Goal: Task Accomplishment & Management: Complete application form

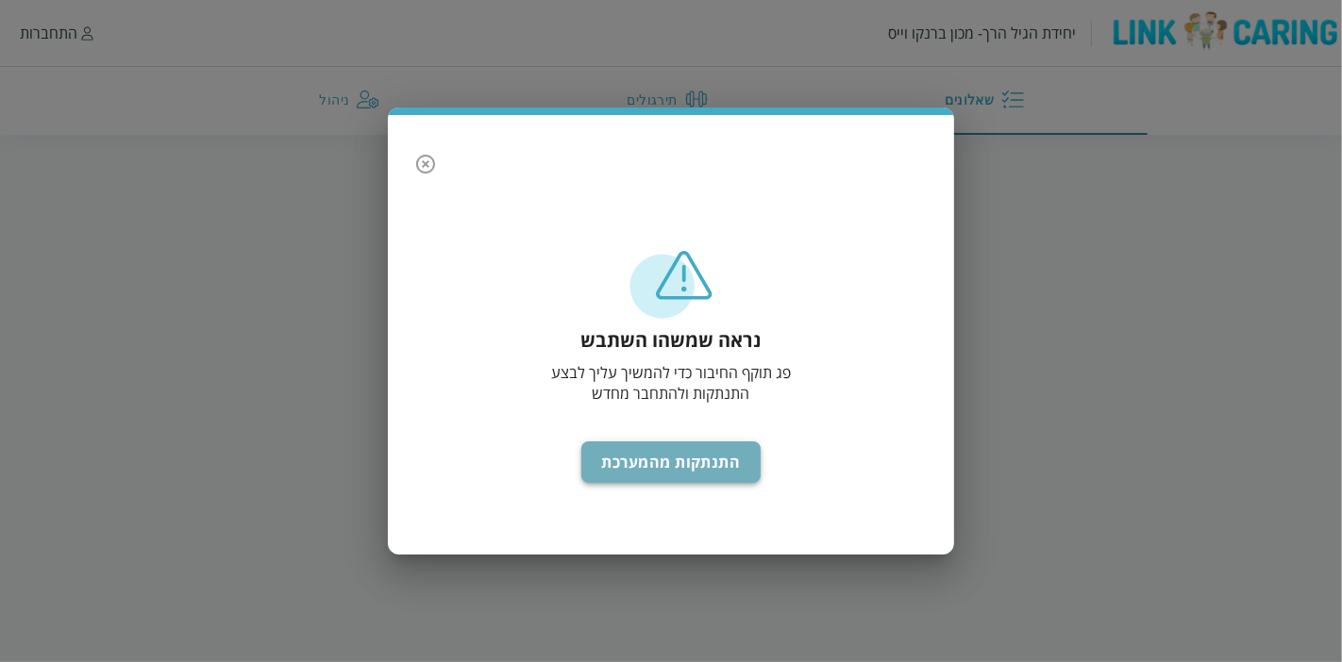
click at [662, 462] on button "התנתקות מהמערכת" at bounding box center [671, 463] width 180 height 42
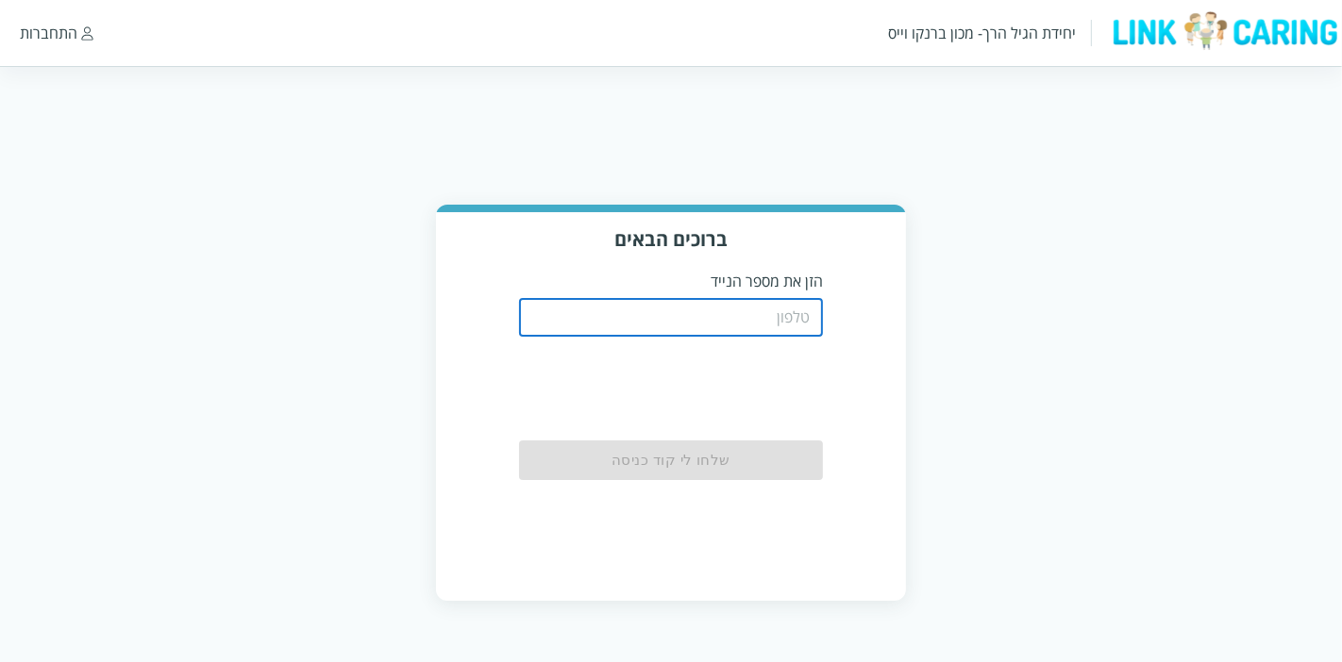
click at [759, 312] on input "tel" at bounding box center [671, 318] width 305 height 38
type input "0538876684"
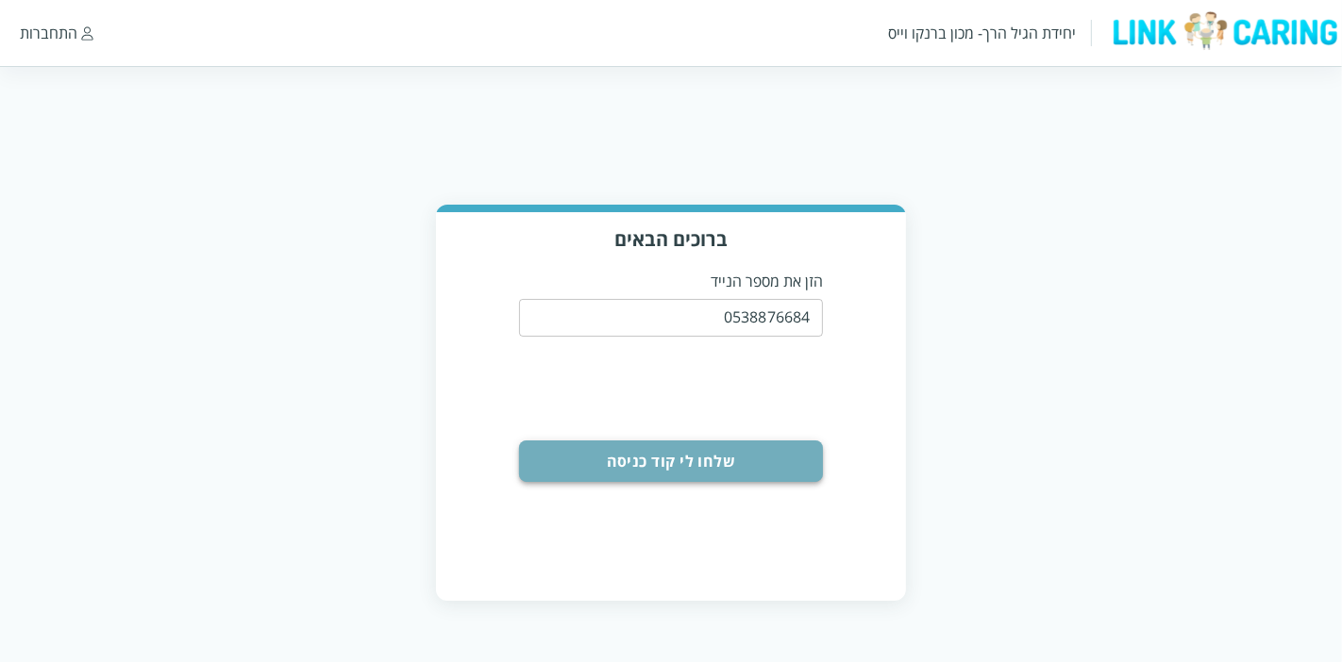
click at [738, 464] on button "שלחו לי קוד כניסה" at bounding box center [671, 462] width 305 height 42
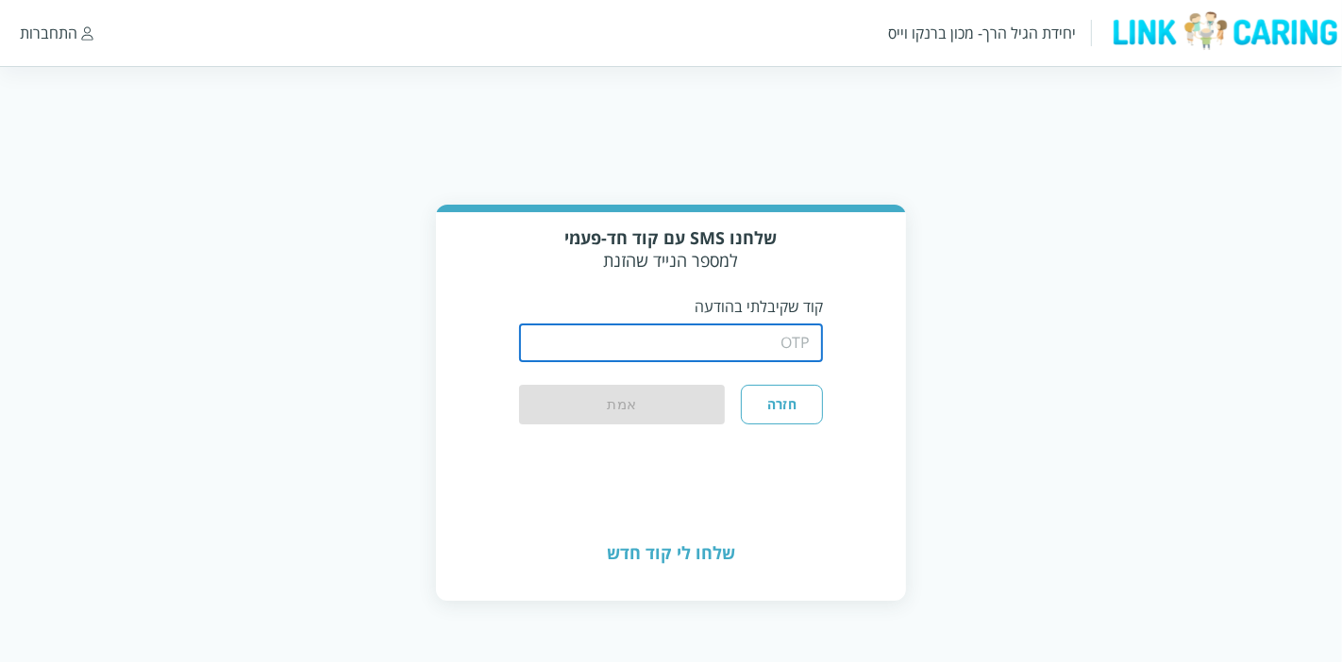
click at [730, 337] on input "string" at bounding box center [671, 344] width 305 height 38
type input "1234"
click at [680, 392] on button "אמת" at bounding box center [622, 406] width 207 height 42
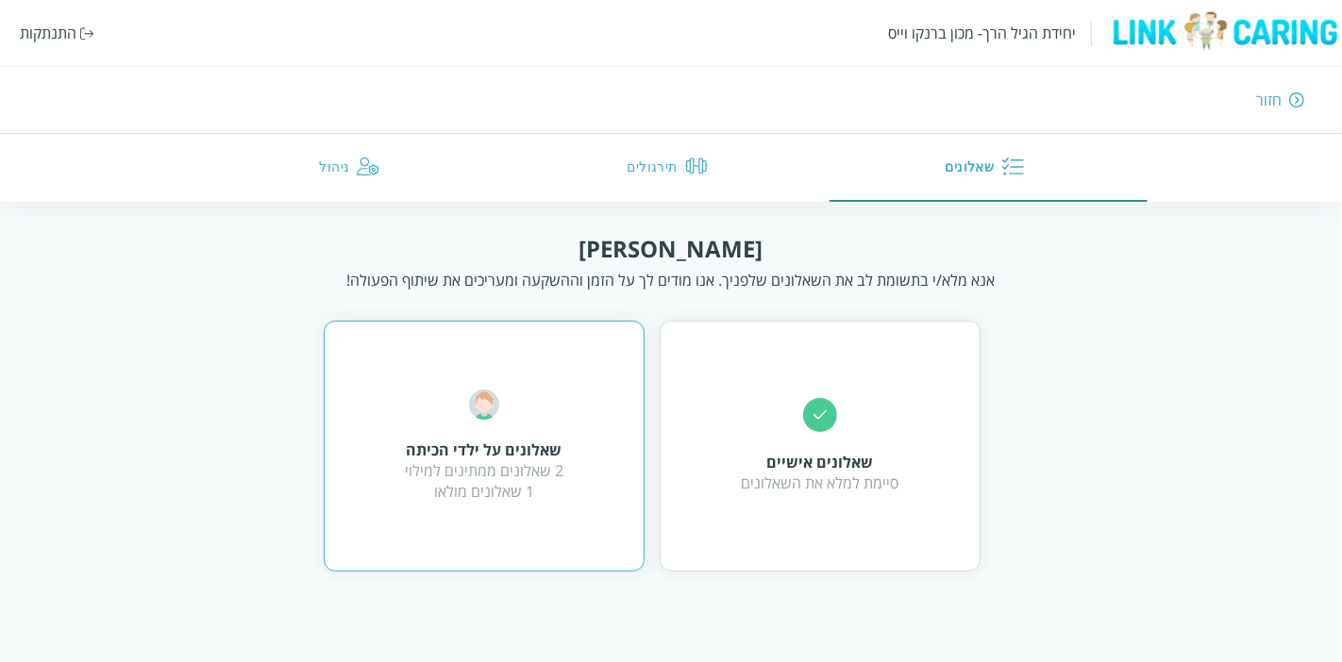
click at [545, 378] on div "שאלונים על ילדי הכיתה 2 שאלונים ממתינים למילוי 1 שאלונים מולאו" at bounding box center [484, 446] width 321 height 251
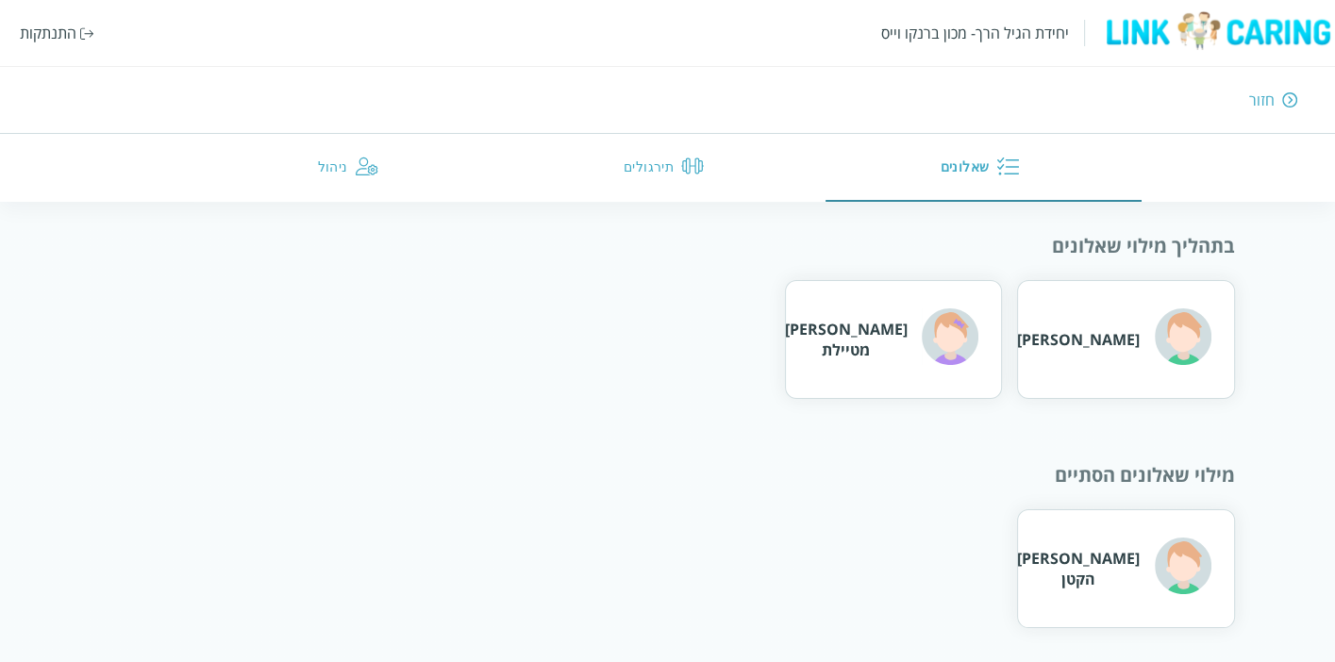
scroll to position [132, 0]
click at [1115, 556] on div "[PERSON_NAME] הקטן" at bounding box center [1078, 567] width 123 height 42
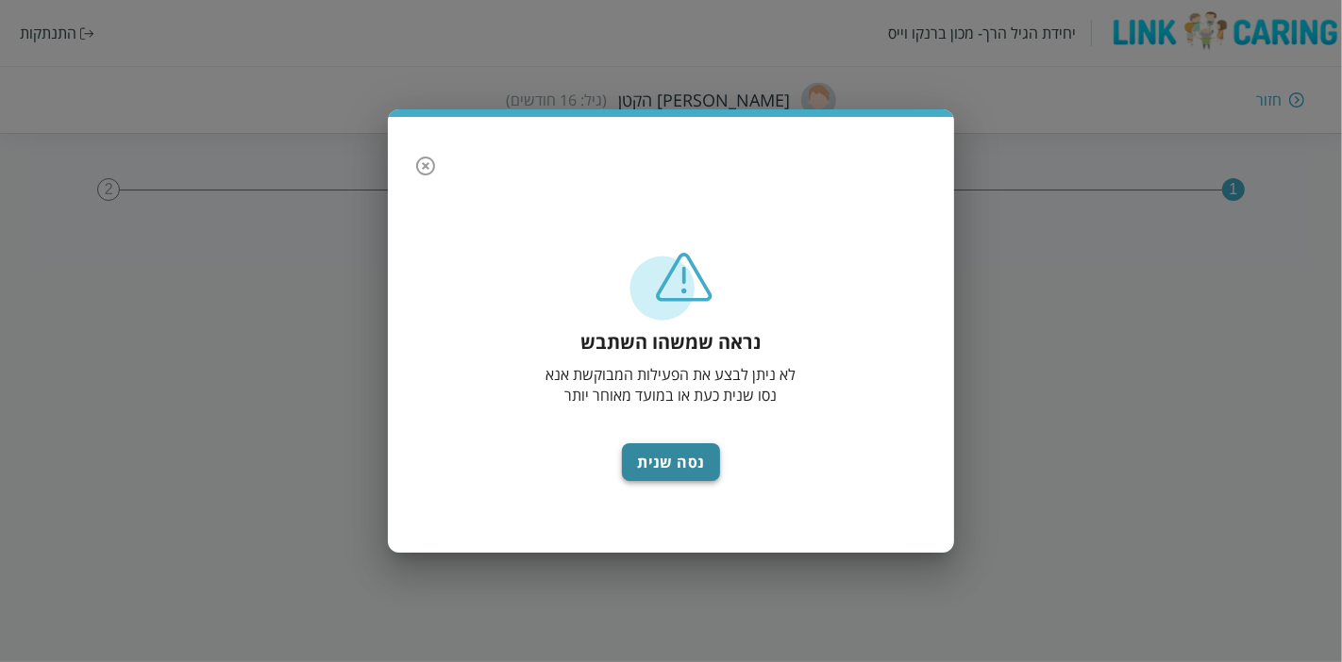
click at [688, 465] on button "נסה שנית" at bounding box center [671, 463] width 98 height 38
click at [427, 160] on icon "button" at bounding box center [425, 166] width 23 height 23
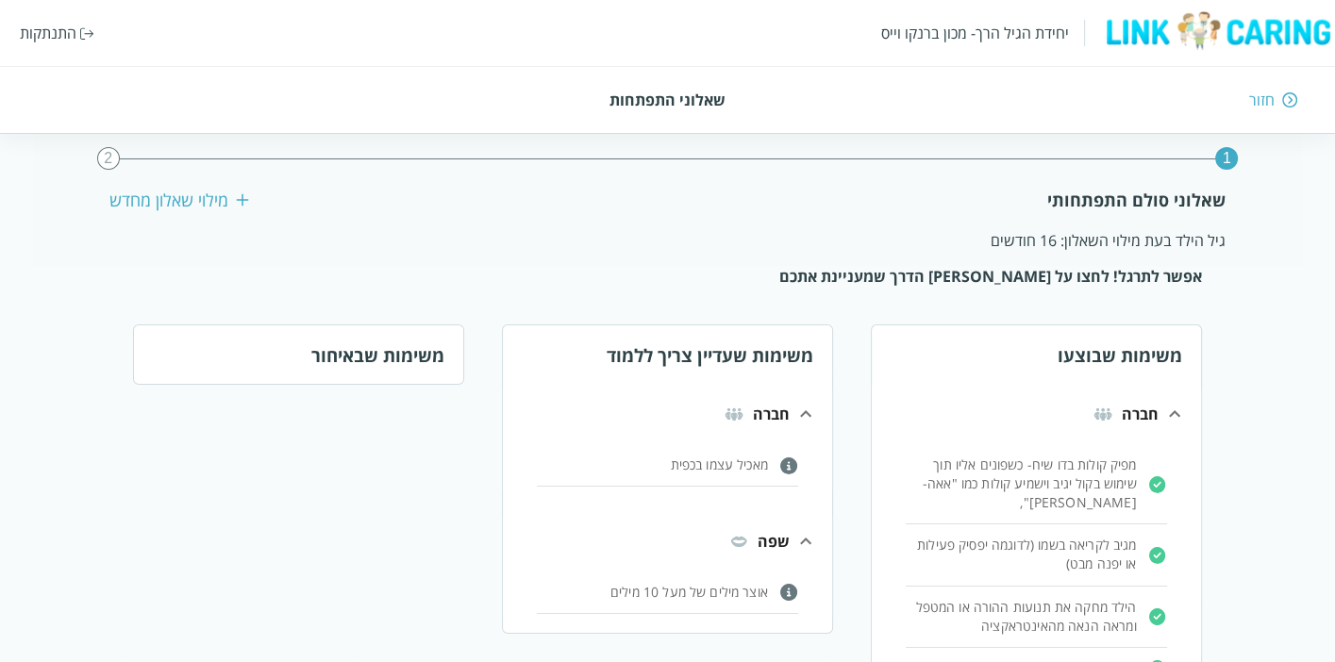
click at [202, 203] on div "מילוי שאלון מחדש" at bounding box center [179, 200] width 140 height 23
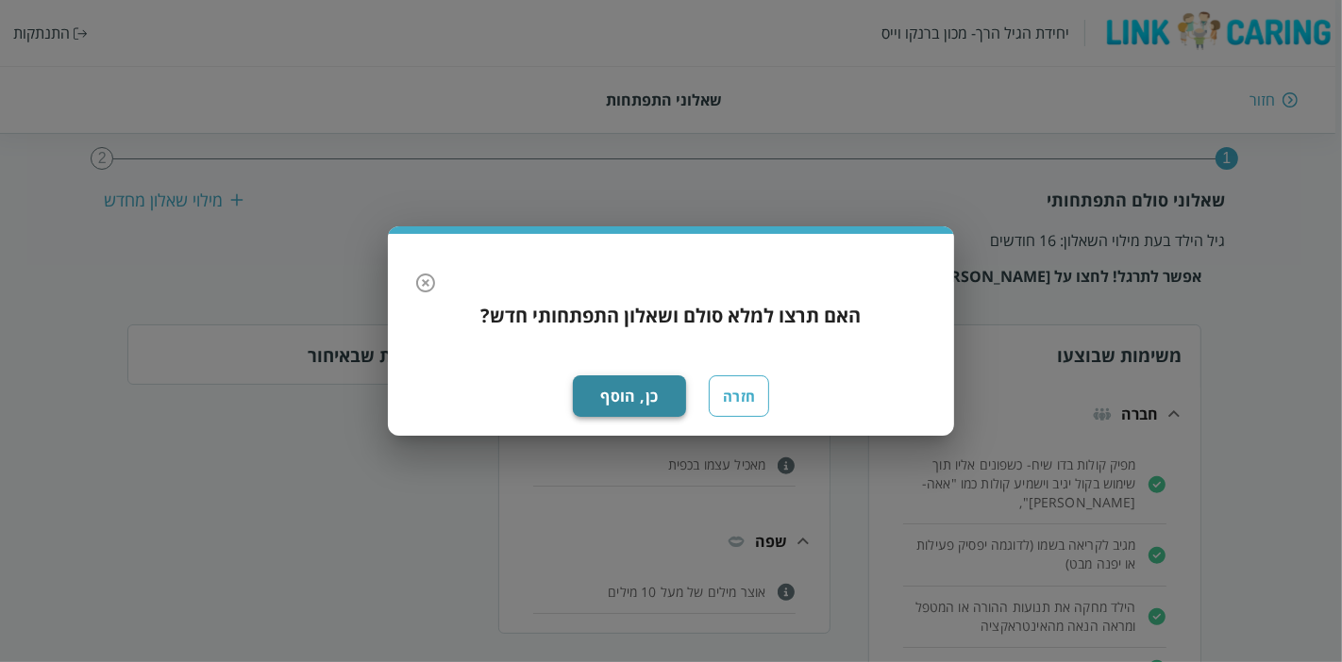
click at [642, 393] on button "כן, הוסף" at bounding box center [629, 397] width 113 height 42
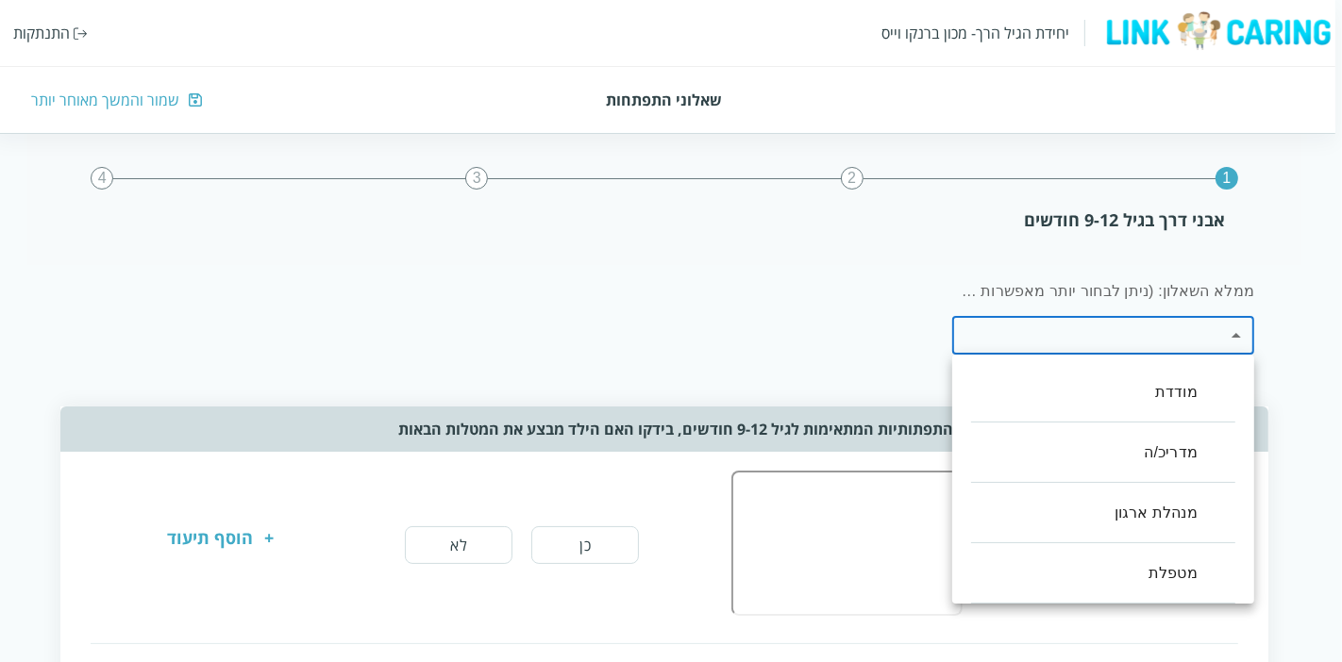
click at [1196, 561] on li "מטפלת" at bounding box center [1103, 574] width 264 height 60
type input ",100"
click at [1291, 368] on div at bounding box center [671, 331] width 1342 height 662
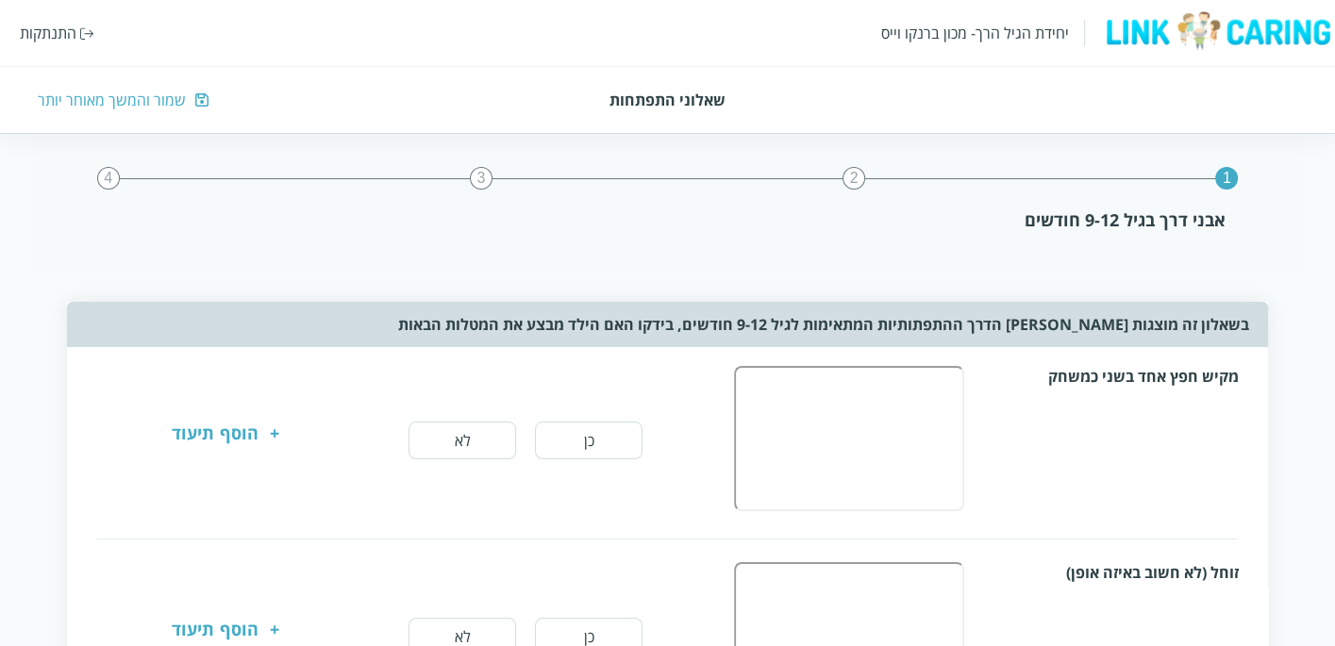
click at [620, 429] on button "כן" at bounding box center [589, 441] width 108 height 38
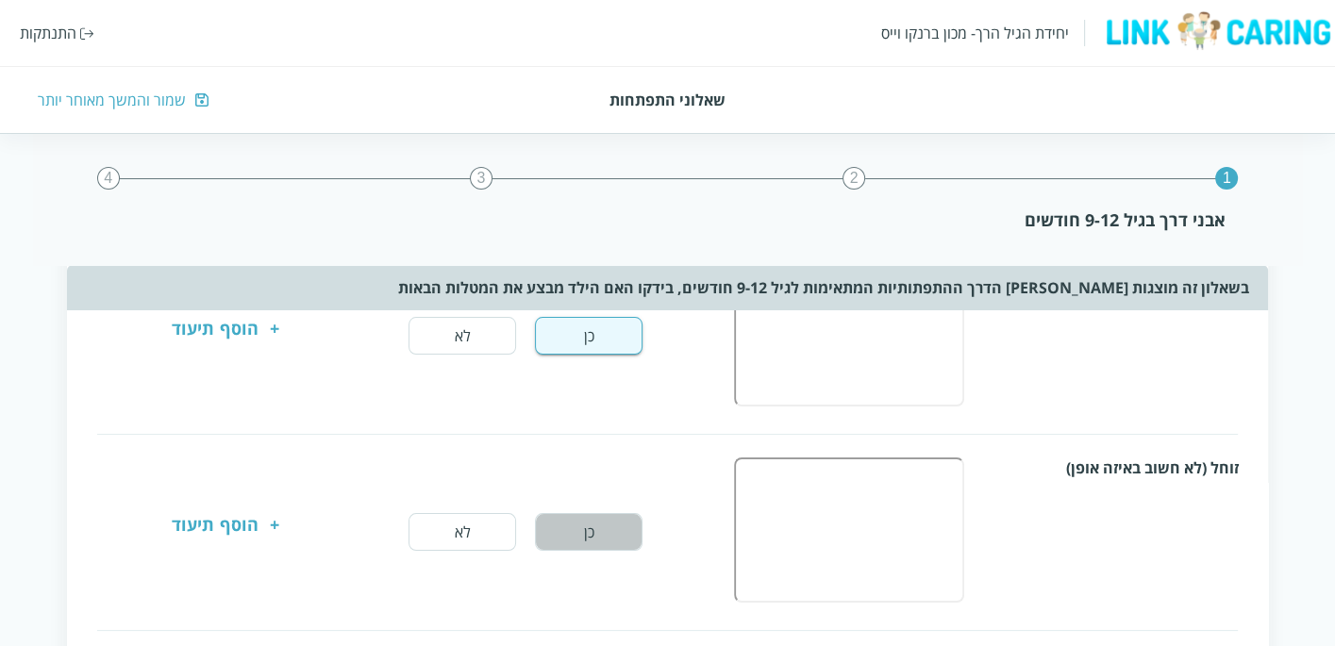
click at [607, 514] on button "כן" at bounding box center [589, 532] width 108 height 38
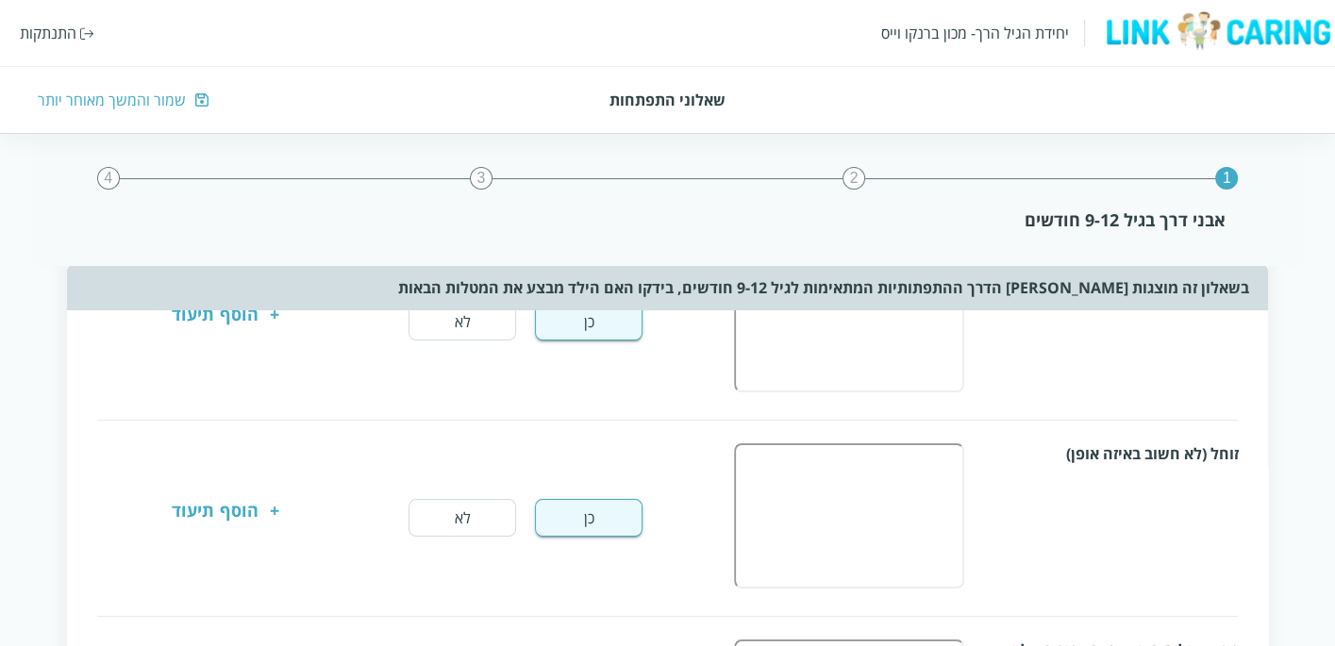
scroll to position [524, 0]
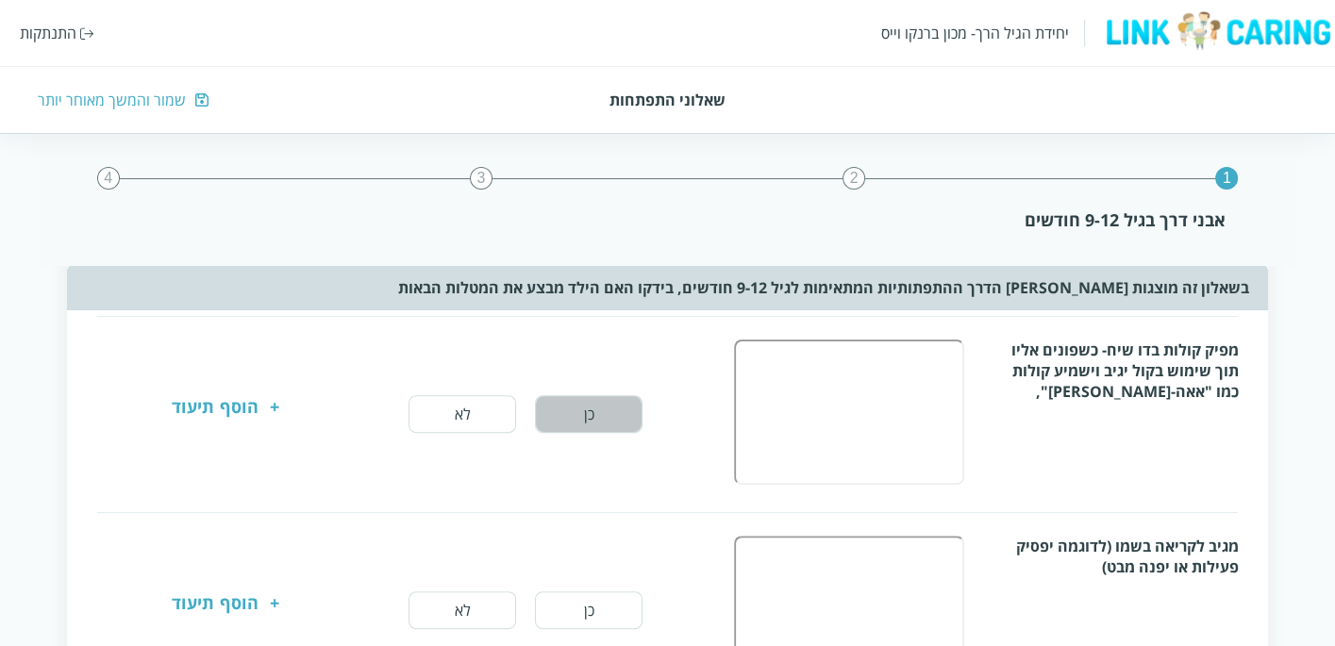
click at [604, 420] on button "כן" at bounding box center [589, 414] width 108 height 38
click at [594, 592] on button "כן" at bounding box center [589, 611] width 108 height 38
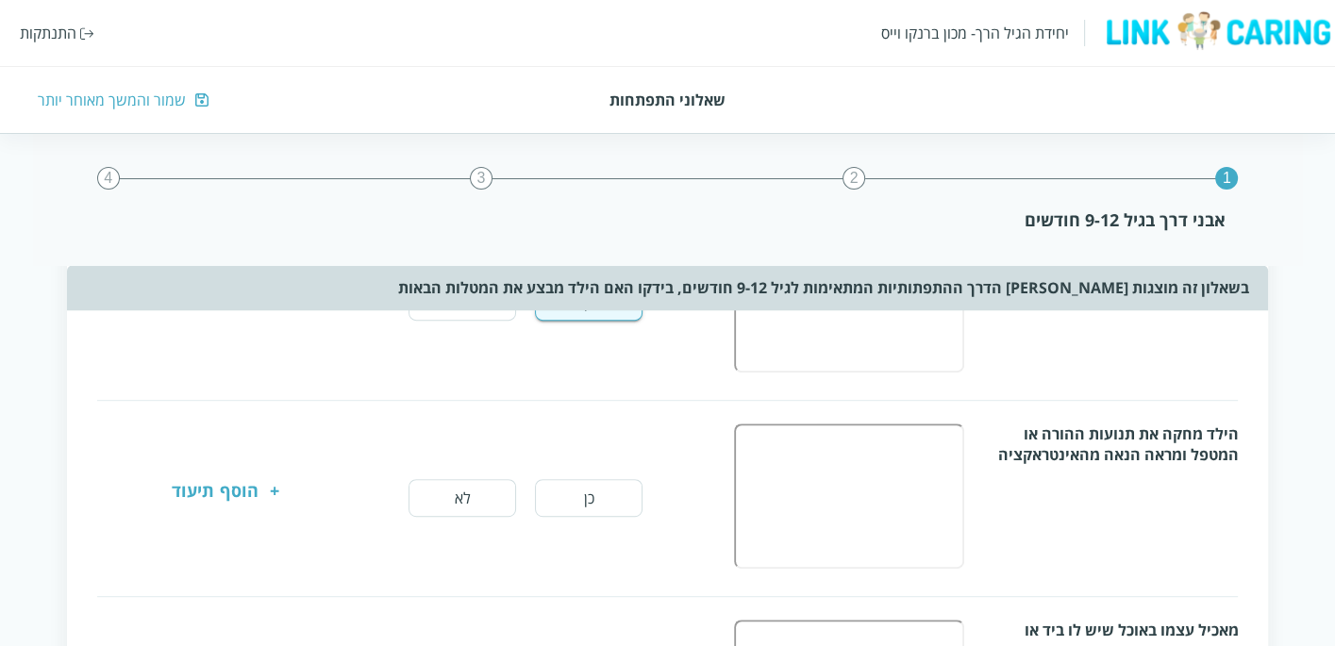
scroll to position [838, 0]
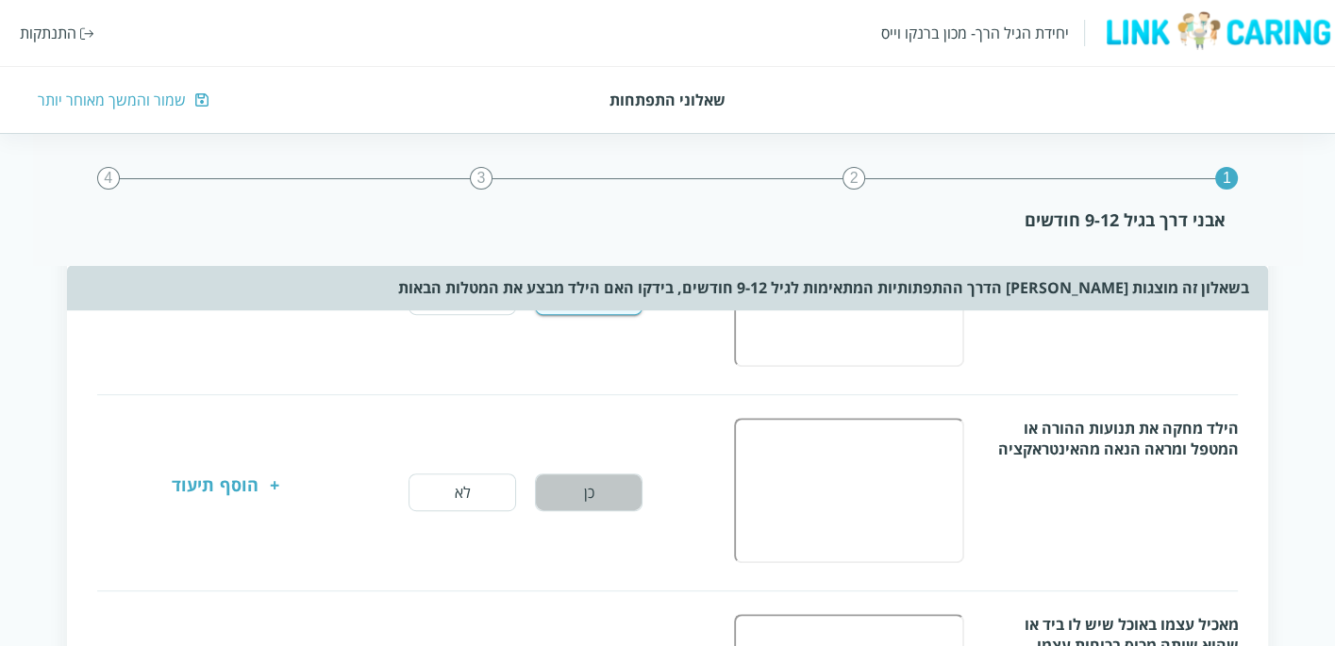
click at [617, 493] on button "כן" at bounding box center [589, 493] width 108 height 38
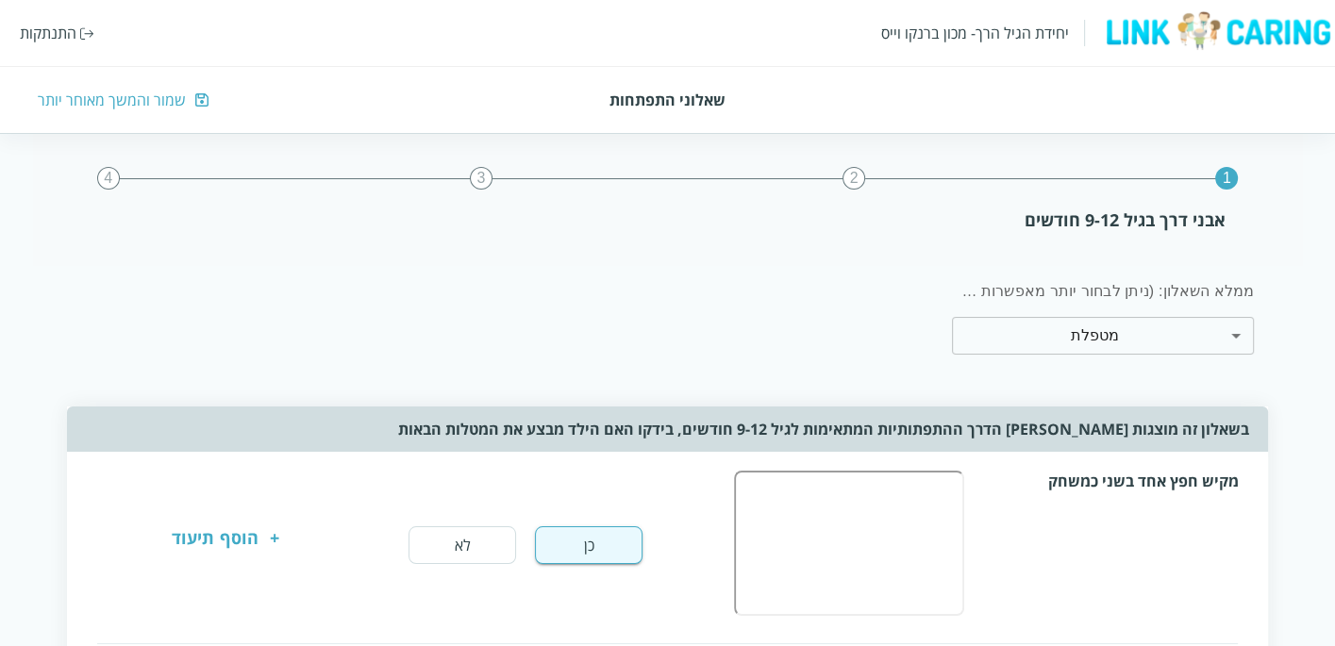
scroll to position [105, 0]
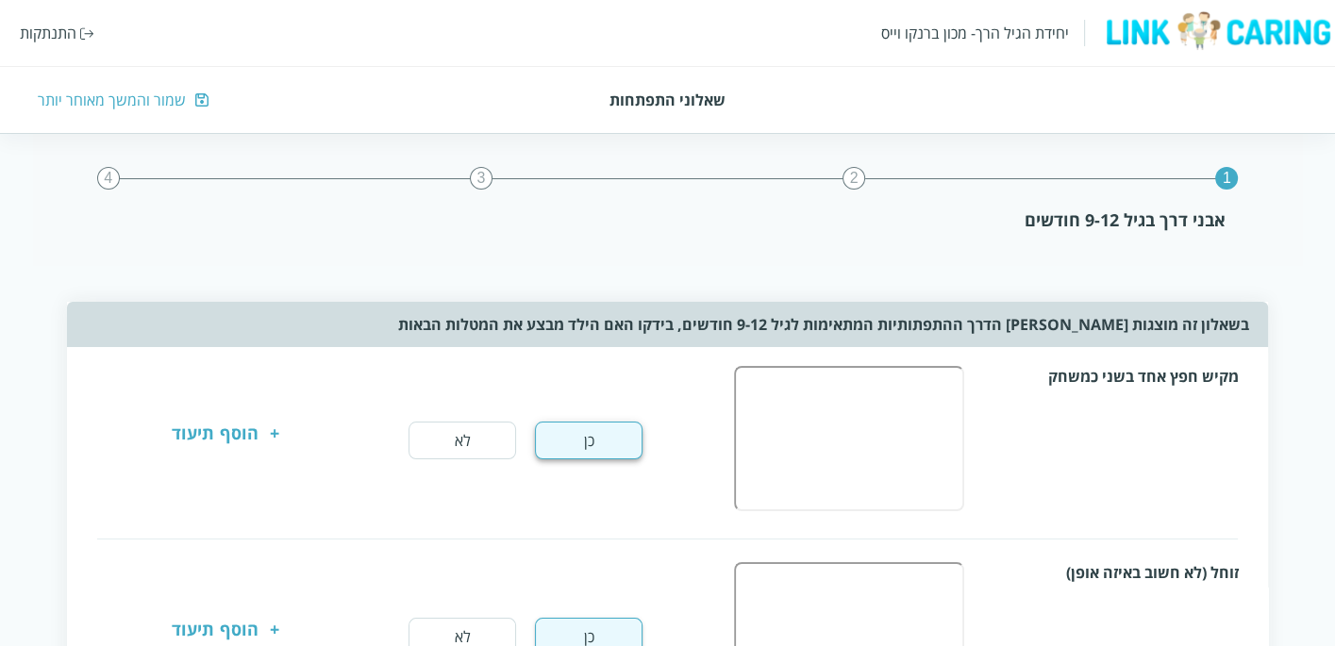
click at [618, 429] on button "כן" at bounding box center [589, 441] width 108 height 38
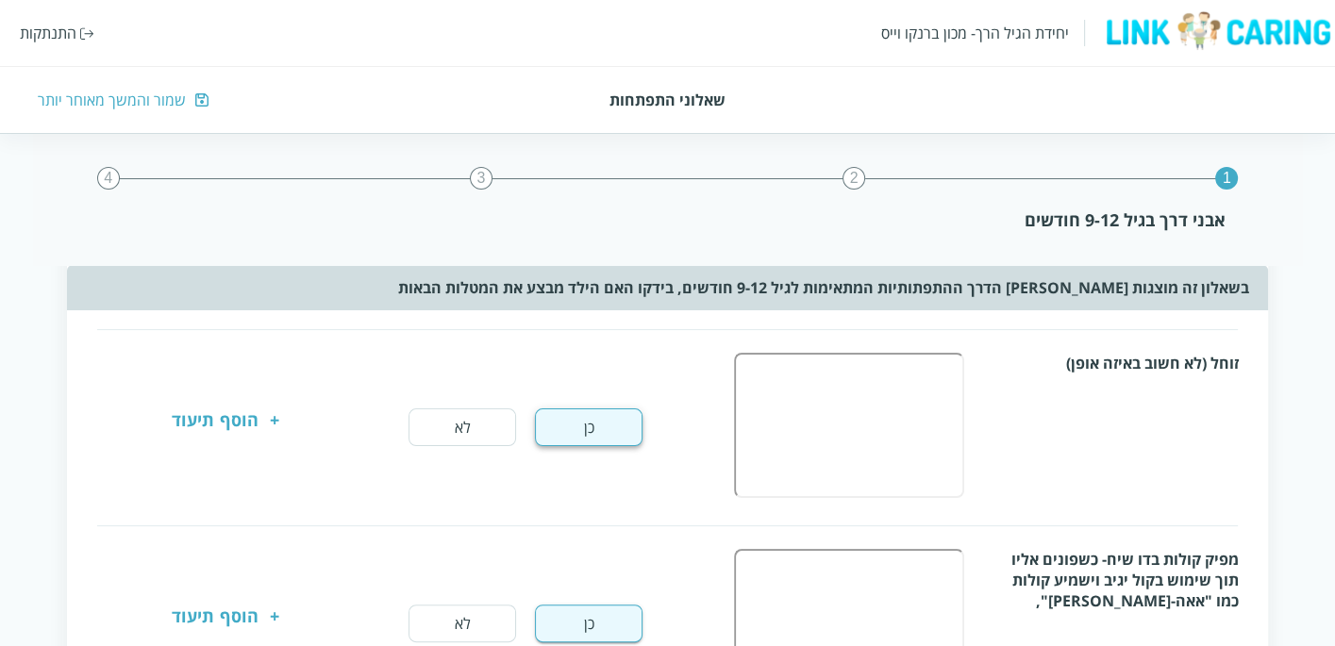
click at [618, 432] on button "כן" at bounding box center [589, 428] width 108 height 38
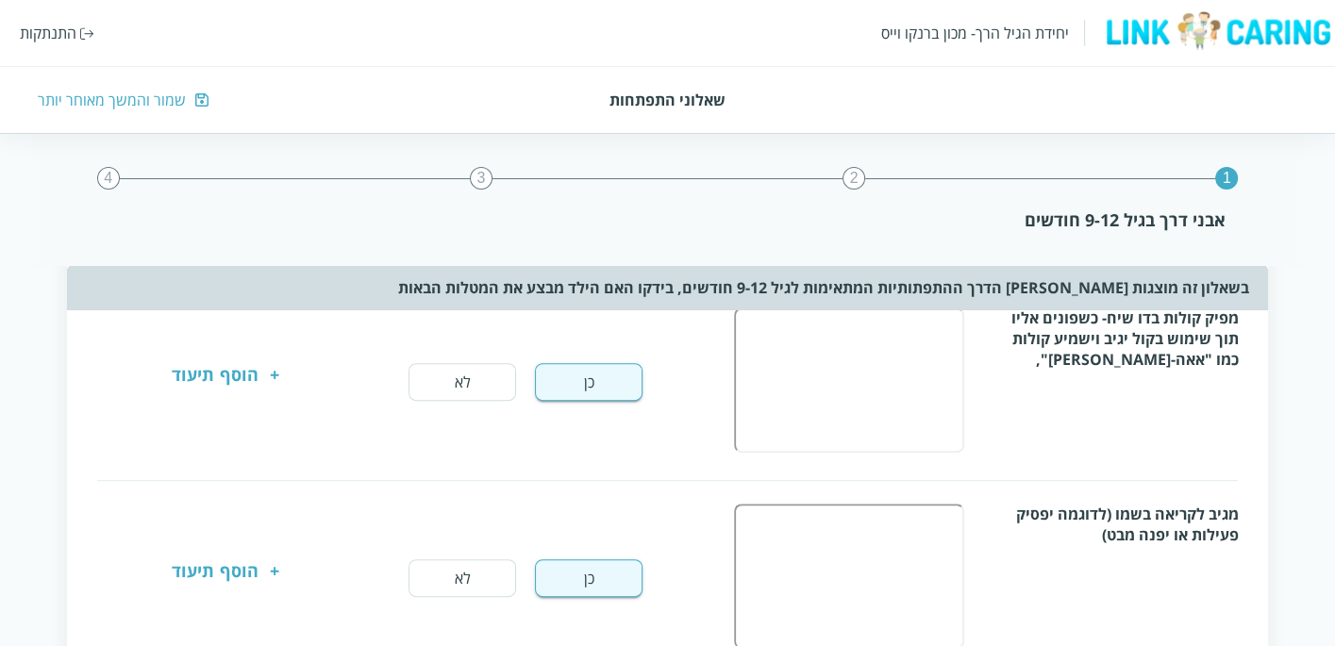
scroll to position [524, 0]
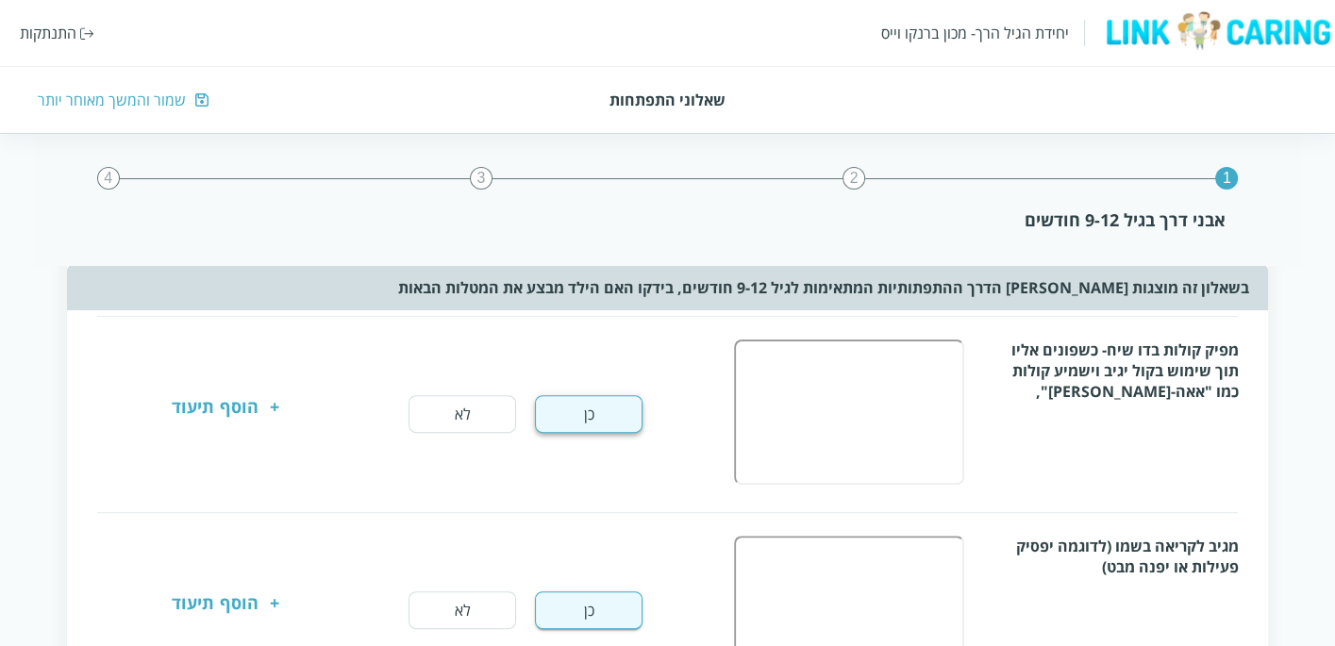
click at [608, 411] on button "כן" at bounding box center [589, 414] width 108 height 38
click at [595, 592] on button "כן" at bounding box center [589, 611] width 108 height 38
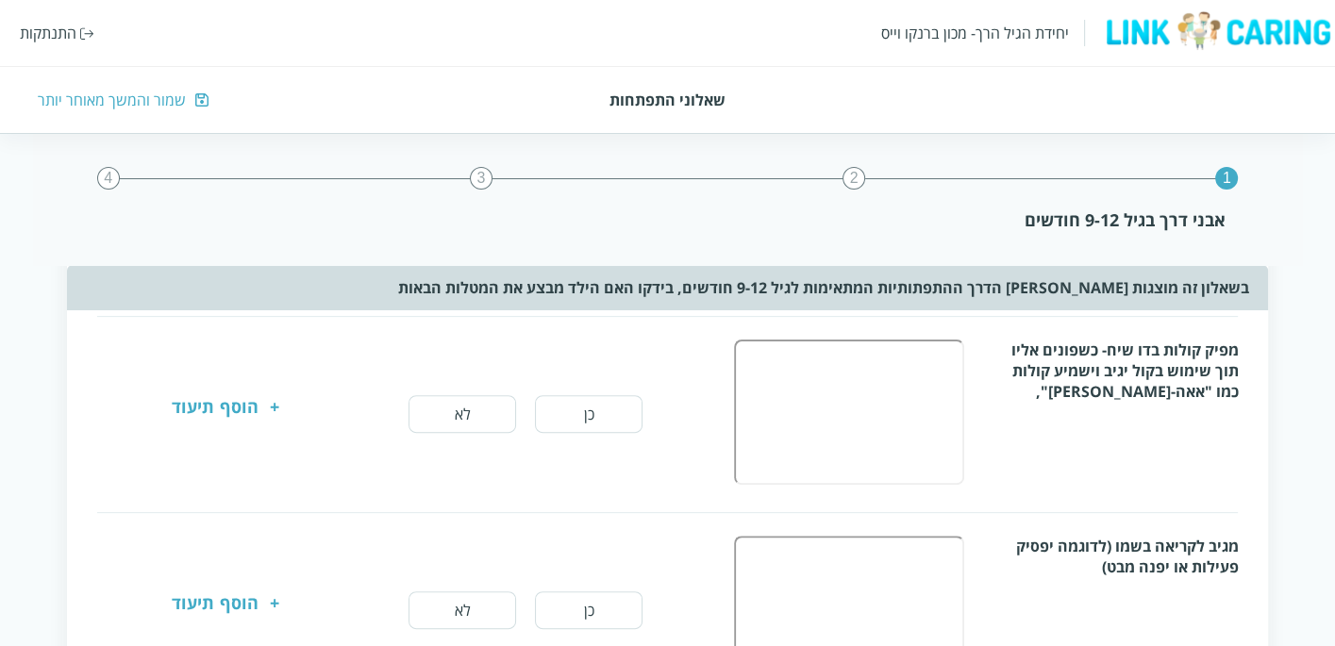
scroll to position [733, 0]
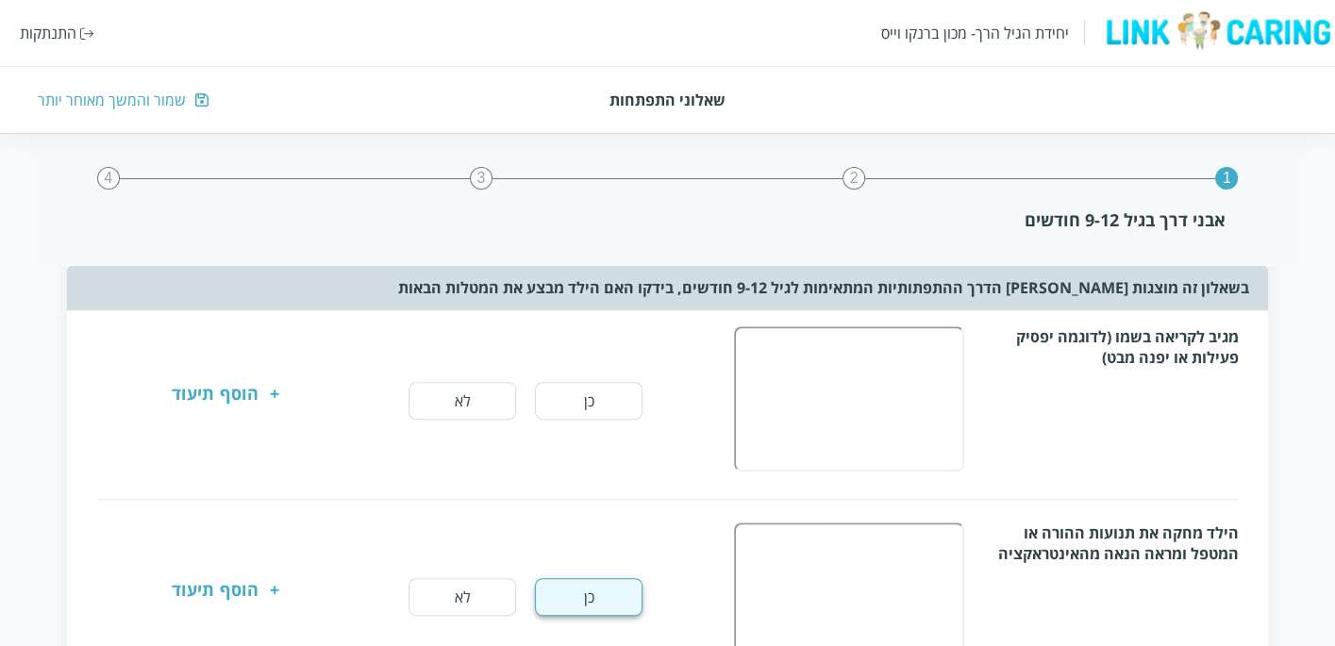
click at [576, 595] on button "כן" at bounding box center [589, 597] width 108 height 38
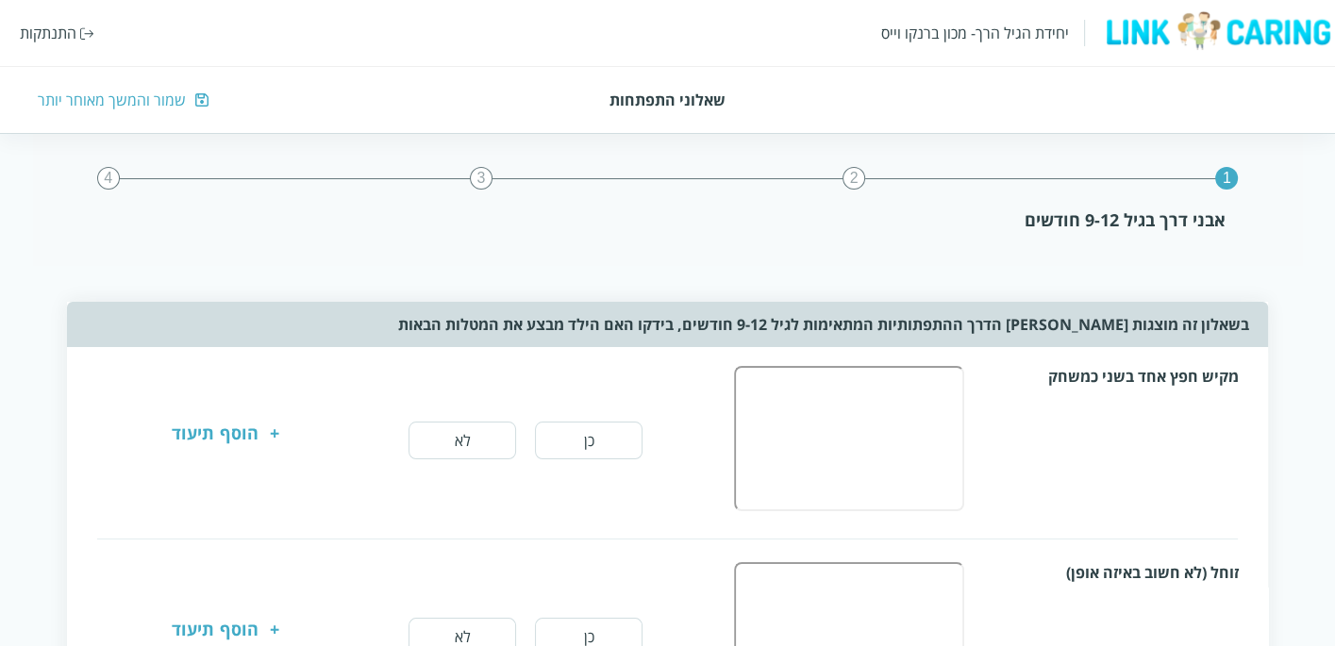
scroll to position [0, 0]
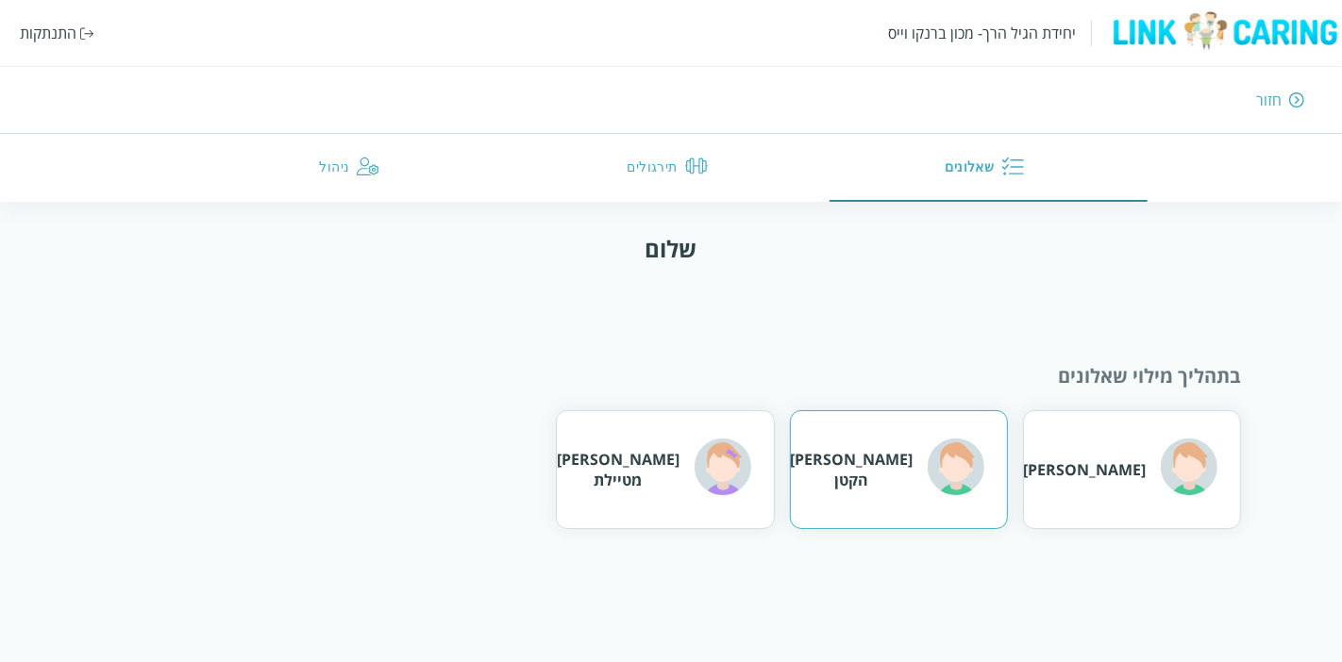
click at [919, 475] on div "[PERSON_NAME] הקטן" at bounding box center [887, 469] width 194 height 61
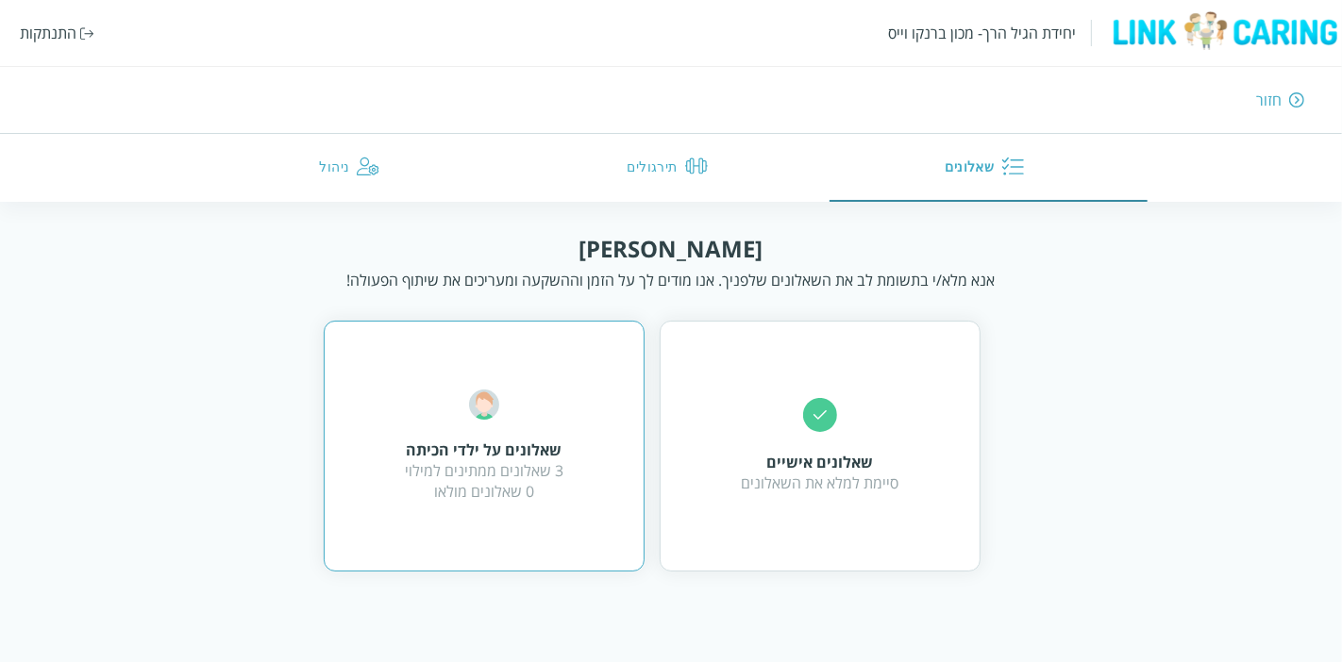
click at [523, 413] on div "שאלונים על ילדי הכיתה 3 שאלונים ממתינים למילוי 0 שאלונים מולאו" at bounding box center [484, 446] width 159 height 112
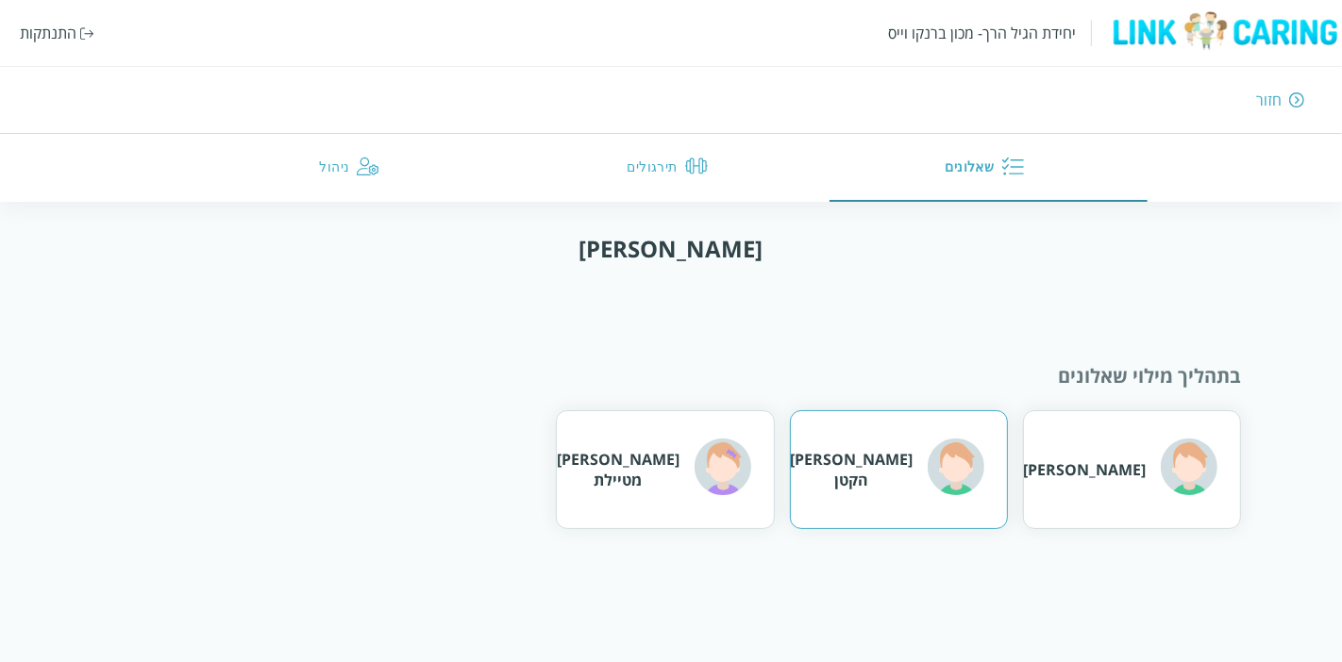
click at [915, 509] on div "[PERSON_NAME] הקטן" at bounding box center [899, 470] width 218 height 119
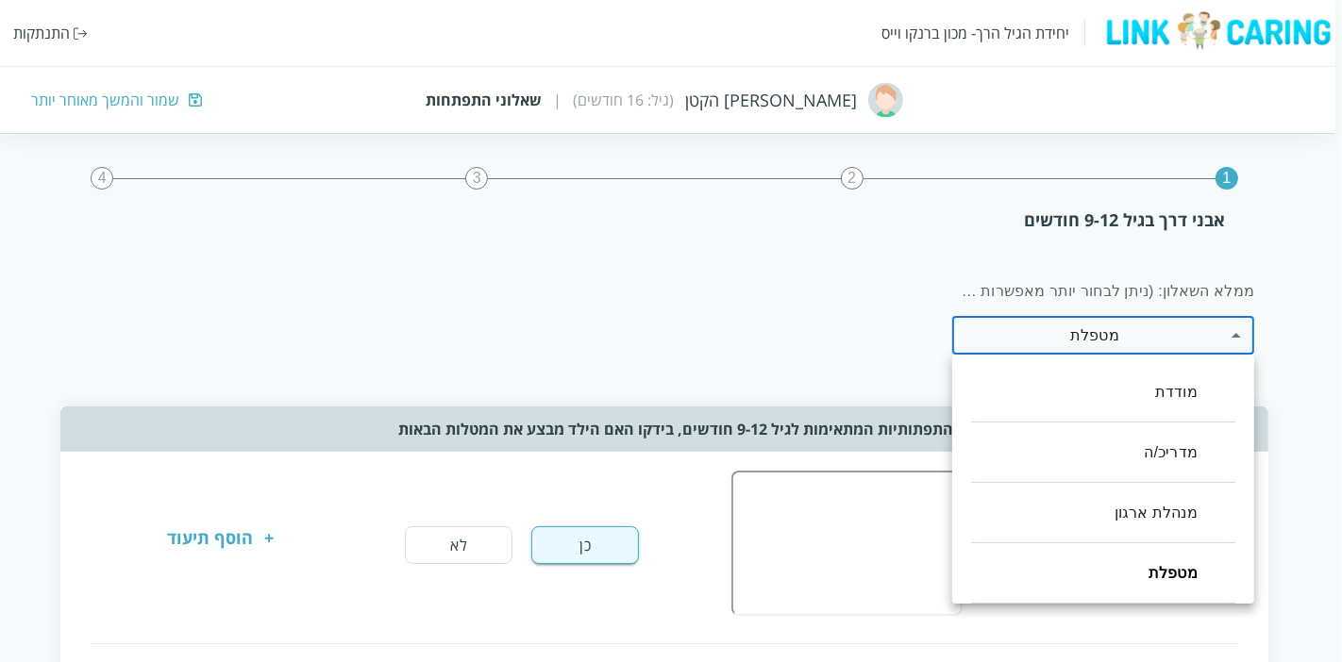
click at [1283, 337] on div at bounding box center [671, 331] width 1342 height 662
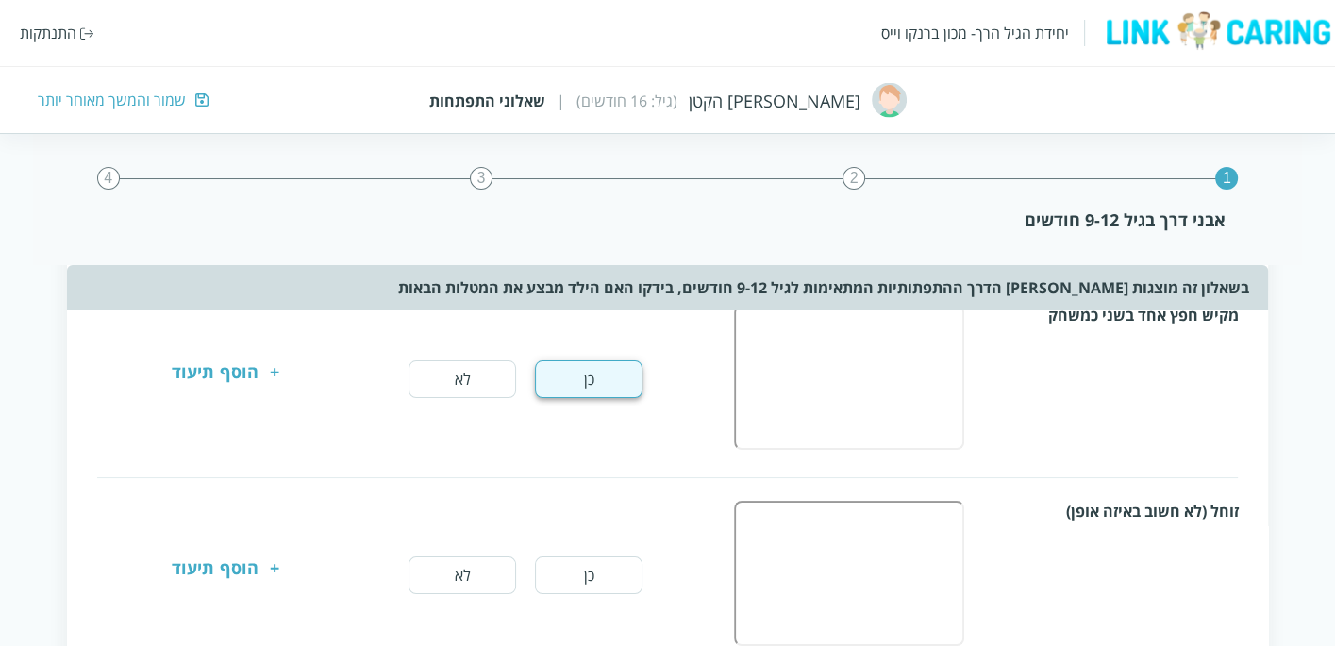
scroll to position [210, 0]
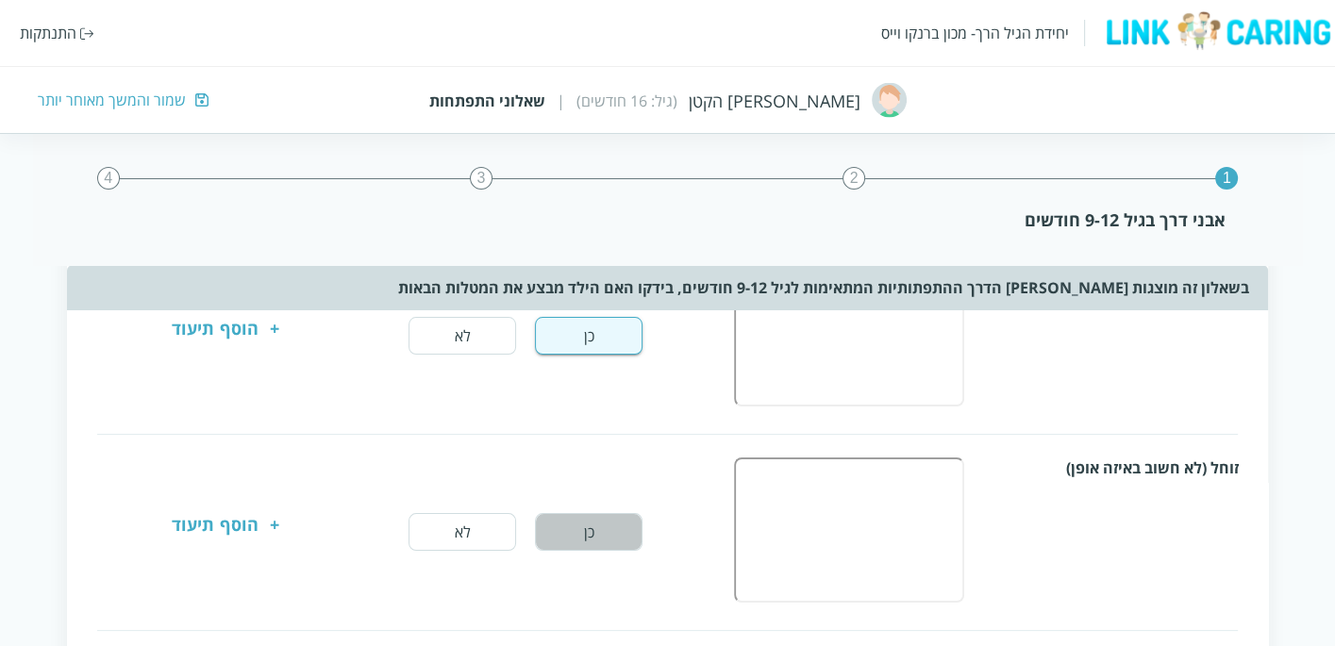
click at [608, 519] on button "כן" at bounding box center [589, 532] width 108 height 38
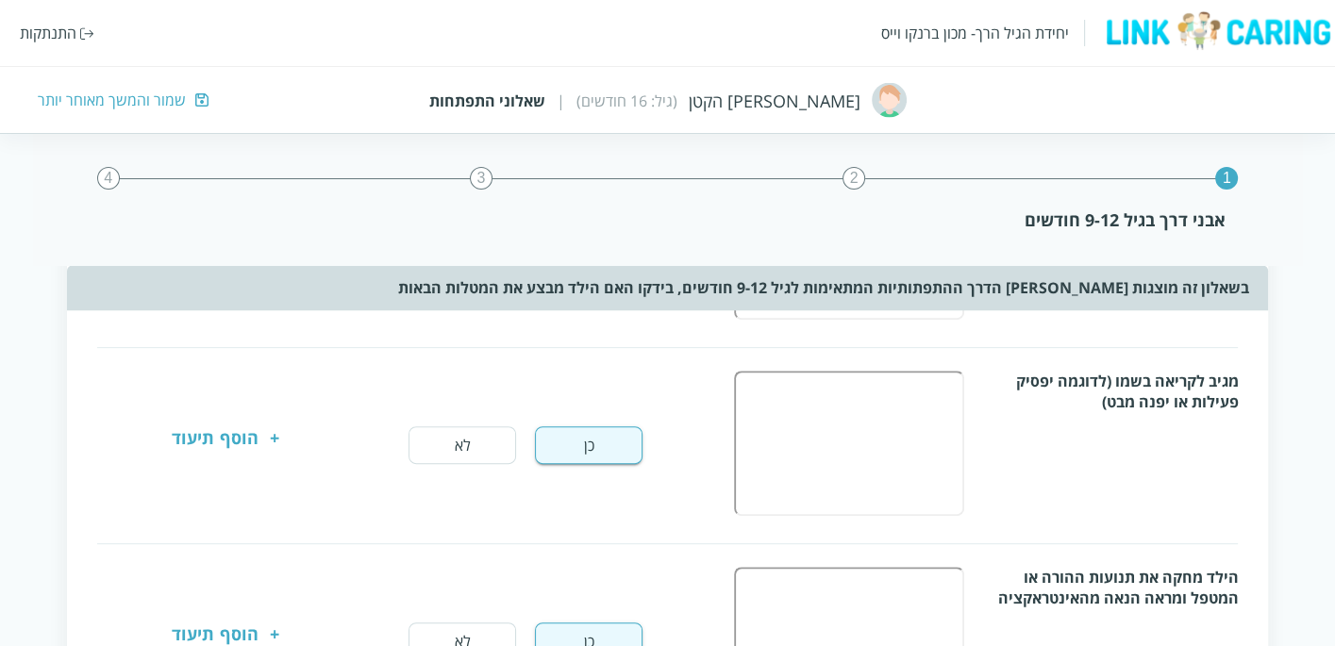
scroll to position [733, 0]
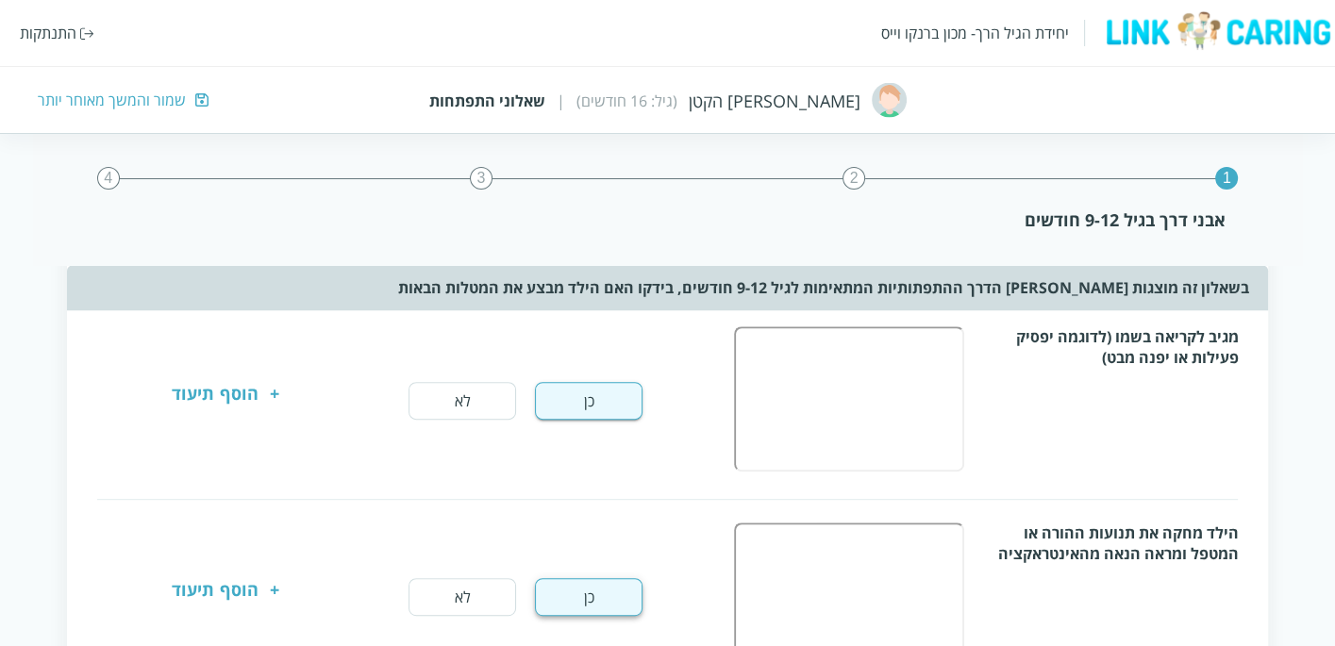
click at [601, 599] on button "כן" at bounding box center [589, 597] width 108 height 38
drag, startPoint x: 600, startPoint y: 389, endPoint x: 620, endPoint y: 406, distance: 26.1
click at [600, 388] on button "כן" at bounding box center [589, 401] width 108 height 38
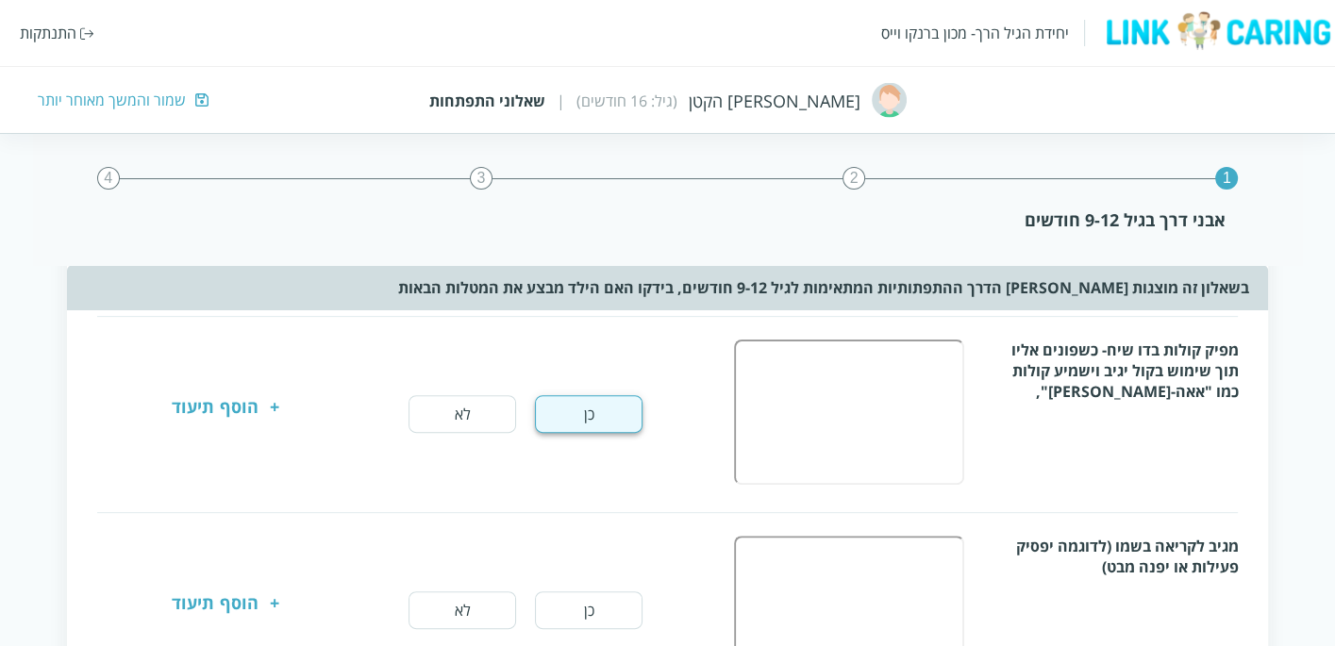
click at [610, 401] on button "כן" at bounding box center [589, 414] width 108 height 38
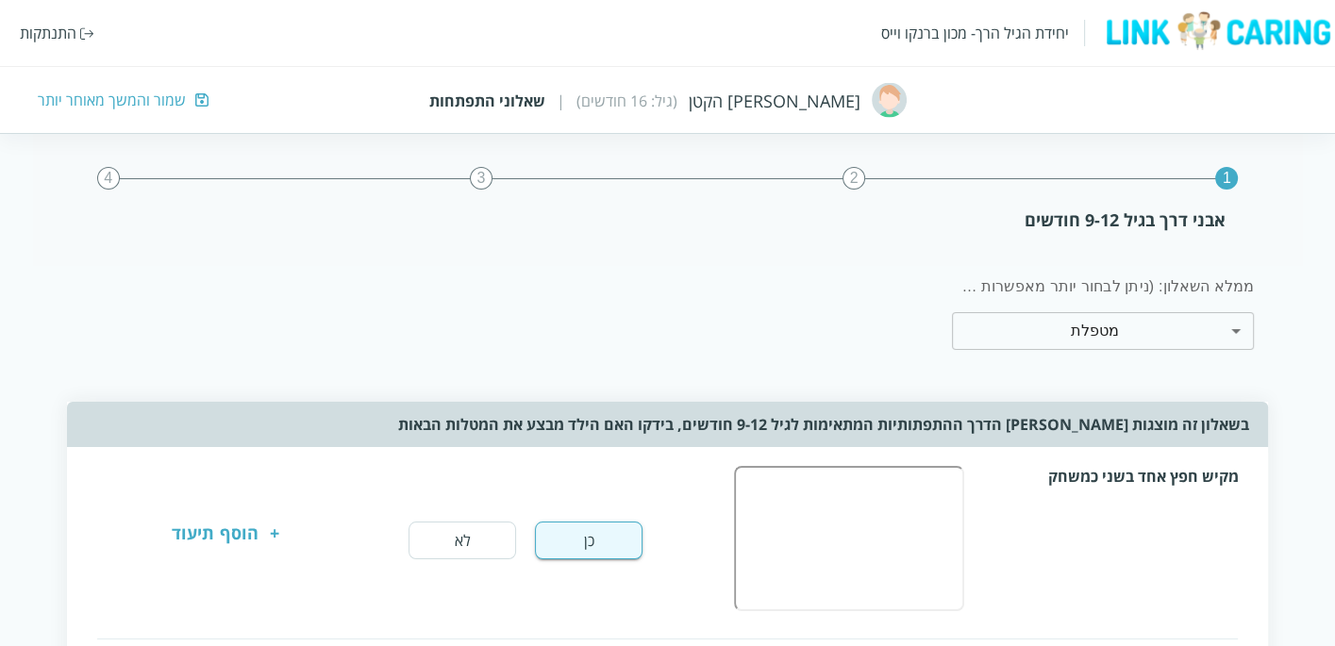
scroll to position [0, 0]
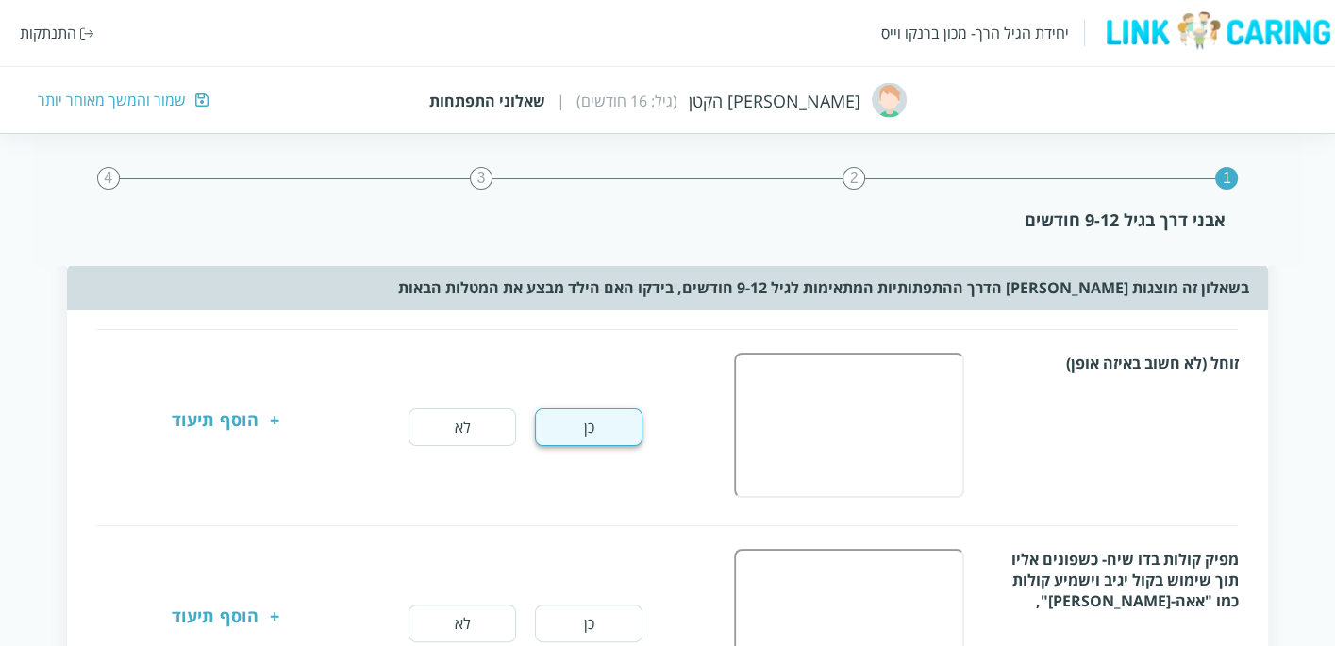
click at [622, 430] on button "כן" at bounding box center [589, 428] width 108 height 38
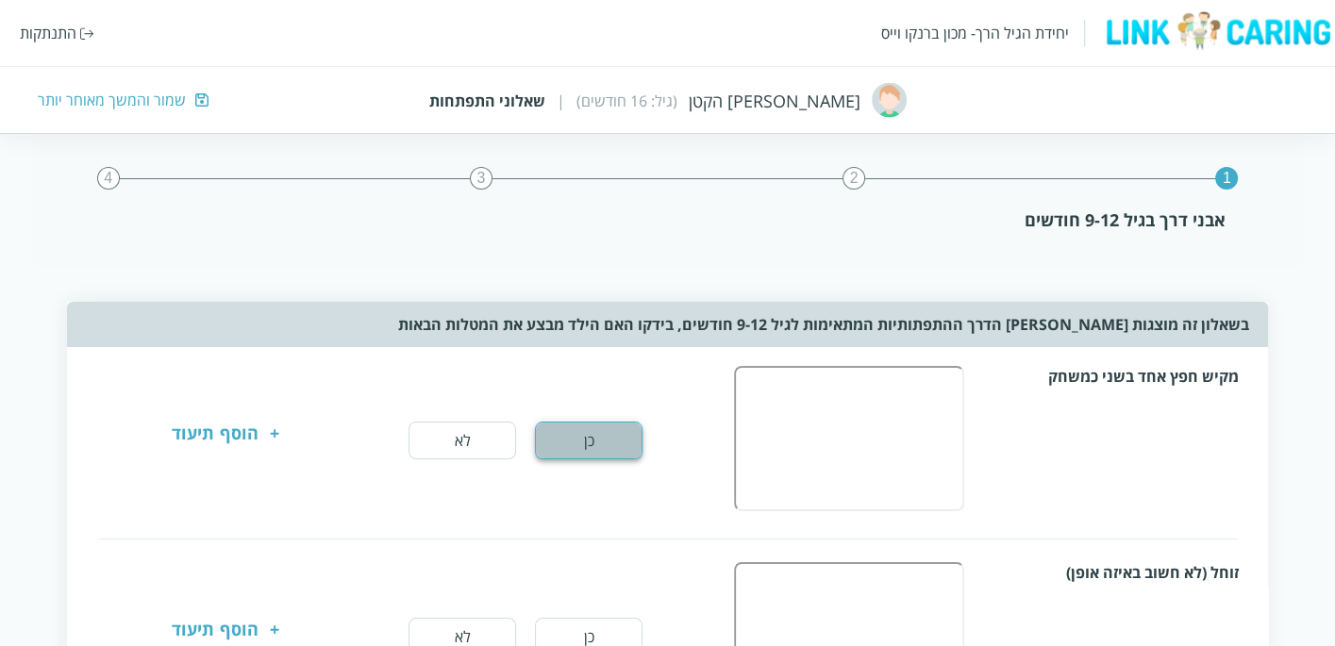
click at [604, 445] on button "כן" at bounding box center [589, 441] width 108 height 38
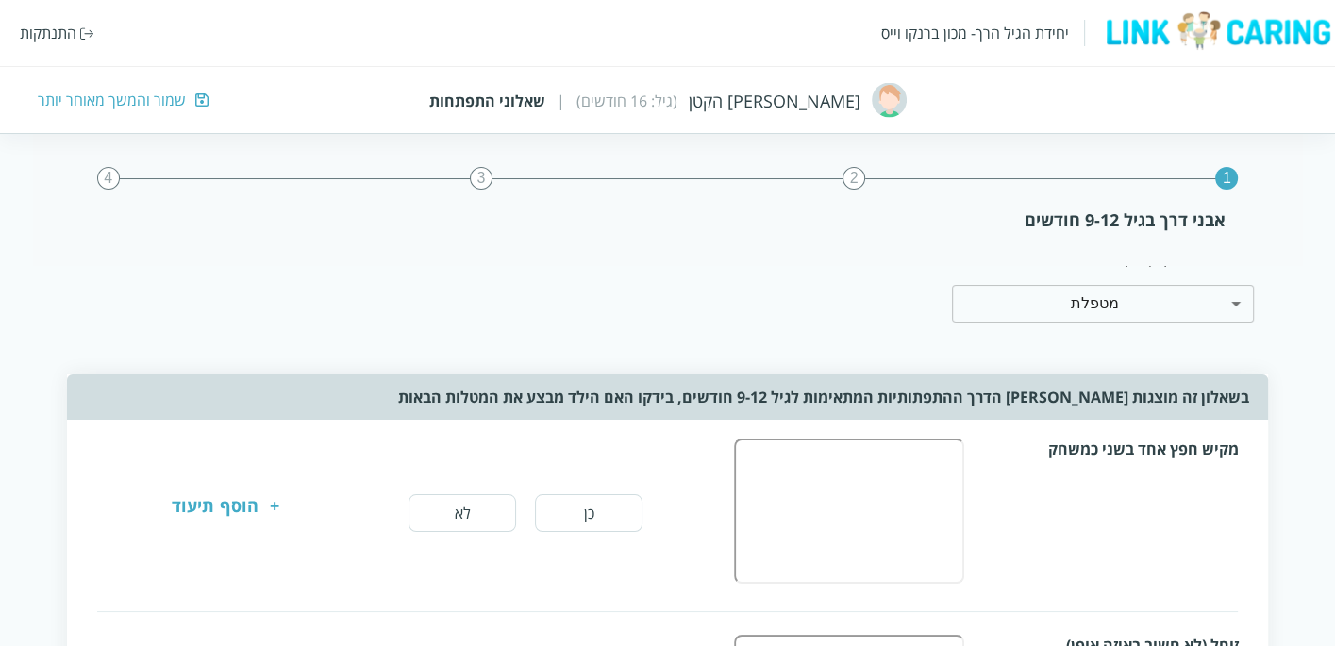
scroll to position [0, 0]
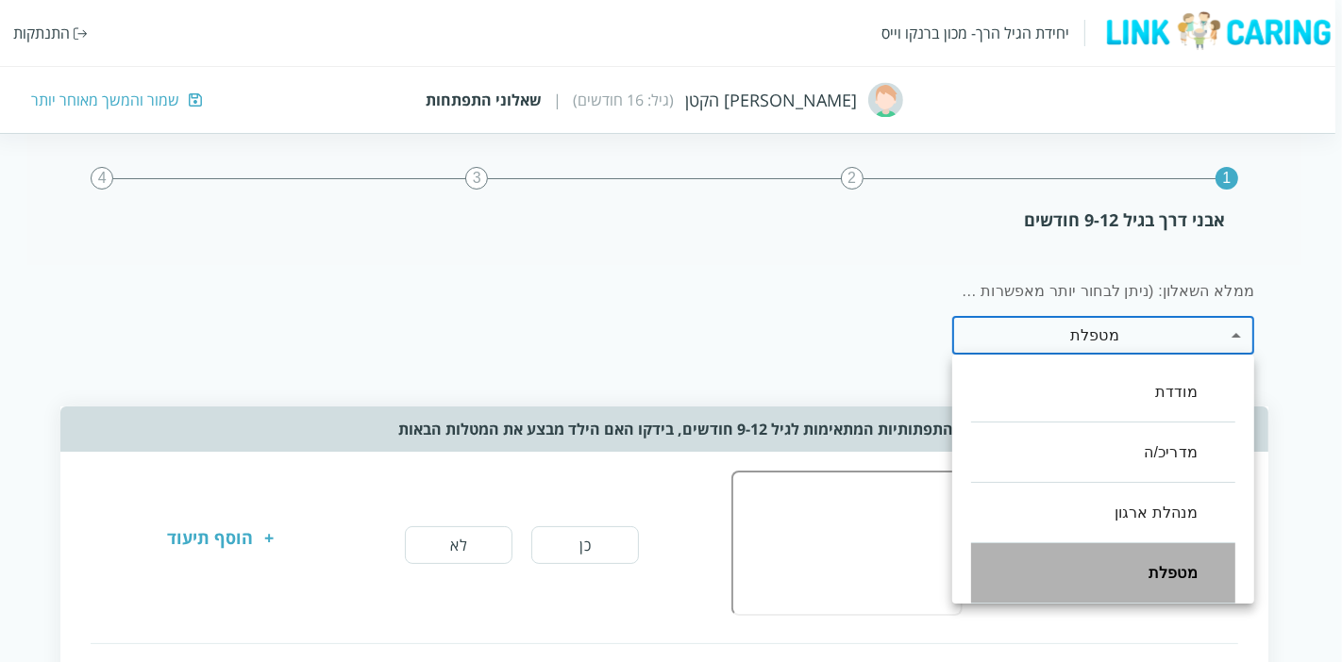
click at [1179, 559] on li "מטפלת" at bounding box center [1103, 574] width 264 height 60
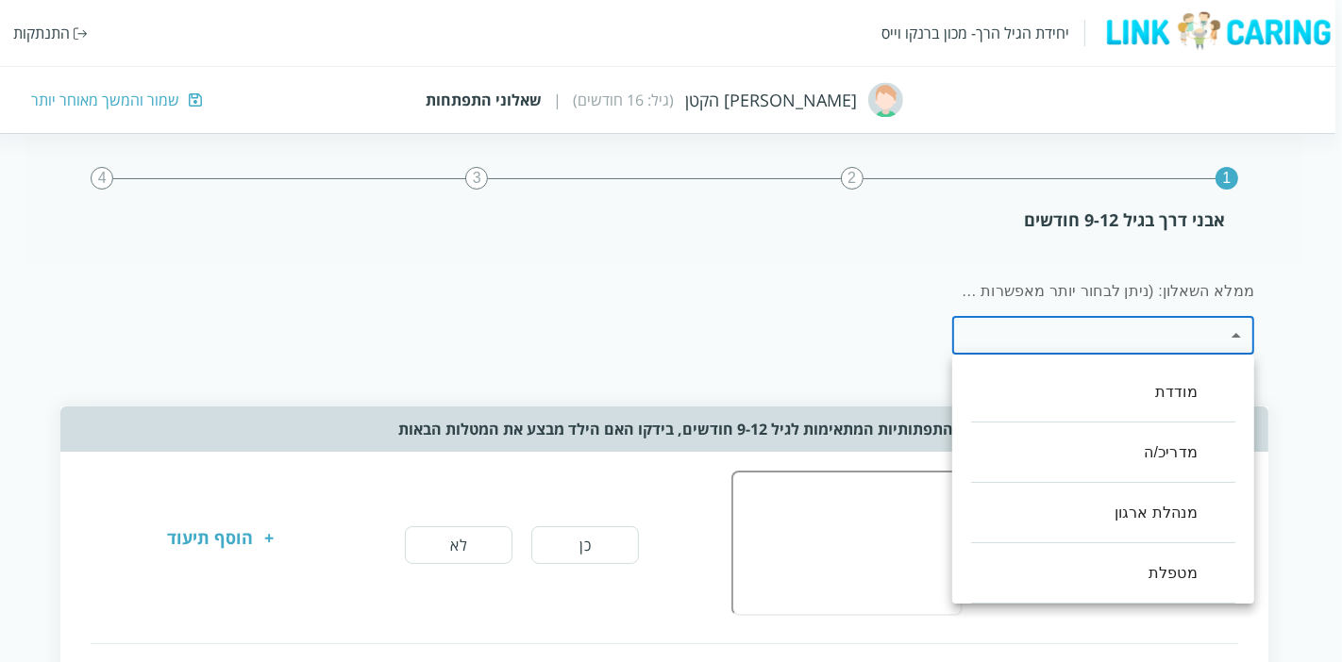
click at [1285, 351] on div at bounding box center [671, 331] width 1342 height 662
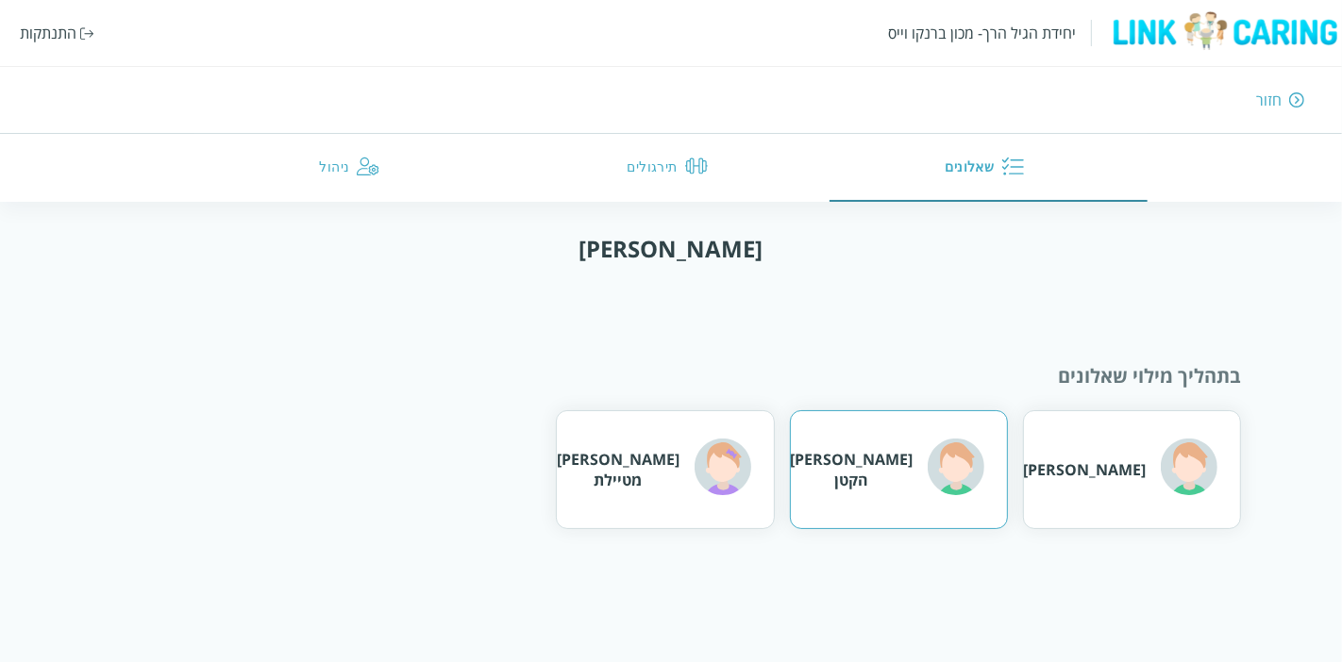
click at [850, 486] on div "[PERSON_NAME] הקטן" at bounding box center [887, 469] width 194 height 61
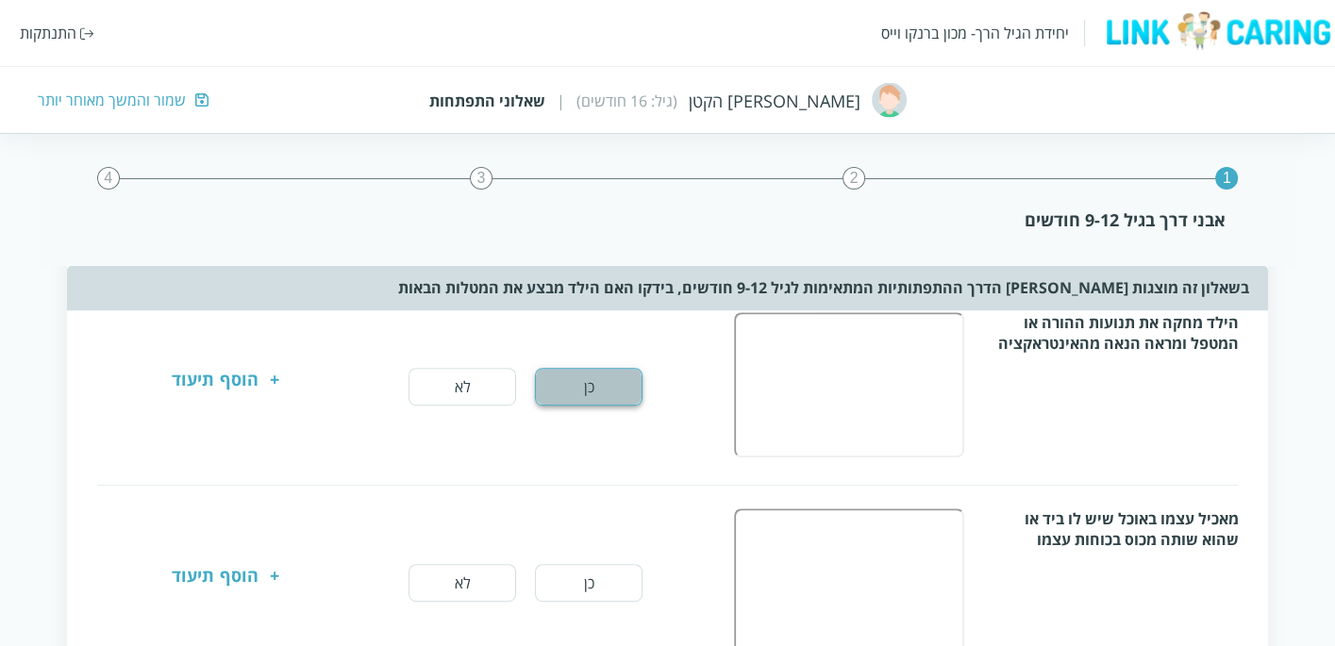
click at [598, 387] on button "כן" at bounding box center [589, 387] width 108 height 38
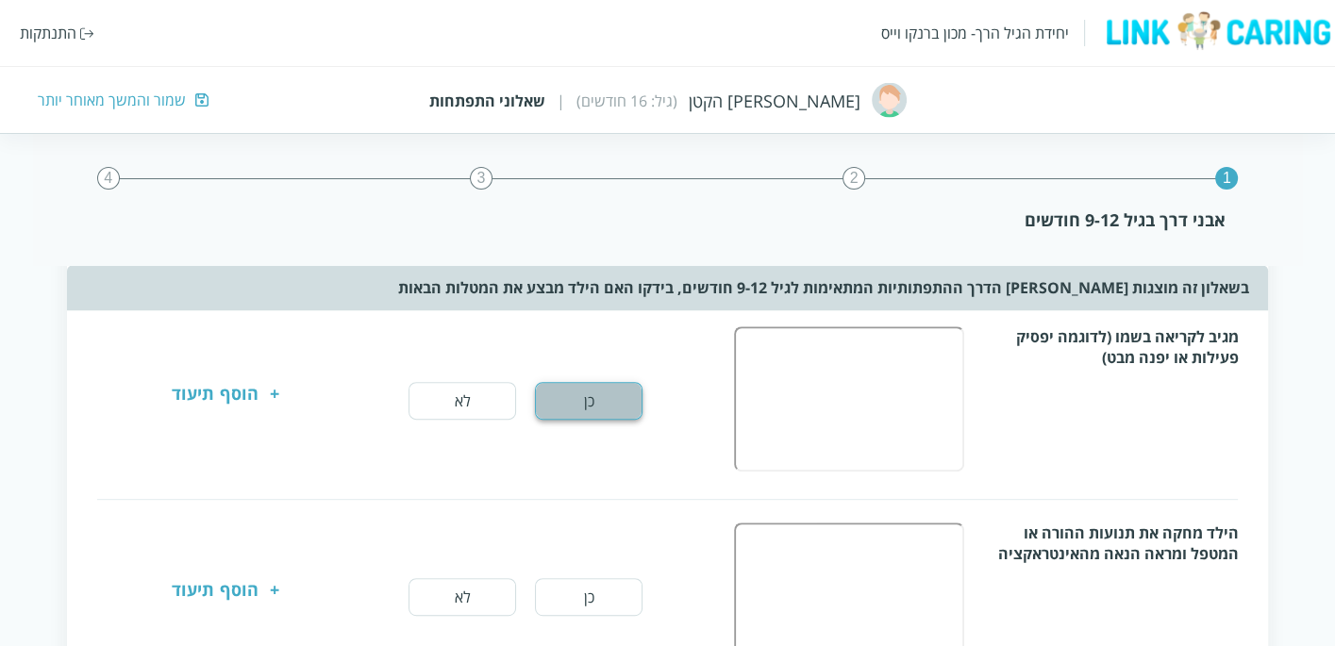
click at [603, 406] on button "כן" at bounding box center [589, 401] width 108 height 38
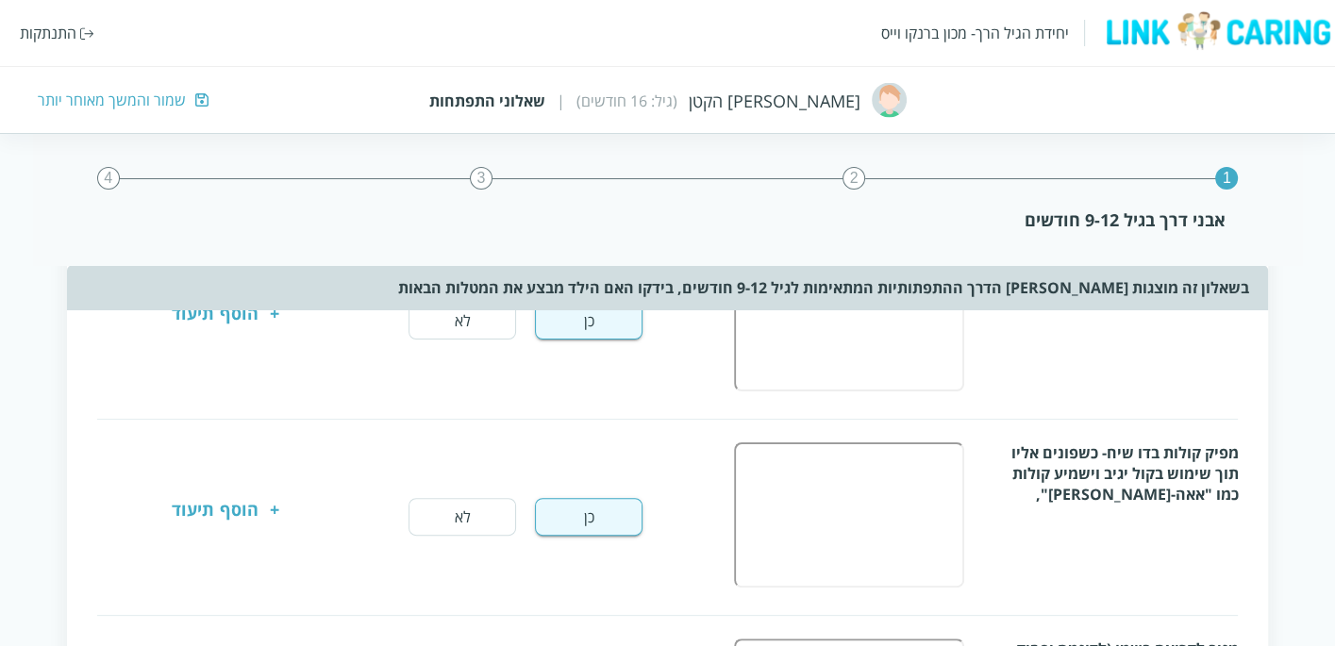
scroll to position [419, 0]
click at [606, 508] on button "כן" at bounding box center [589, 519] width 108 height 38
click at [581, 333] on button "כן" at bounding box center [589, 323] width 108 height 38
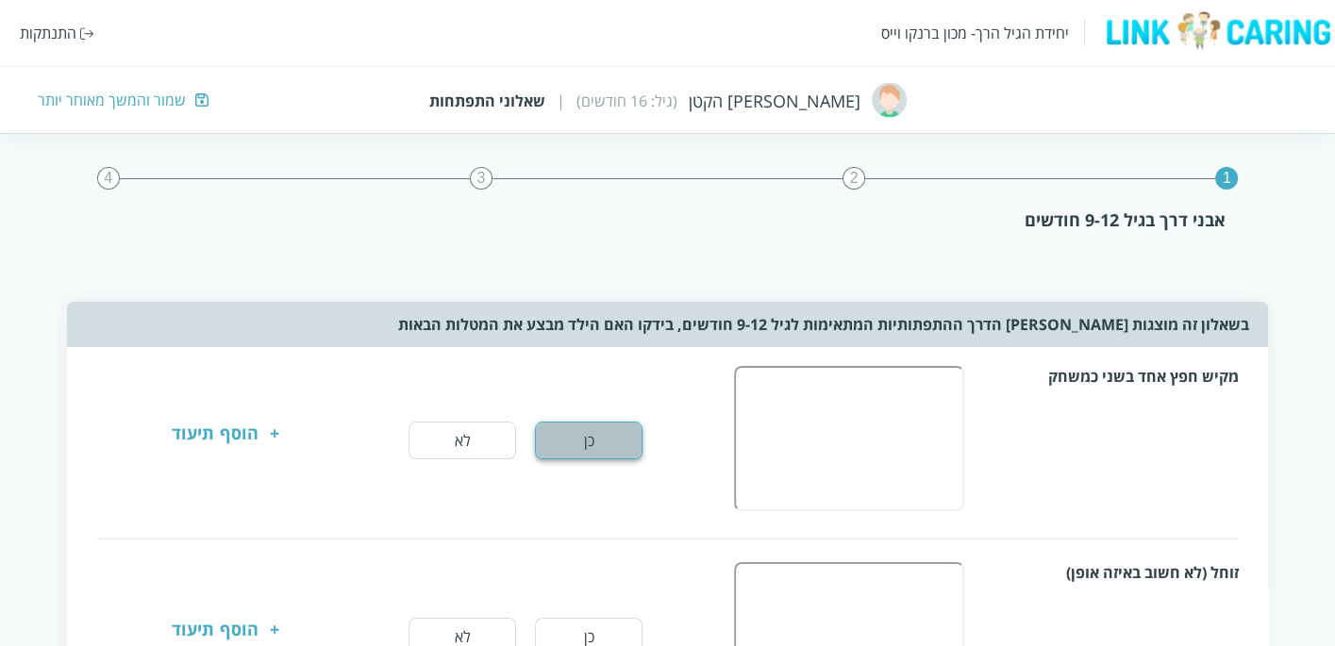
click at [610, 435] on button "כן" at bounding box center [589, 441] width 108 height 38
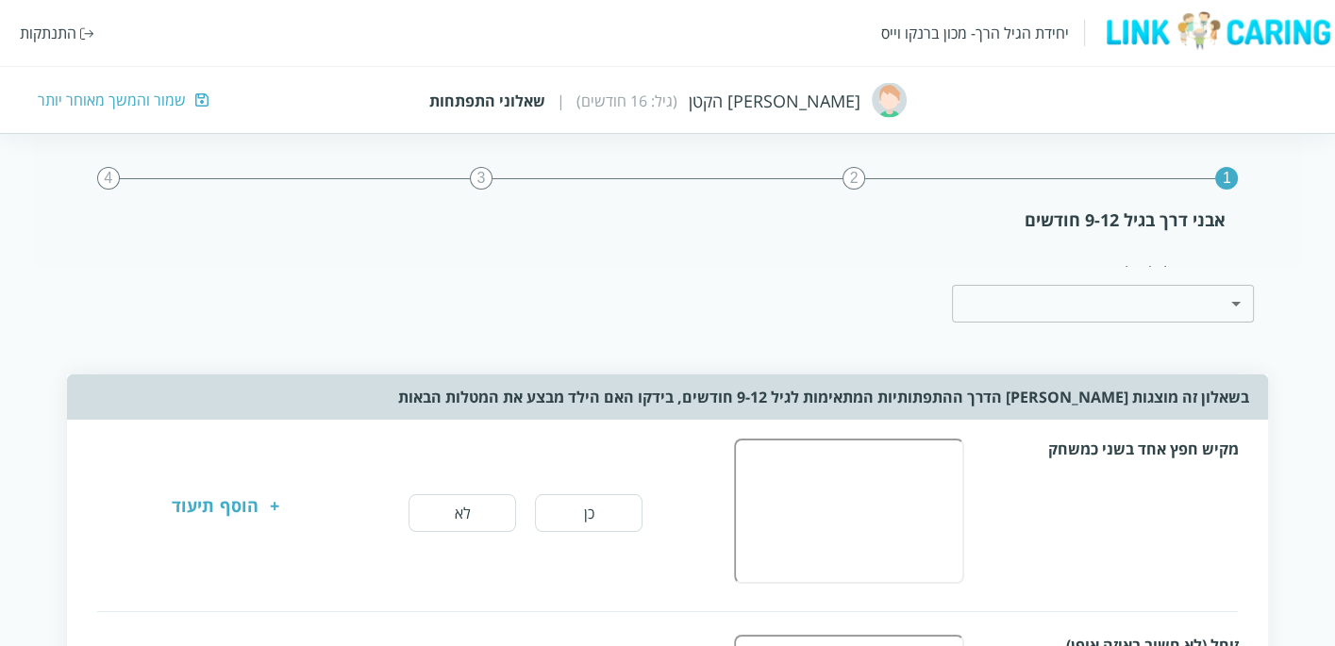
scroll to position [0, 0]
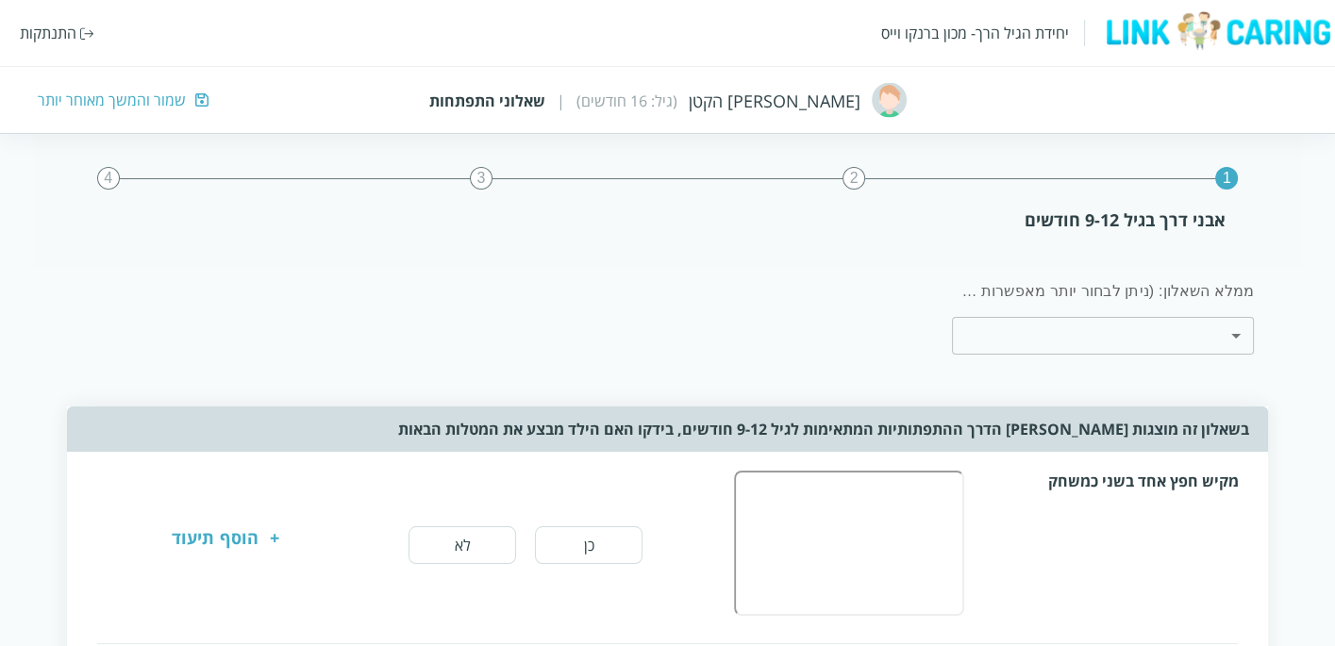
click at [275, 309] on div "ממלא השאלון: (ניתן לבחור יותר מאפשרות אחת) ​ ​" at bounding box center [627, 317] width 1283 height 103
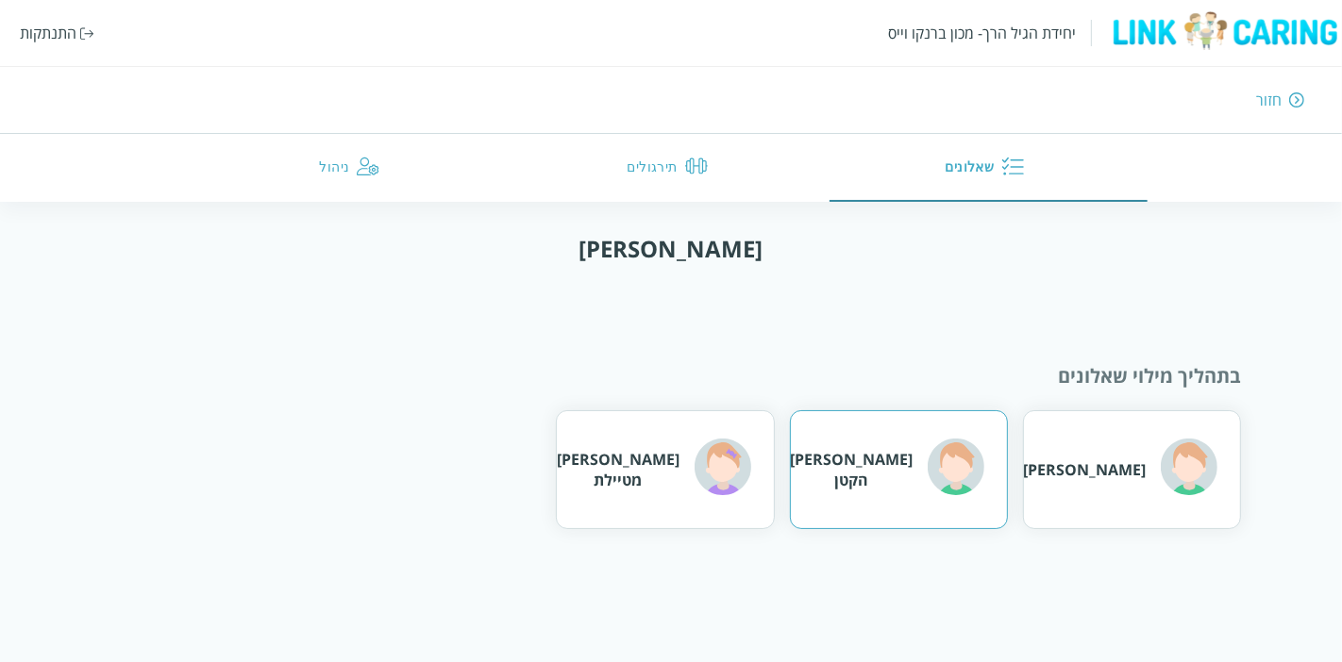
click at [887, 461] on div "[PERSON_NAME] הקטן" at bounding box center [851, 470] width 123 height 42
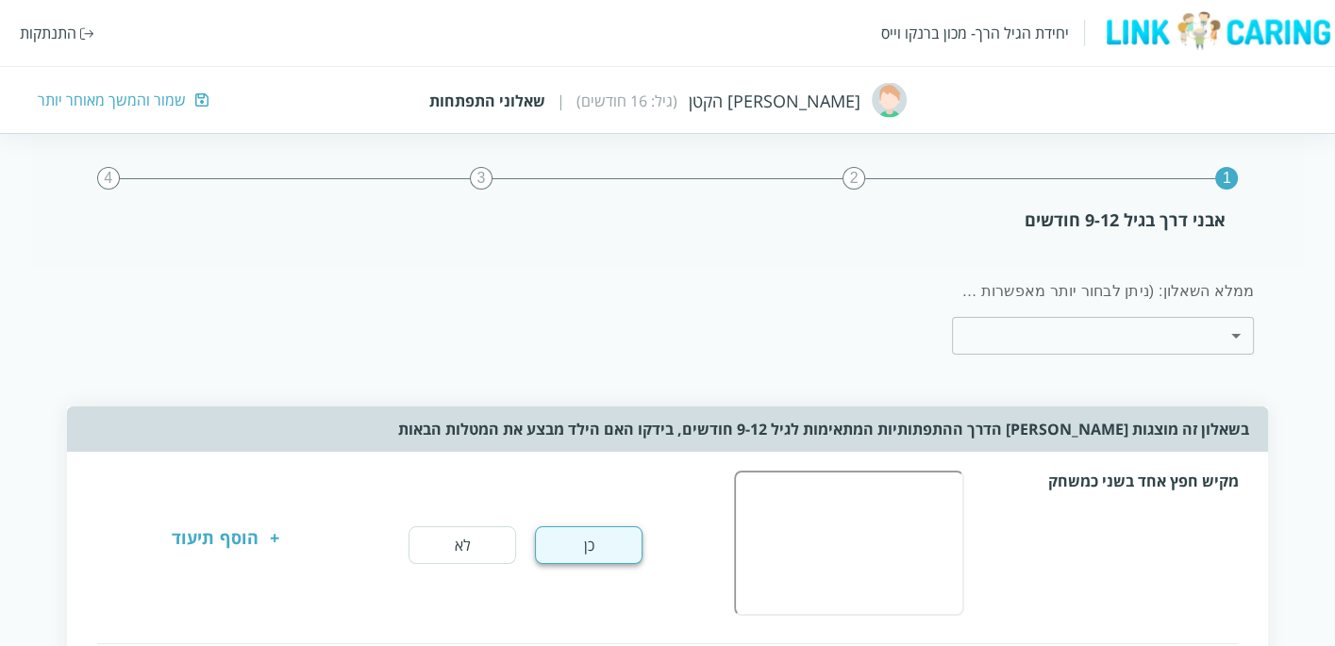
click at [613, 539] on button "כן" at bounding box center [589, 546] width 108 height 38
click at [780, 267] on div "ממלא השאלון: (ניתן לבחור יותר מאפשרות אחת) ​ ​" at bounding box center [627, 317] width 1283 height 103
click at [62, 90] on div "שמור והמשך מאוחר יותר" at bounding box center [112, 100] width 148 height 21
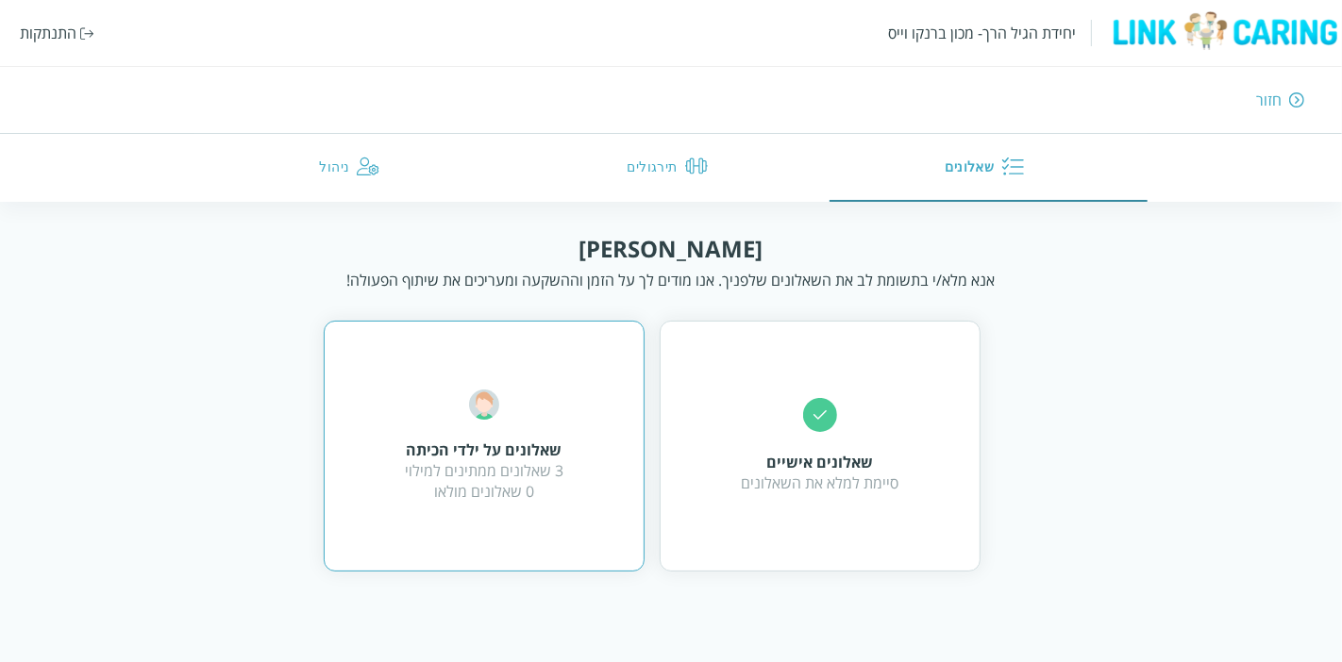
click at [542, 414] on div "שאלונים על ילדי הכיתה 3 שאלונים ממתינים למילוי 0 שאלונים מולאו" at bounding box center [484, 446] width 159 height 112
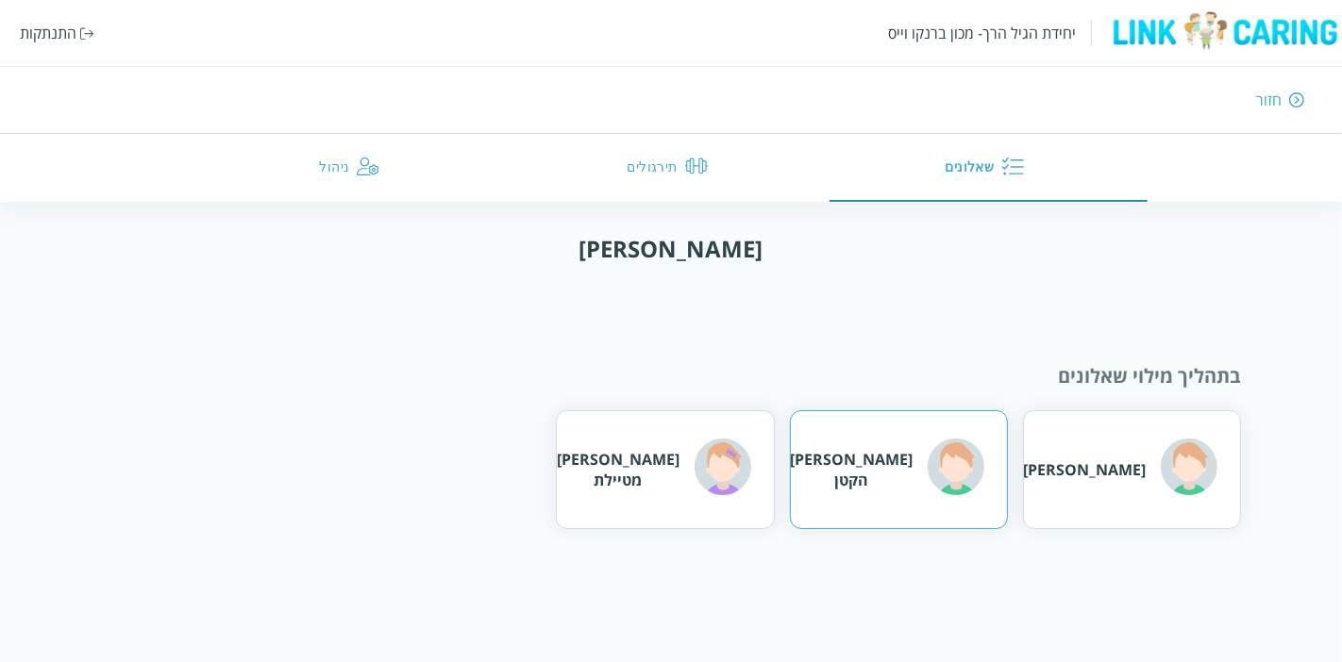
click at [884, 453] on div "[PERSON_NAME] הקטן" at bounding box center [887, 469] width 194 height 61
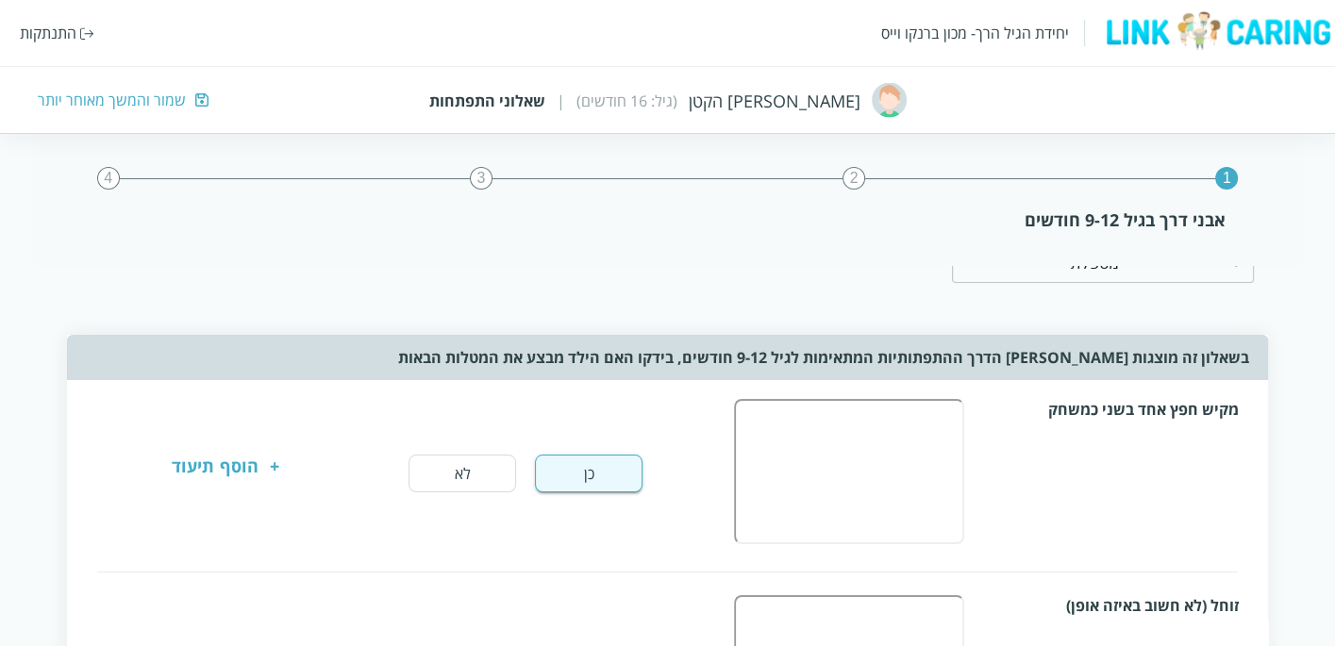
scroll to position [105, 0]
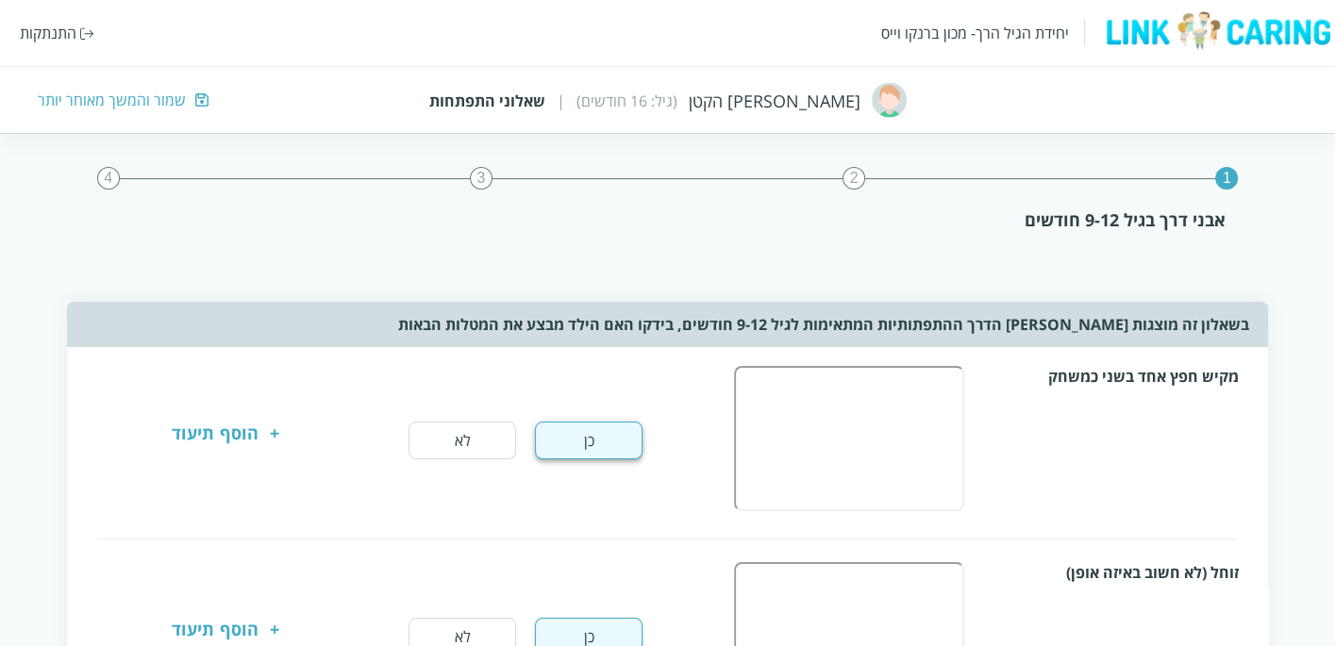
click at [568, 444] on button "כן" at bounding box center [589, 441] width 108 height 38
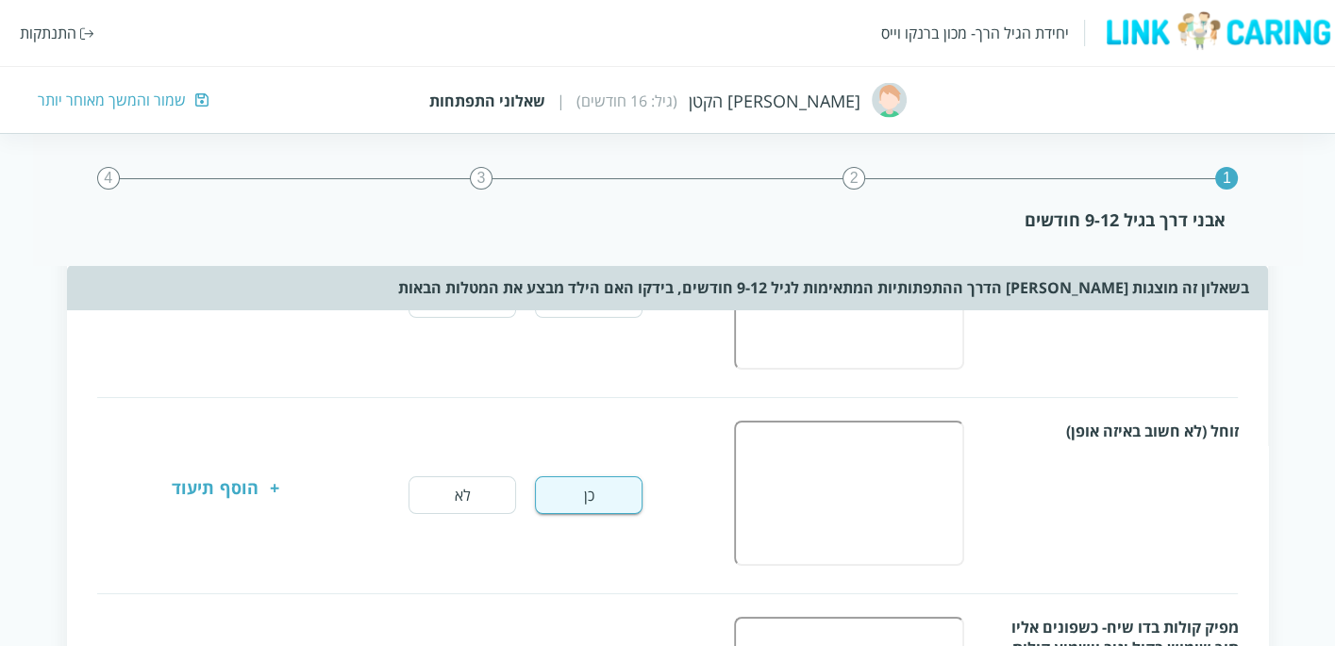
scroll to position [314, 0]
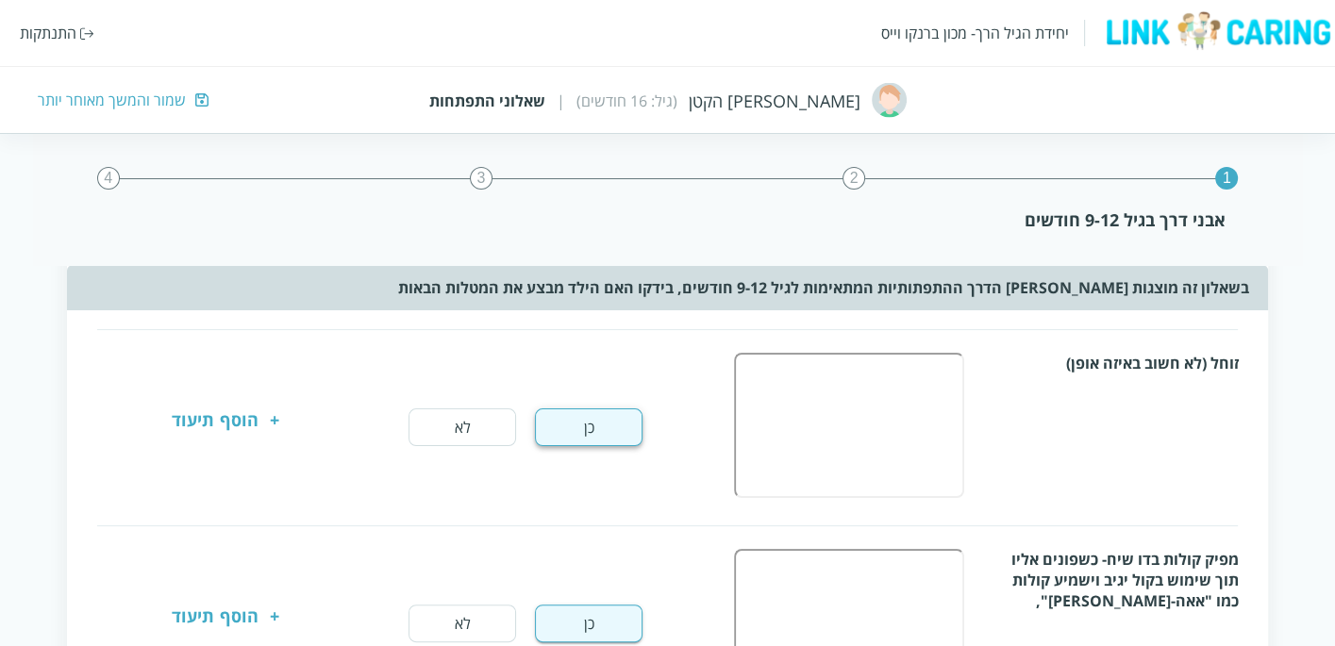
click at [612, 427] on button "כן" at bounding box center [589, 428] width 108 height 38
click at [597, 611] on button "כן" at bounding box center [589, 624] width 108 height 38
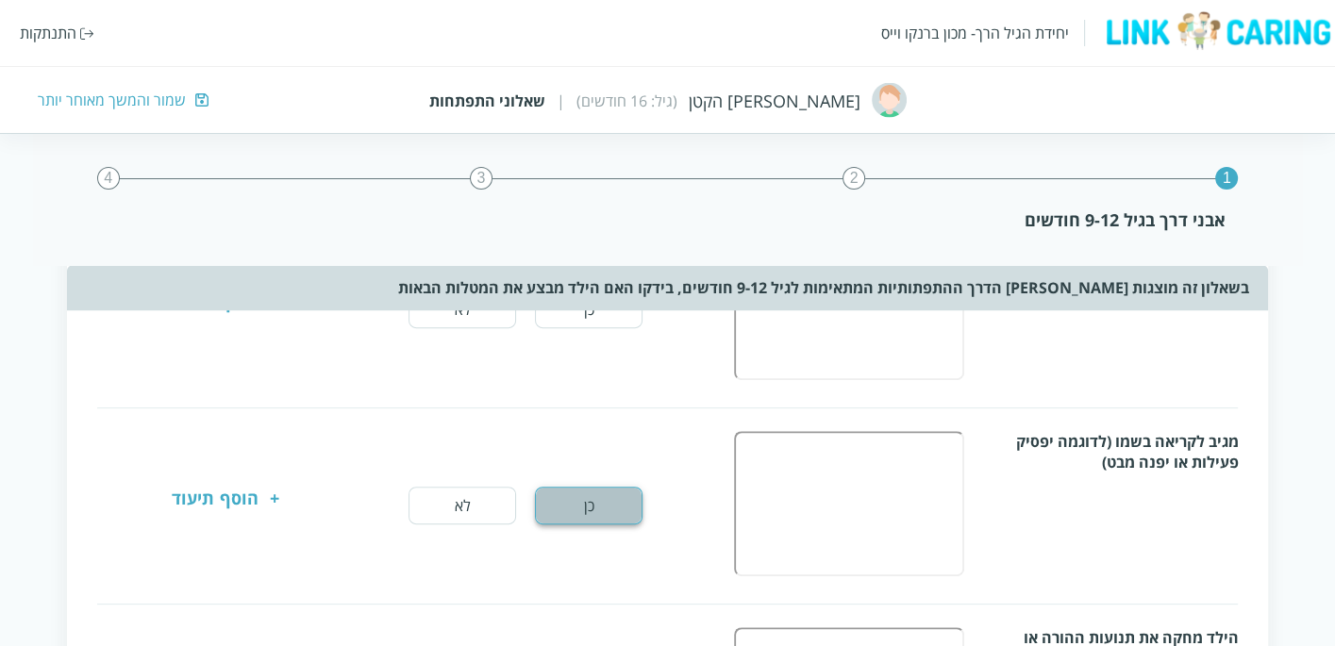
click at [621, 495] on button "כן" at bounding box center [589, 506] width 108 height 38
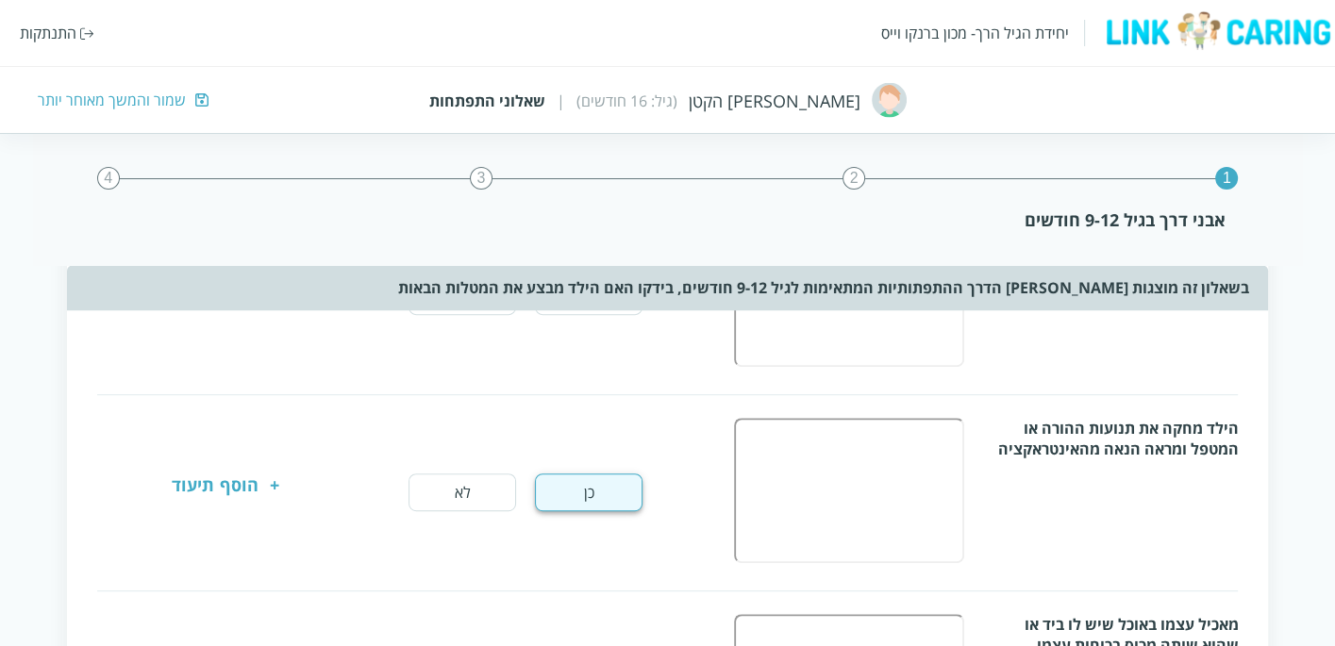
click at [640, 481] on button "כן" at bounding box center [589, 493] width 108 height 38
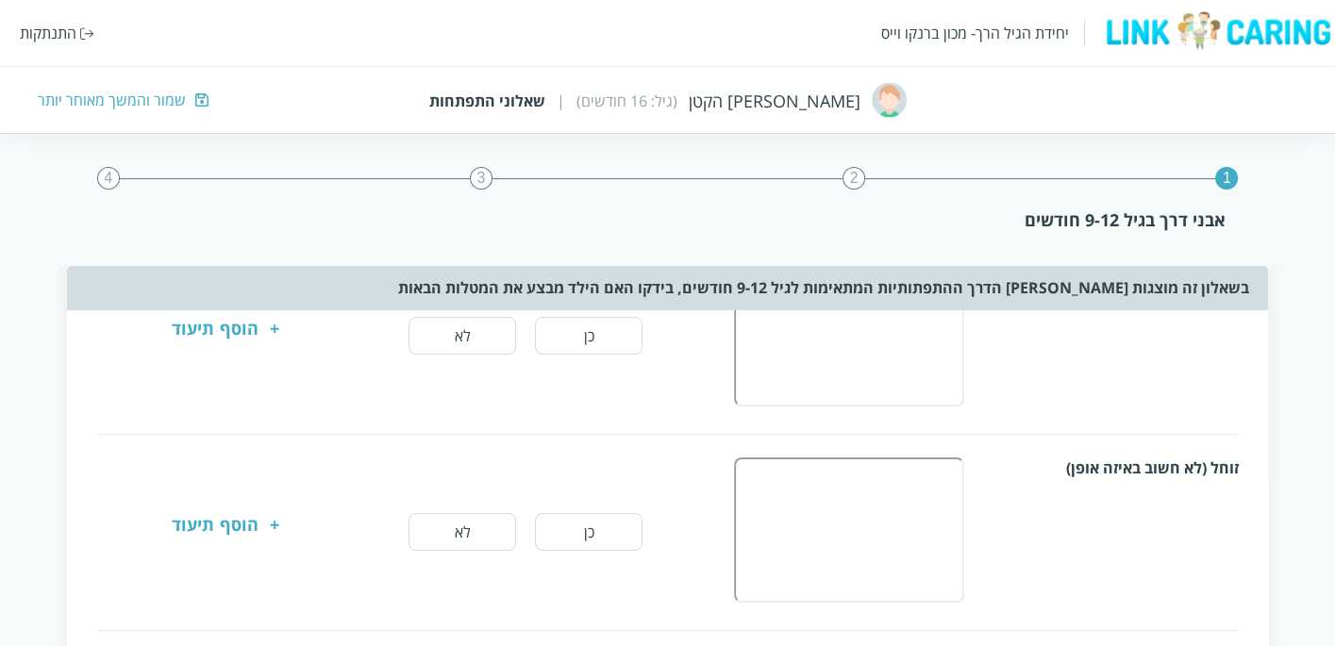
scroll to position [0, 0]
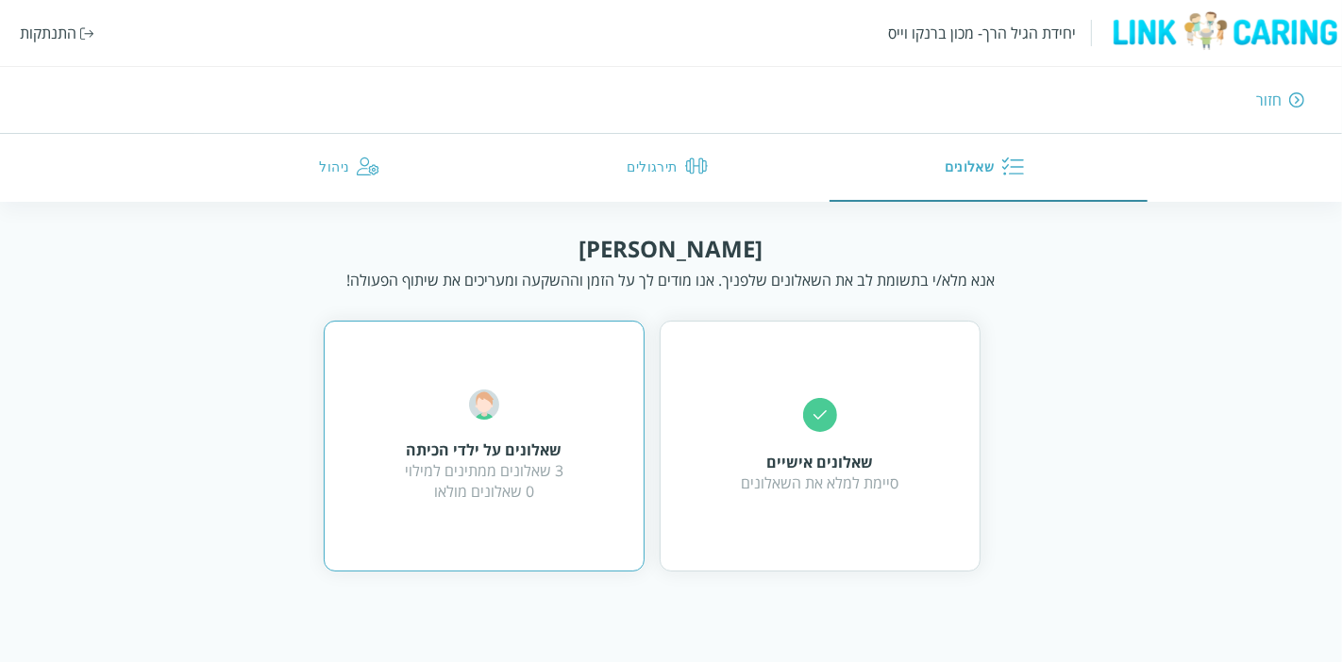
click at [544, 438] on div "שאלונים על ילדי הכיתה 3 שאלונים ממתינים למילוי 0 שאלונים מולאו" at bounding box center [484, 446] width 159 height 112
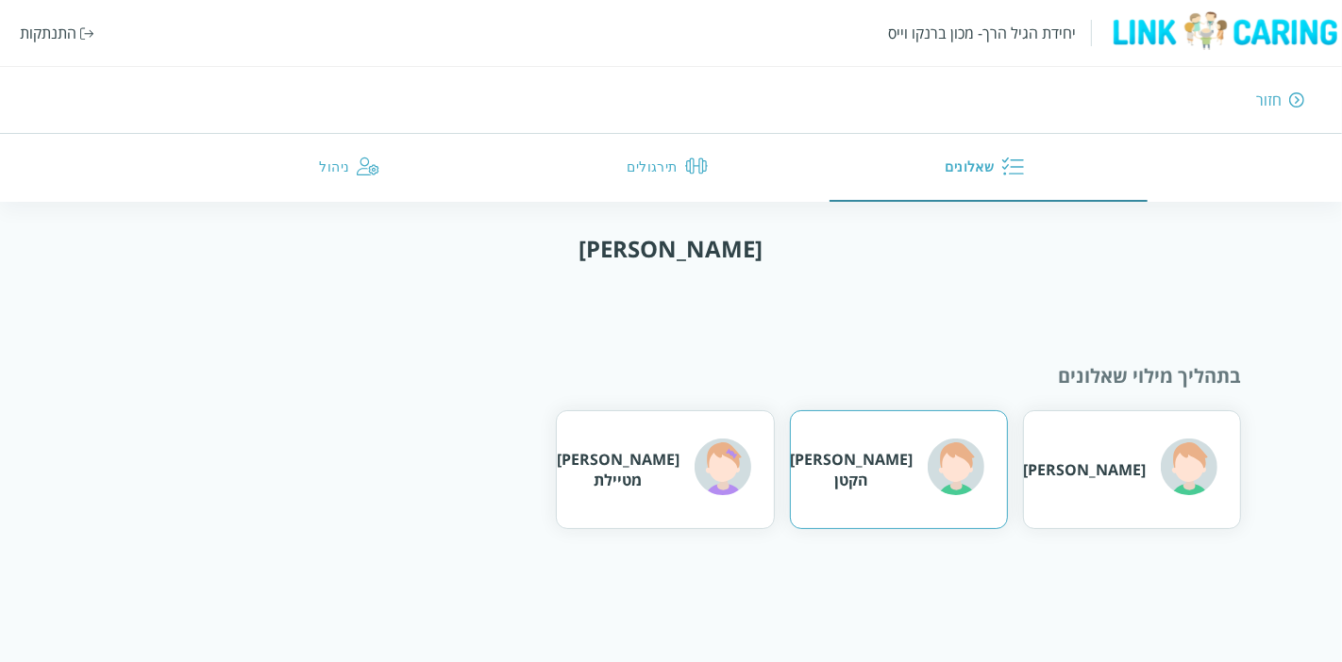
click at [866, 464] on div "[PERSON_NAME] הקטן" at bounding box center [851, 470] width 123 height 42
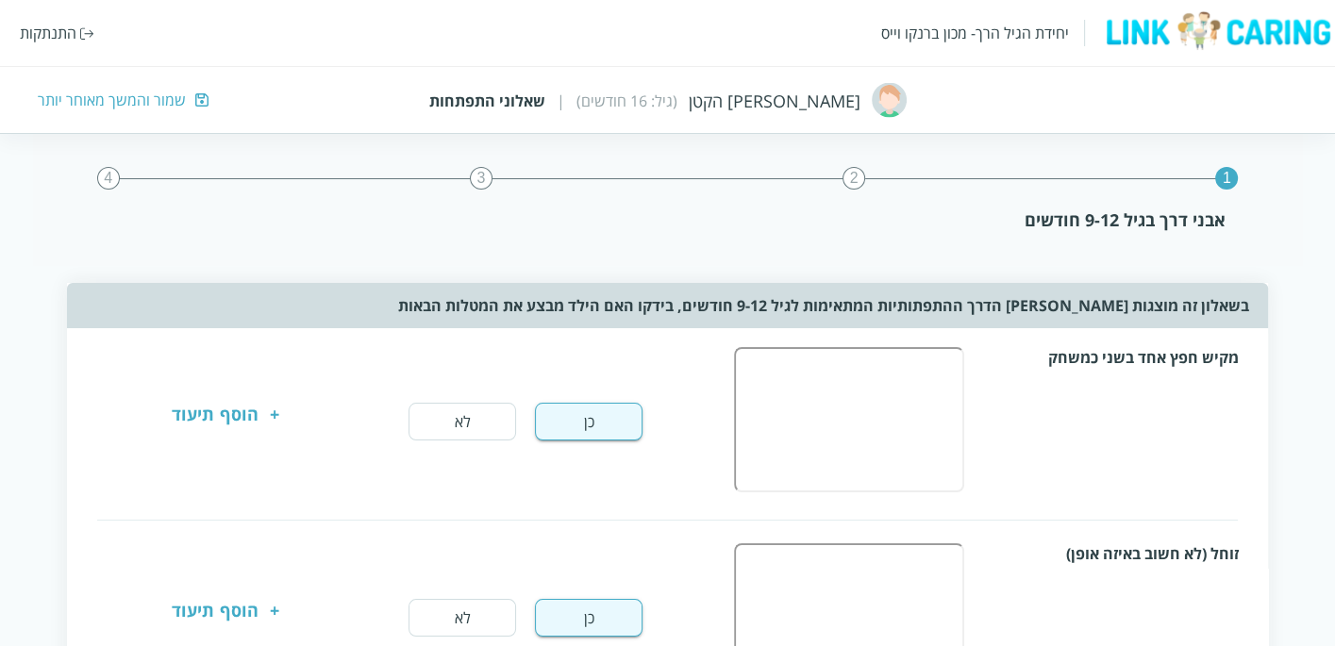
scroll to position [210, 0]
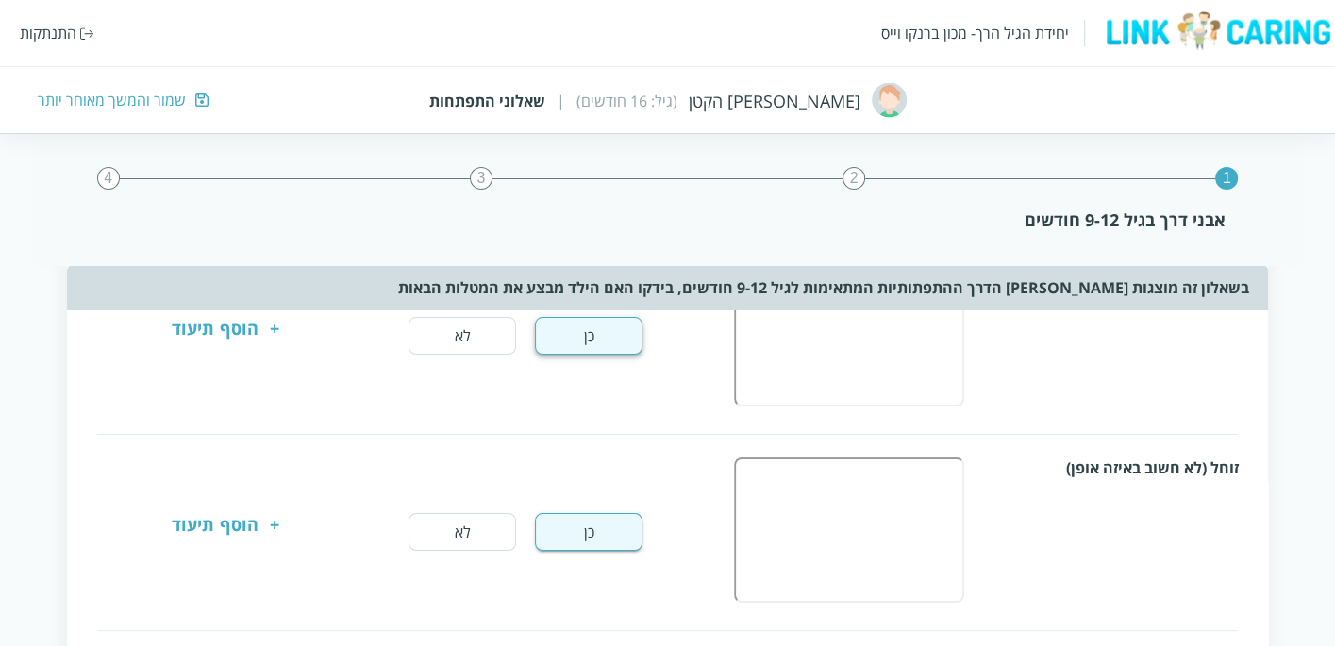
click at [624, 344] on button "כן" at bounding box center [589, 336] width 108 height 38
click at [615, 543] on button "כן" at bounding box center [589, 532] width 108 height 38
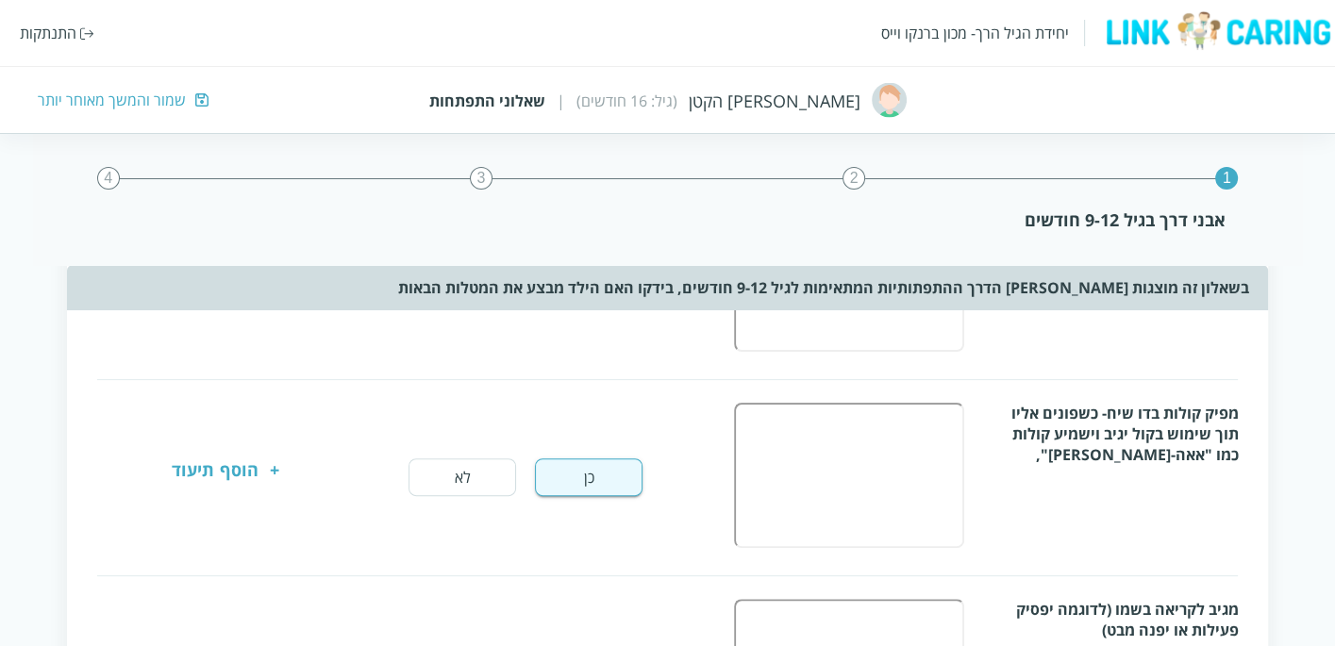
scroll to position [524, 0]
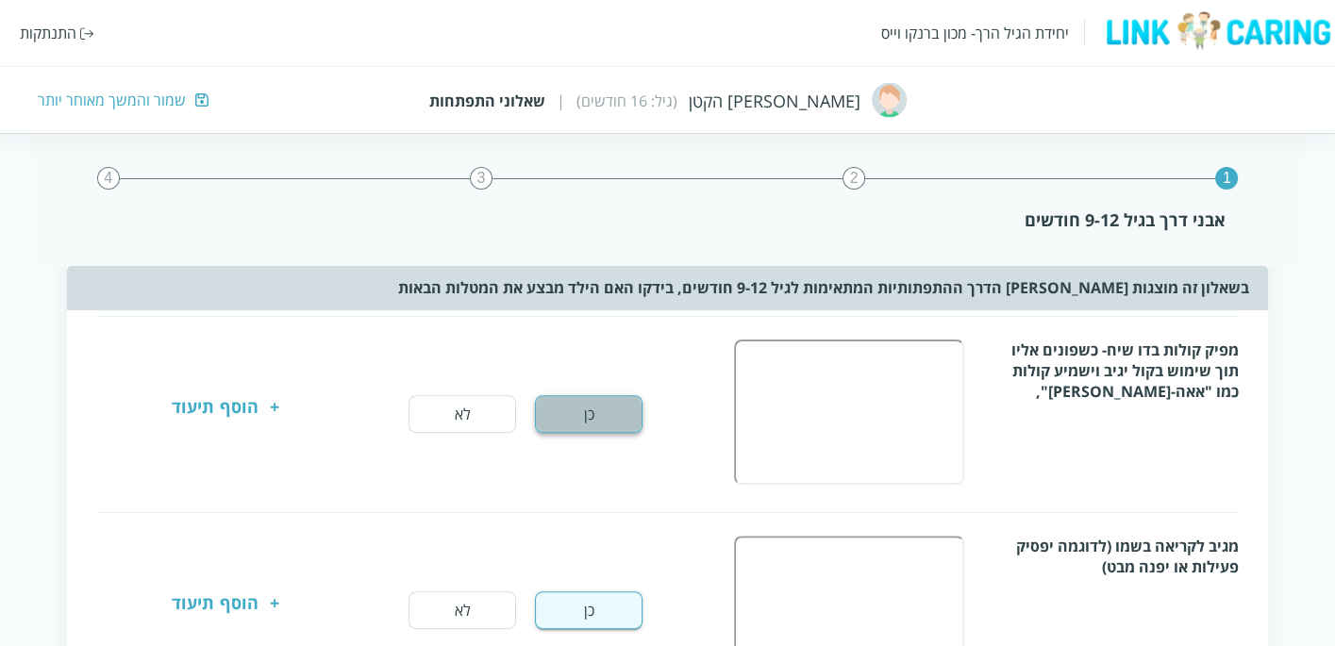
click at [601, 406] on button "כן" at bounding box center [589, 414] width 108 height 38
click at [597, 595] on button "כן" at bounding box center [589, 611] width 108 height 38
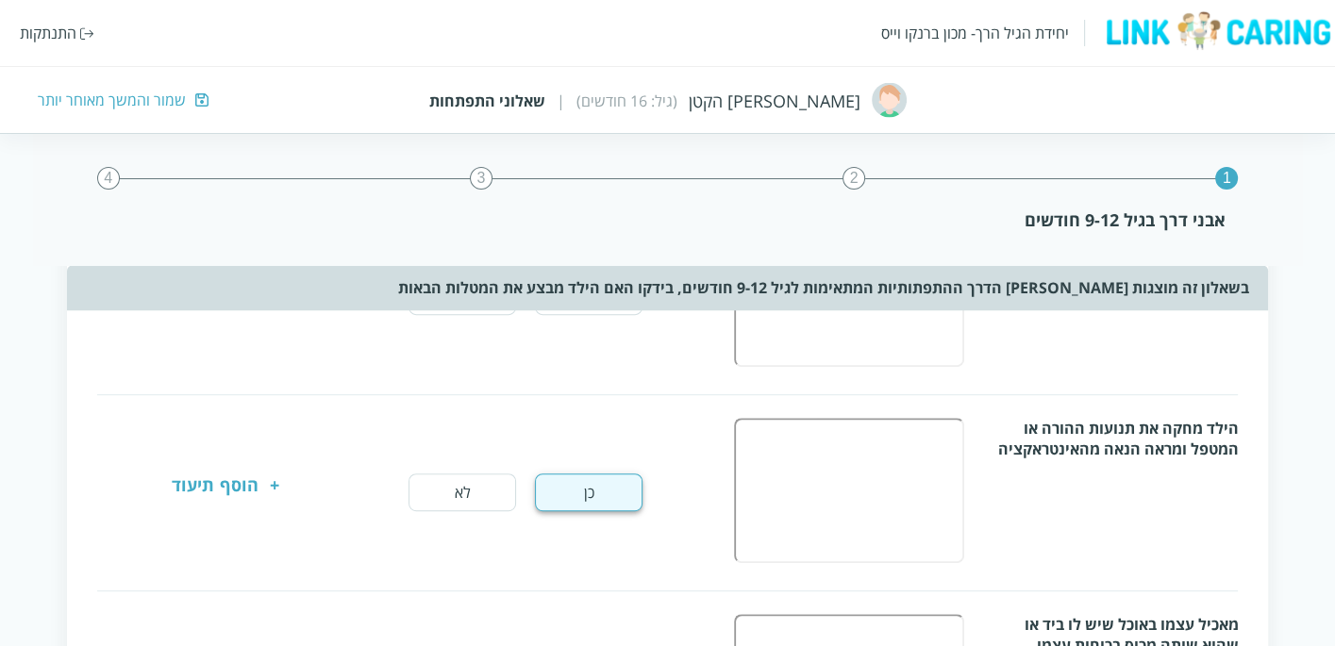
click at [612, 492] on button "כן" at bounding box center [589, 493] width 108 height 38
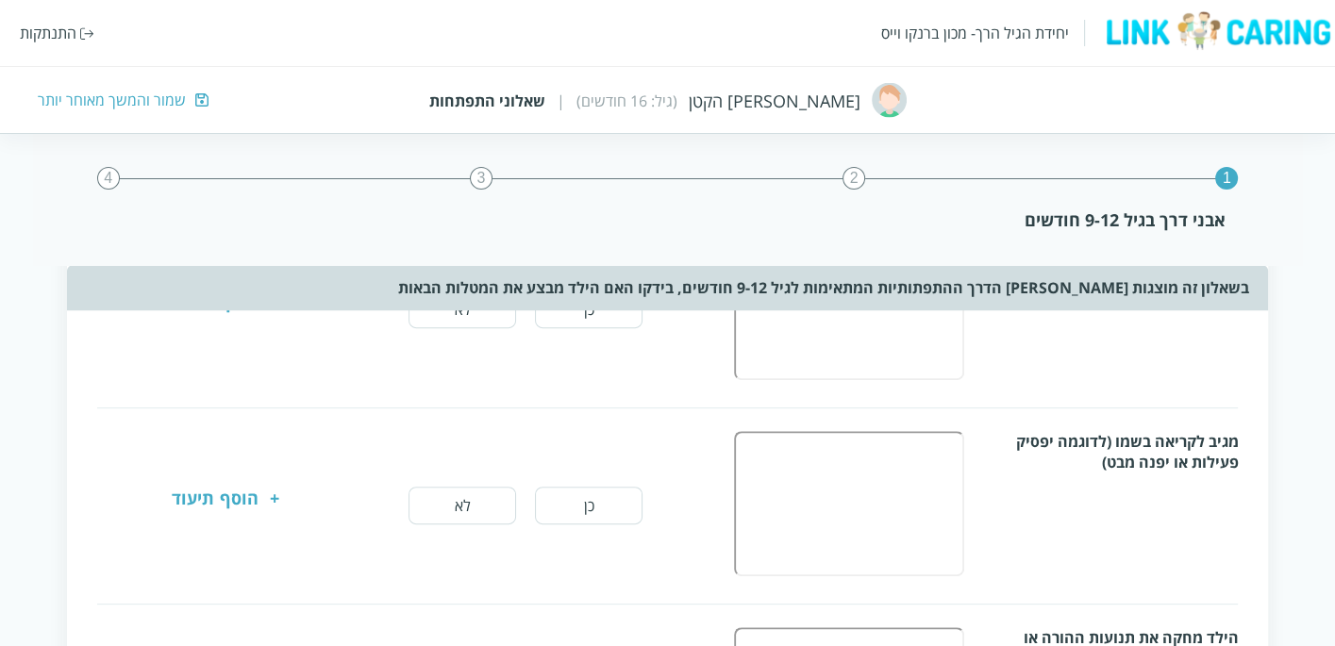
scroll to position [0, 0]
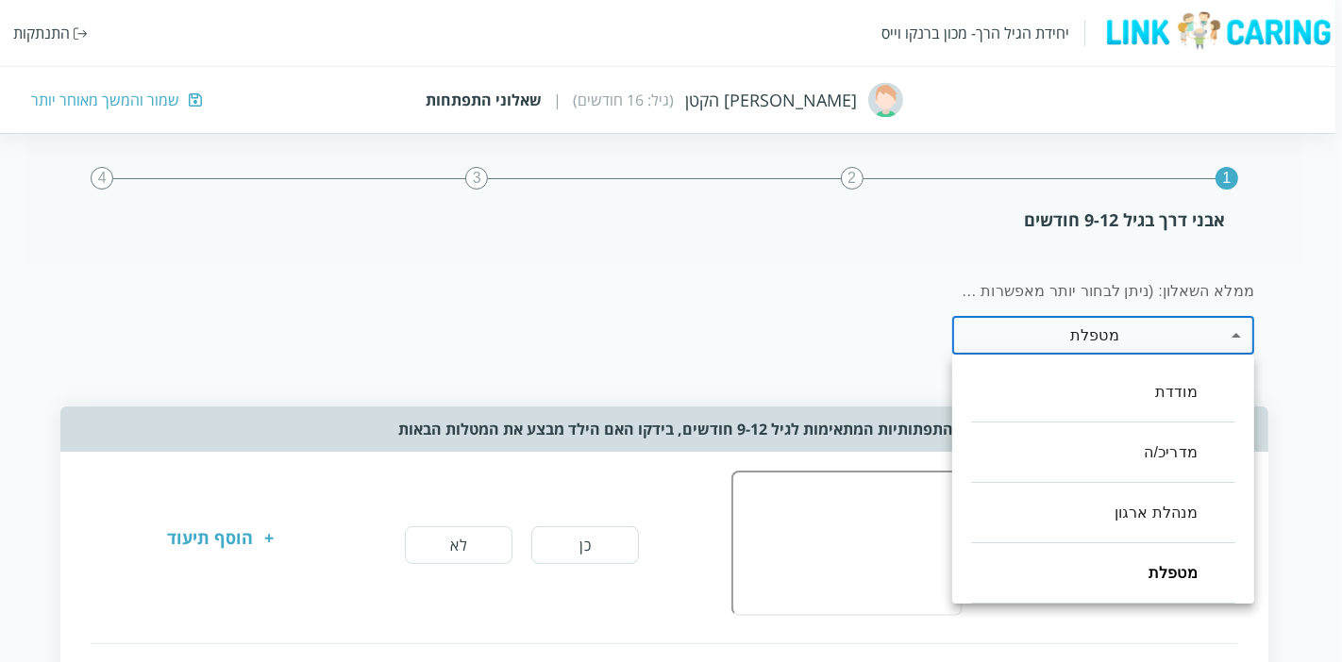
click at [1111, 552] on li "מטפלת" at bounding box center [1103, 574] width 264 height 60
click at [818, 262] on div at bounding box center [671, 331] width 1342 height 662
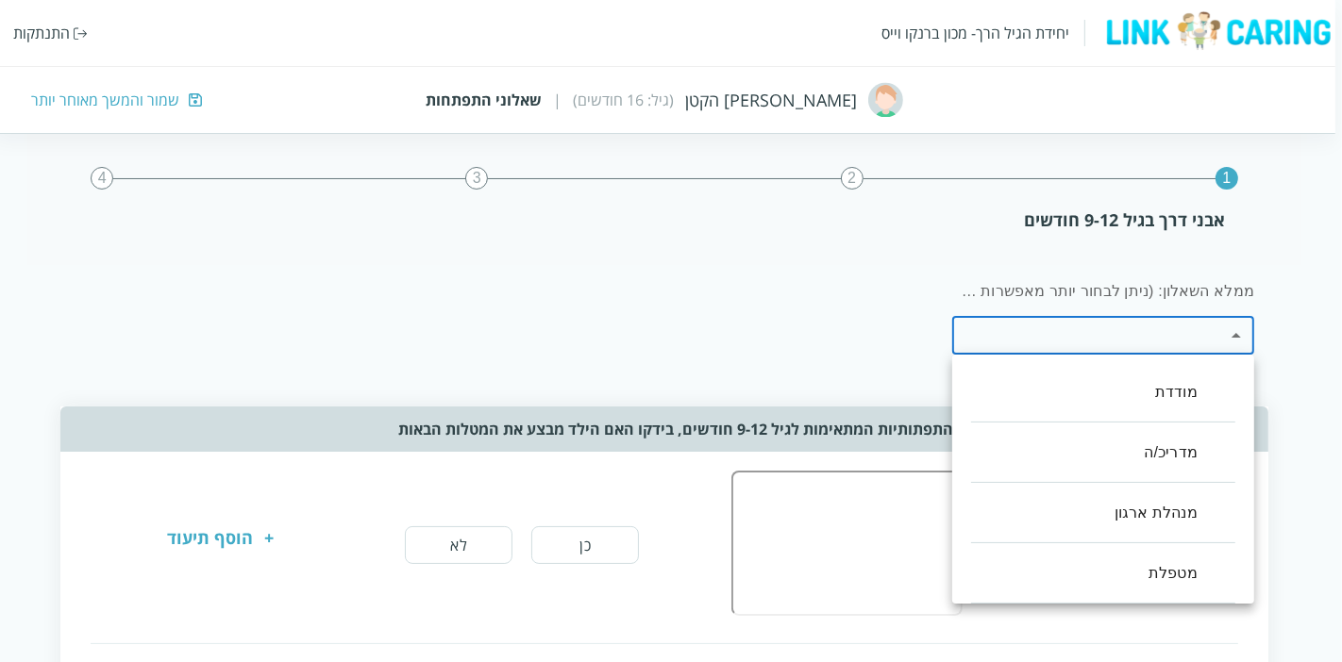
click at [1159, 581] on li "מטפלת" at bounding box center [1103, 574] width 264 height 60
type input ",100"
click at [1269, 281] on div at bounding box center [671, 331] width 1342 height 662
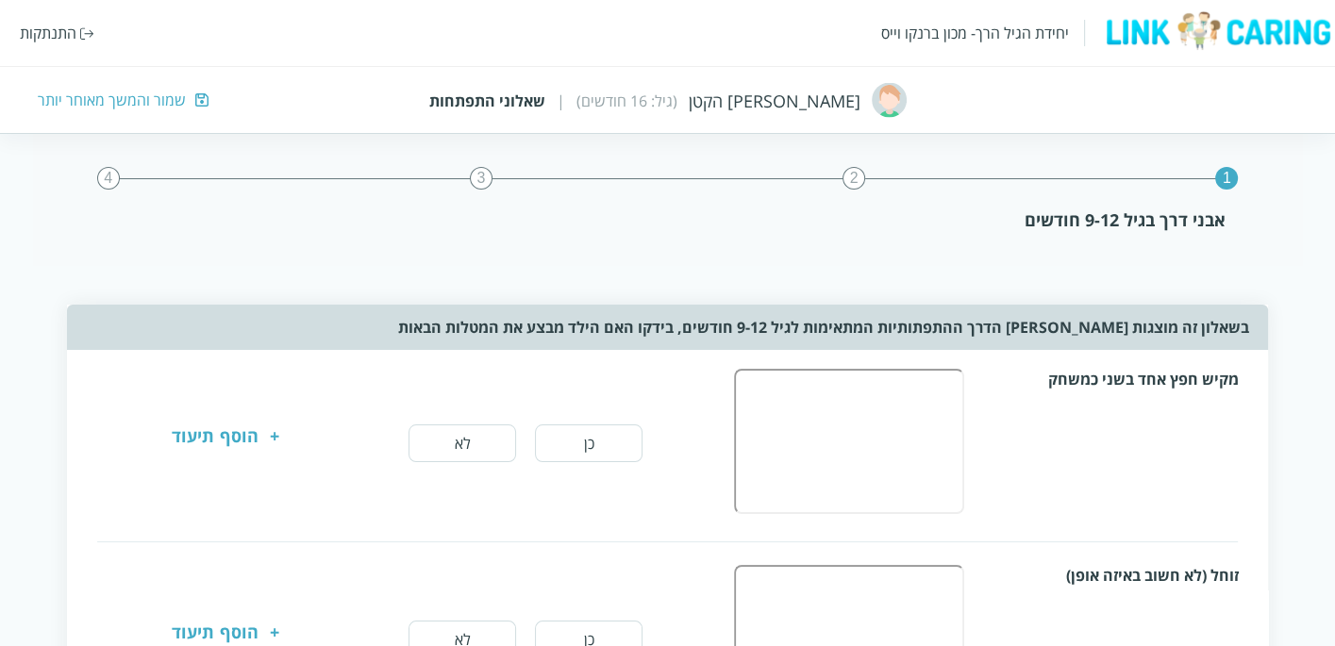
scroll to position [105, 0]
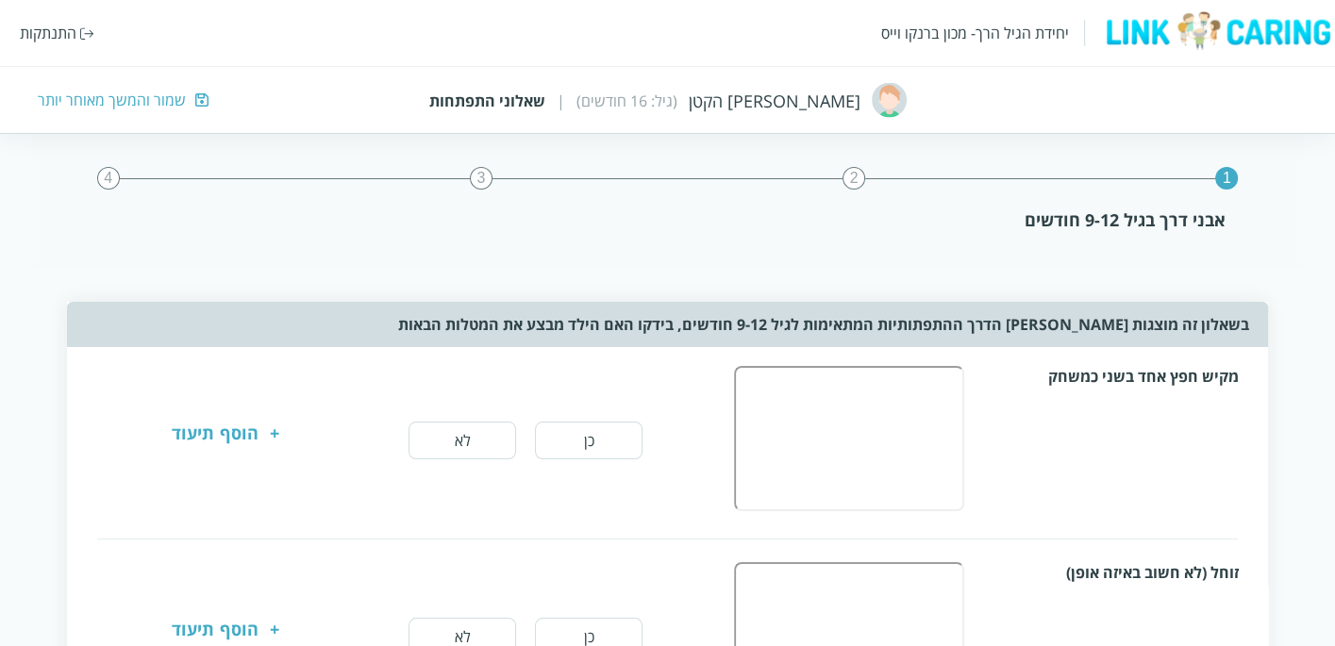
click at [604, 447] on button "כן" at bounding box center [589, 441] width 108 height 38
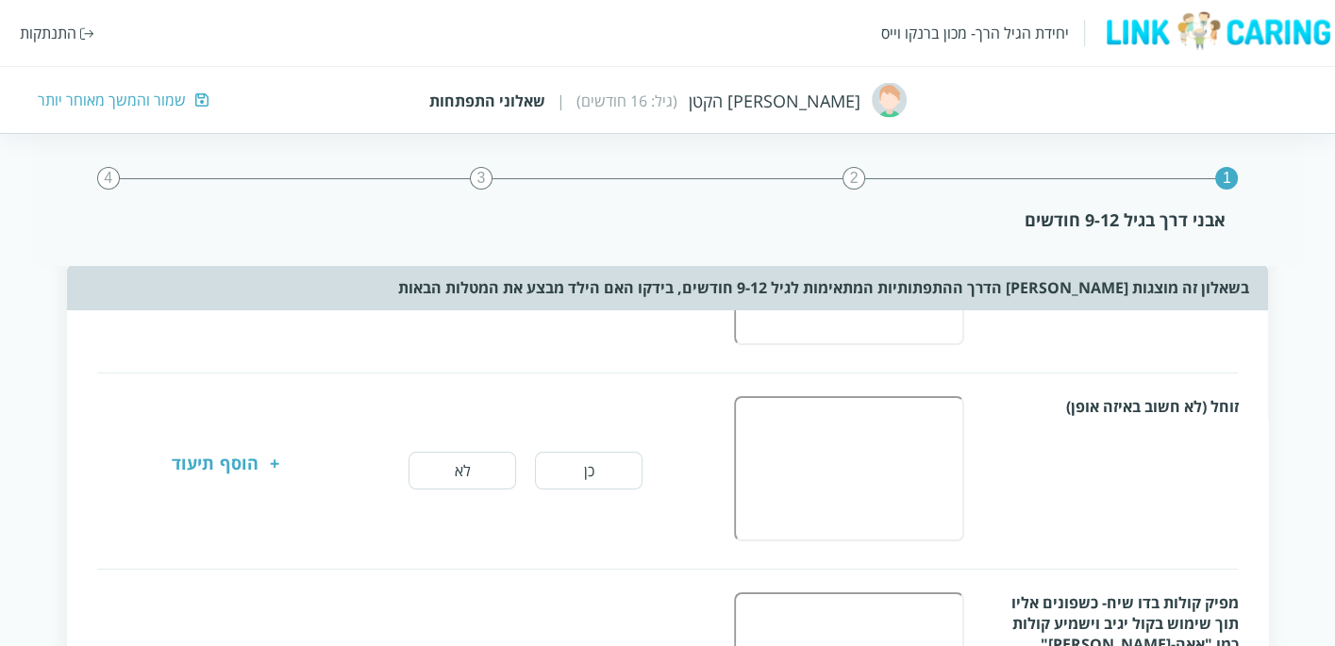
scroll to position [314, 0]
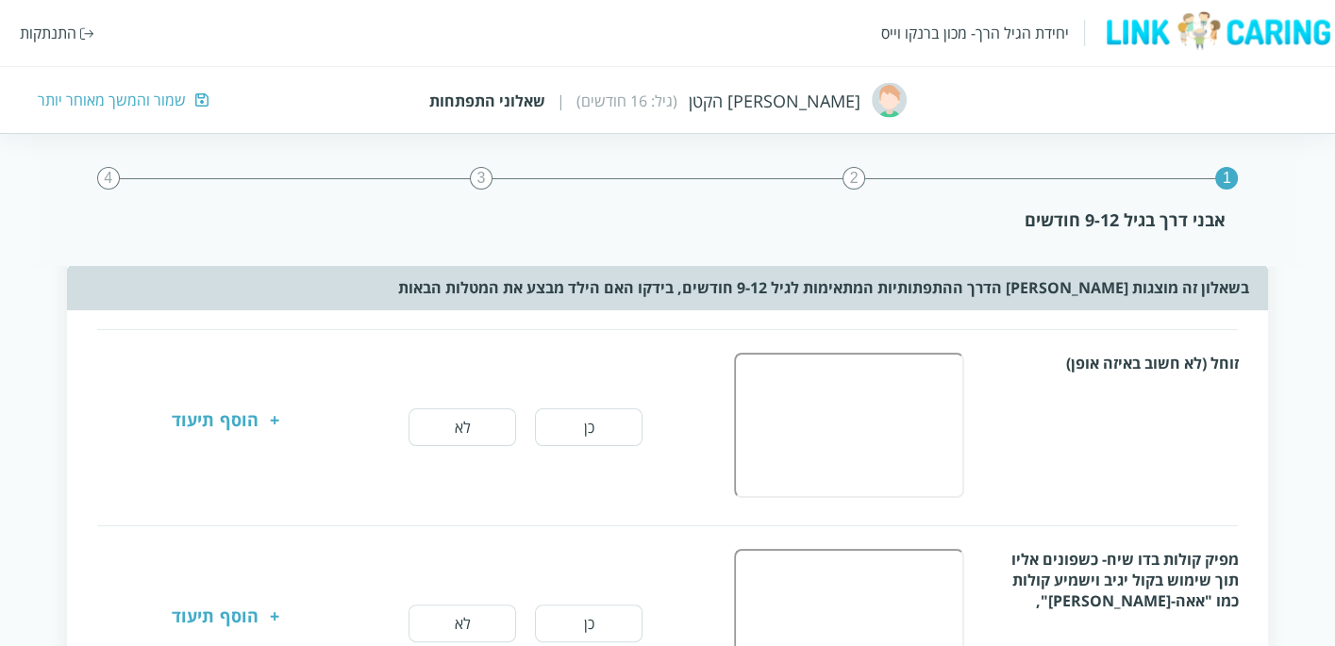
click at [603, 429] on button "כן" at bounding box center [589, 428] width 108 height 38
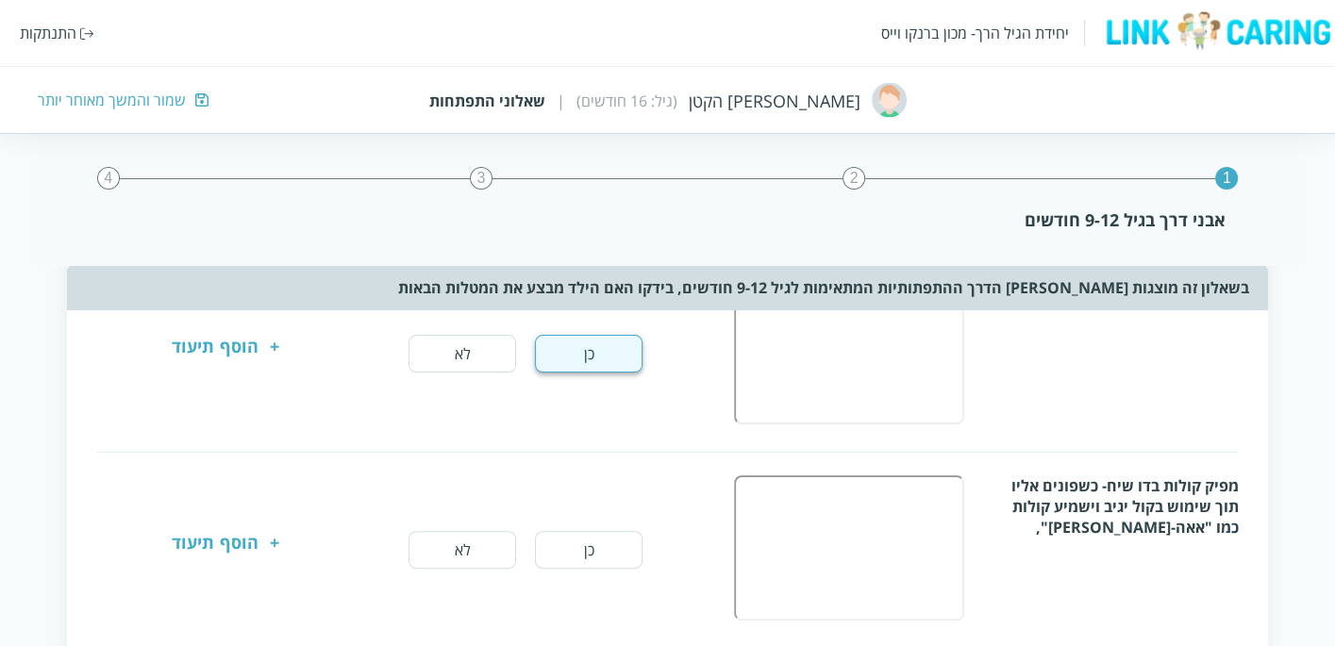
scroll to position [419, 0]
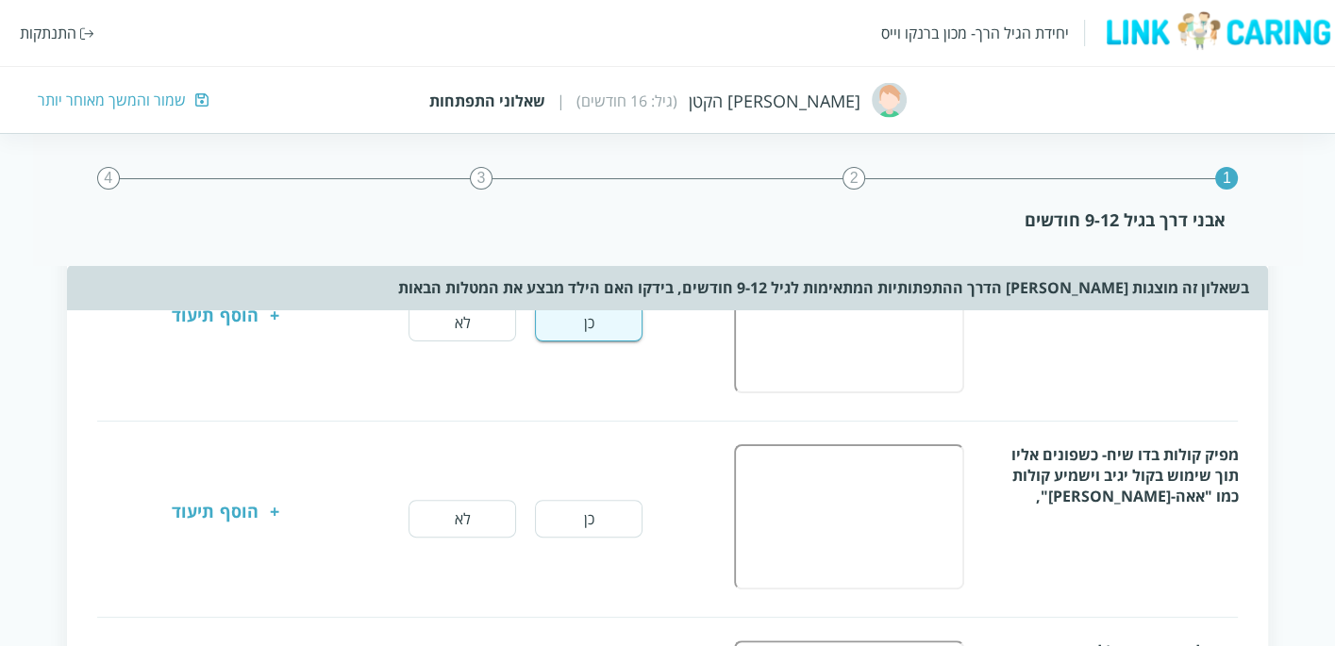
click at [575, 519] on button "כן" at bounding box center [589, 519] width 108 height 38
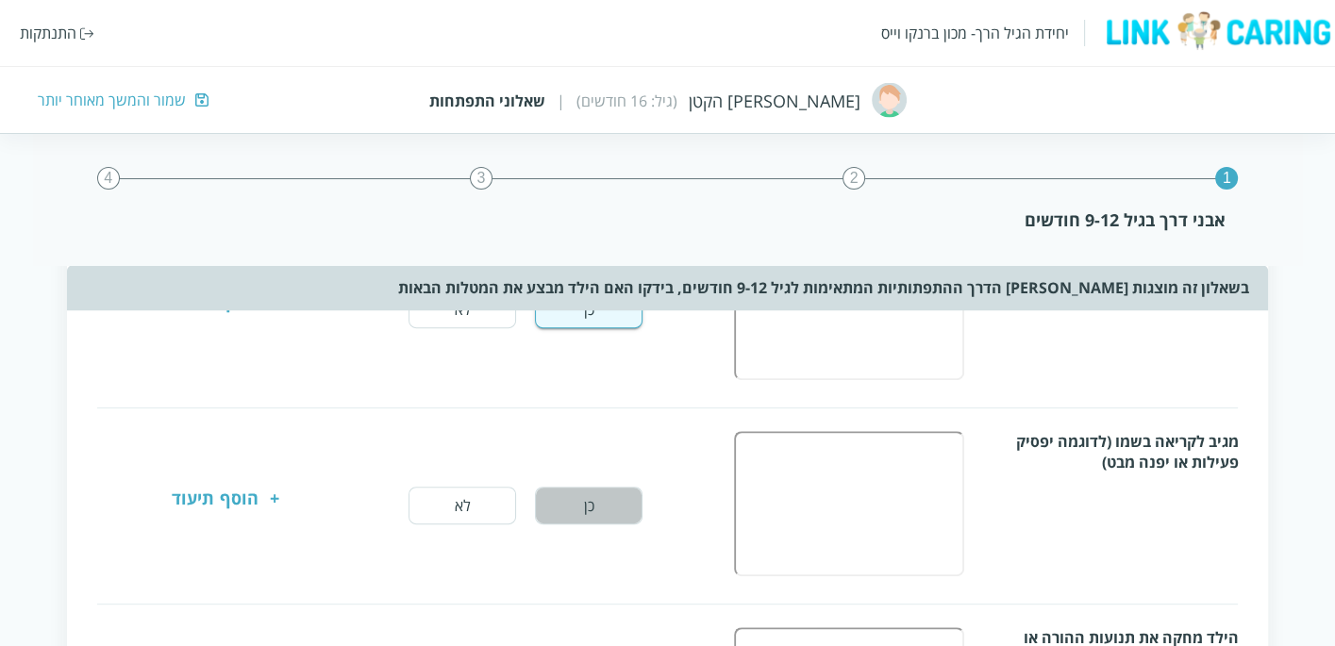
click at [612, 489] on button "כן" at bounding box center [589, 506] width 108 height 38
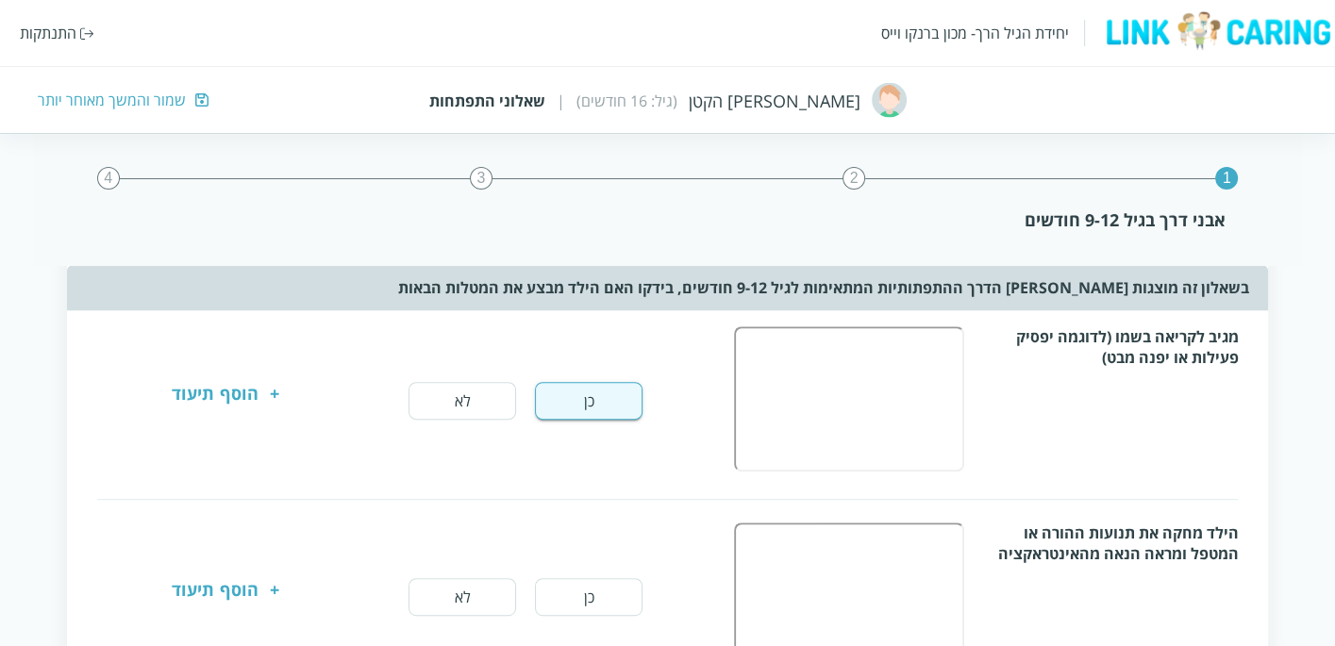
scroll to position [838, 0]
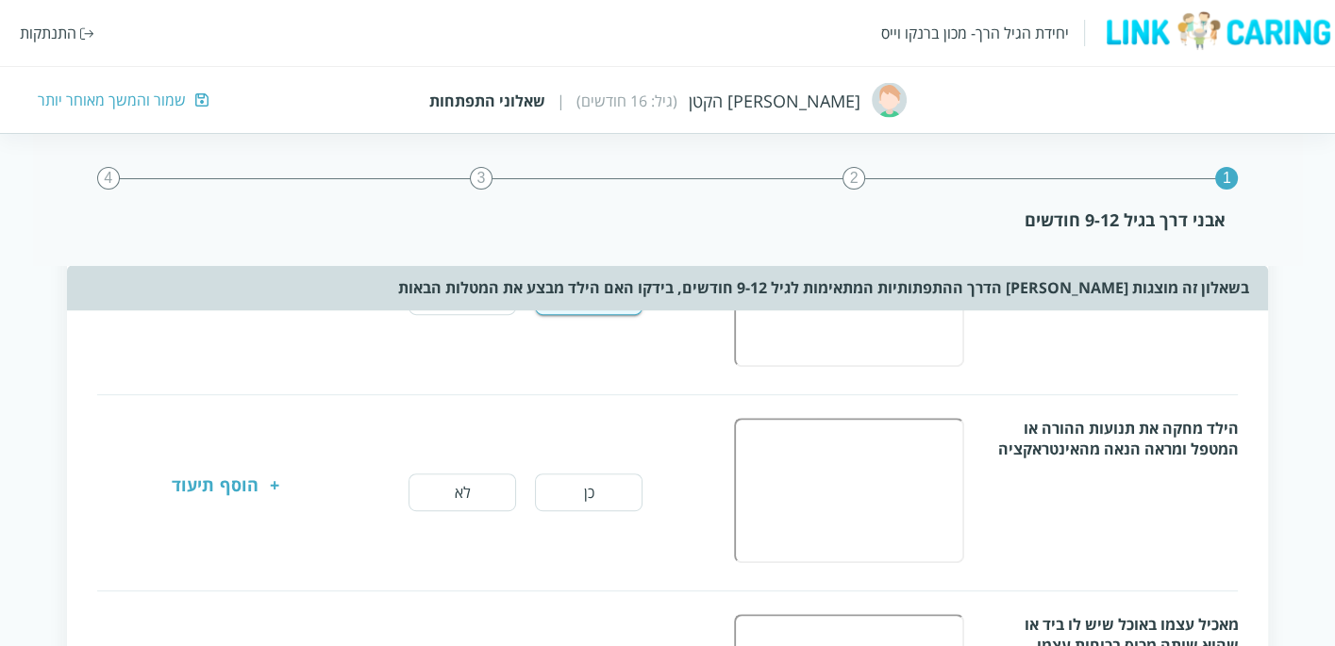
click at [585, 492] on button "כן" at bounding box center [589, 493] width 108 height 38
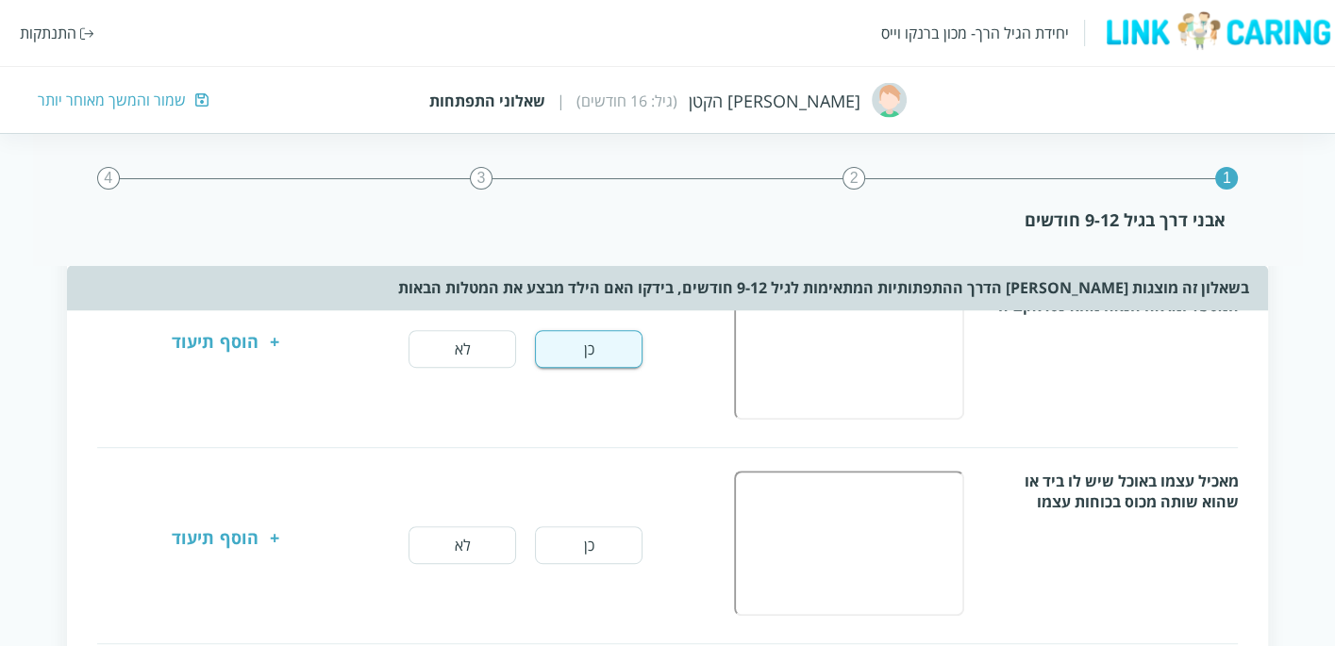
scroll to position [1048, 0]
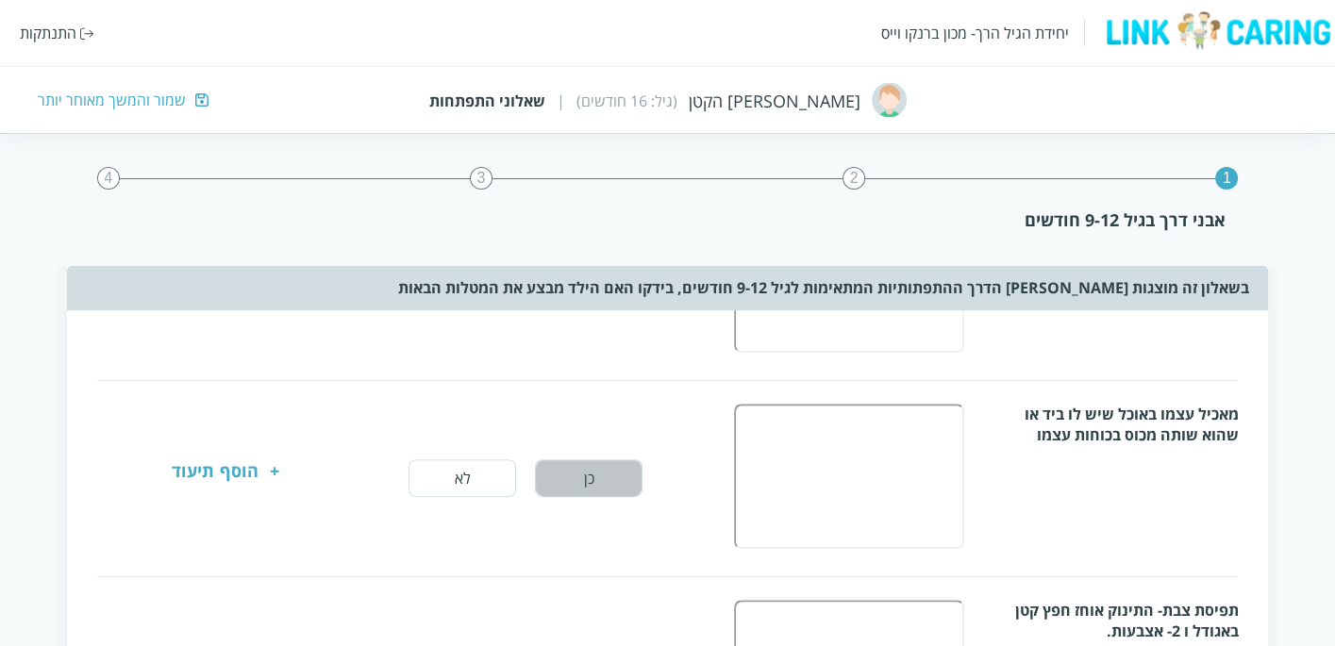
click at [638, 463] on button "כן" at bounding box center [589, 479] width 108 height 38
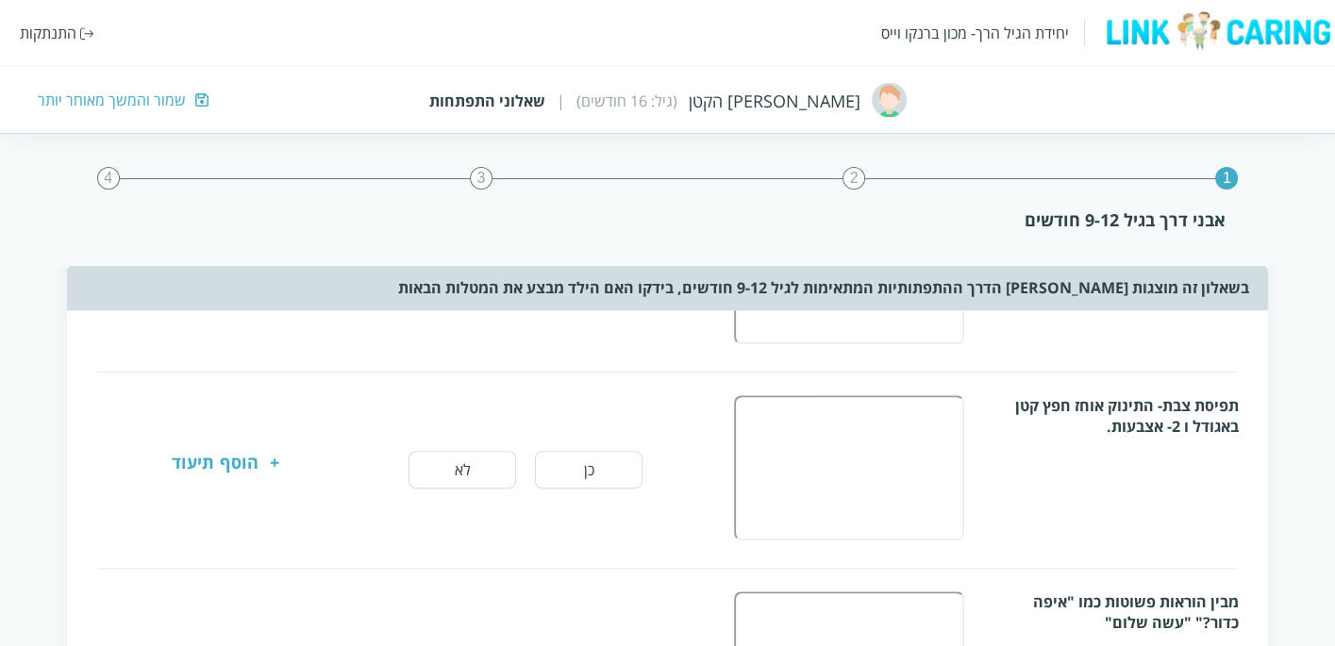
scroll to position [1258, 0]
click at [606, 449] on button "כן" at bounding box center [589, 465] width 108 height 38
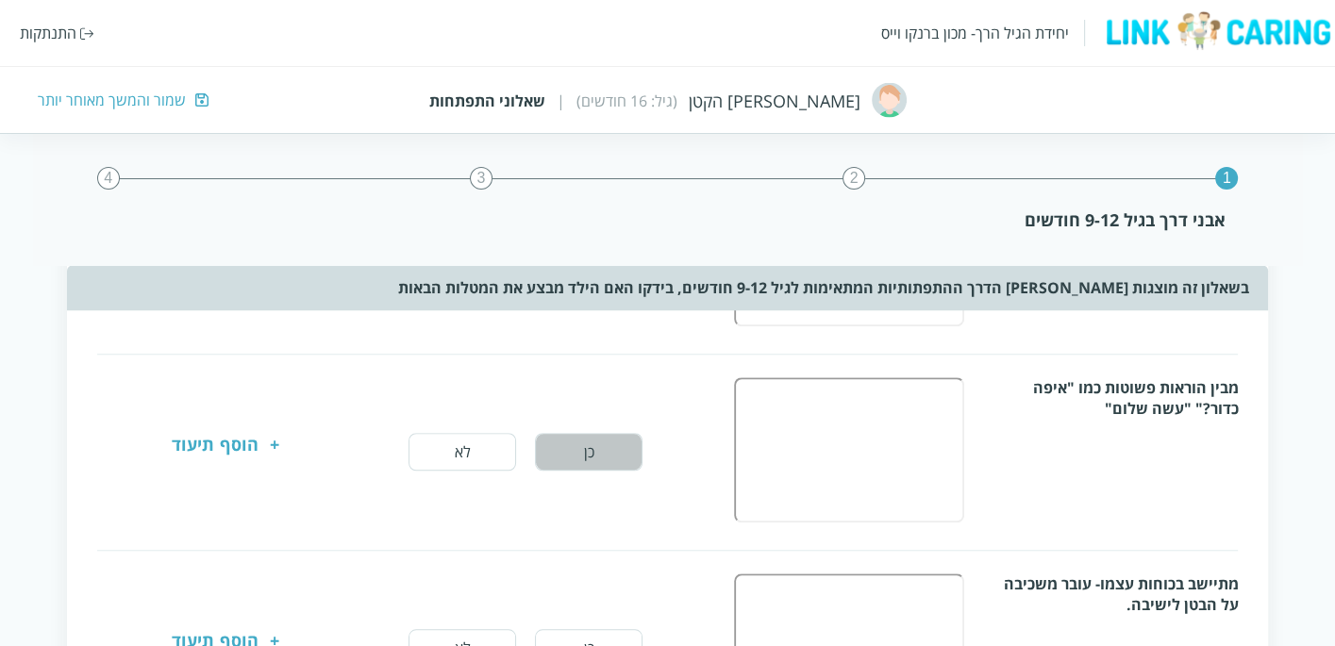
click at [619, 446] on button "כן" at bounding box center [589, 452] width 108 height 38
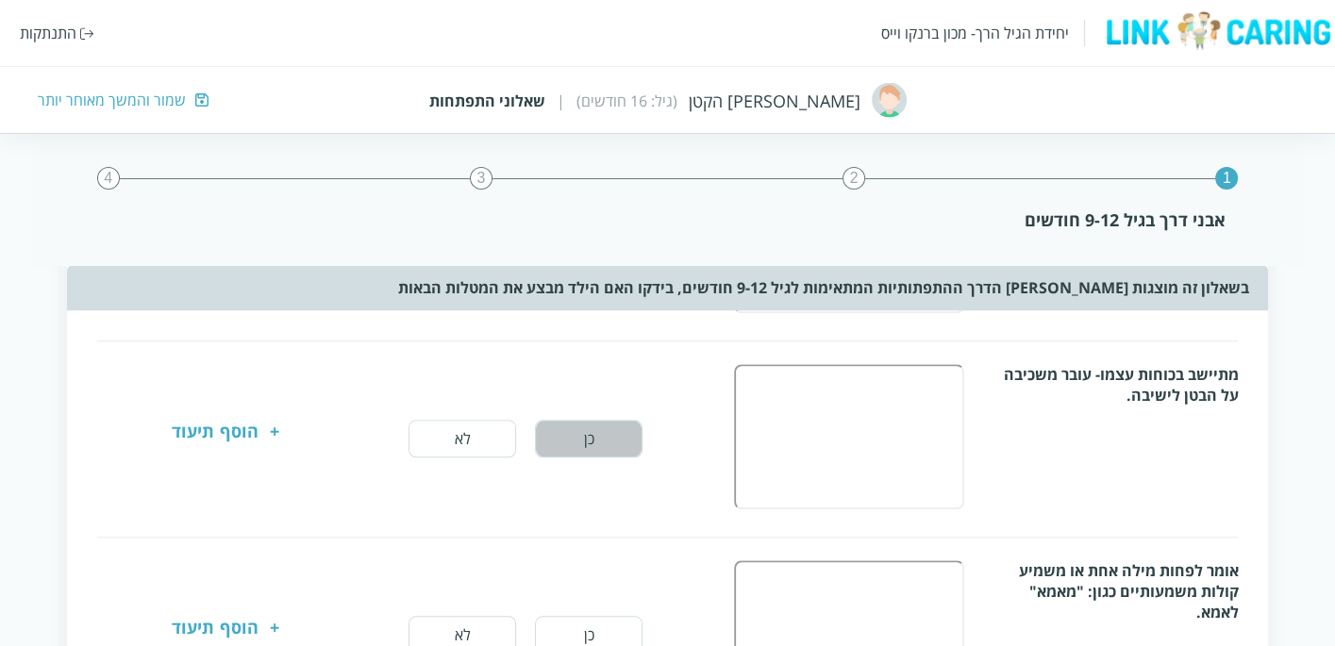
click at [612, 435] on button "כן" at bounding box center [589, 439] width 108 height 38
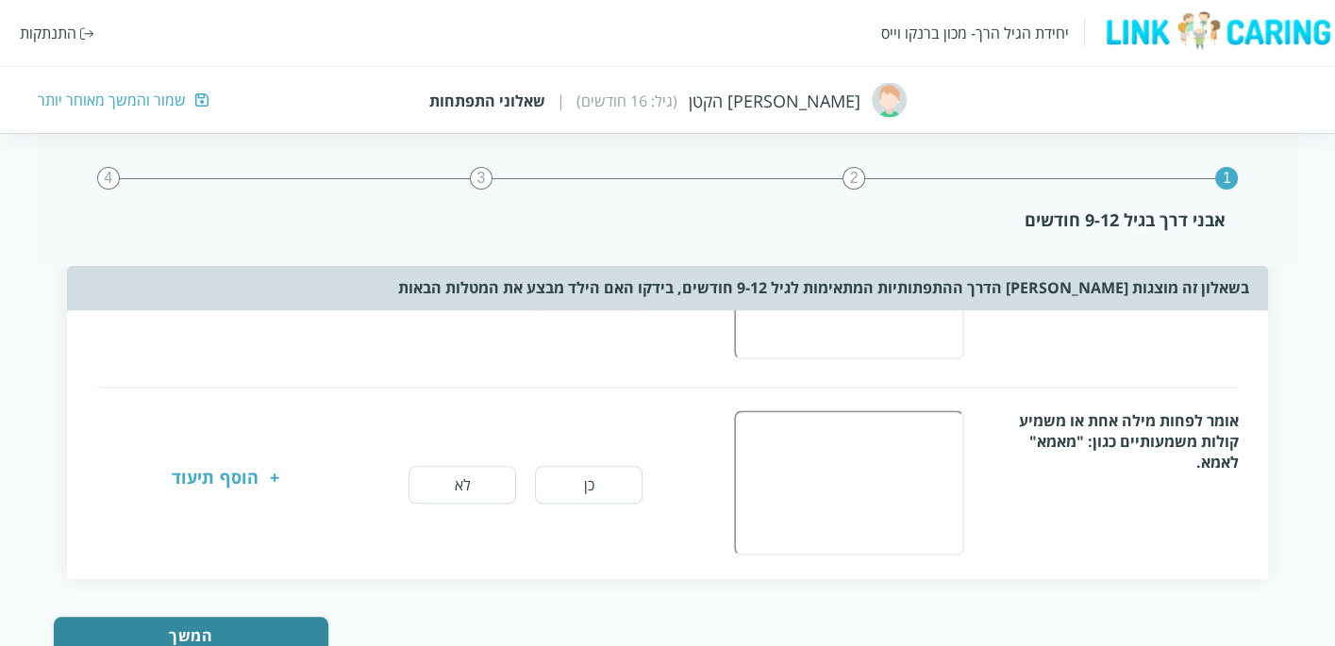
scroll to position [1869, 0]
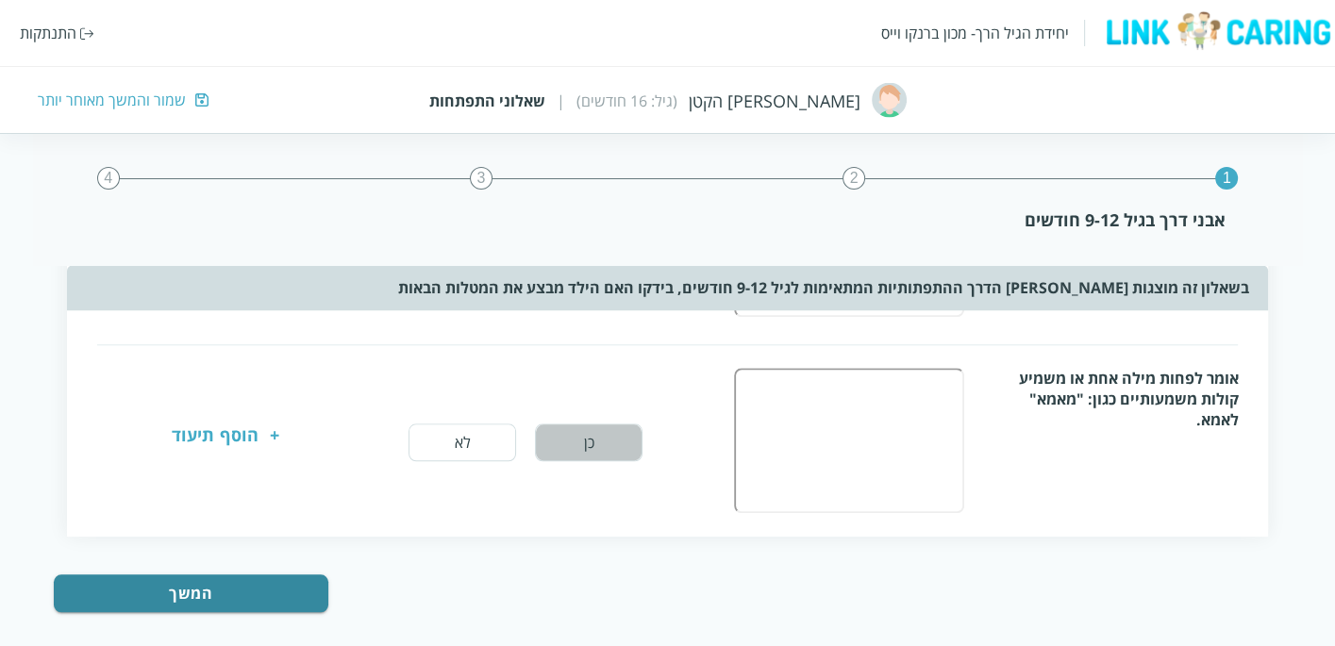
click at [610, 434] on button "כן" at bounding box center [589, 443] width 108 height 38
click at [274, 576] on button "המשך" at bounding box center [191, 594] width 275 height 38
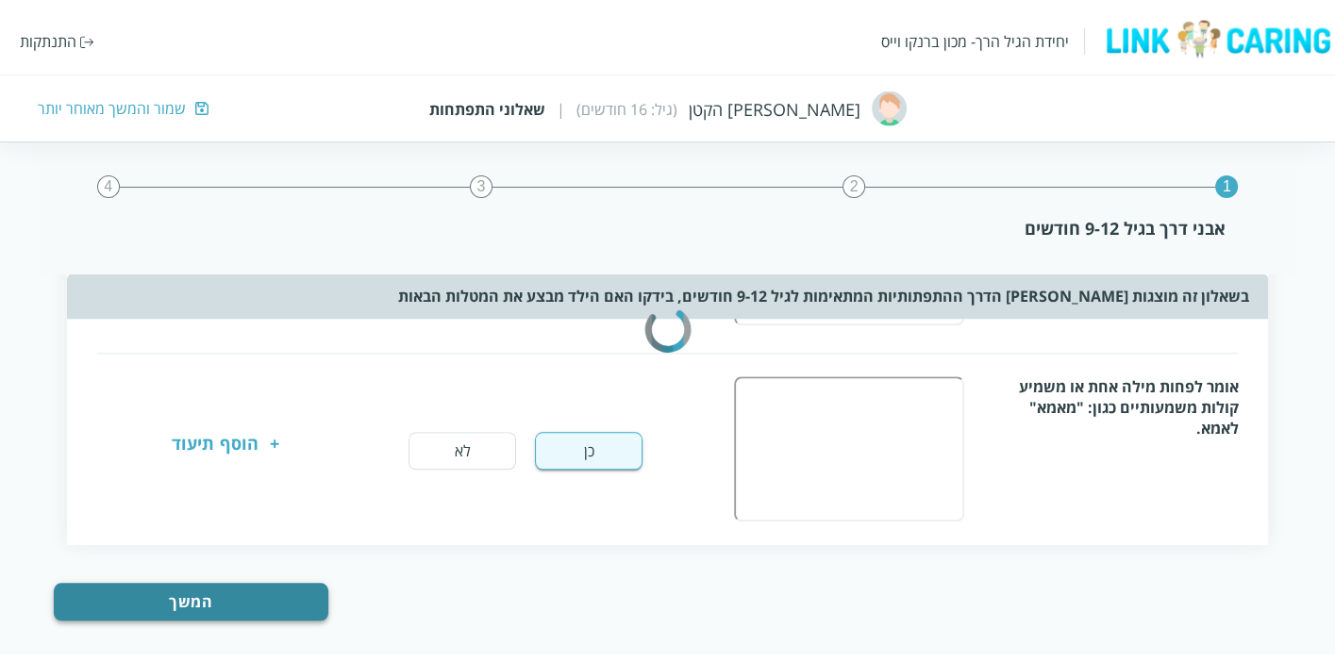
scroll to position [0, 0]
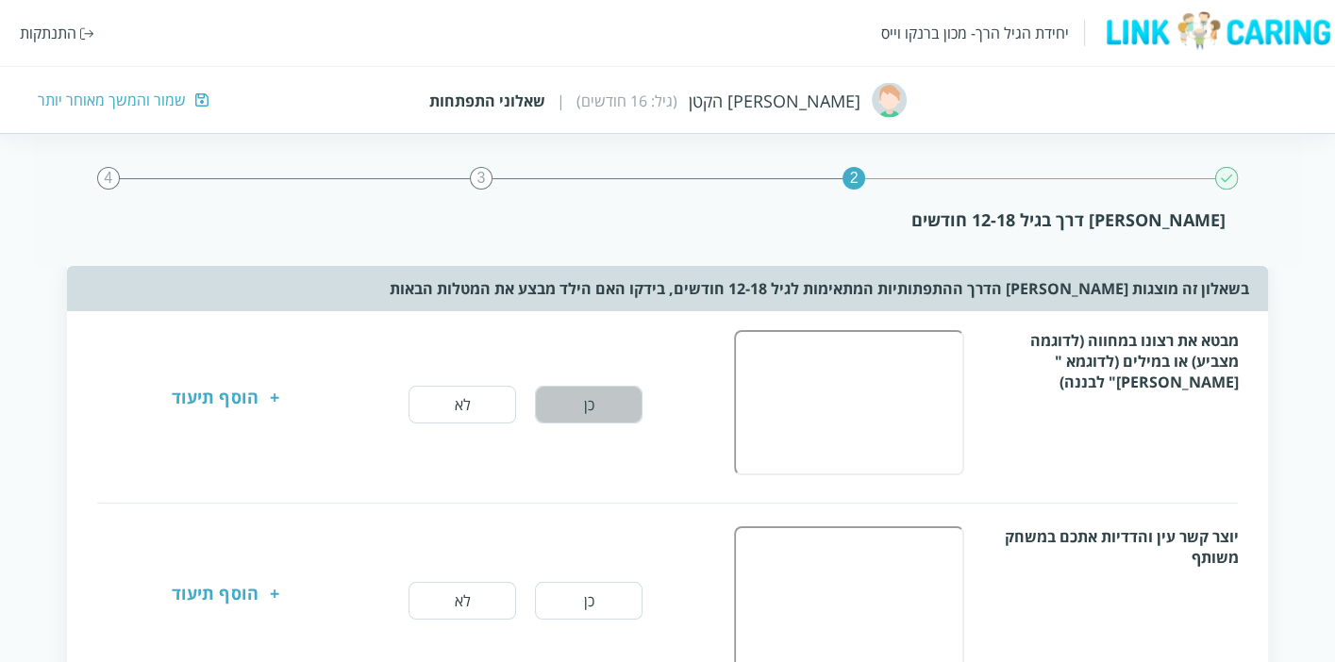
click at [619, 397] on button "כן" at bounding box center [589, 405] width 108 height 38
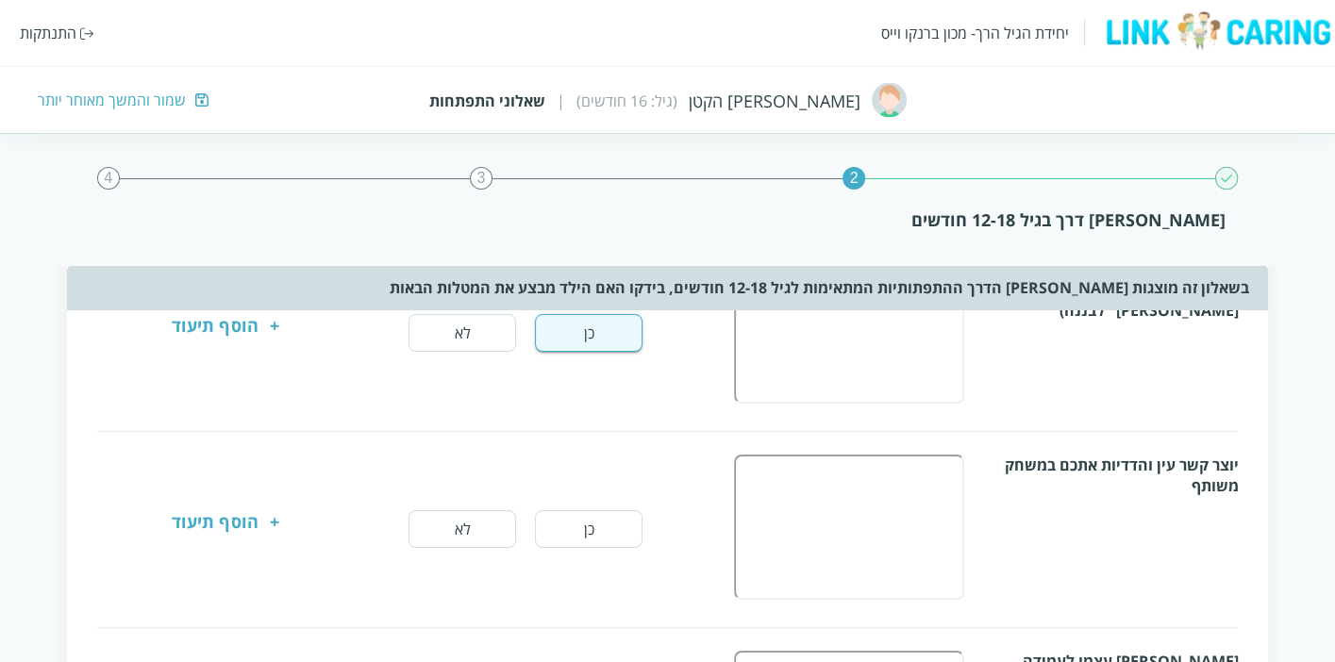
scroll to position [105, 0]
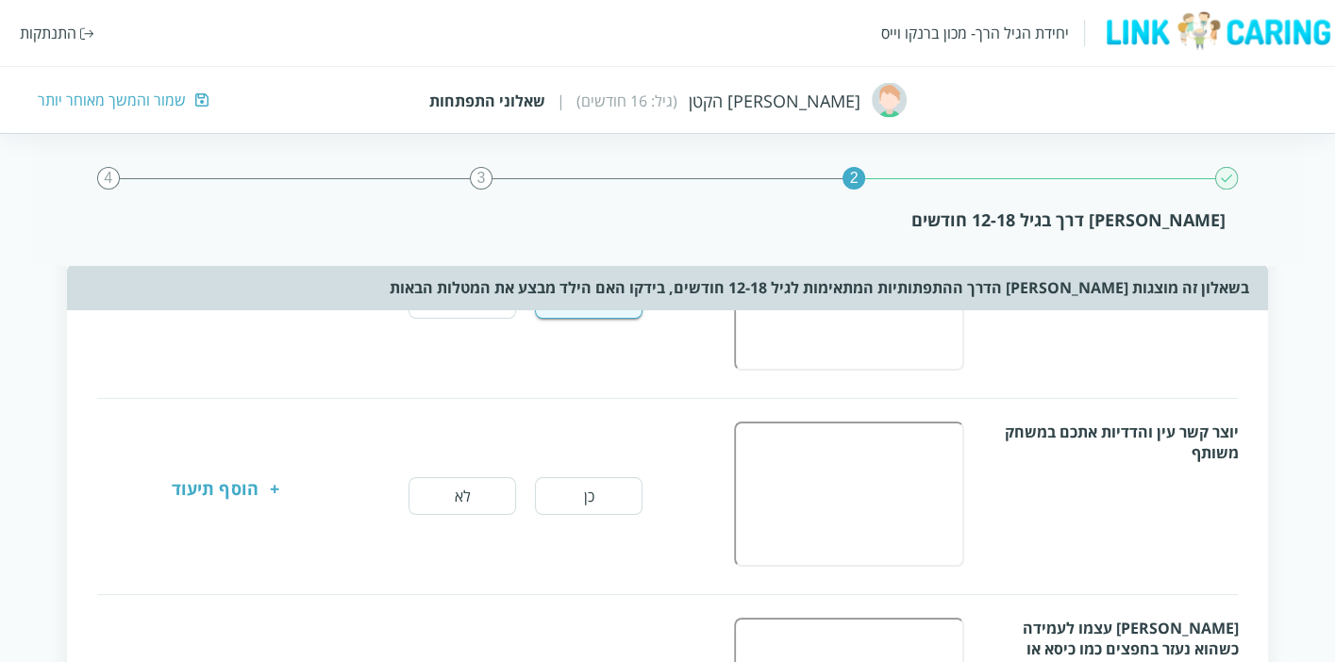
click at [598, 482] on button "כן" at bounding box center [589, 497] width 108 height 38
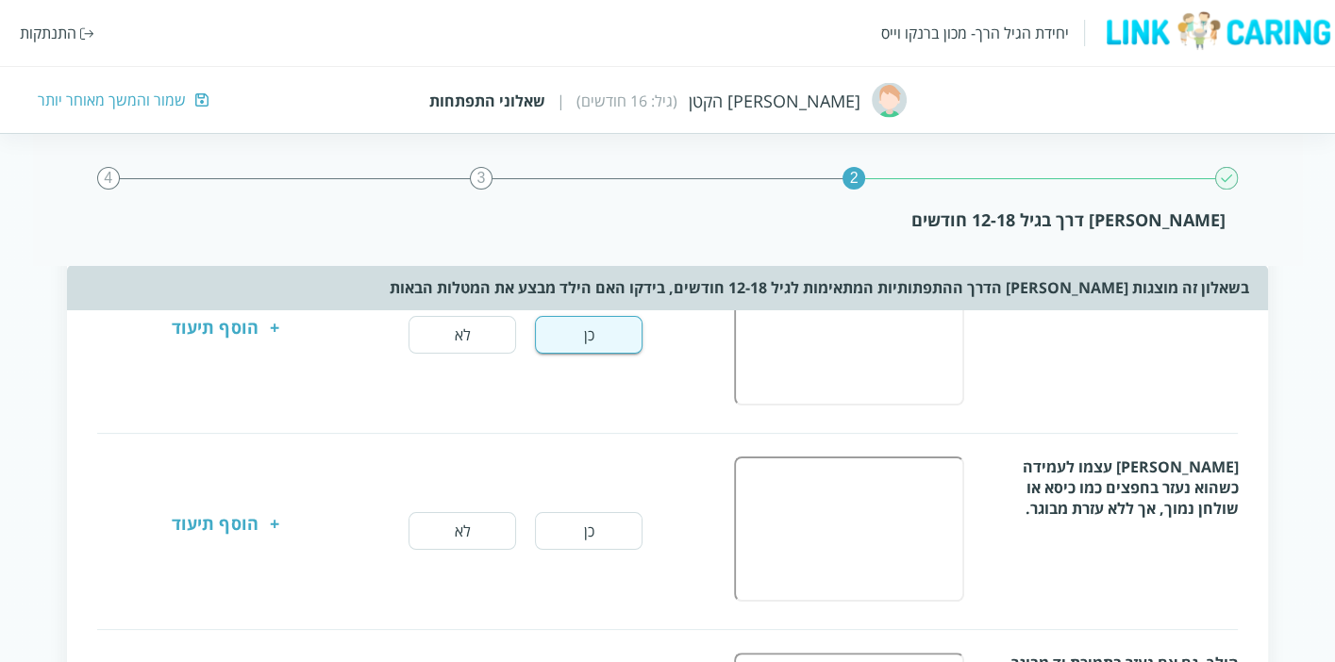
scroll to position [314, 0]
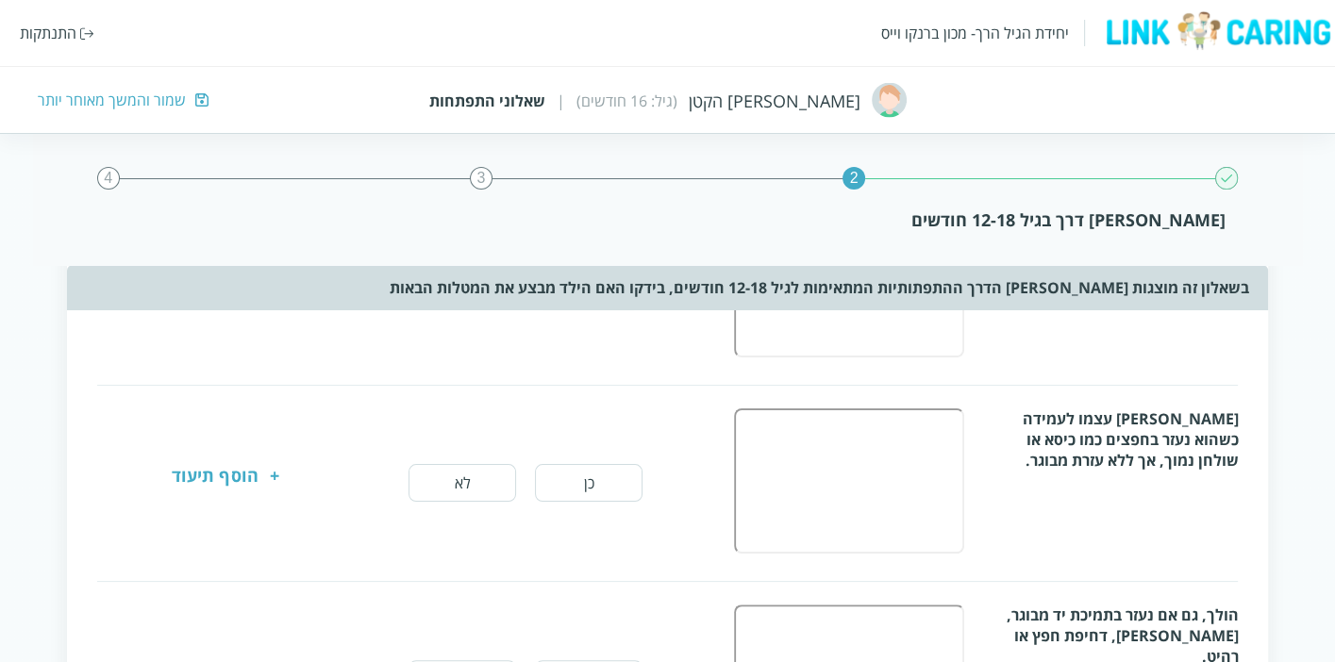
click at [606, 470] on button "כן" at bounding box center [589, 483] width 108 height 38
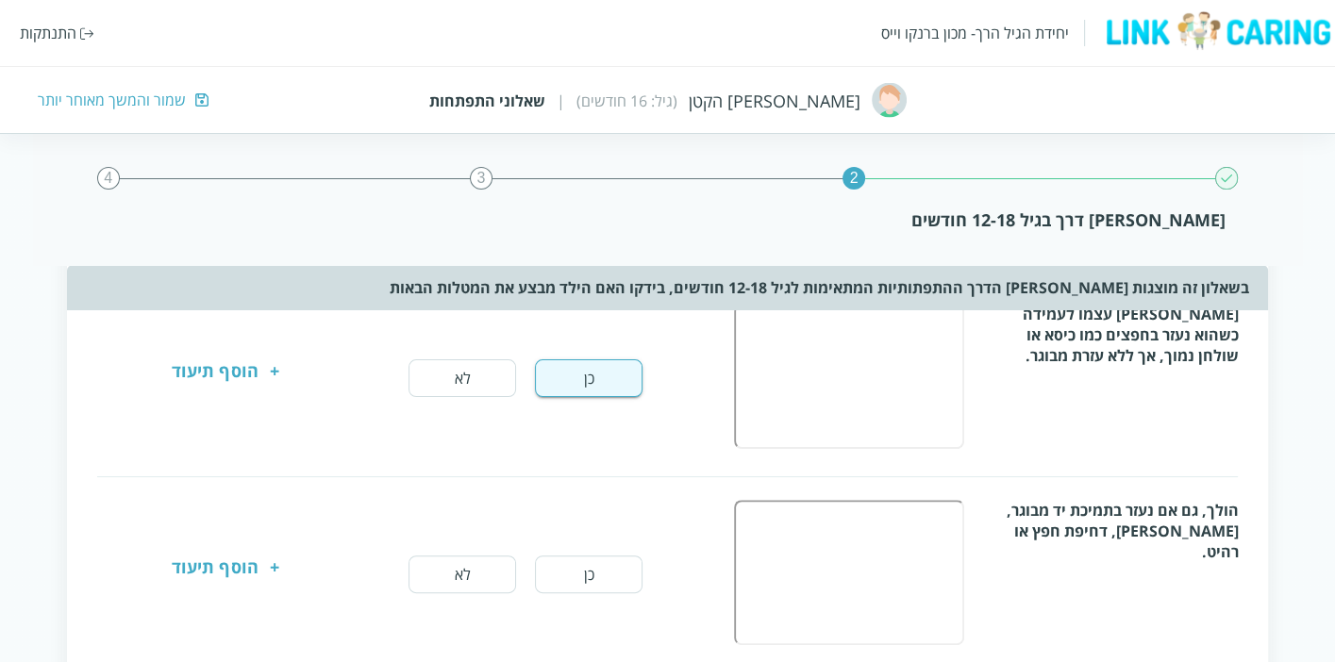
scroll to position [524, 0]
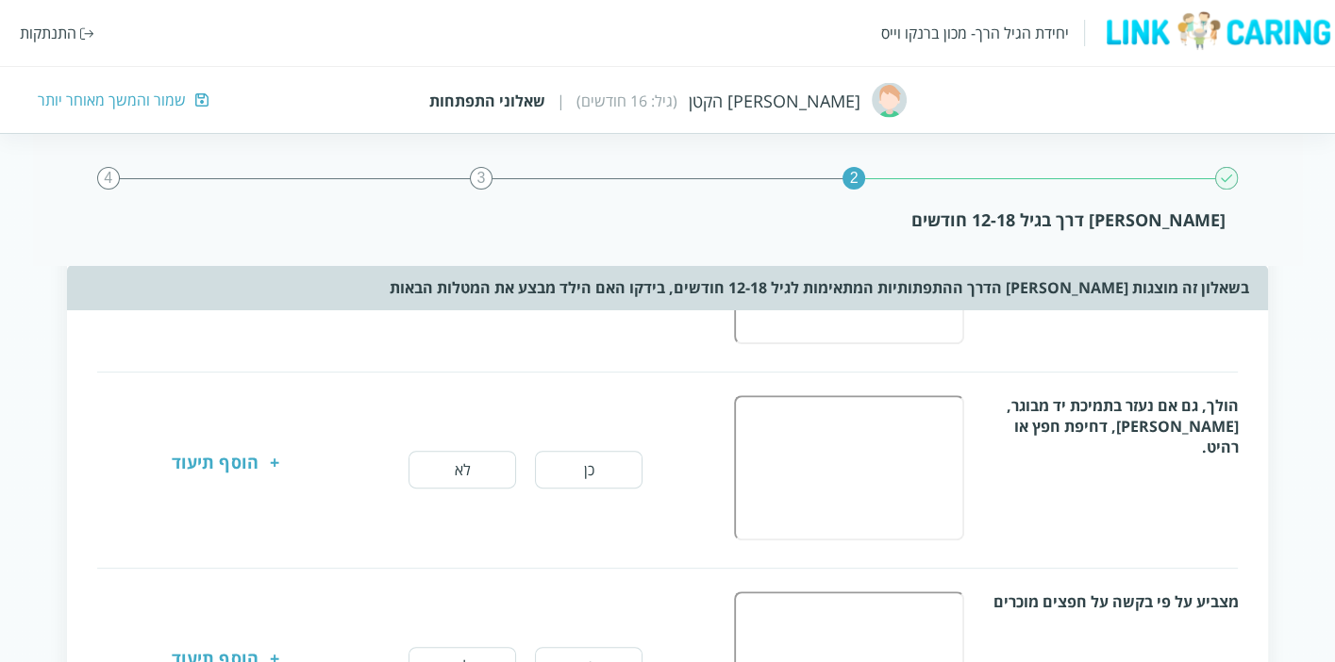
click at [568, 451] on button "כן" at bounding box center [589, 470] width 108 height 38
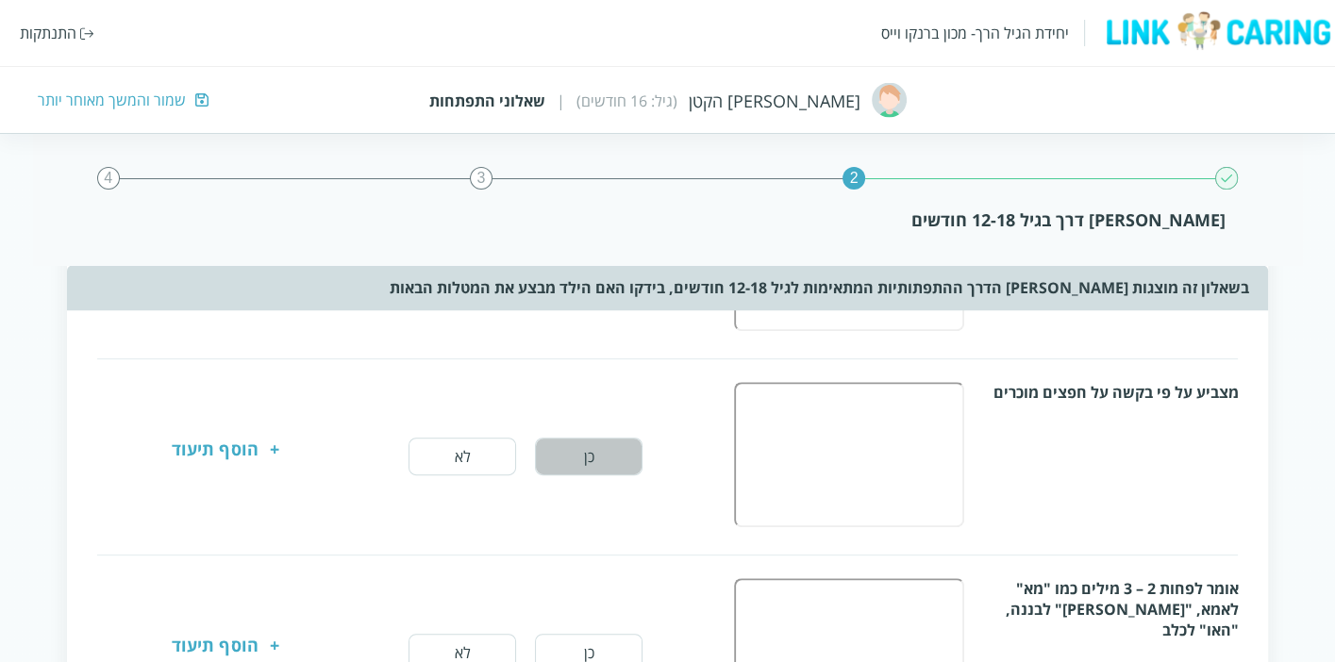
click at [609, 450] on button "כן" at bounding box center [589, 457] width 108 height 38
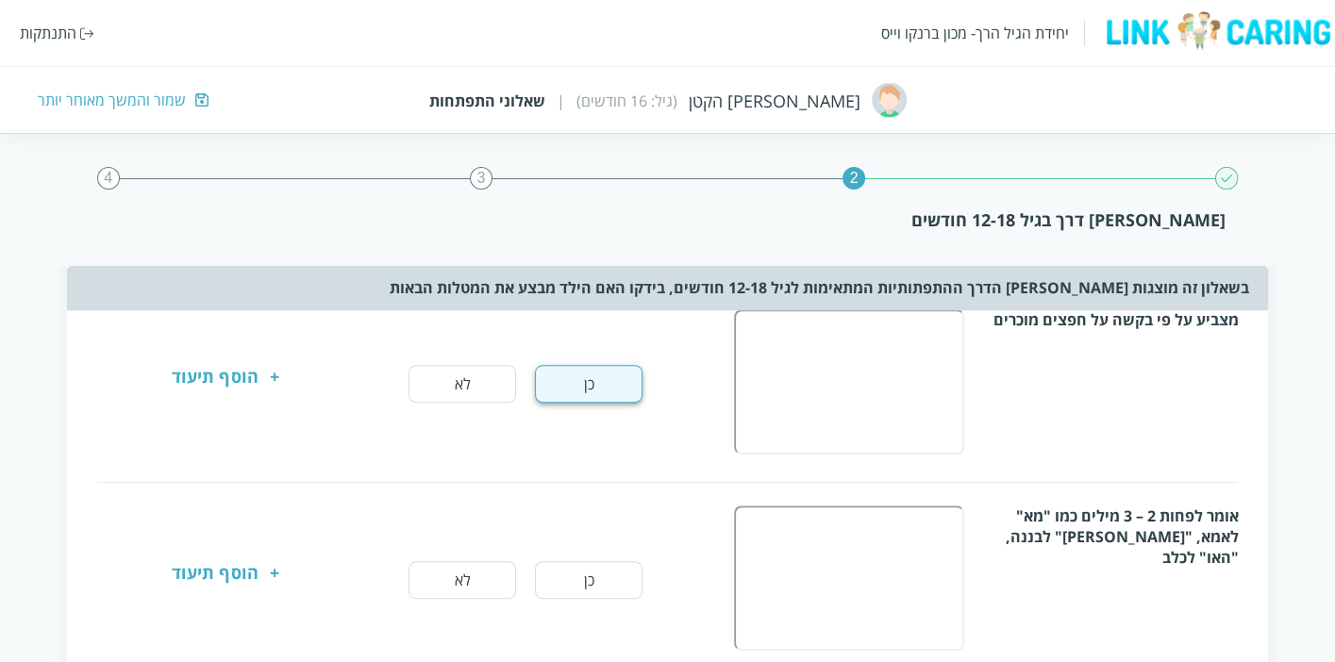
scroll to position [944, 0]
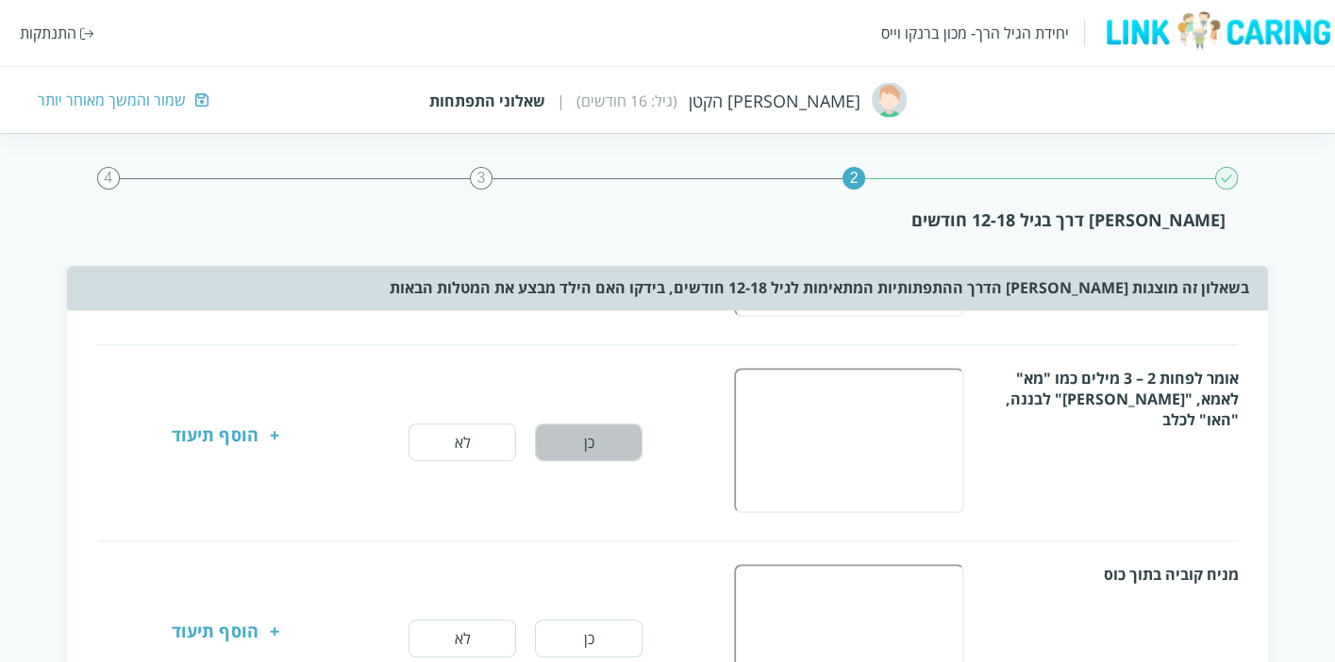
click at [629, 439] on button "כן" at bounding box center [589, 443] width 108 height 38
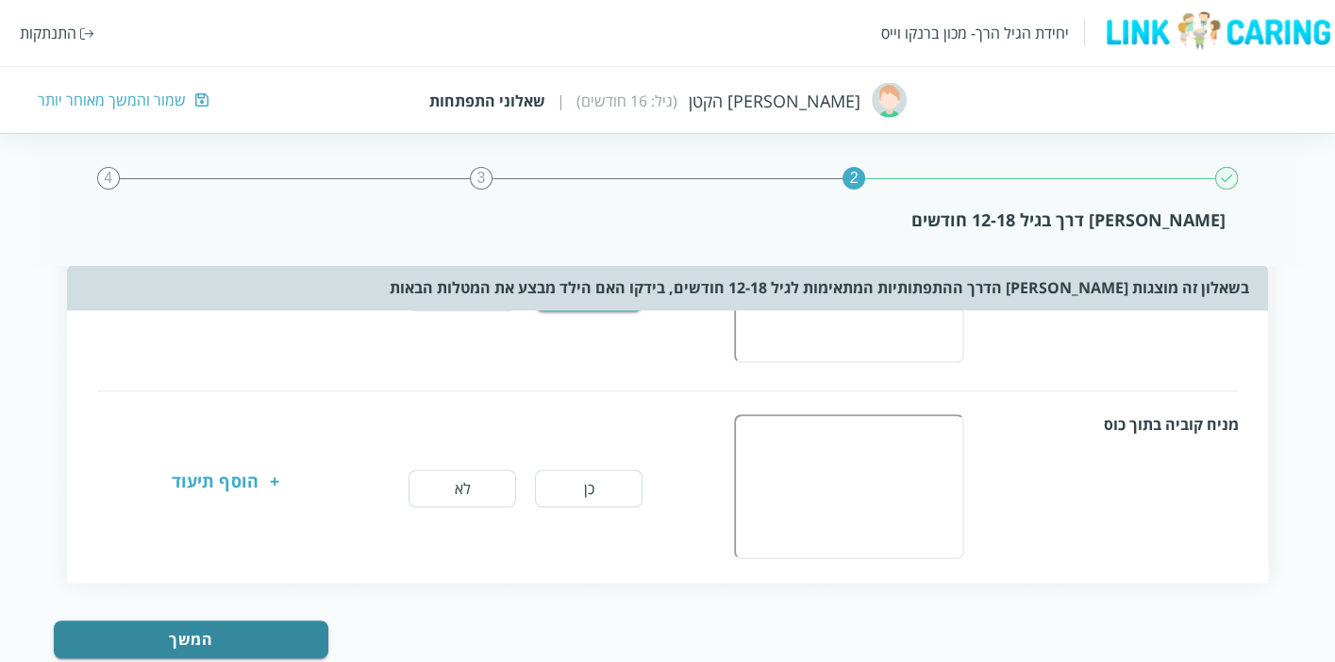
scroll to position [1130, 0]
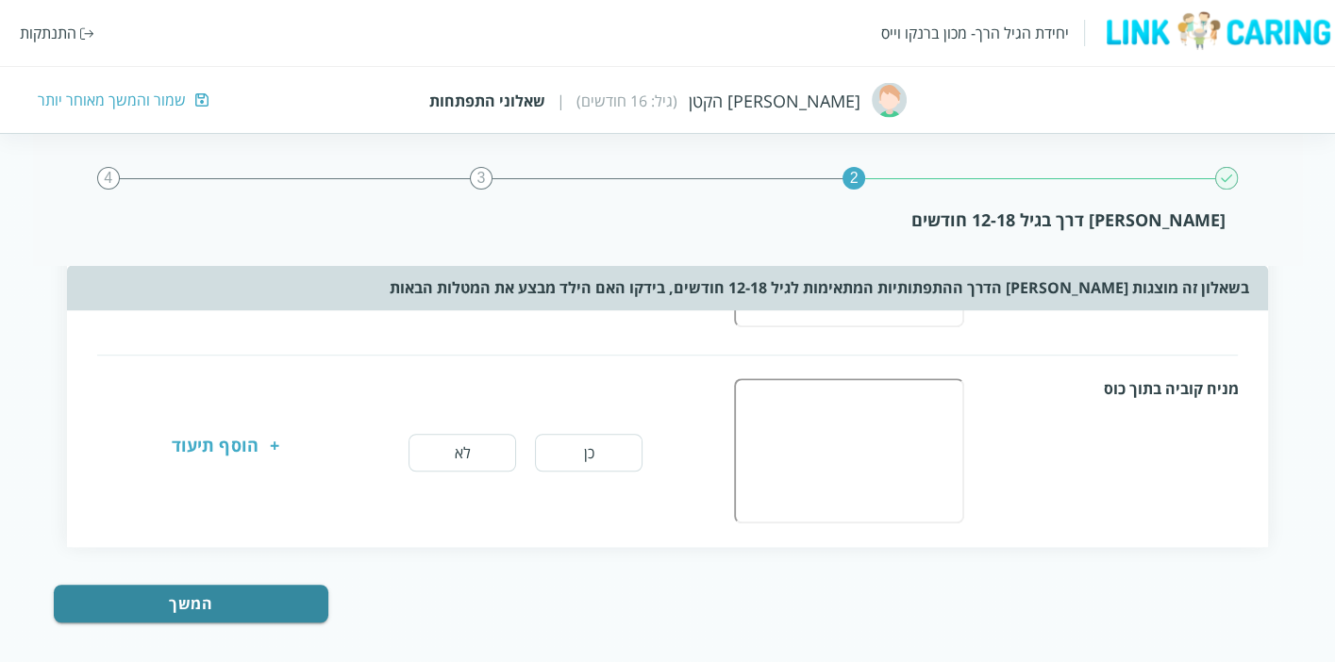
click at [628, 440] on button "כן" at bounding box center [589, 453] width 108 height 38
click at [283, 589] on button "המשך" at bounding box center [191, 604] width 275 height 38
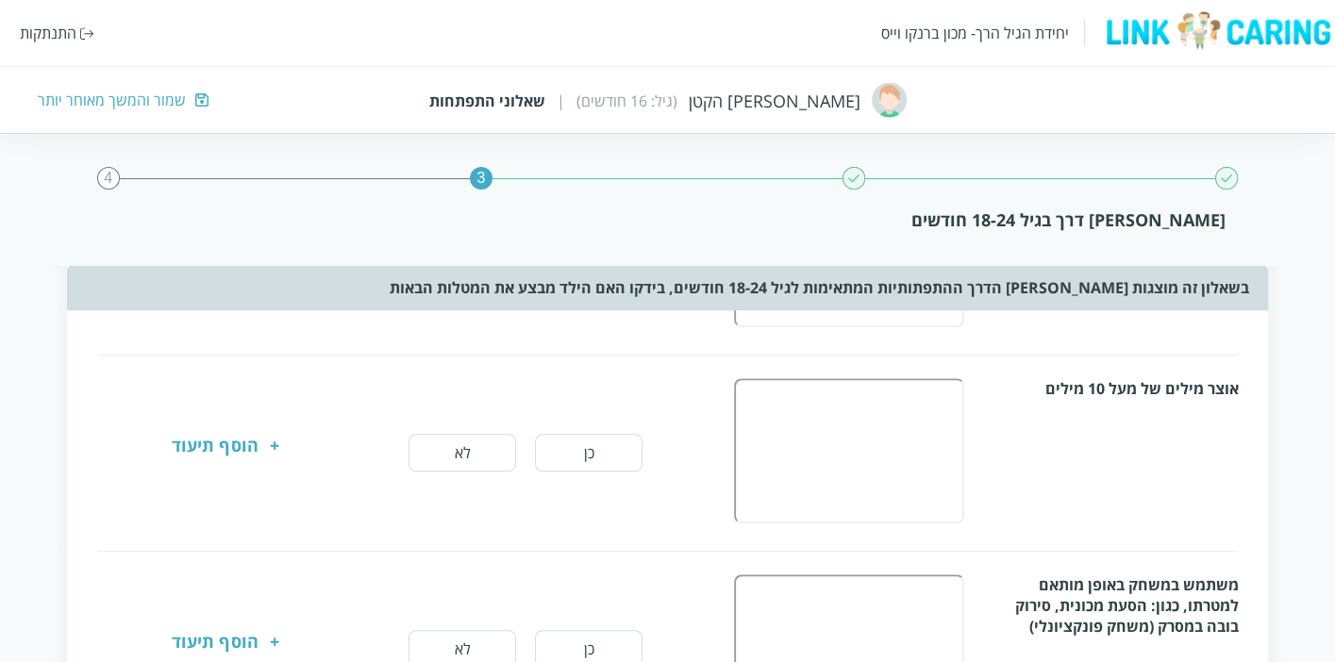
scroll to position [0, 0]
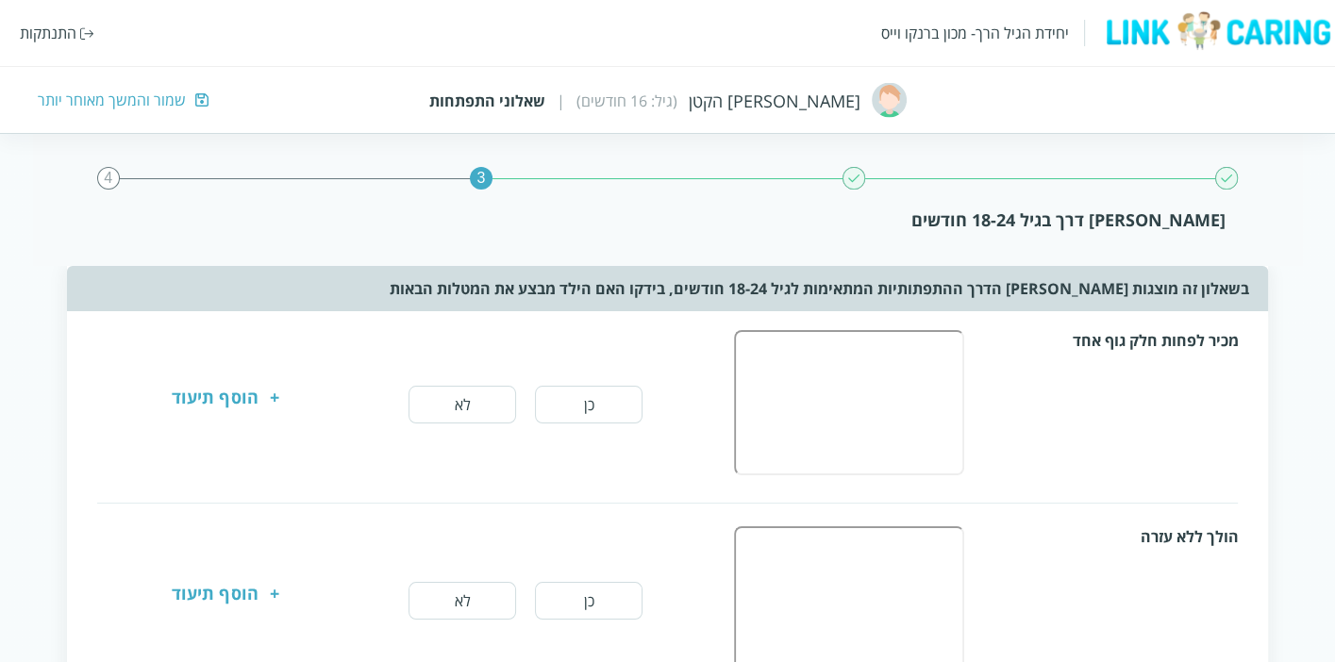
click at [620, 405] on button "כן" at bounding box center [589, 405] width 108 height 38
click at [612, 595] on button "כן" at bounding box center [589, 601] width 108 height 38
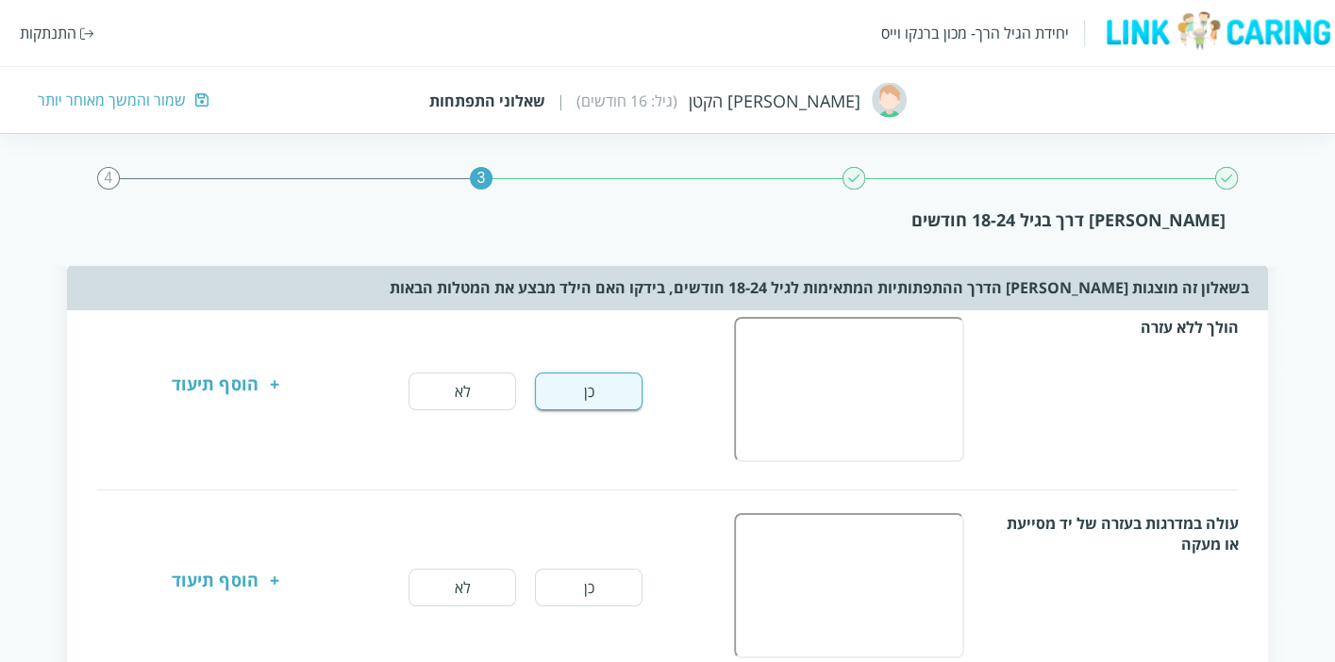
scroll to position [314, 0]
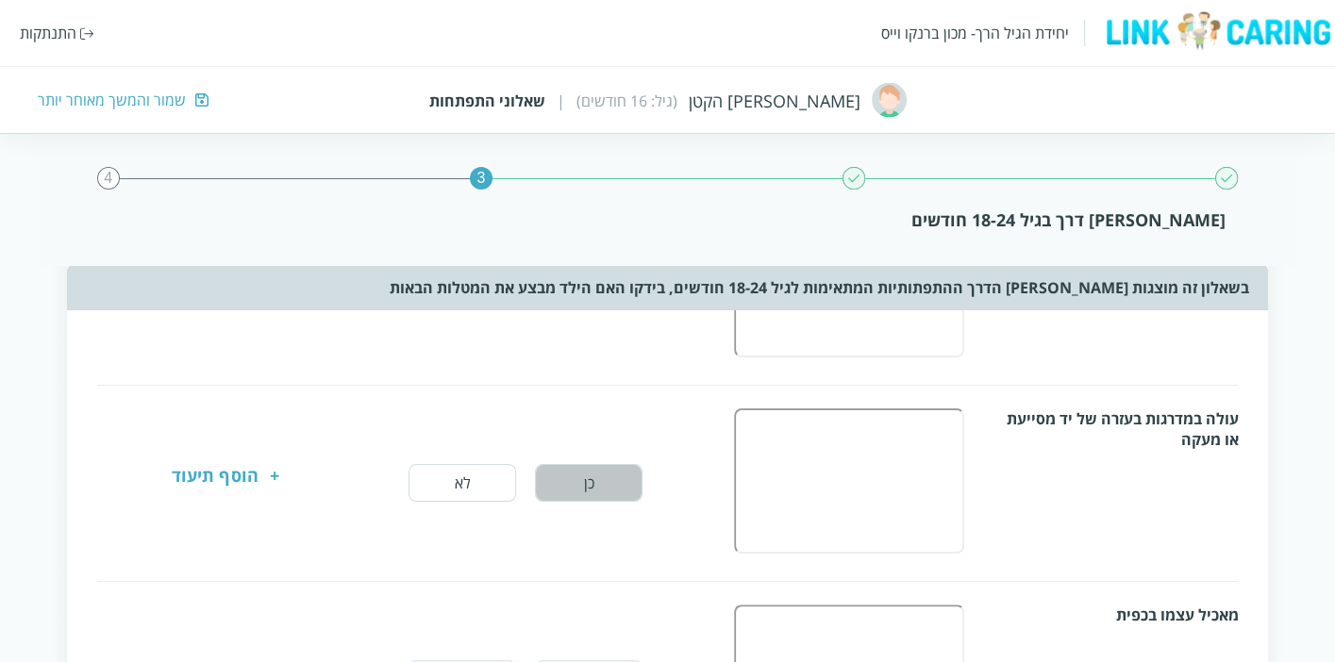
click at [599, 476] on button "כן" at bounding box center [589, 483] width 108 height 38
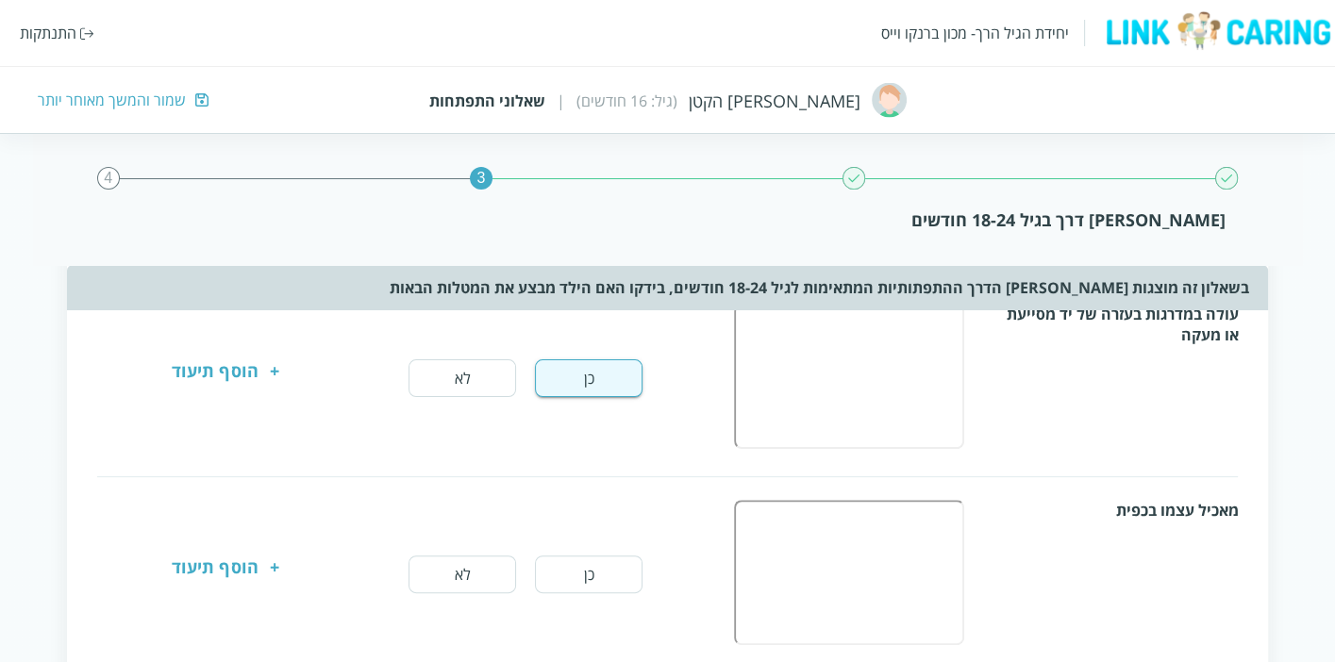
scroll to position [524, 0]
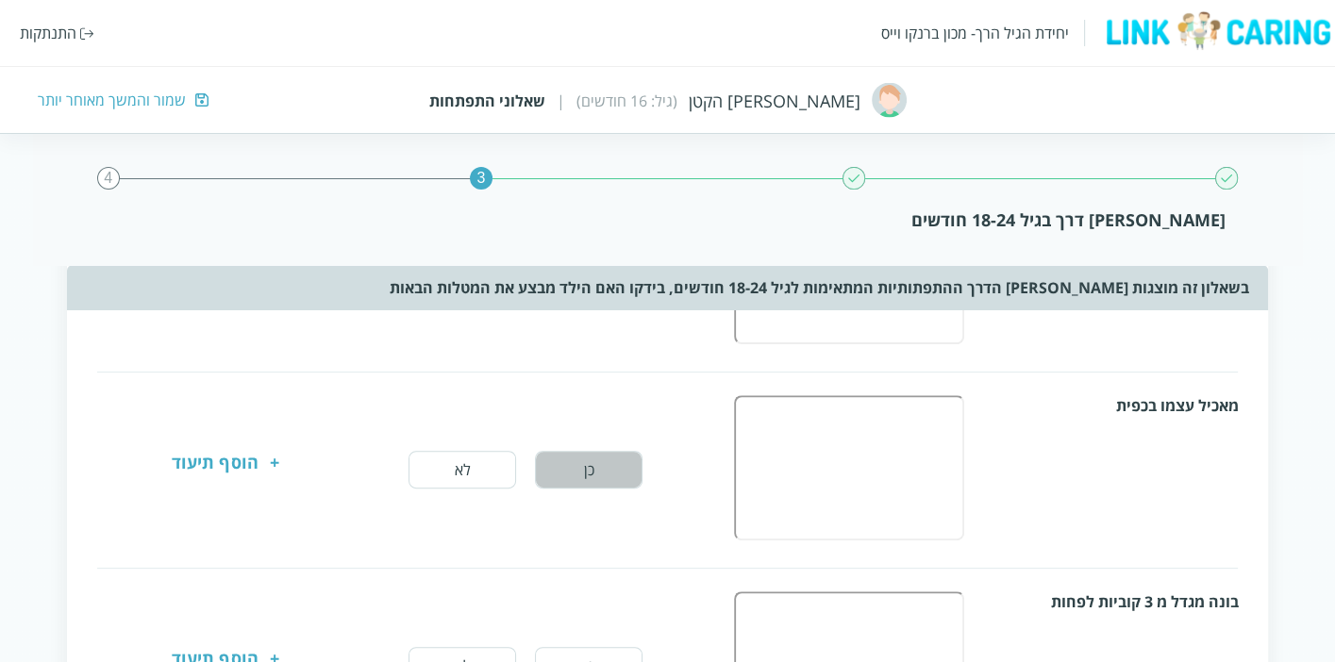
click at [598, 466] on button "כן" at bounding box center [589, 470] width 108 height 38
click at [217, 452] on div "הוסף תיעוד" at bounding box center [215, 470] width 86 height 38
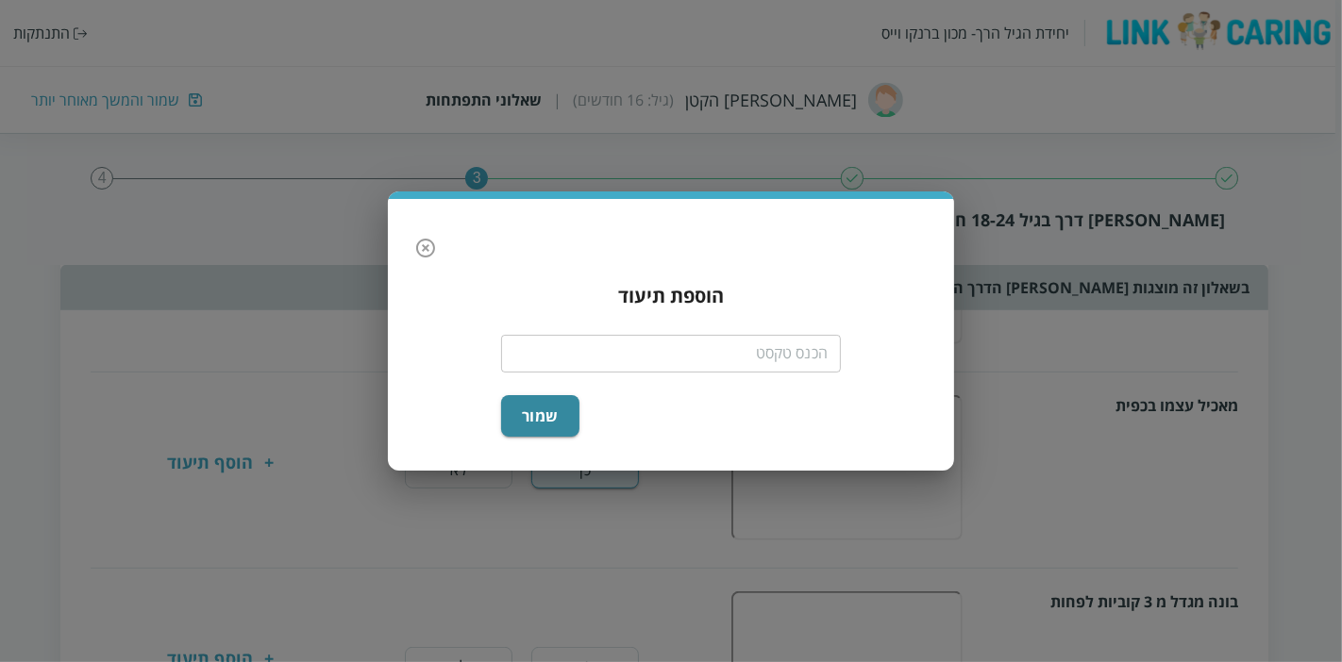
click at [702, 354] on input "text" at bounding box center [671, 354] width 340 height 38
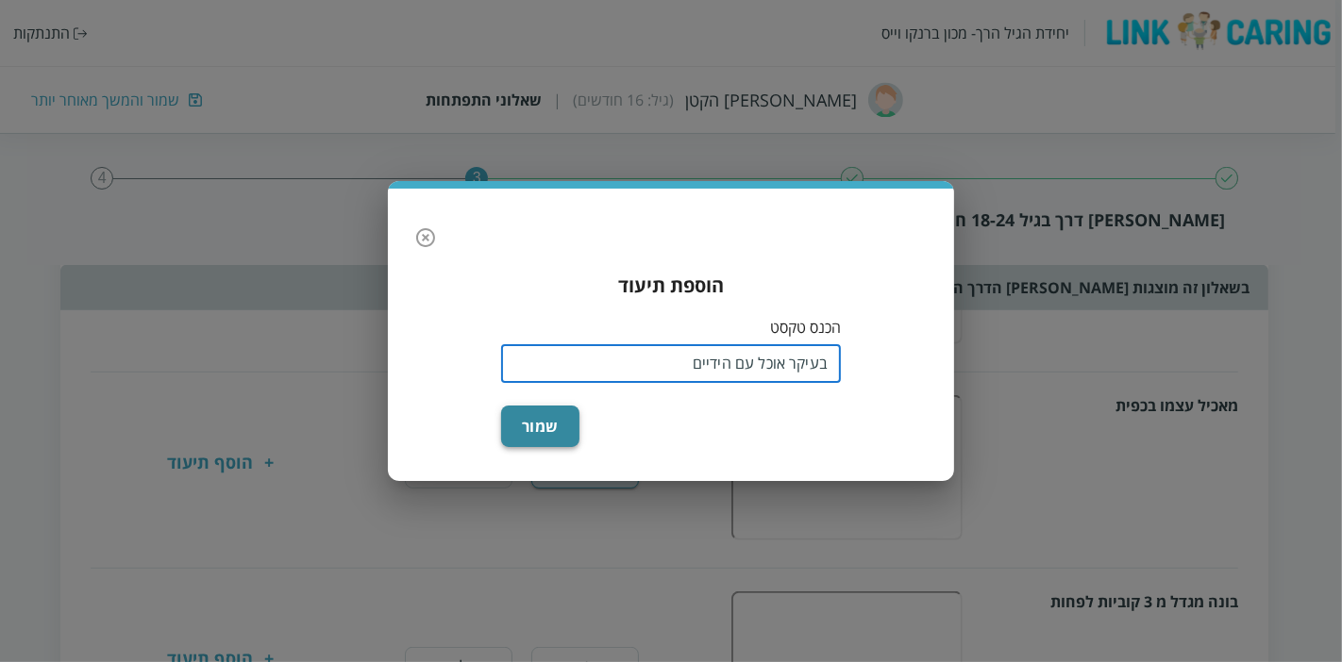
type input "בעיקר אוכל עם הידיים"
click at [553, 425] on button "שמור" at bounding box center [540, 427] width 78 height 42
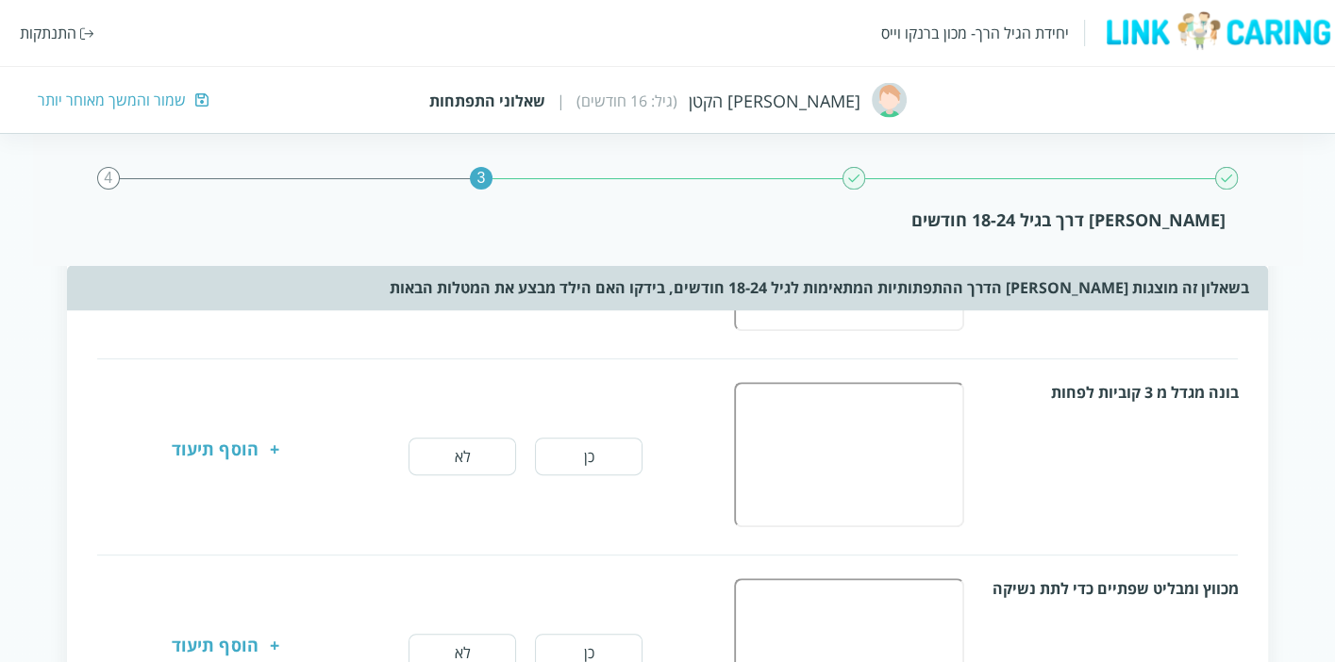
scroll to position [733, 0]
click at [609, 438] on button "כן" at bounding box center [589, 457] width 108 height 38
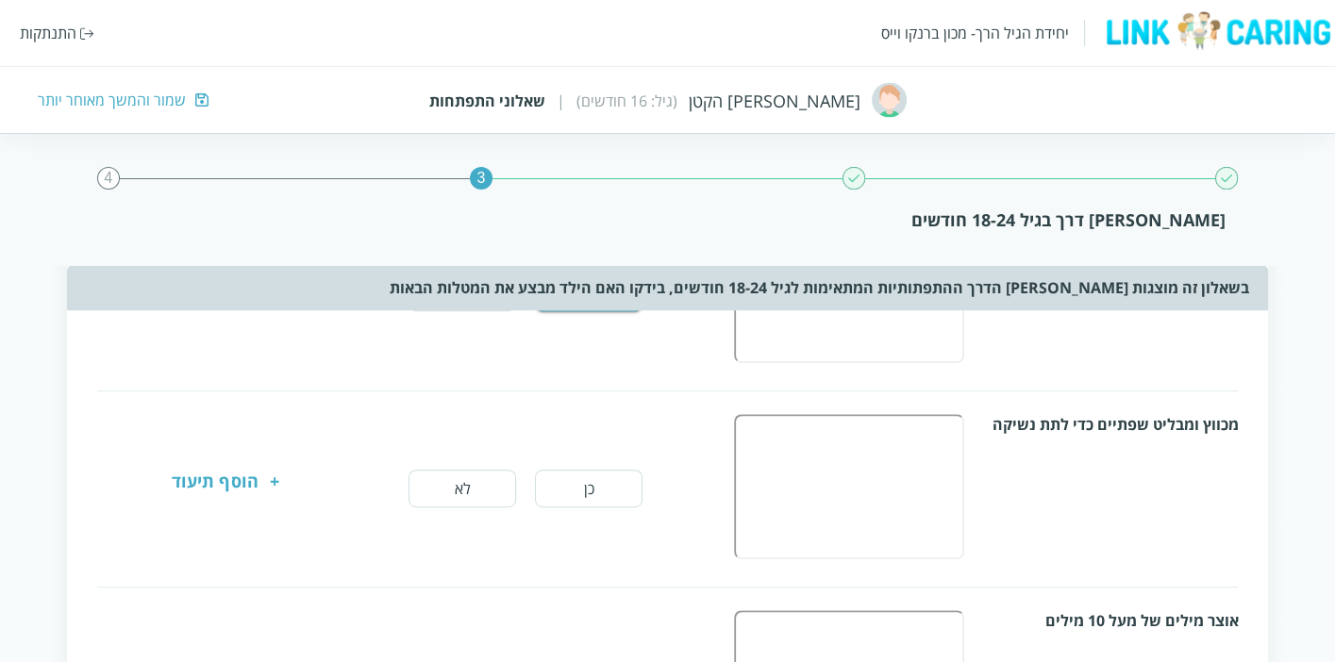
scroll to position [944, 0]
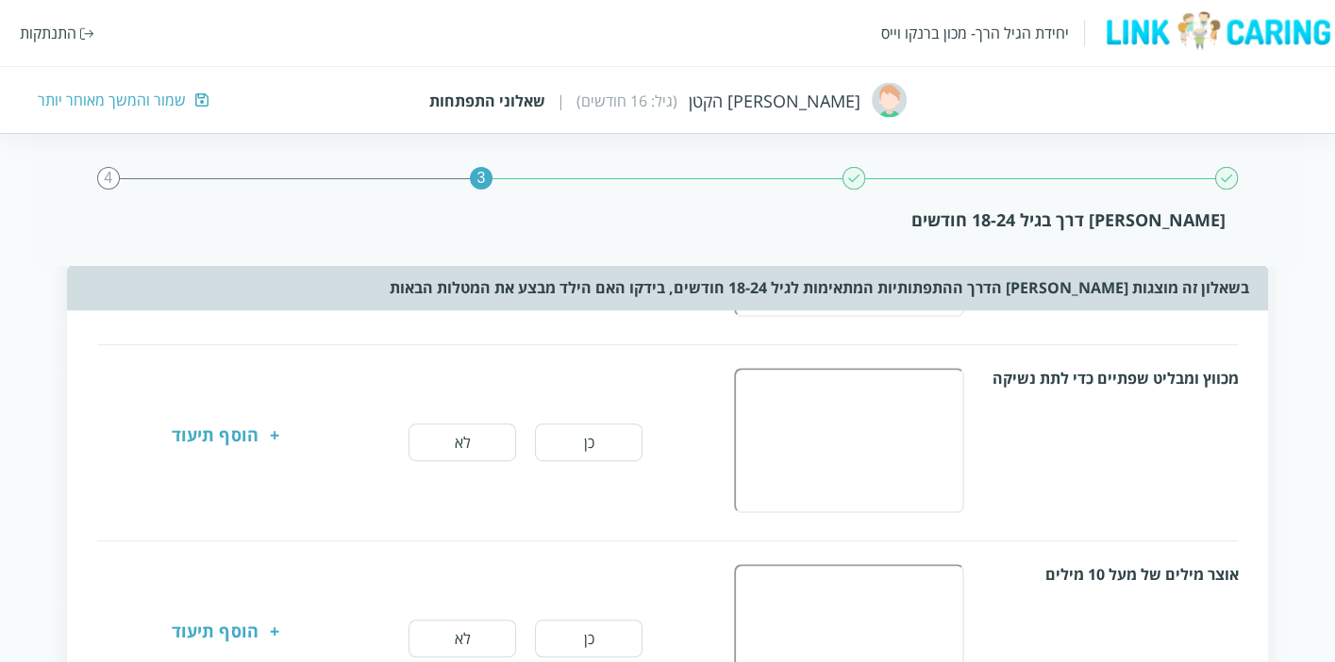
click at [625, 435] on button "כן" at bounding box center [589, 443] width 108 height 38
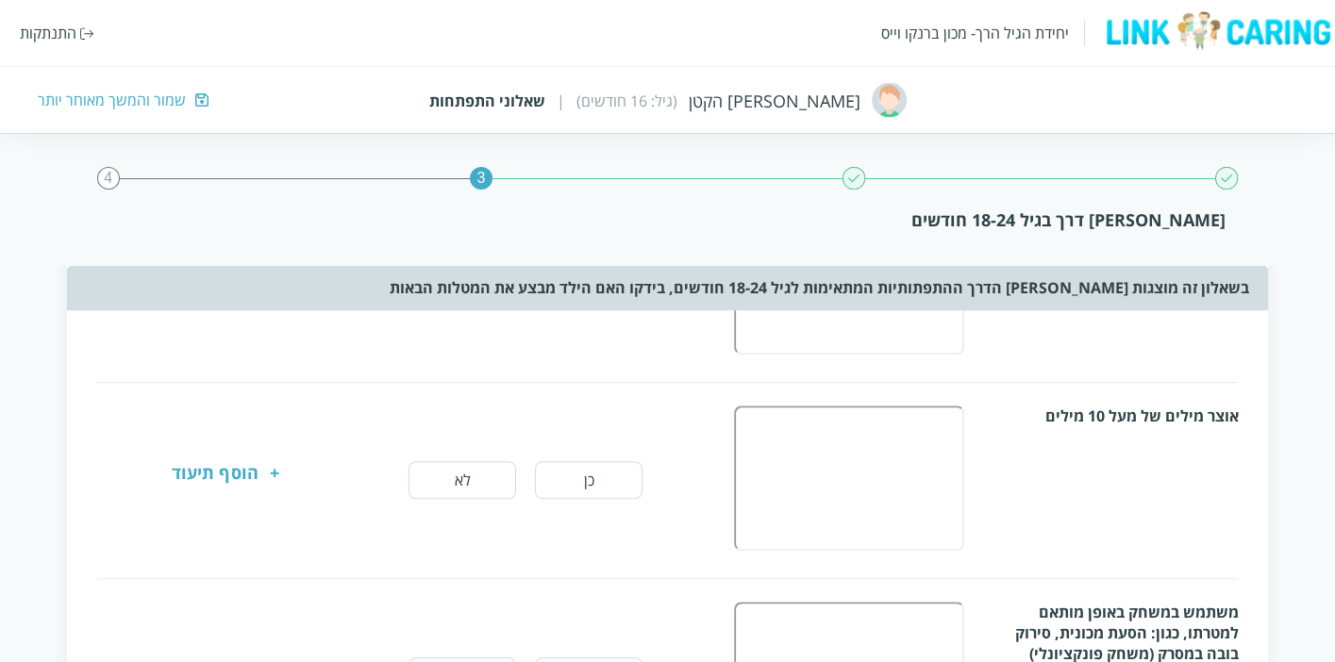
scroll to position [1153, 0]
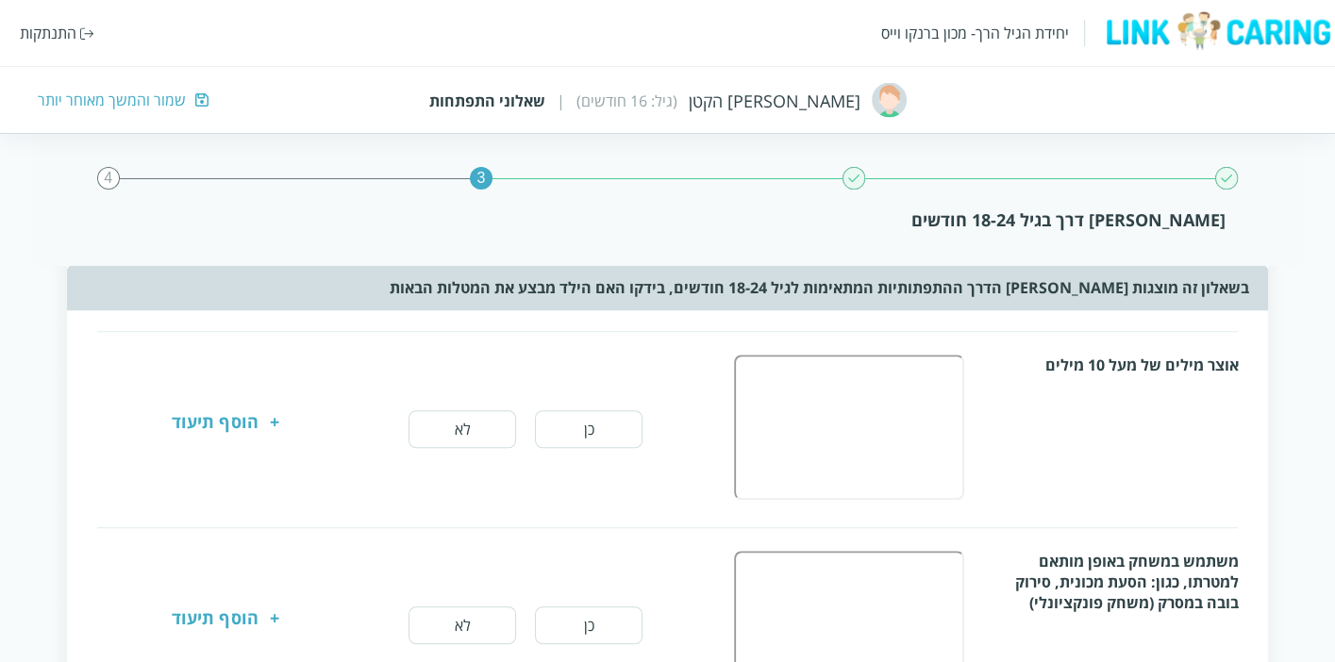
click at [611, 422] on button "כן" at bounding box center [589, 430] width 108 height 38
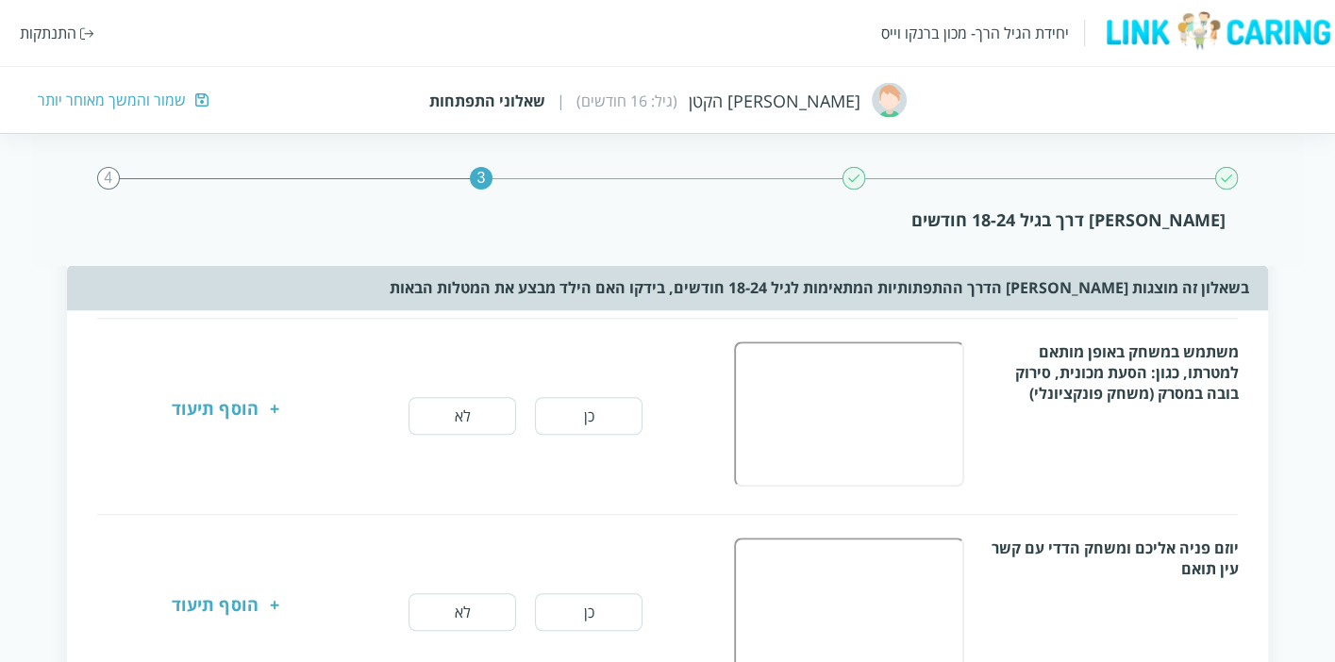
click at [617, 408] on button "כן" at bounding box center [589, 416] width 108 height 38
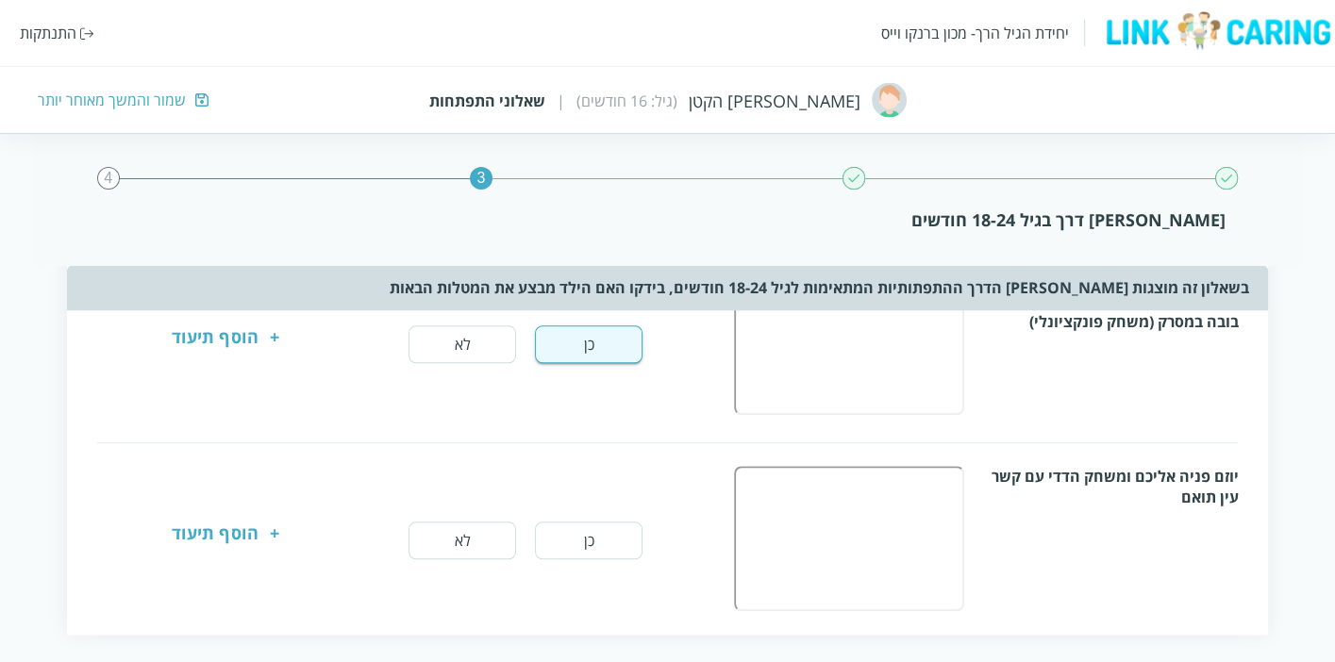
scroll to position [1467, 0]
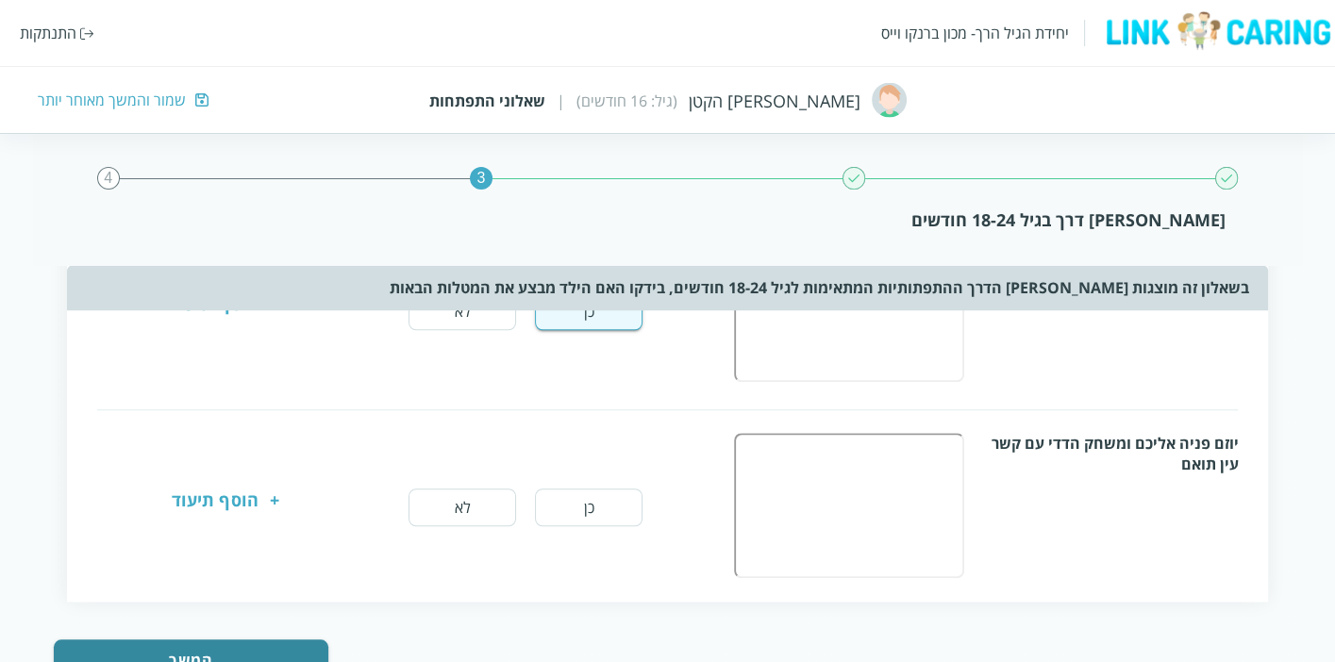
click at [607, 490] on button "כן" at bounding box center [589, 508] width 108 height 38
click at [257, 643] on button "המשך" at bounding box center [191, 661] width 275 height 42
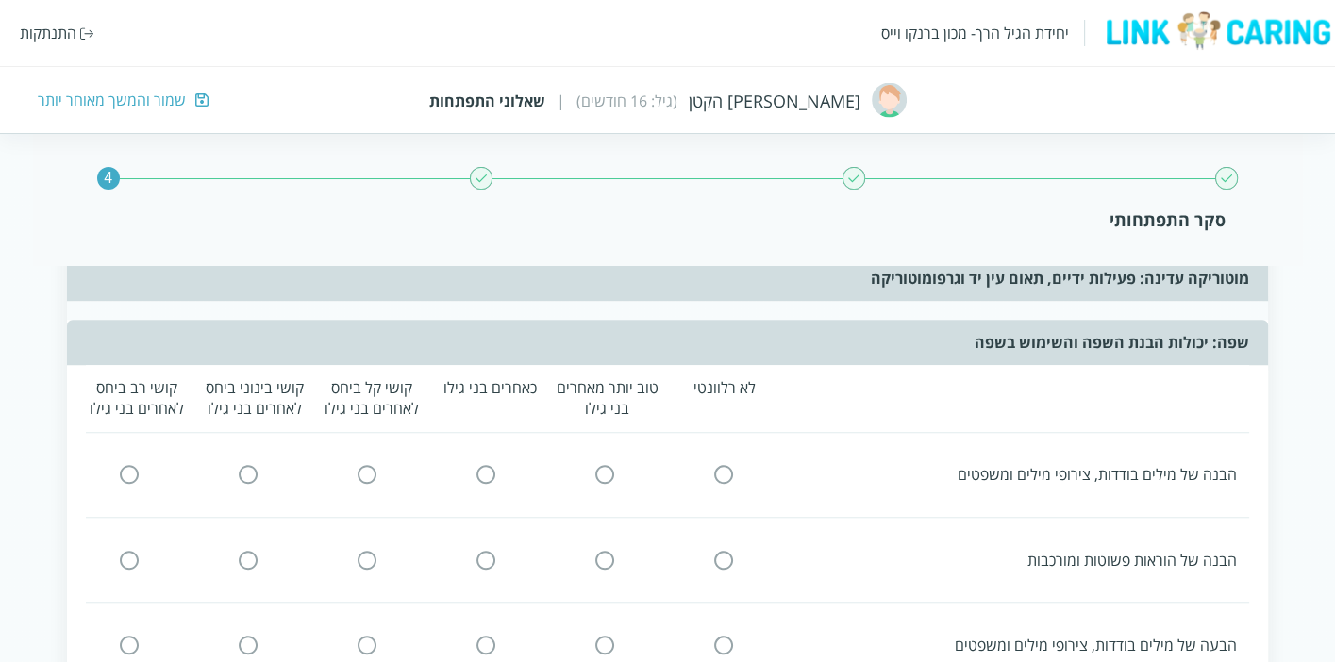
scroll to position [0, 0]
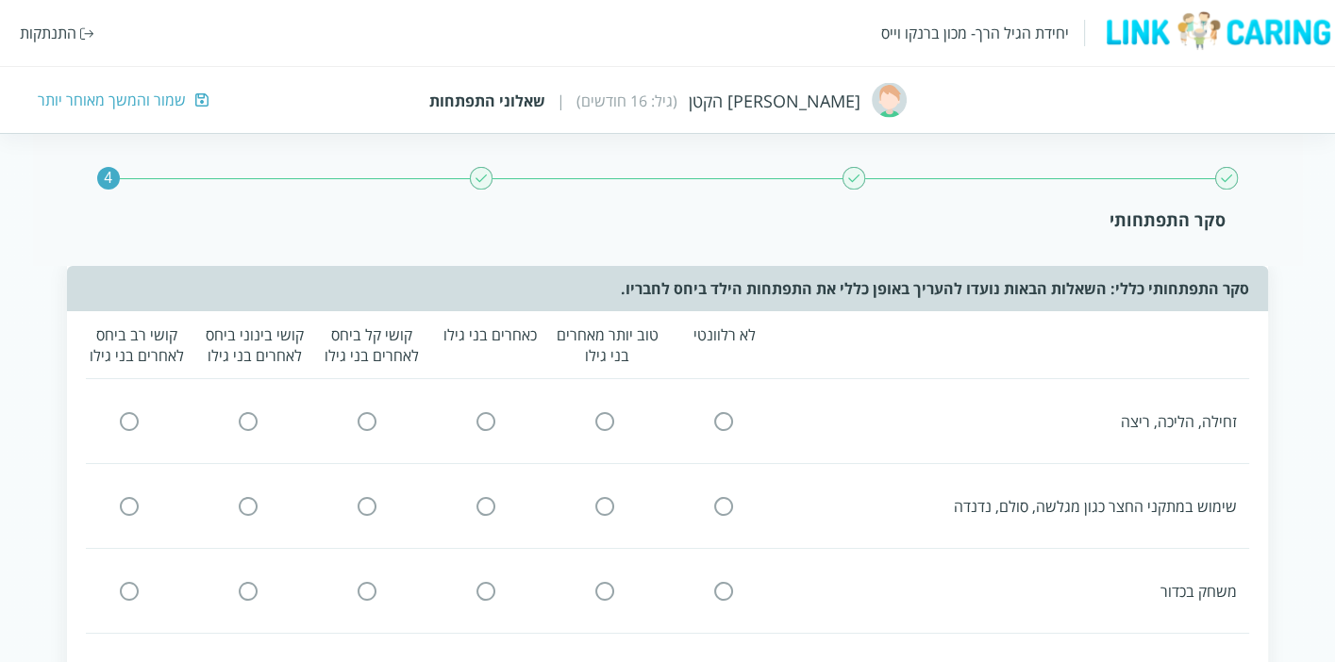
click at [491, 420] on input "radio" at bounding box center [486, 421] width 17 height 20
click at [491, 502] on input "radio" at bounding box center [486, 506] width 17 height 20
click at [491, 581] on input "radio" at bounding box center [486, 591] width 17 height 20
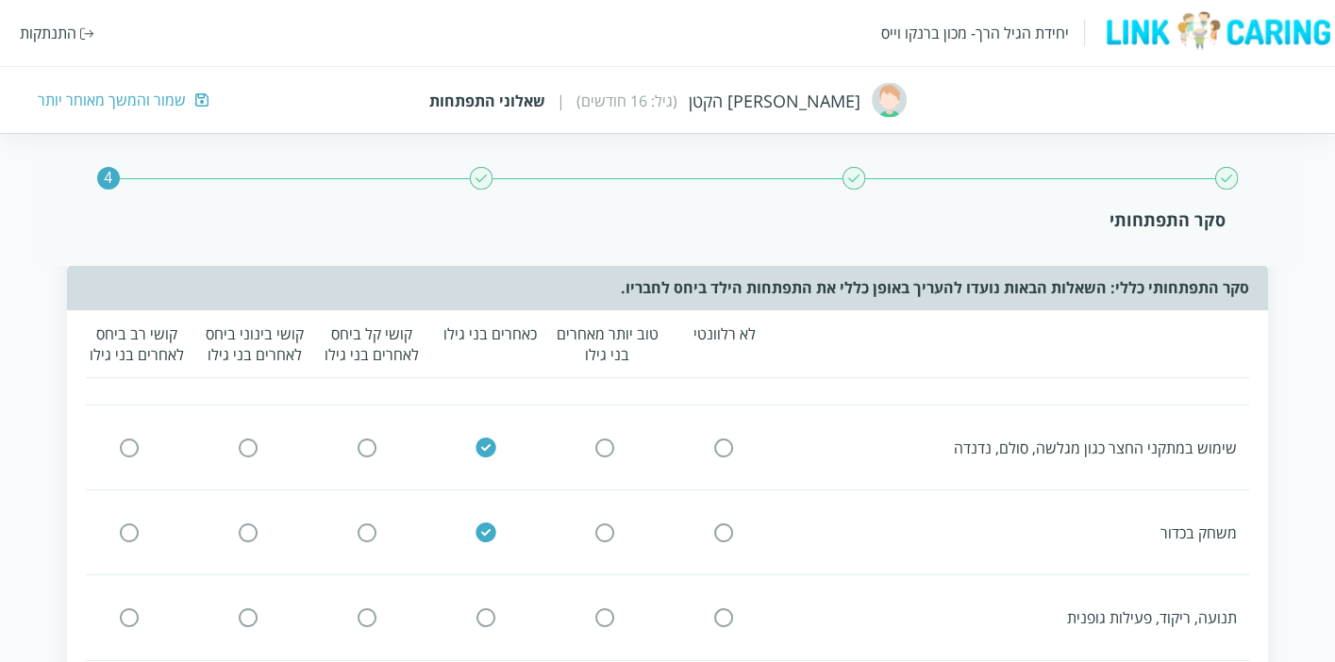
scroll to position [105, 0]
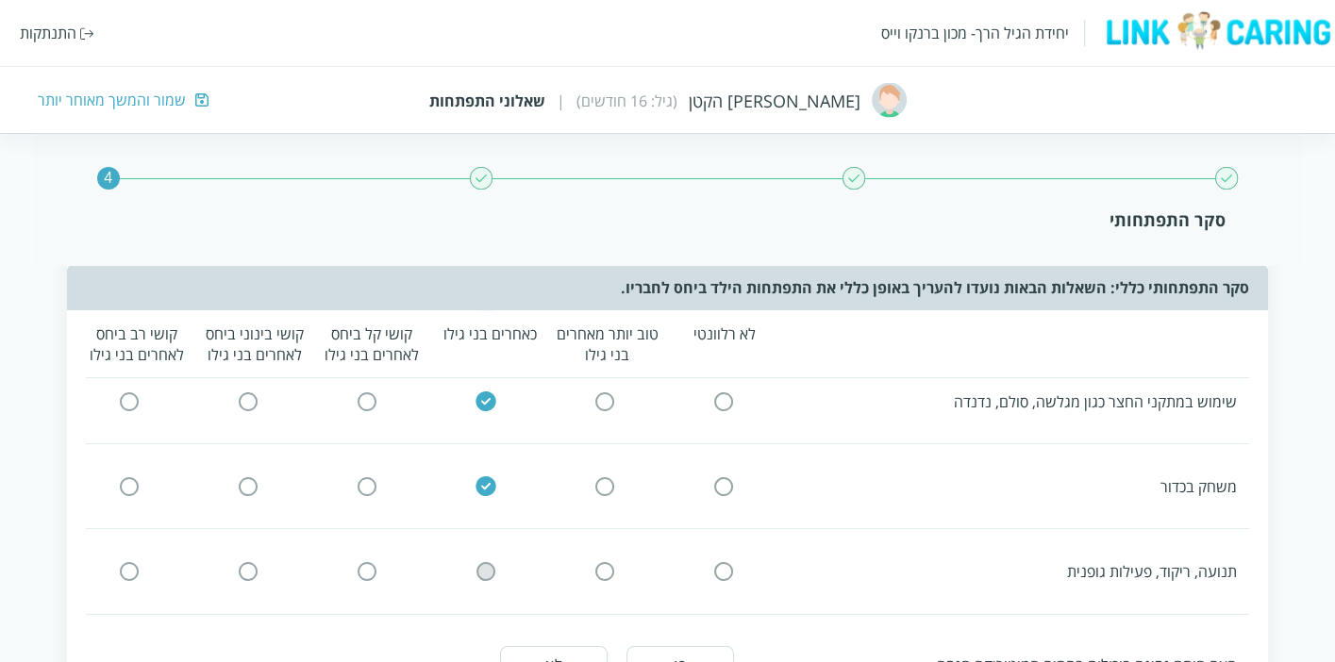
click at [486, 568] on input "radio" at bounding box center [486, 572] width 17 height 20
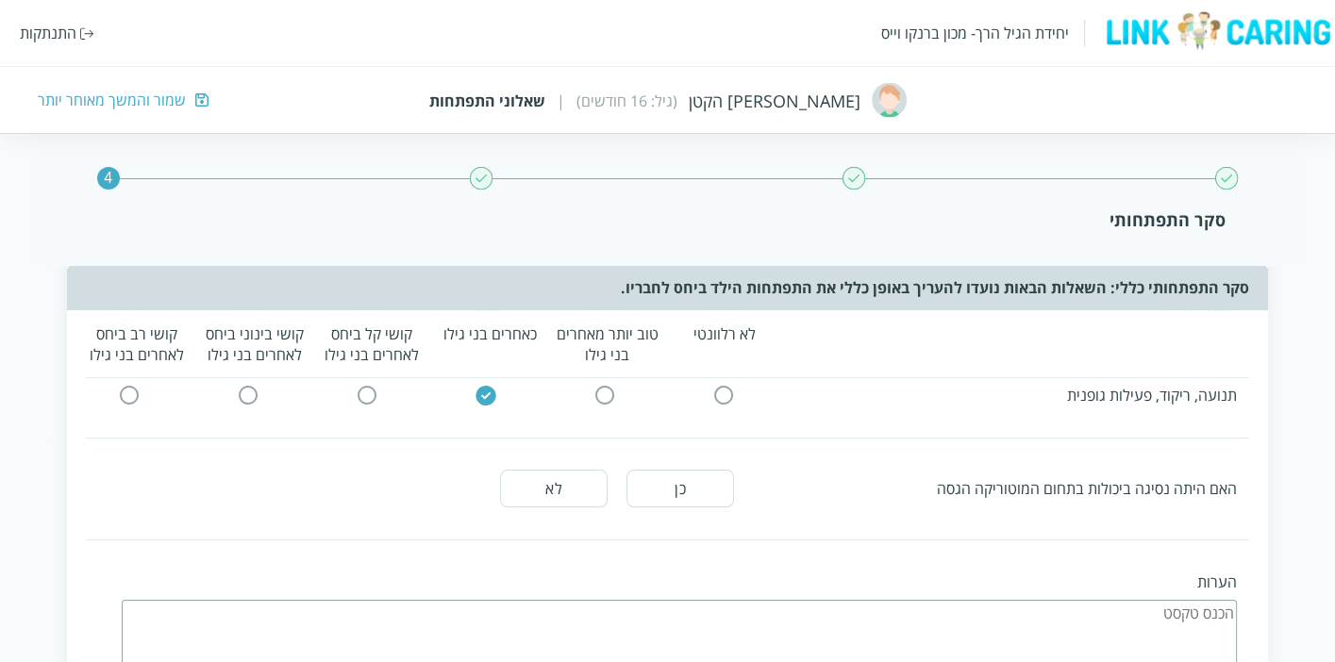
scroll to position [314, 0]
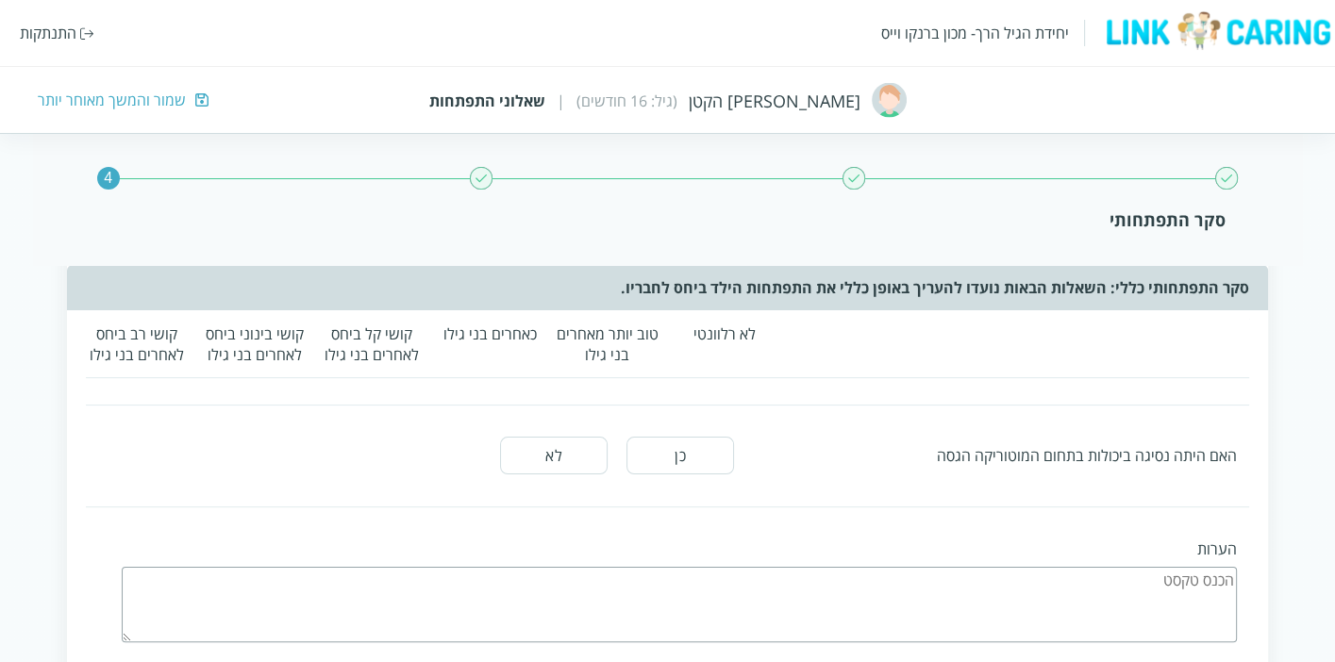
click at [555, 445] on button "לא" at bounding box center [554, 456] width 108 height 38
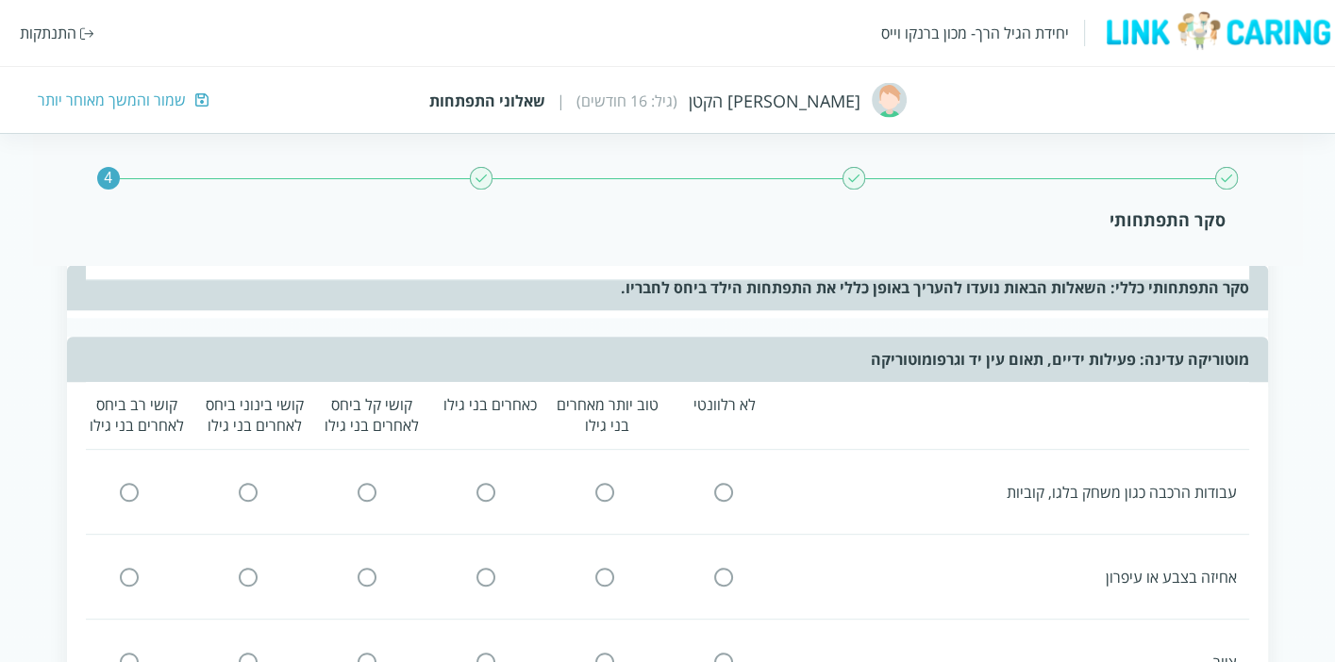
scroll to position [733, 0]
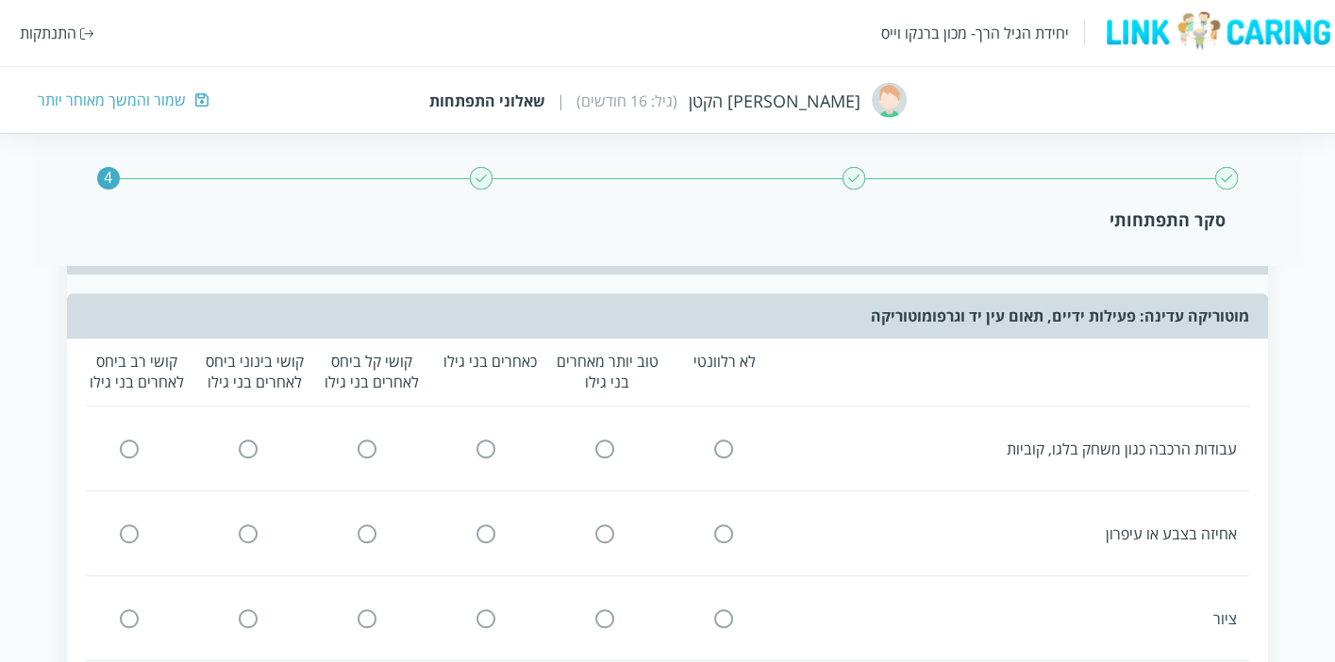
click at [484, 438] on icon at bounding box center [486, 449] width 23 height 23
click at [485, 532] on input "radio" at bounding box center [486, 534] width 17 height 20
click at [481, 439] on input "radio" at bounding box center [486, 449] width 17 height 20
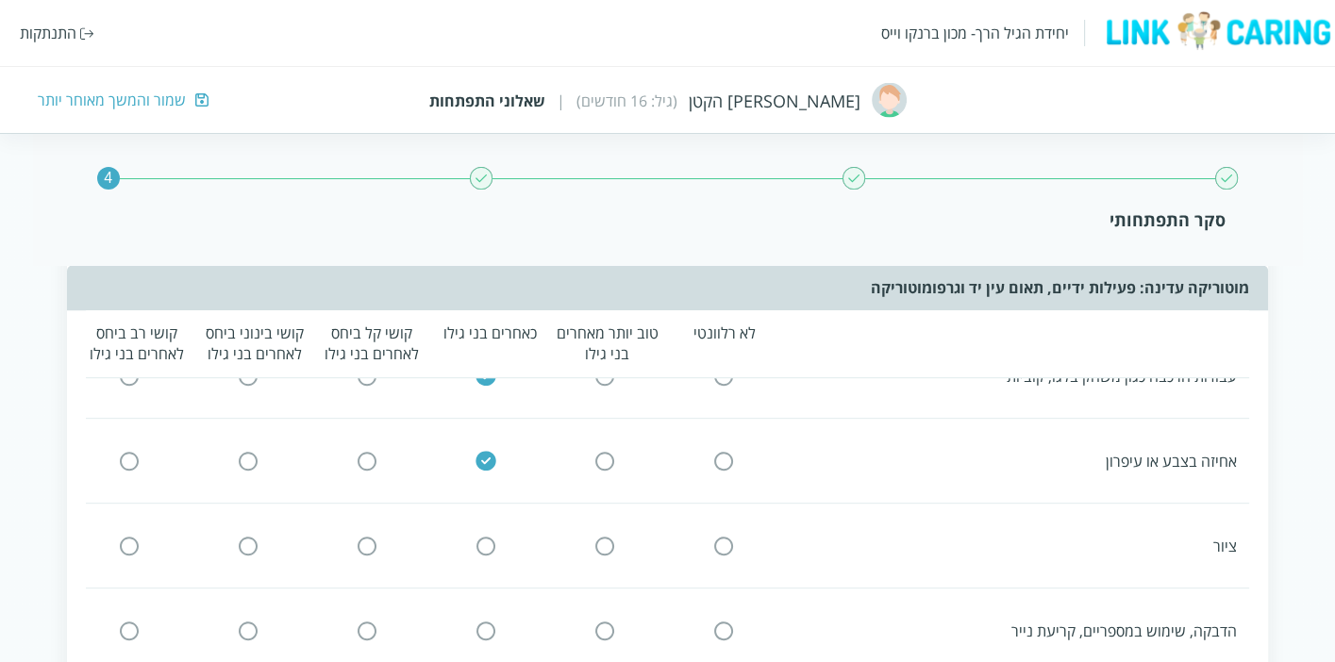
scroll to position [838, 0]
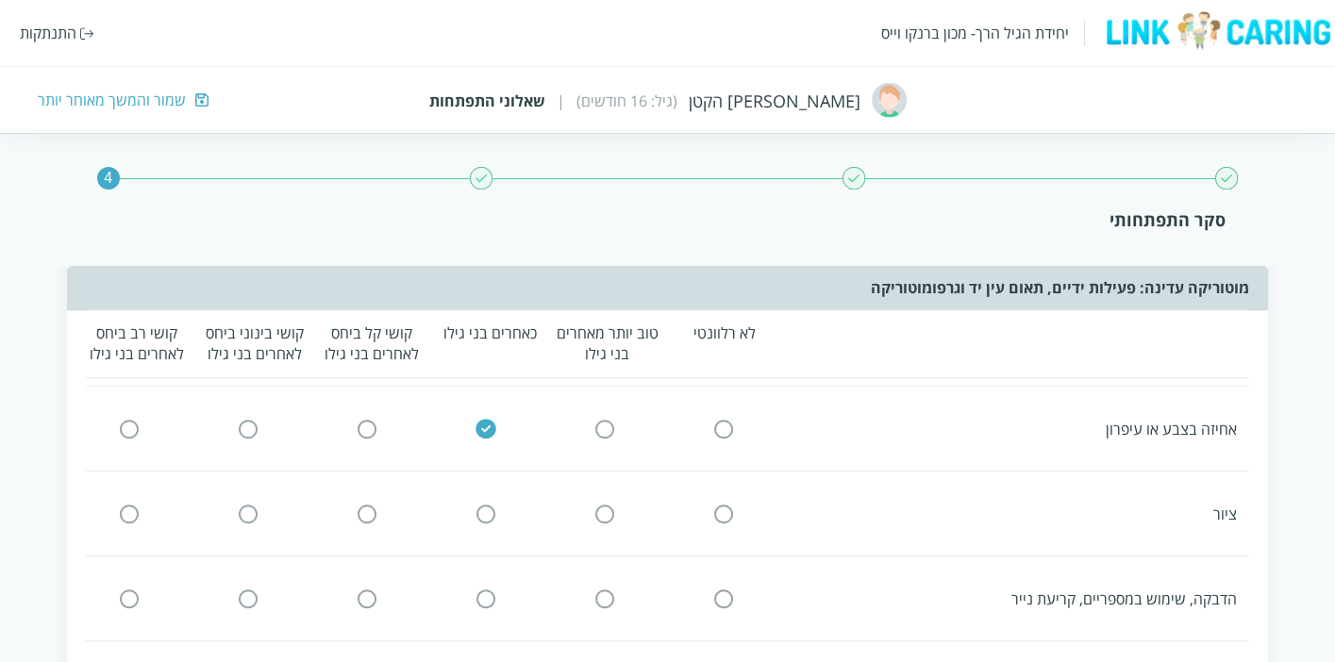
click at [485, 505] on input "radio" at bounding box center [486, 514] width 17 height 20
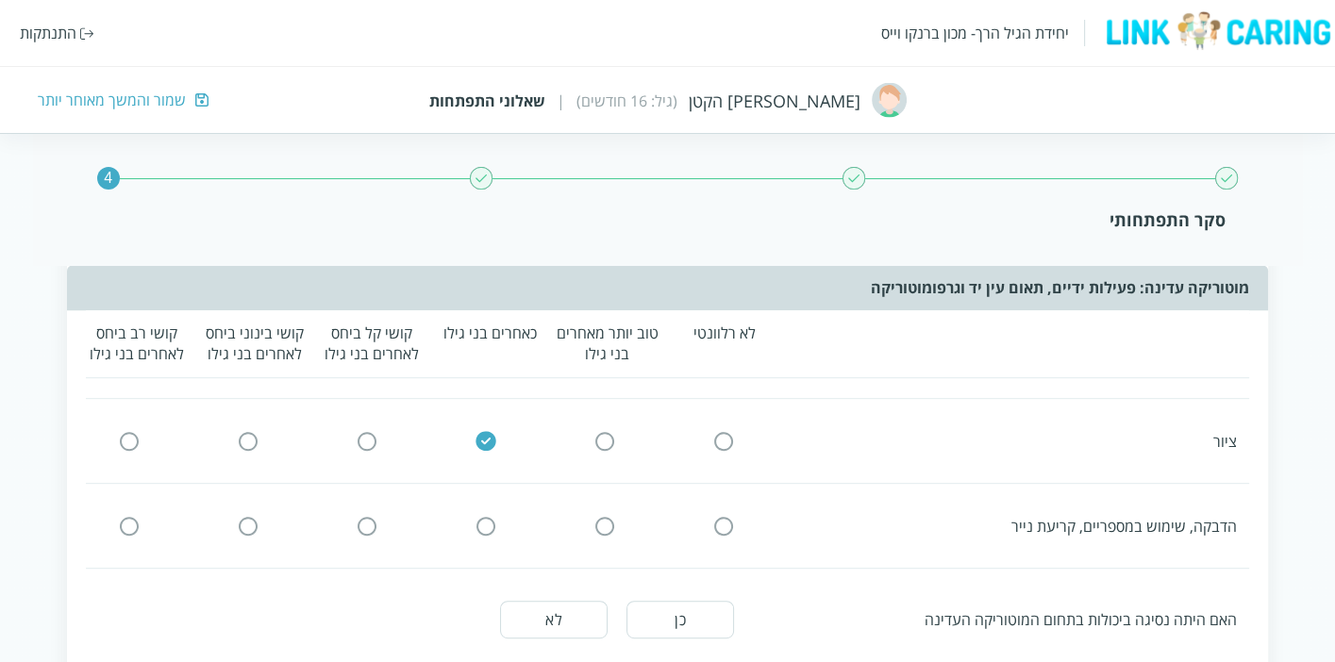
scroll to position [944, 0]
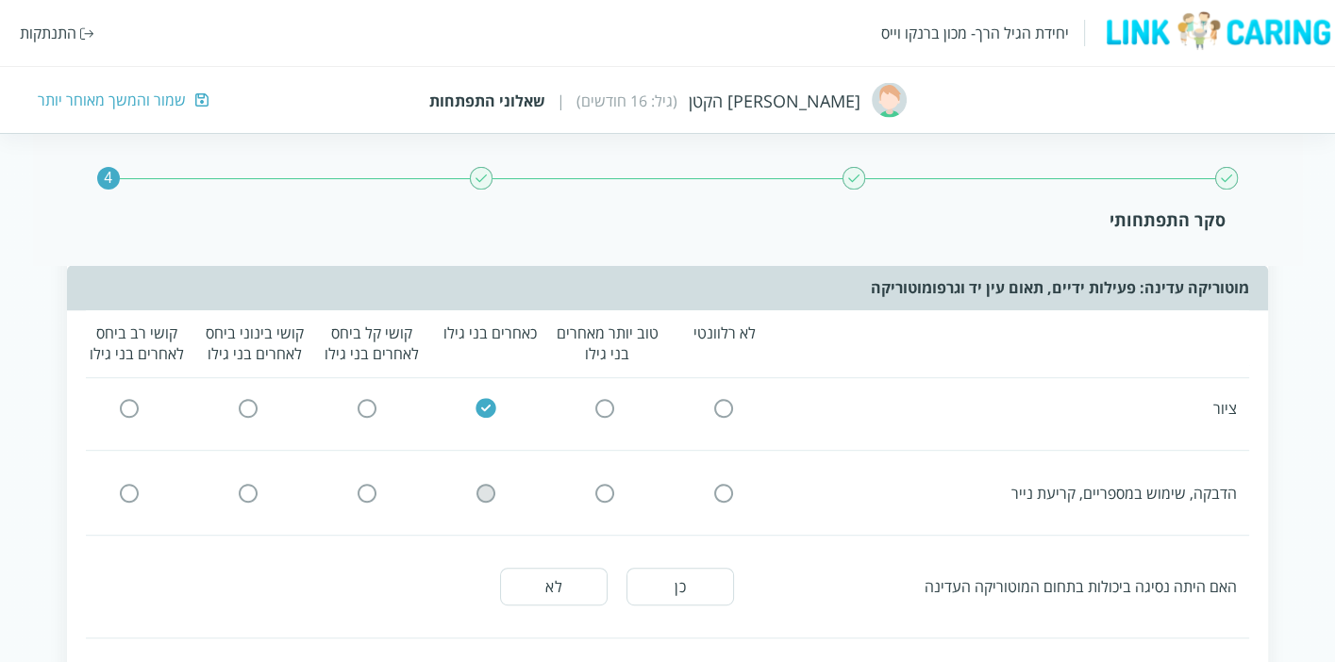
click at [480, 487] on input "radio" at bounding box center [486, 493] width 17 height 20
click at [543, 574] on button "לא" at bounding box center [554, 587] width 108 height 38
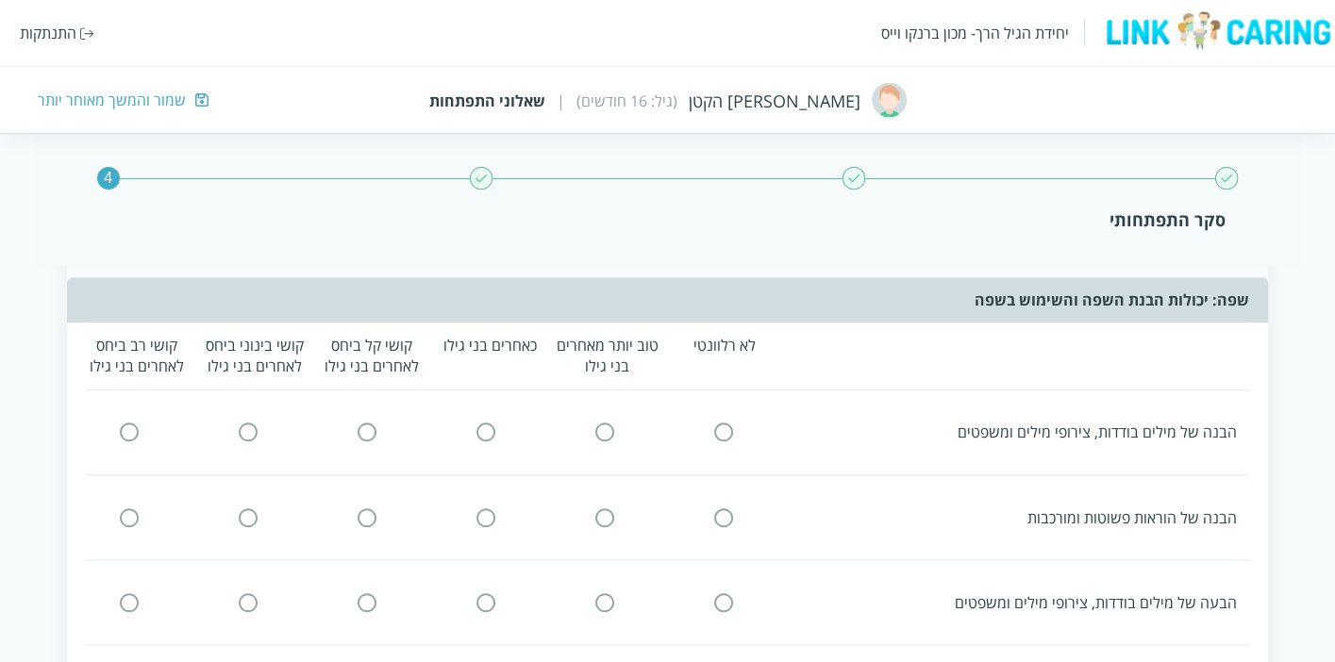
scroll to position [1467, 0]
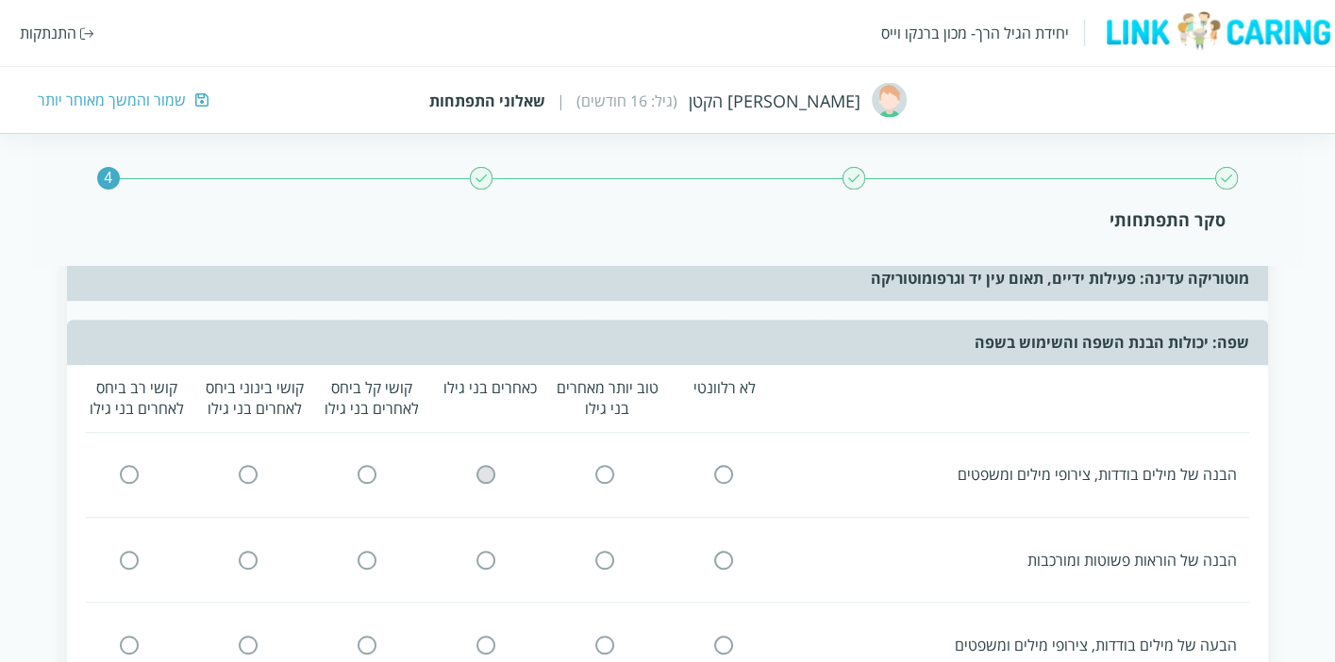
click at [481, 465] on input "radio" at bounding box center [486, 475] width 17 height 20
click at [488, 550] on input "radio" at bounding box center [486, 560] width 17 height 20
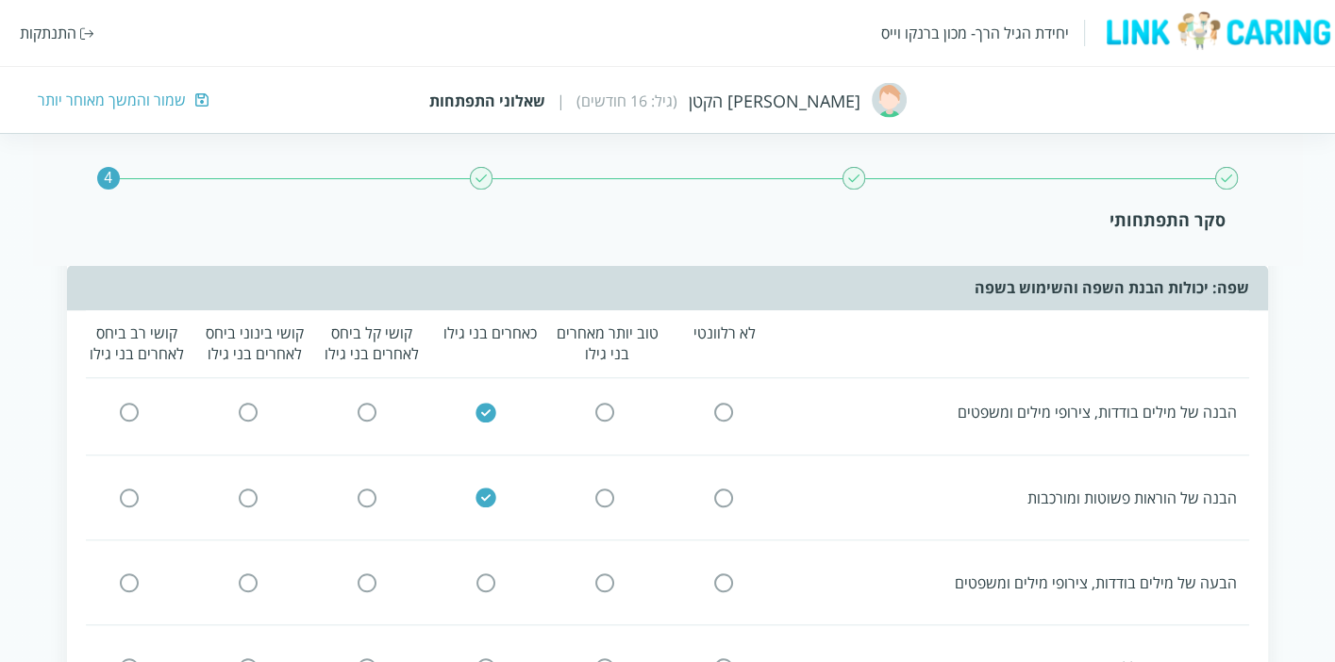
scroll to position [1572, 0]
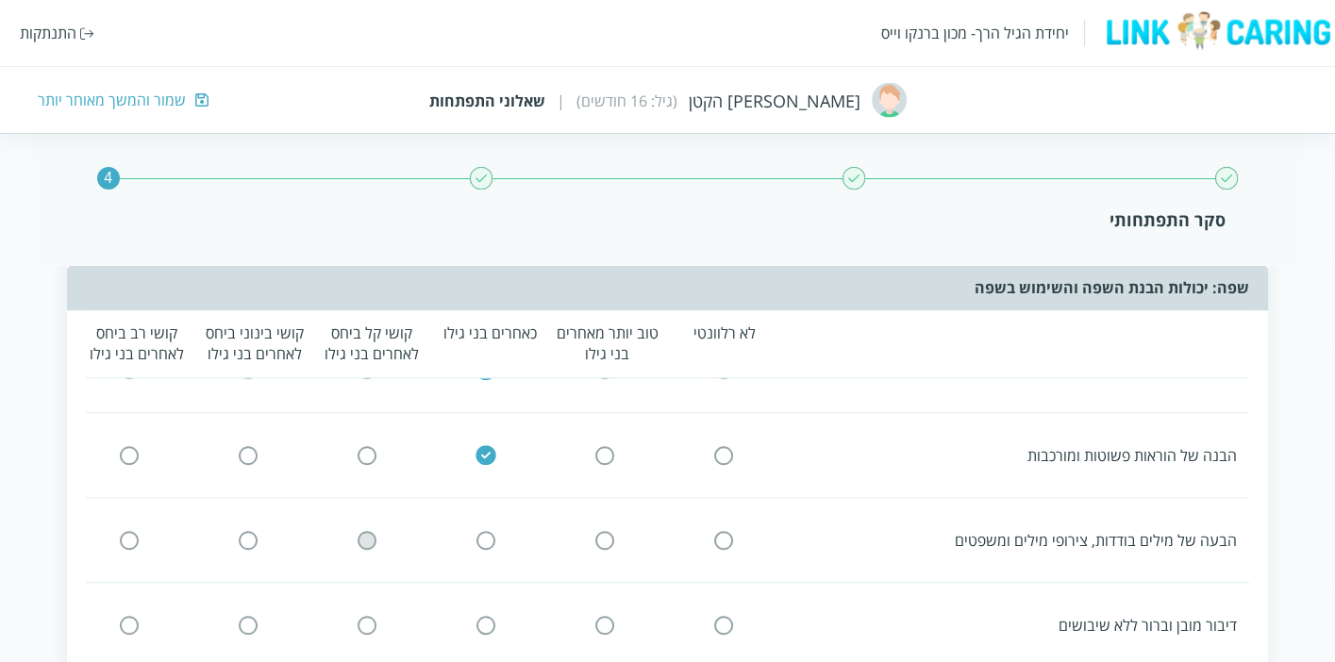
click at [360, 530] on input "radio" at bounding box center [367, 540] width 17 height 20
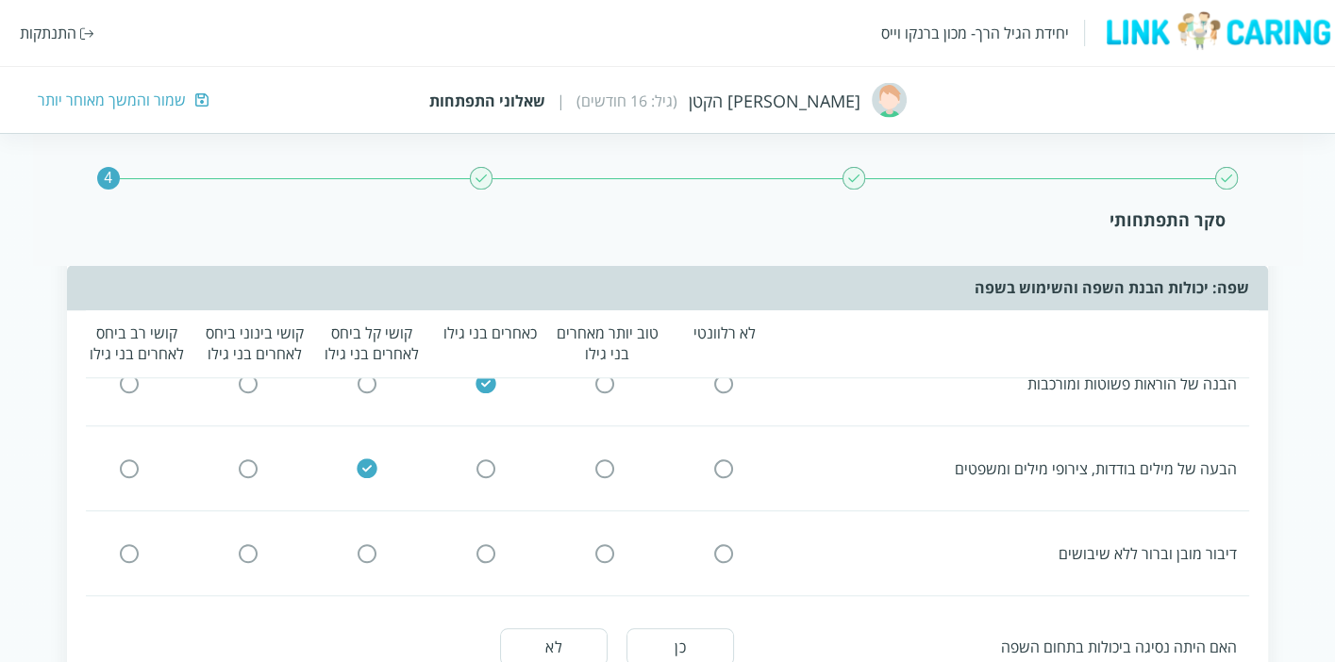
scroll to position [1677, 0]
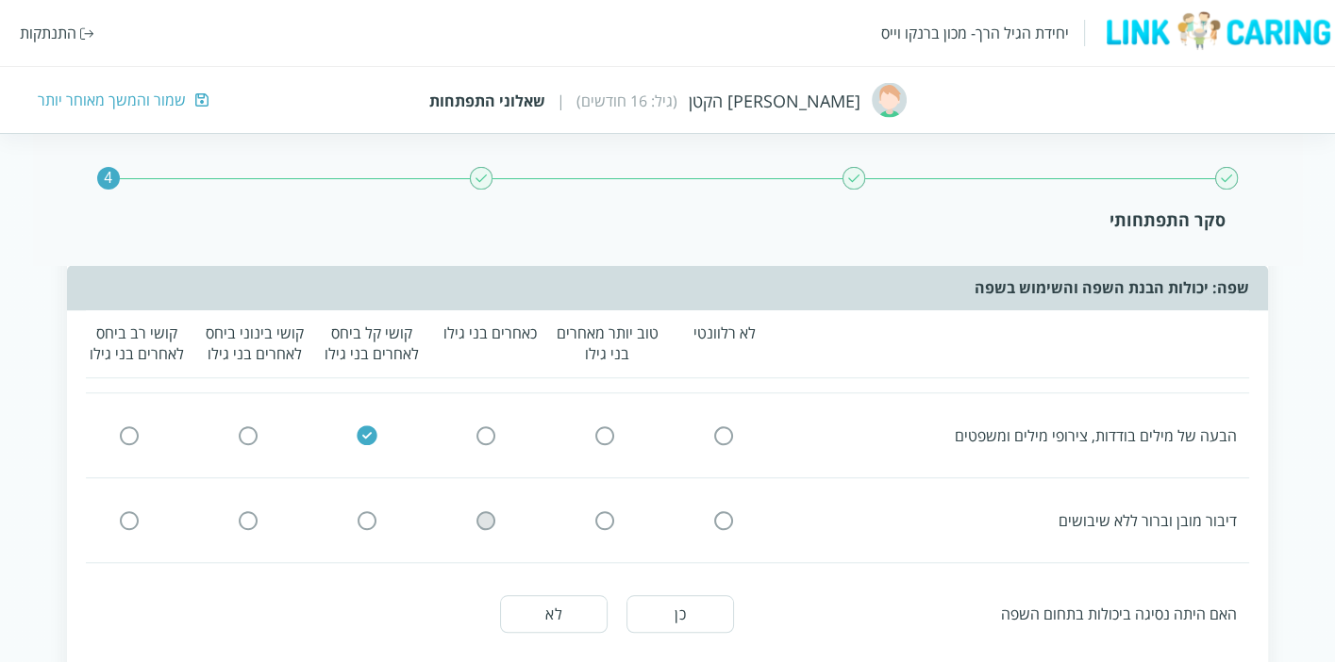
click at [484, 512] on input "radio" at bounding box center [486, 521] width 17 height 20
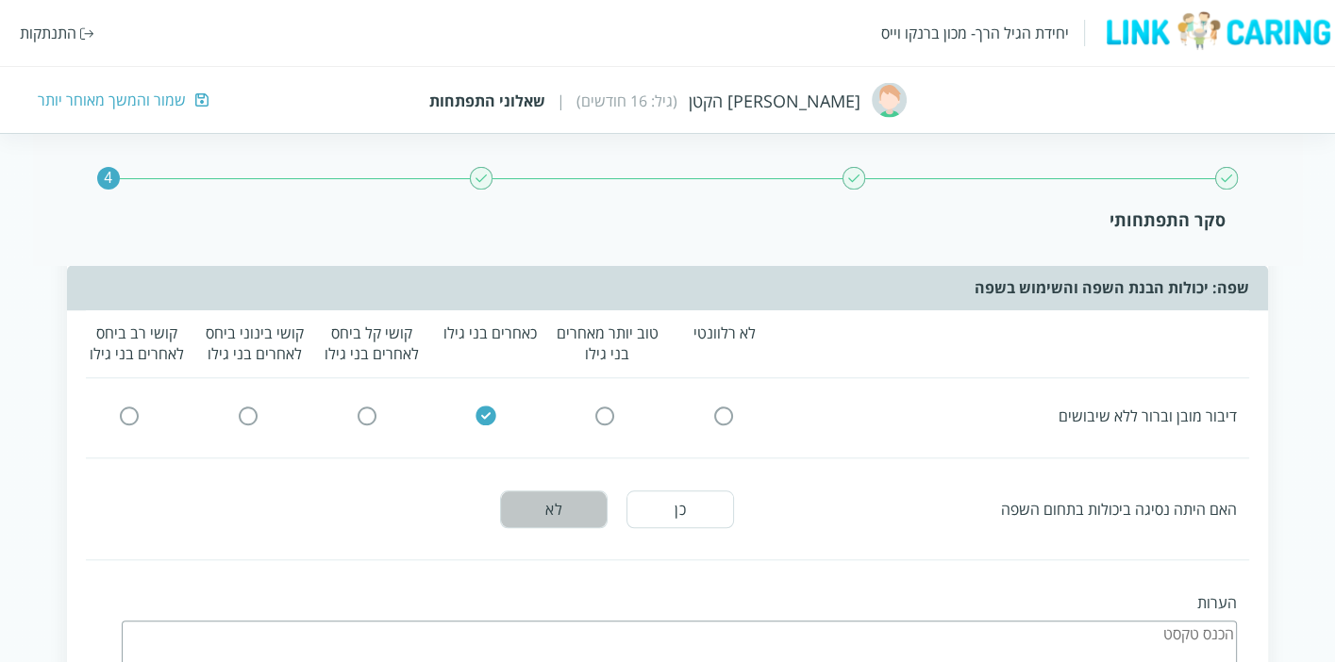
click at [576, 491] on button "לא" at bounding box center [554, 510] width 108 height 38
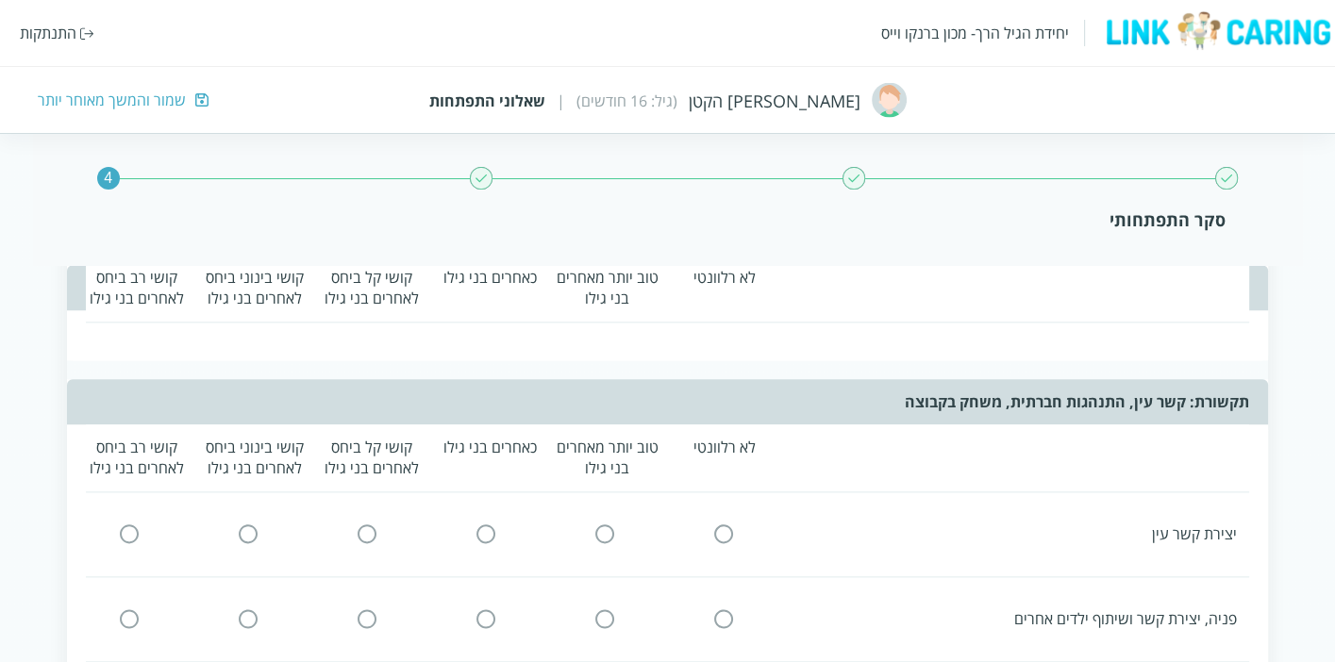
scroll to position [2202, 0]
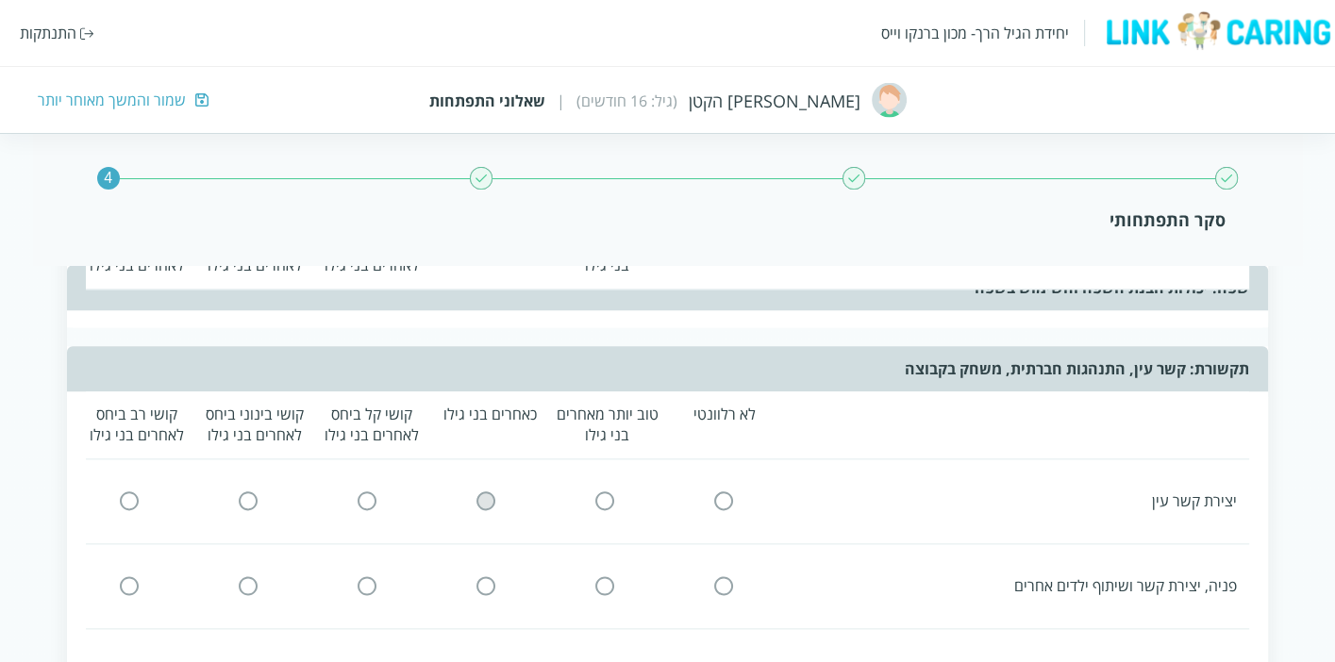
click at [482, 492] on input "radio" at bounding box center [486, 502] width 17 height 20
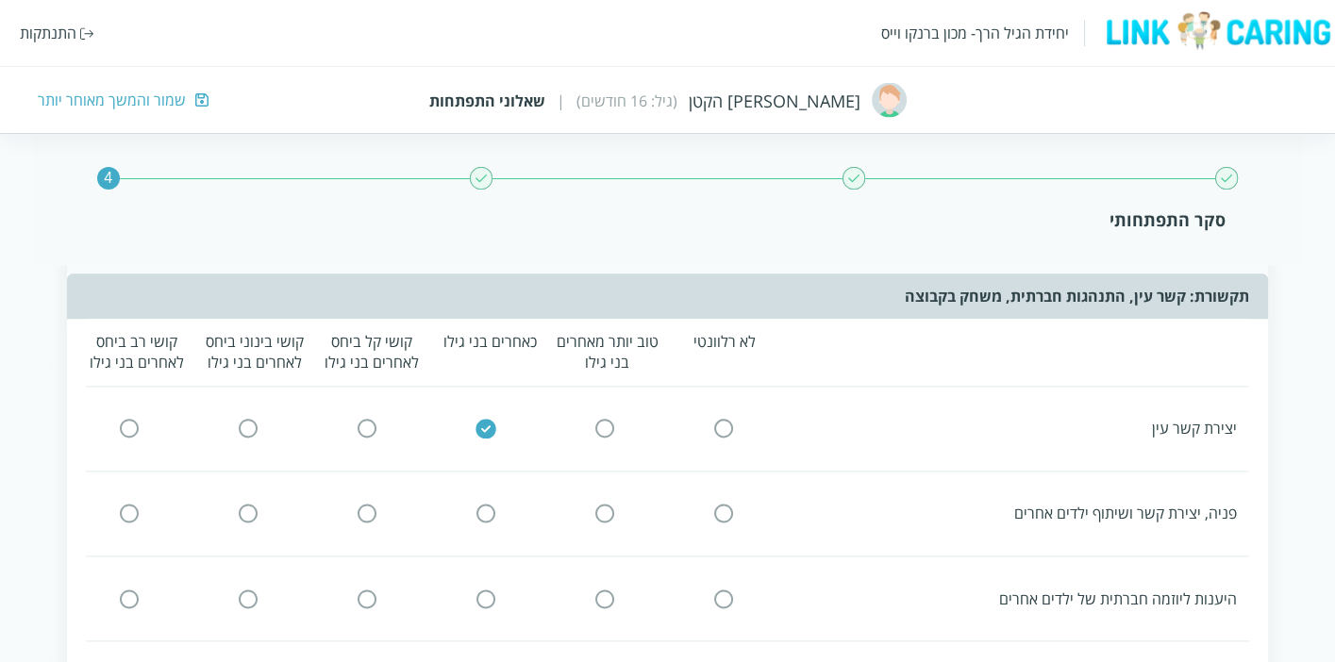
scroll to position [2306, 0]
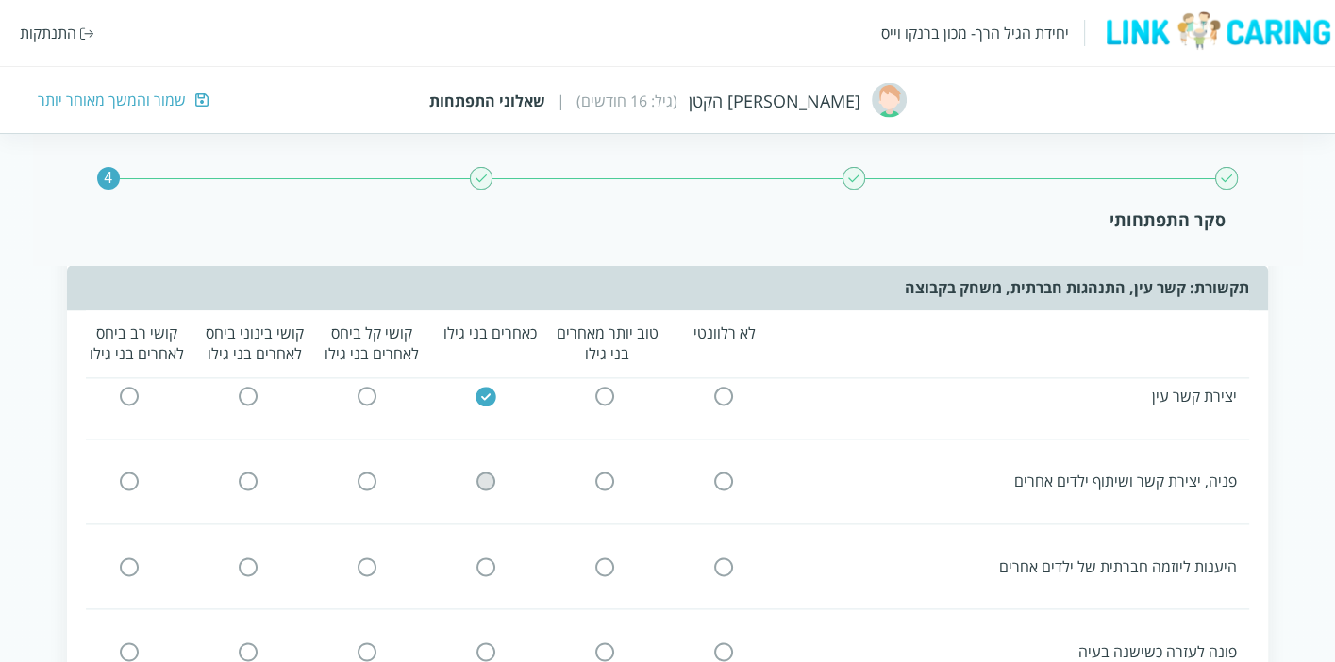
click at [478, 472] on input "radio" at bounding box center [486, 482] width 17 height 20
click at [493, 557] on input "radio" at bounding box center [486, 567] width 17 height 20
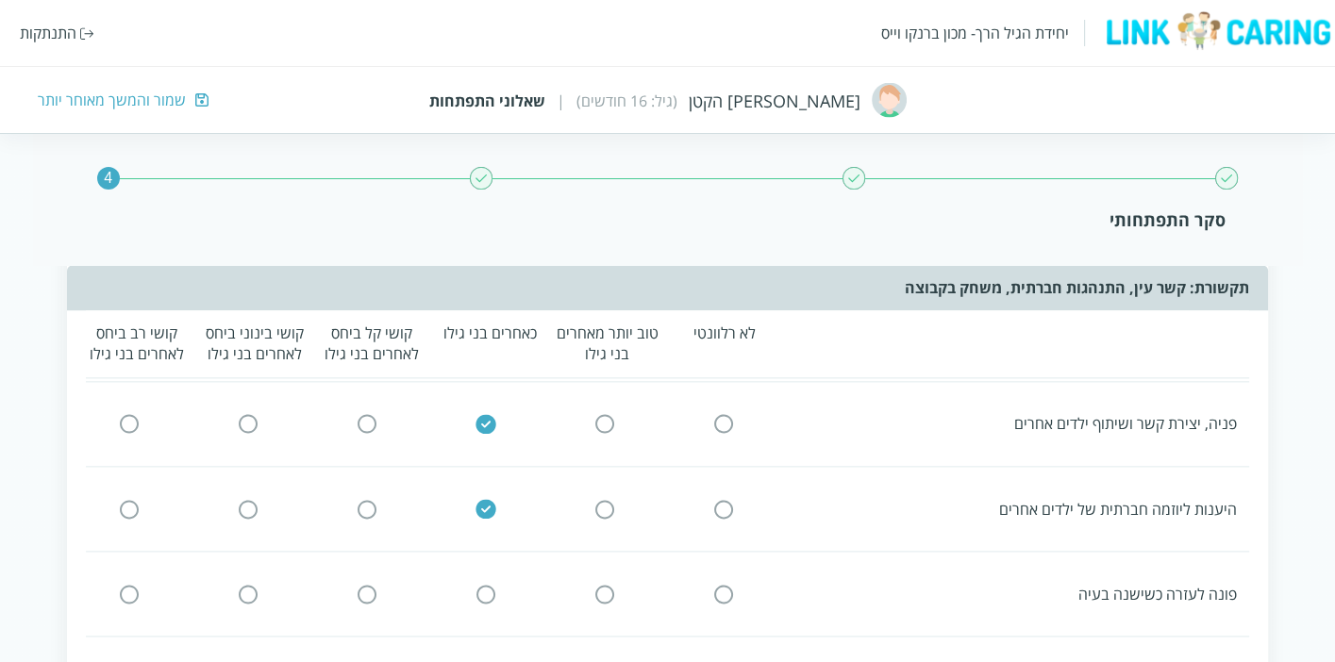
scroll to position [2411, 0]
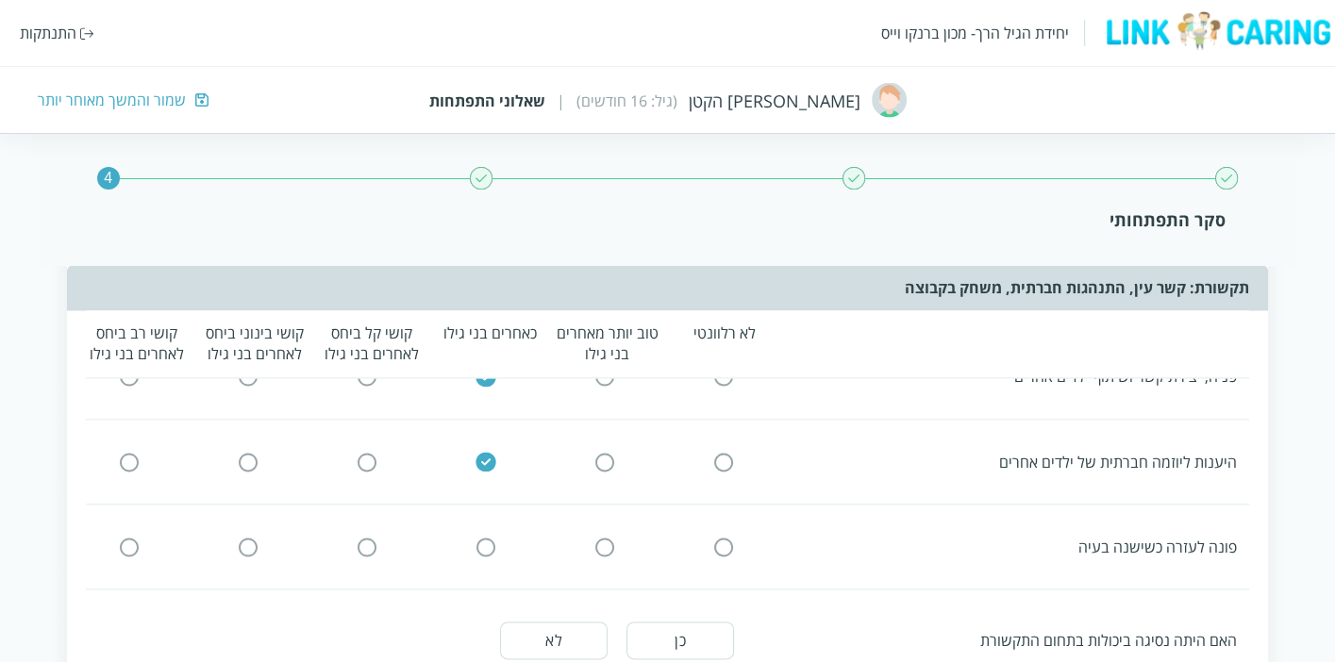
click at [485, 537] on input "radio" at bounding box center [486, 547] width 17 height 20
click at [555, 622] on button "לא" at bounding box center [554, 641] width 108 height 38
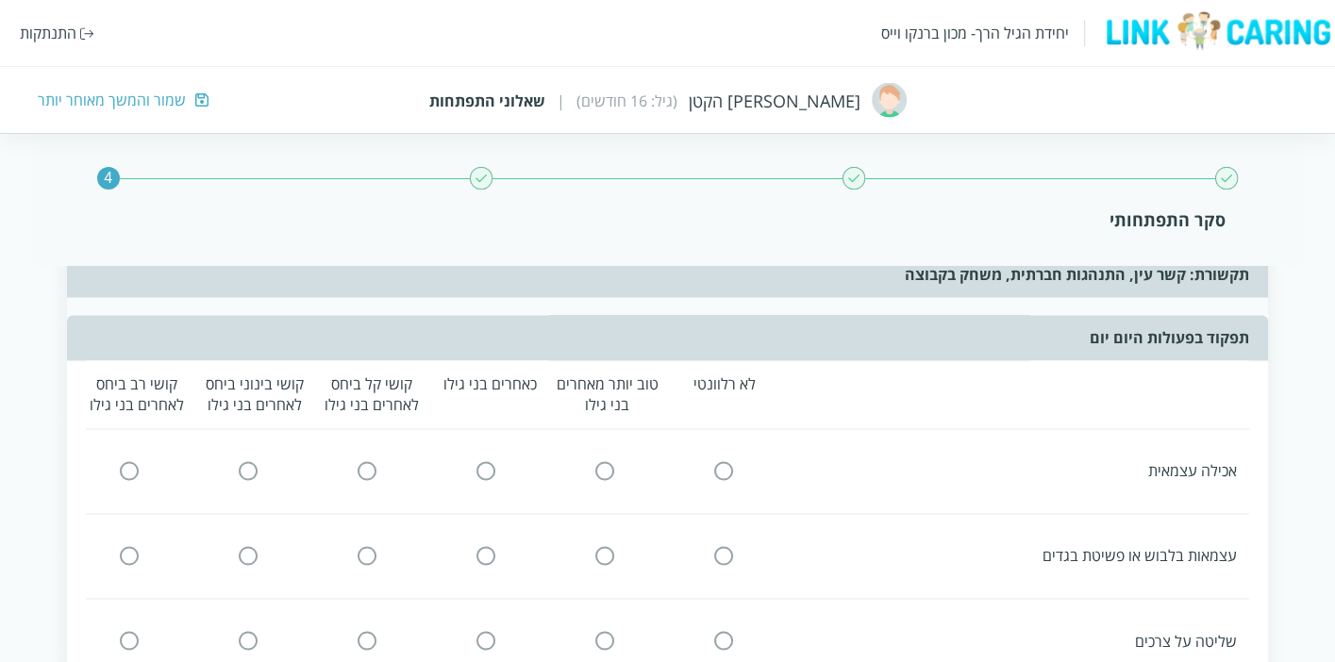
scroll to position [3041, 0]
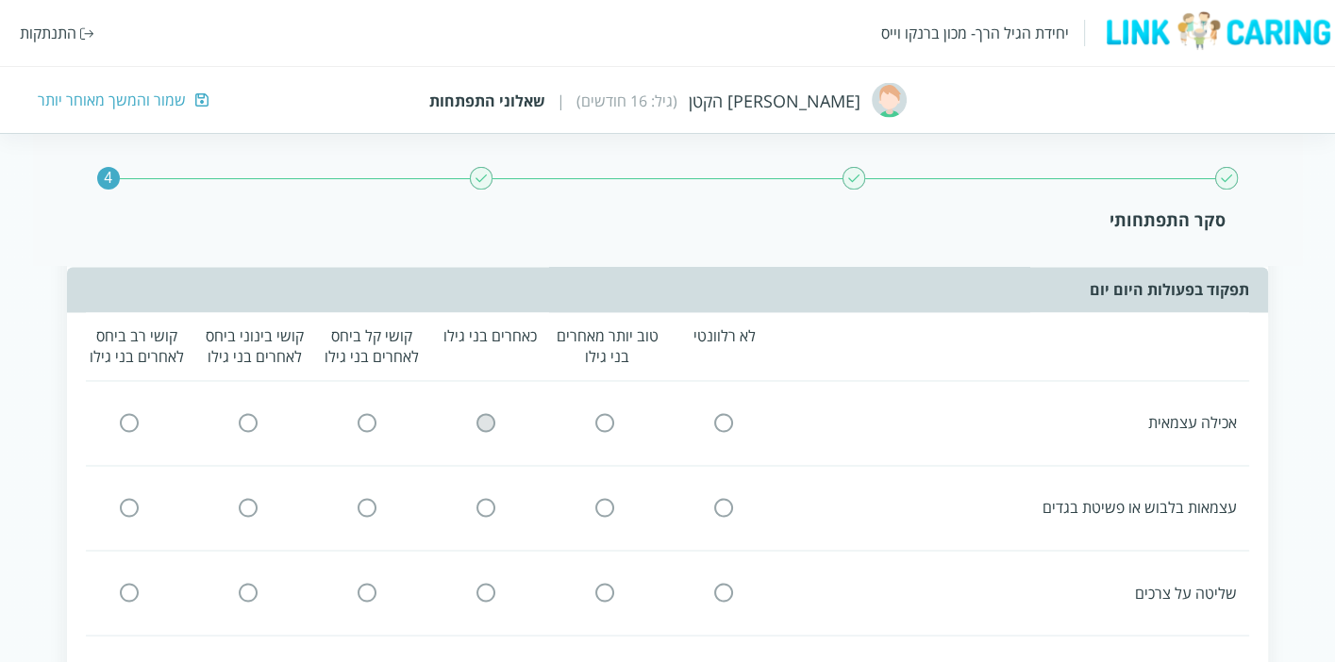
click at [481, 413] on input "radio" at bounding box center [486, 423] width 17 height 20
click at [487, 498] on input "radio" at bounding box center [486, 508] width 17 height 20
click at [726, 583] on input "radio" at bounding box center [723, 593] width 17 height 20
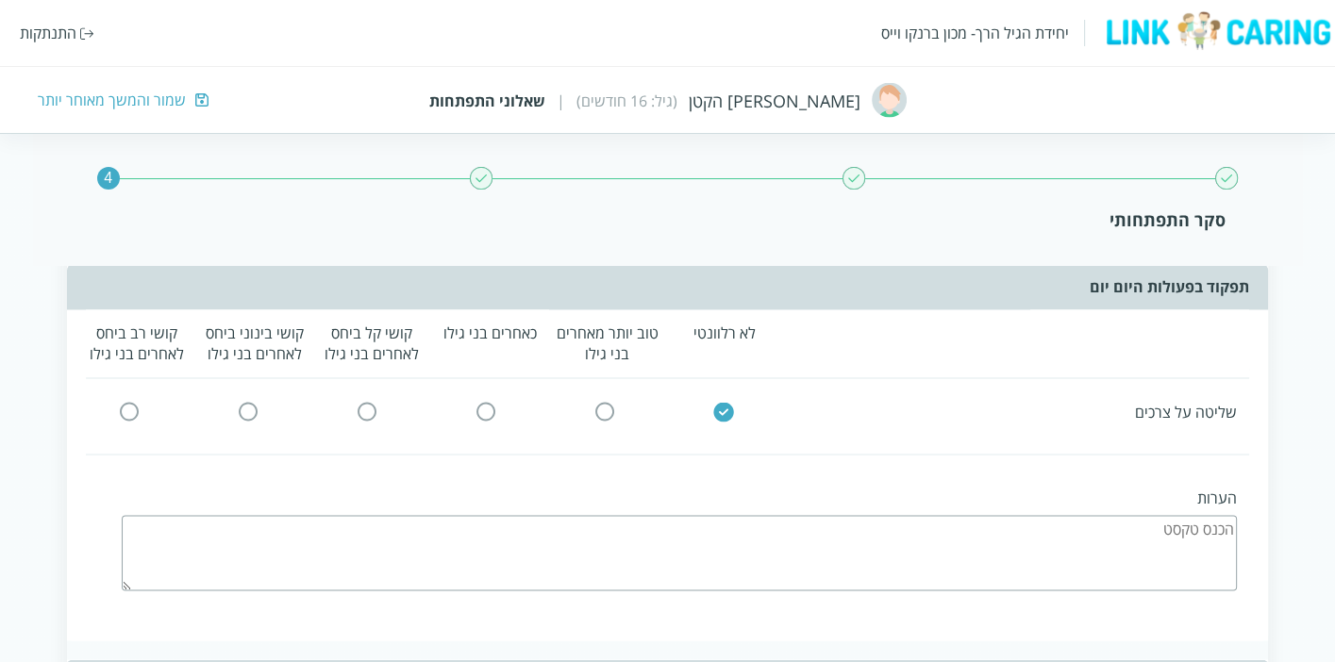
scroll to position [3250, 0]
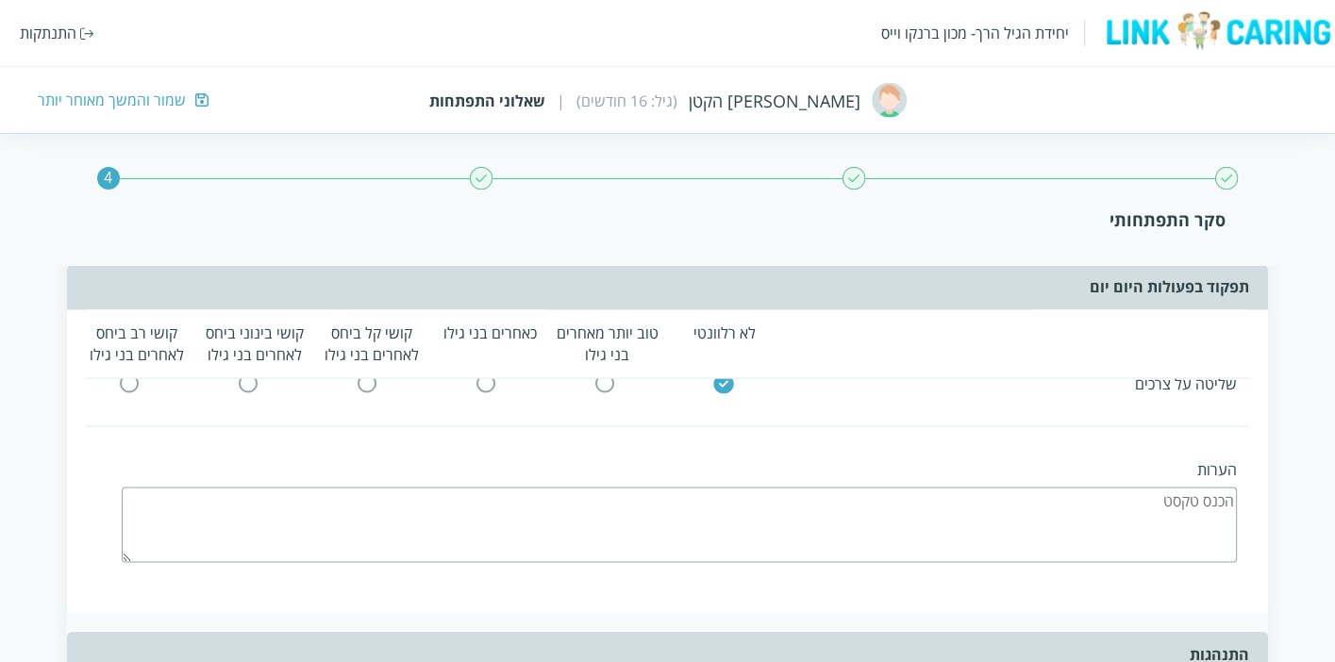
click at [826, 497] on textarea at bounding box center [679, 524] width 1115 height 75
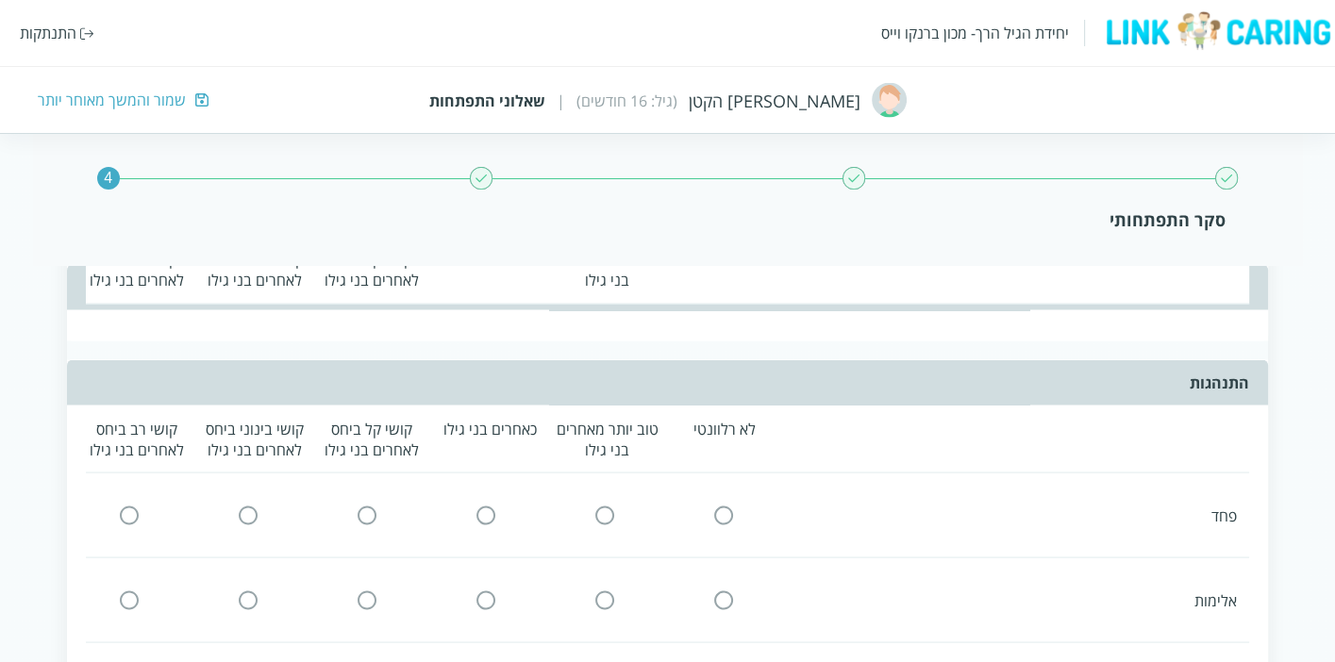
scroll to position [3564, 0]
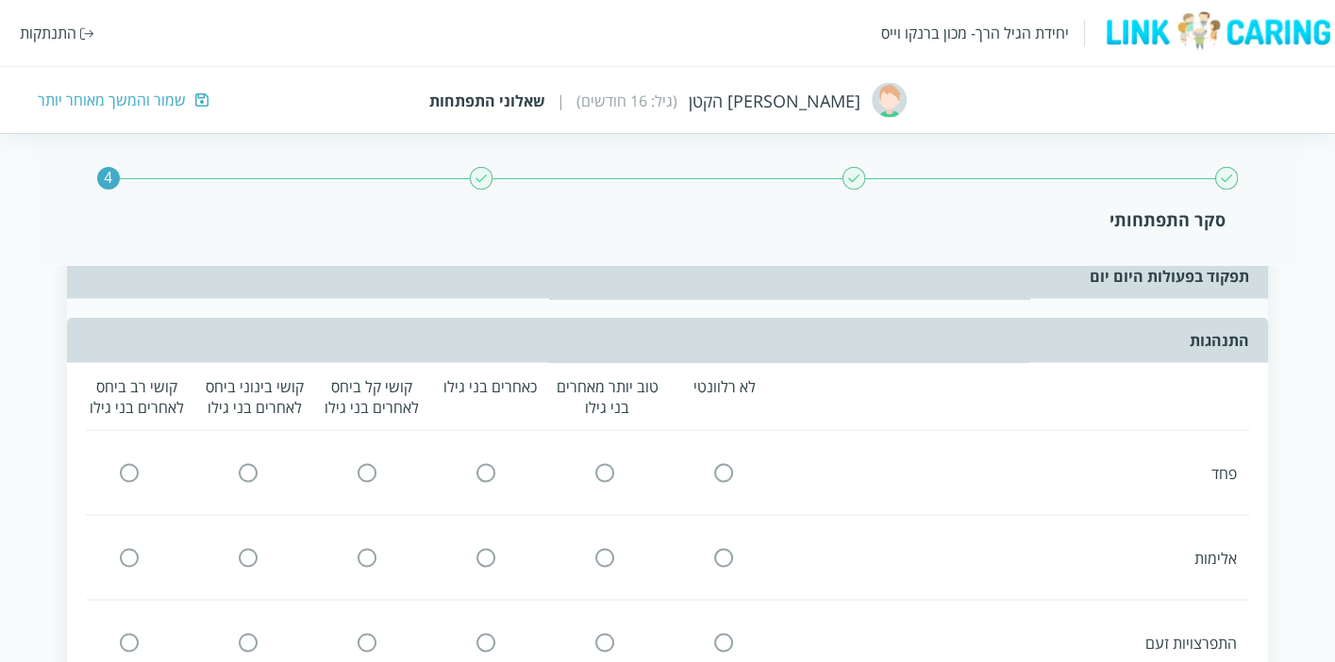
type textarea "לא גמול"
click at [485, 462] on input "radio" at bounding box center [486, 472] width 17 height 20
click at [722, 547] on input "radio" at bounding box center [723, 557] width 17 height 20
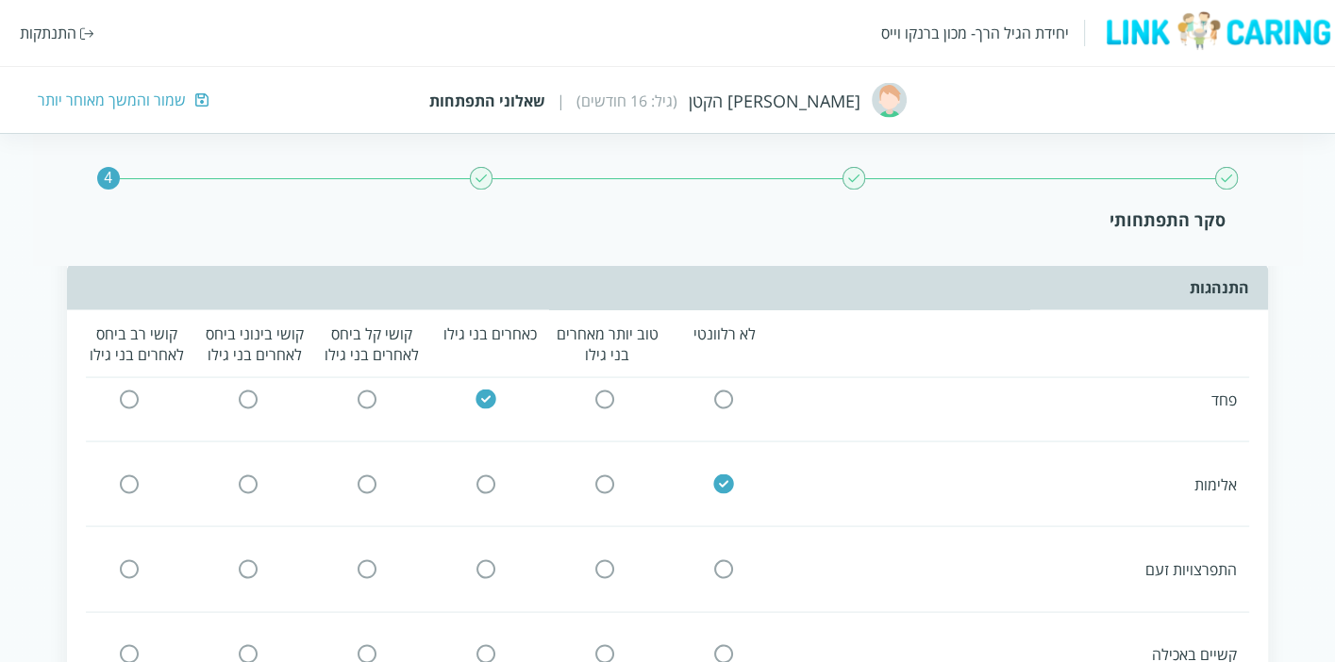
scroll to position [3669, 0]
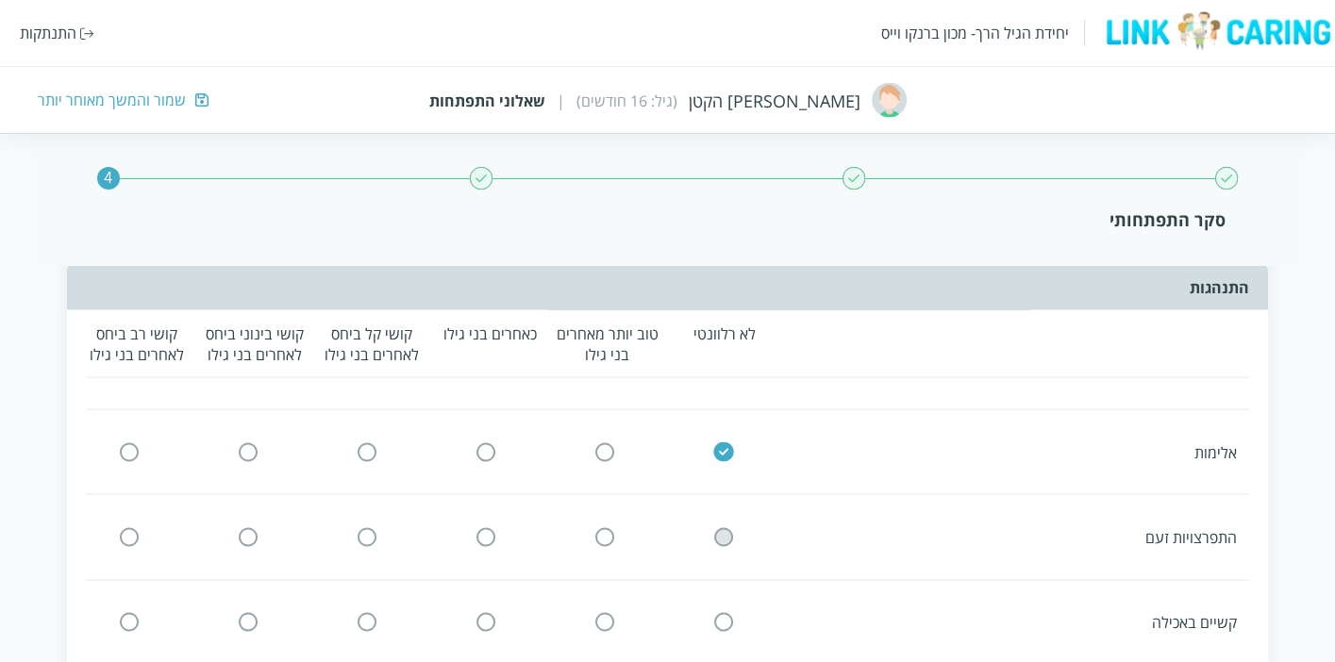
click at [719, 528] on input "radio" at bounding box center [723, 538] width 17 height 20
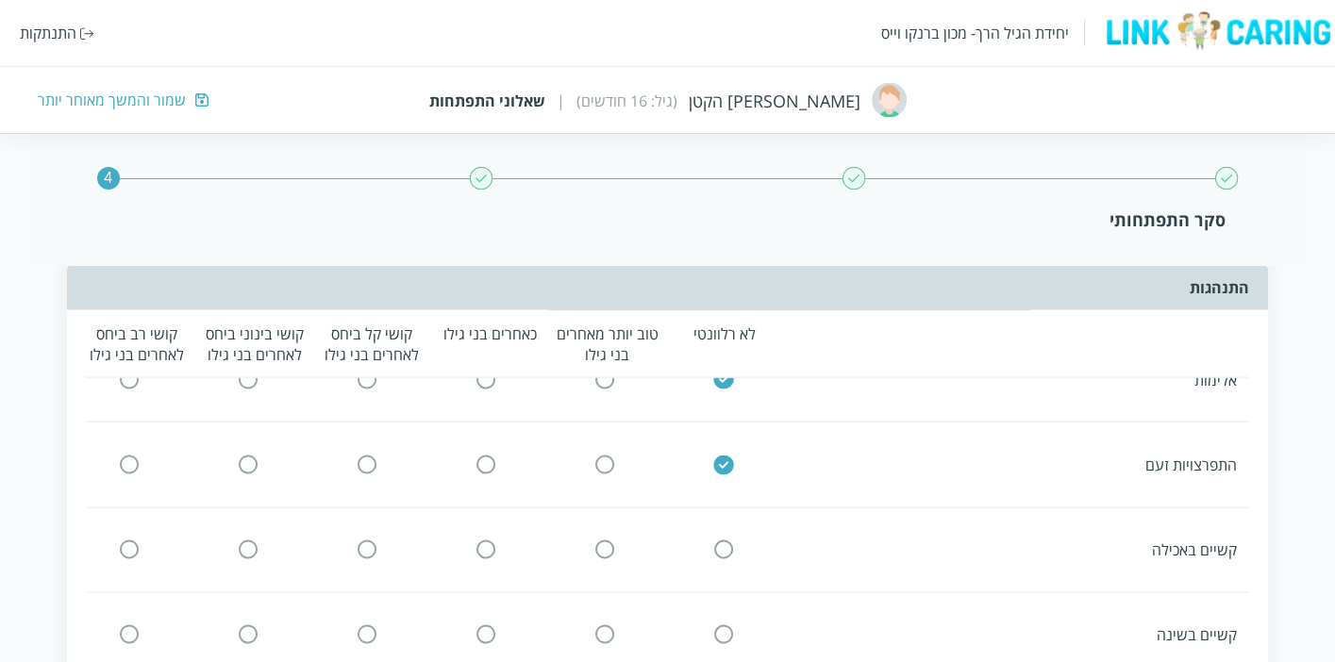
scroll to position [3775, 0]
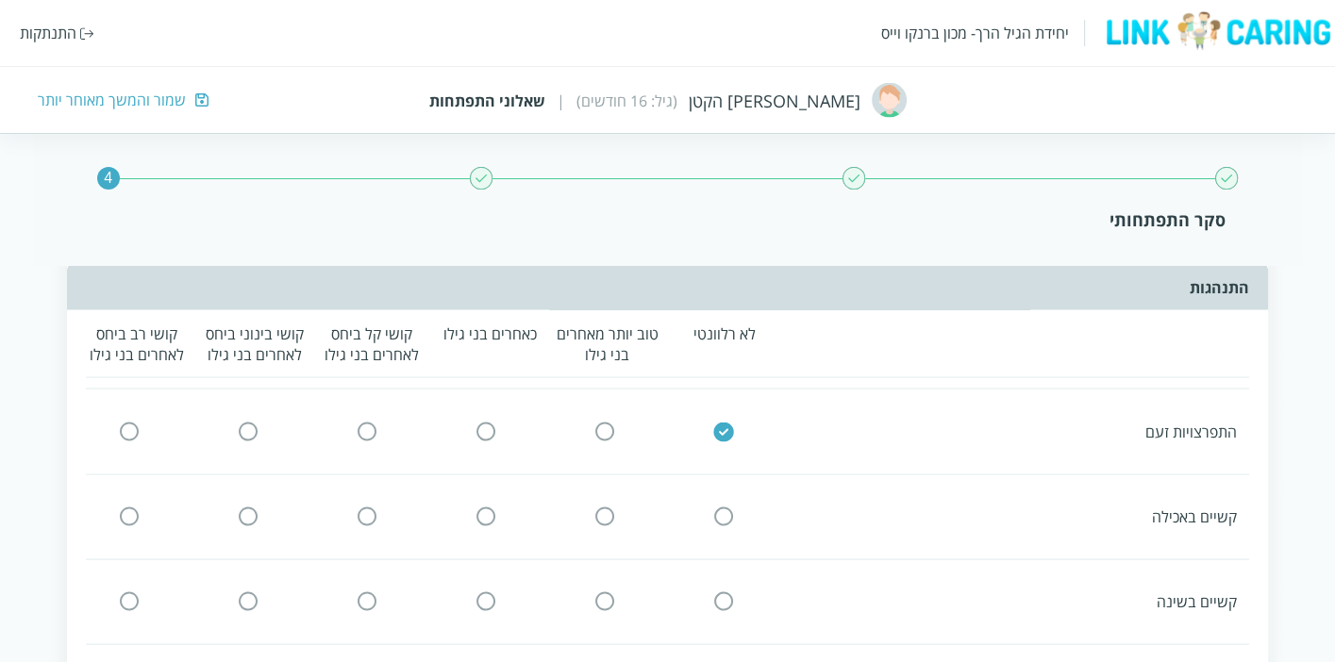
click at [720, 508] on input "radio" at bounding box center [723, 518] width 17 height 20
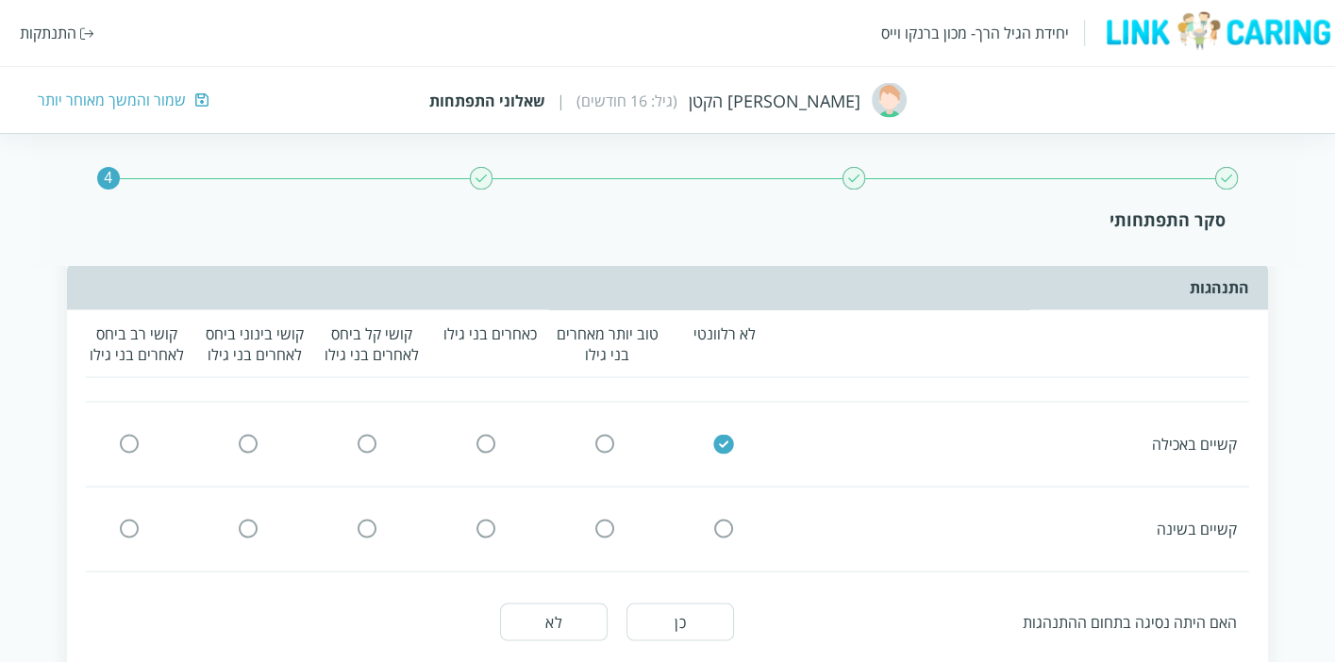
scroll to position [3880, 0]
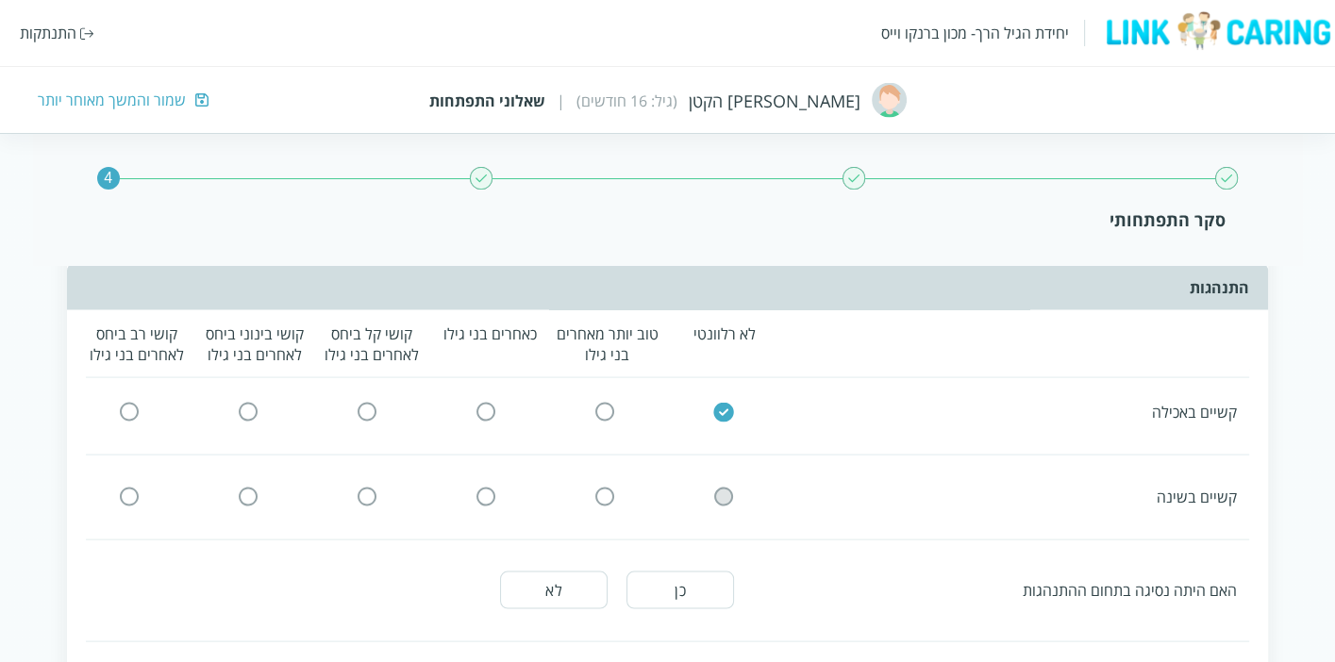
click at [729, 488] on input "radio" at bounding box center [723, 498] width 17 height 20
click at [551, 572] on button "לא" at bounding box center [554, 591] width 108 height 38
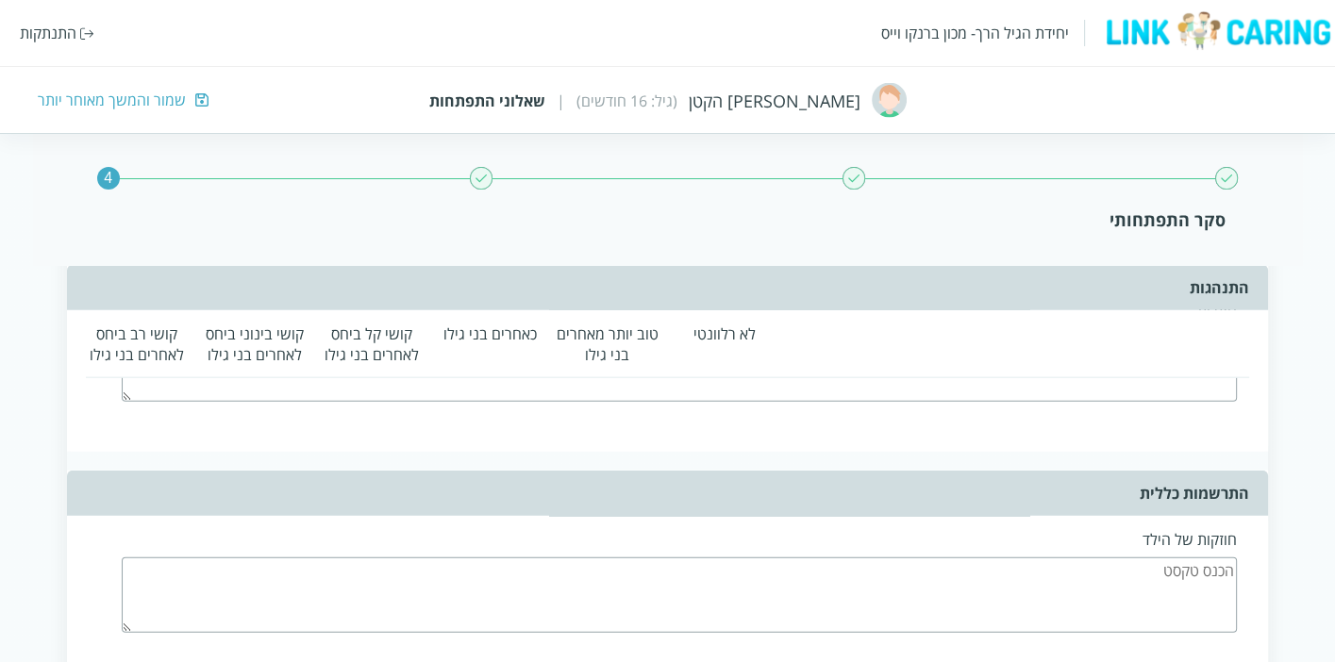
scroll to position [4299, 0]
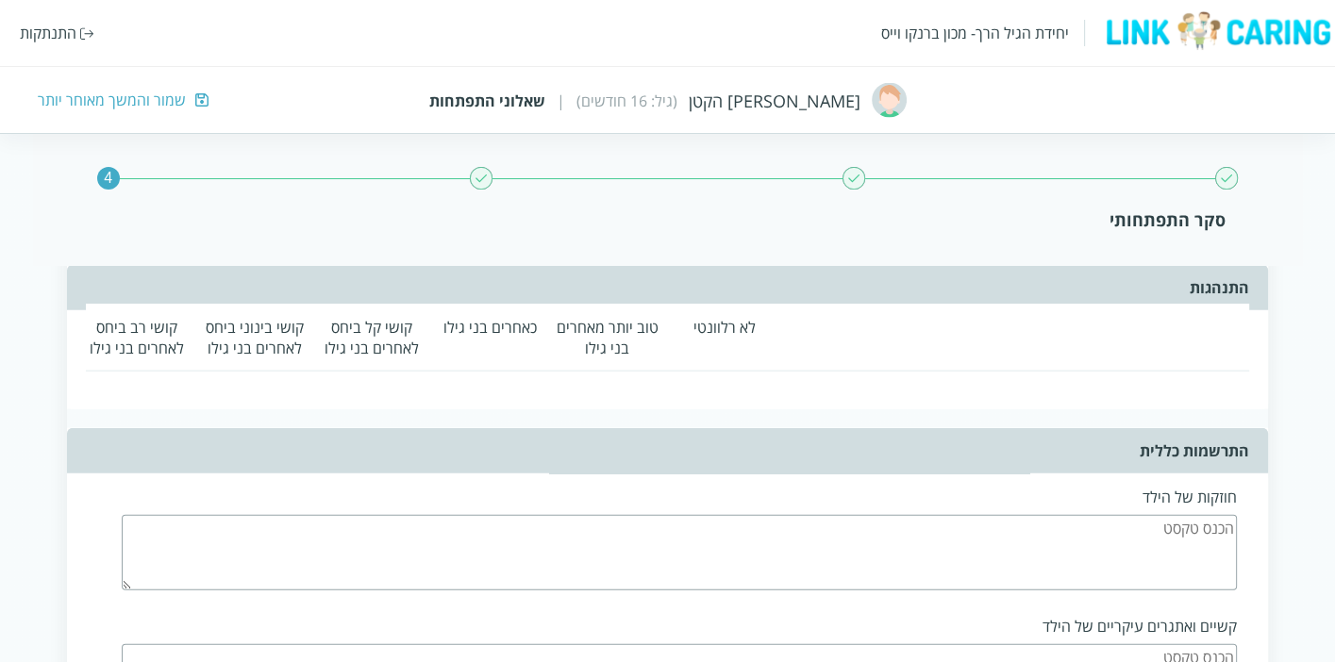
click at [871, 515] on textarea at bounding box center [679, 552] width 1115 height 75
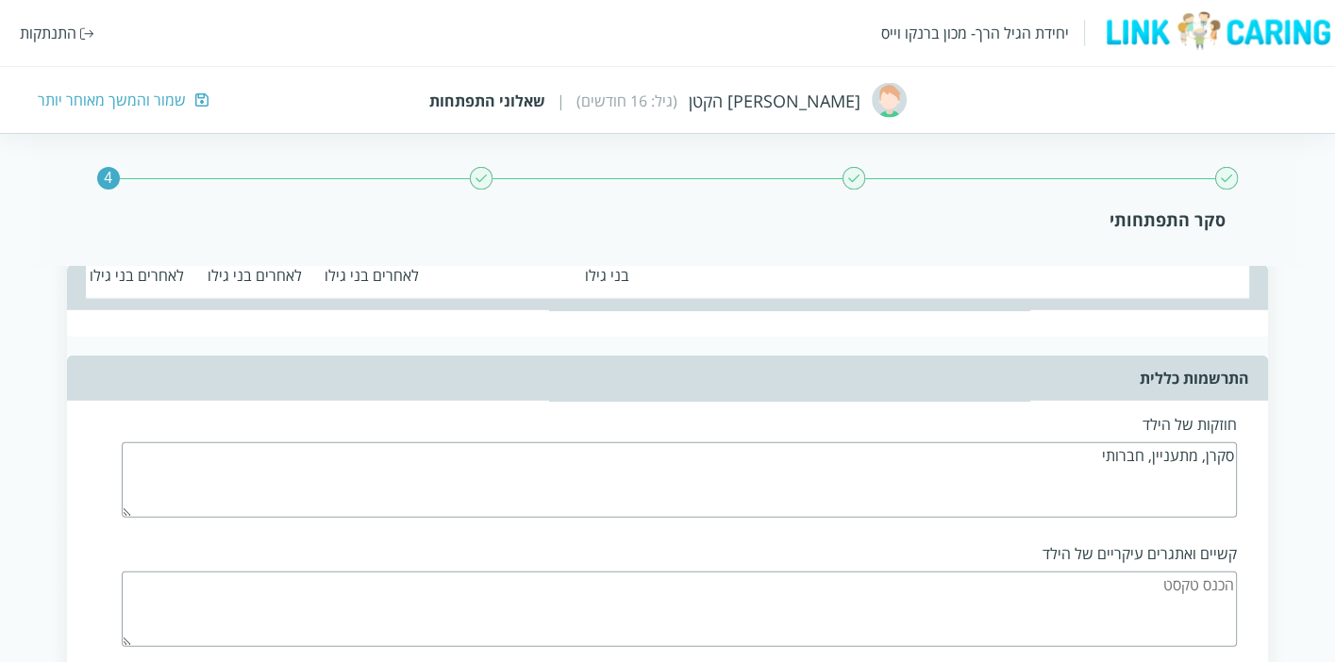
scroll to position [4403, 0]
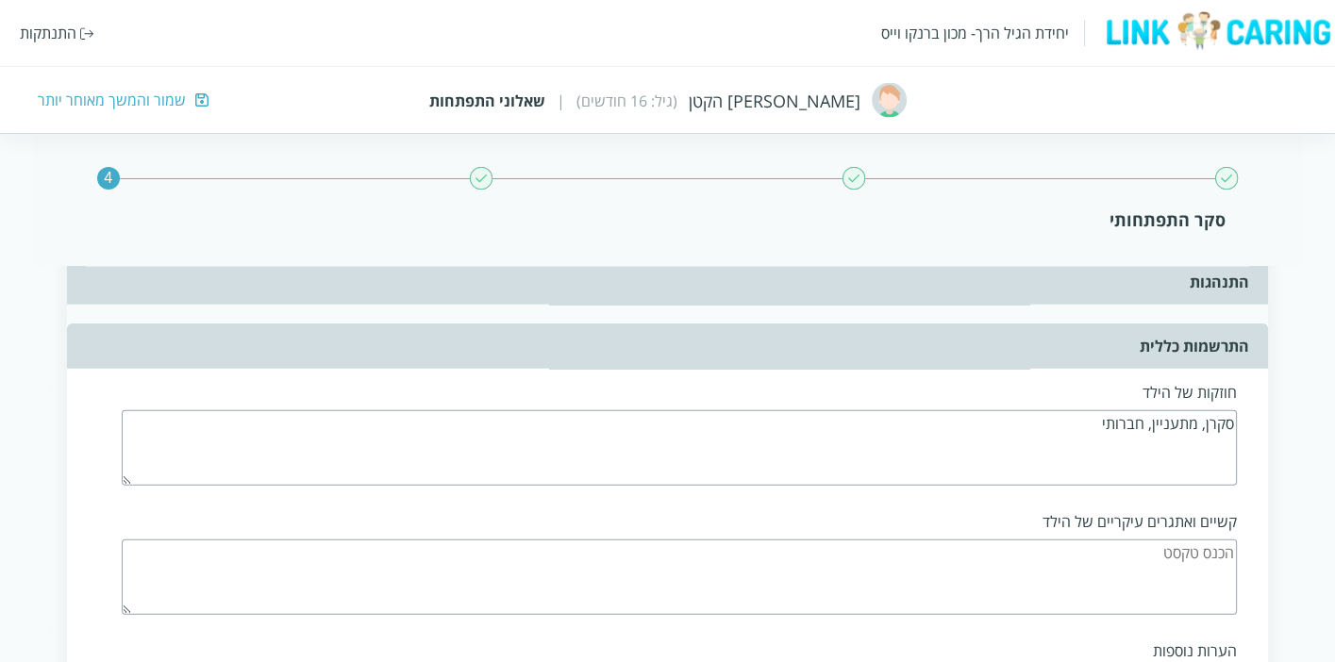
type textarea "סקרן, מתעניין, חברותי"
click at [889, 540] on textarea at bounding box center [679, 577] width 1115 height 75
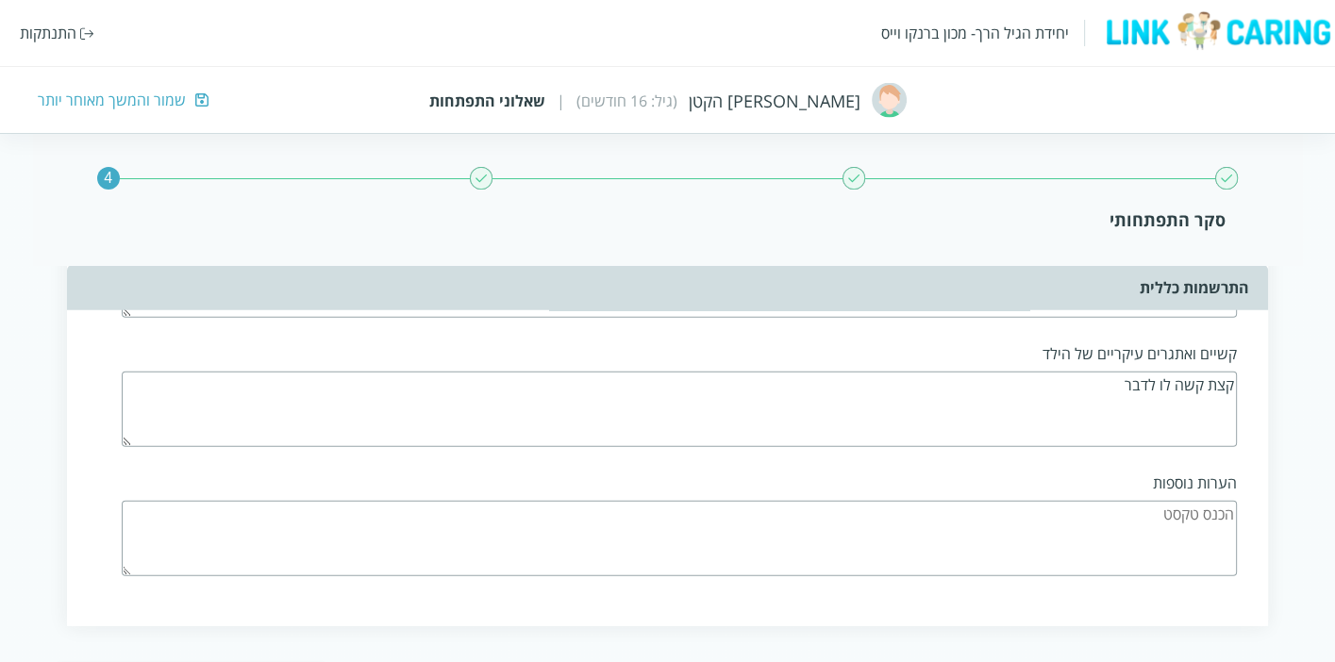
scroll to position [4613, 0]
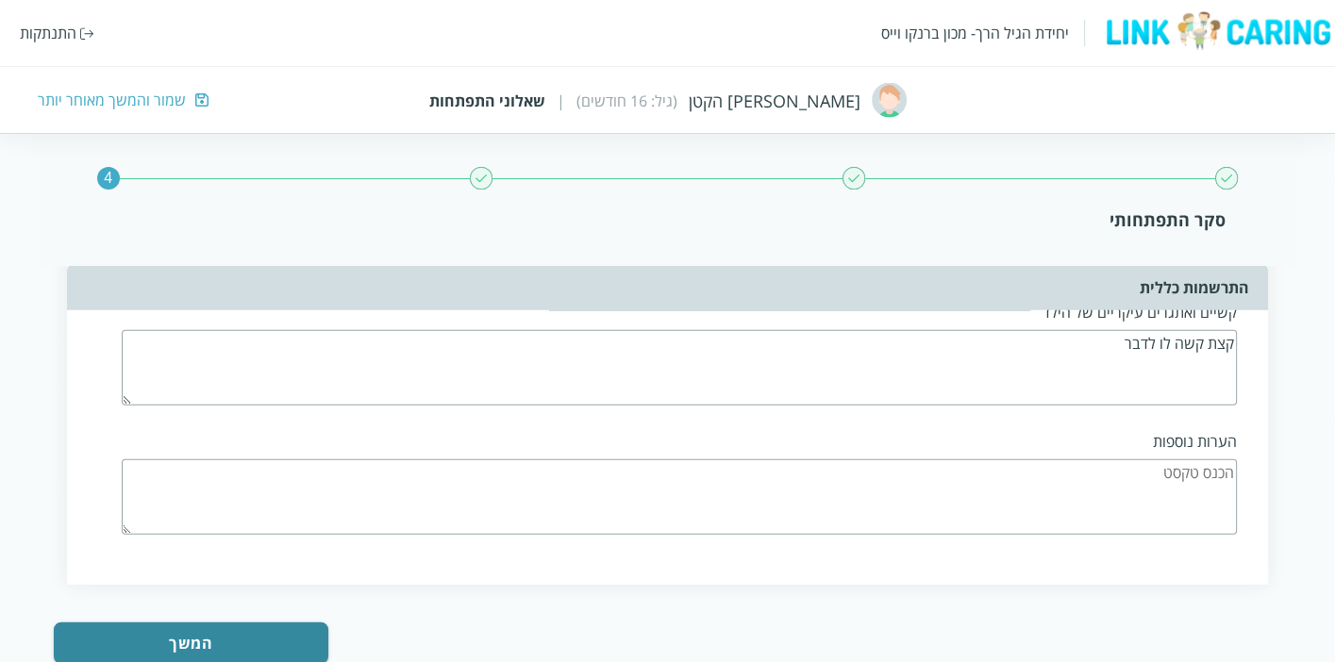
type textarea "קצת קשה לו לדבר"
click at [1004, 460] on textarea at bounding box center [679, 497] width 1115 height 75
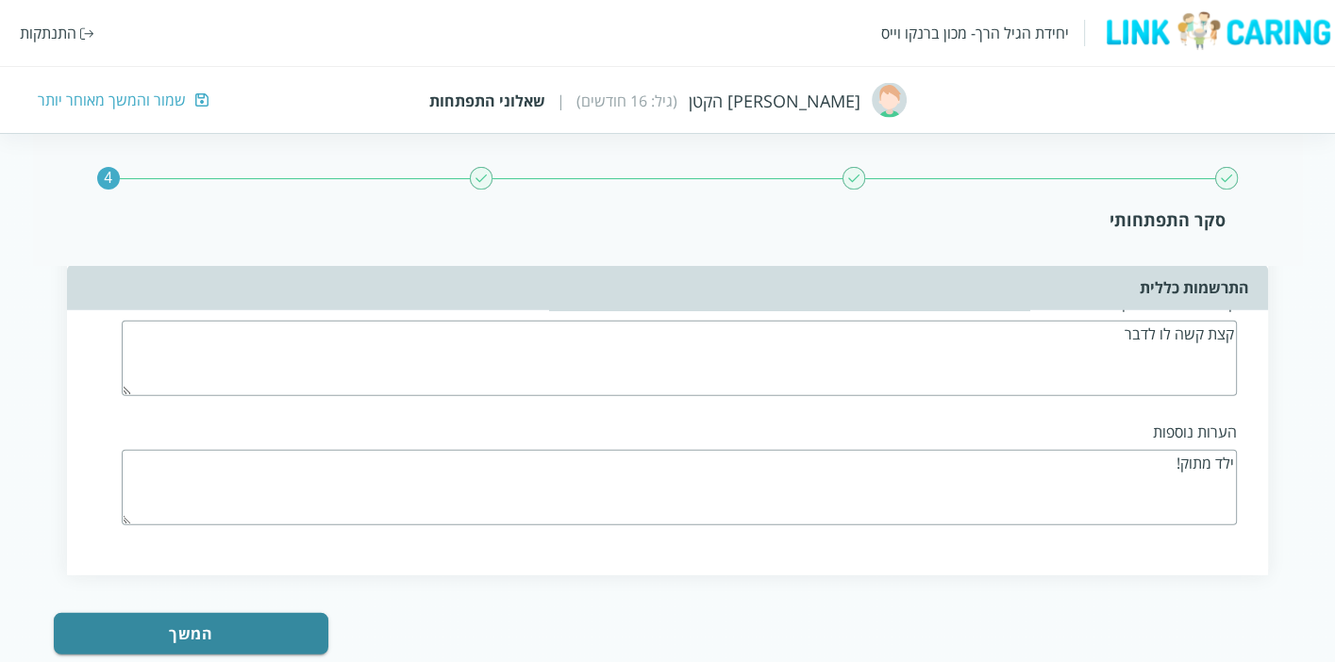
scroll to position [4631, 0]
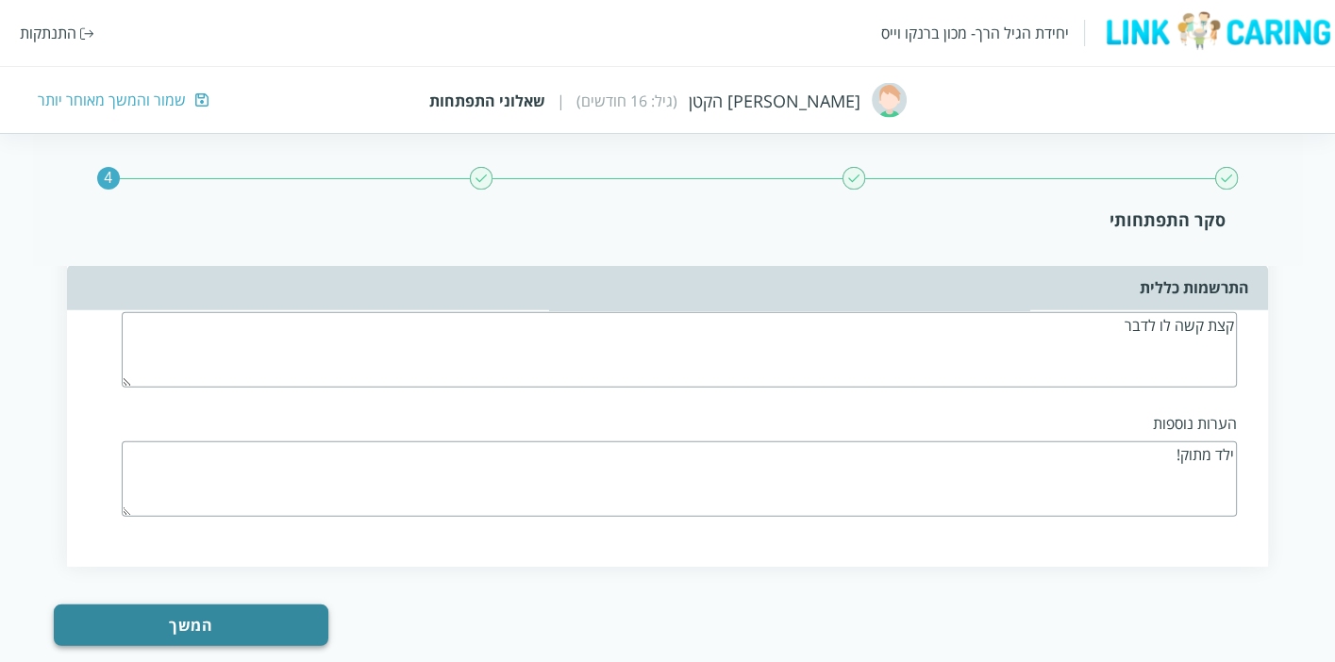
type textarea "ילד מתוק!"
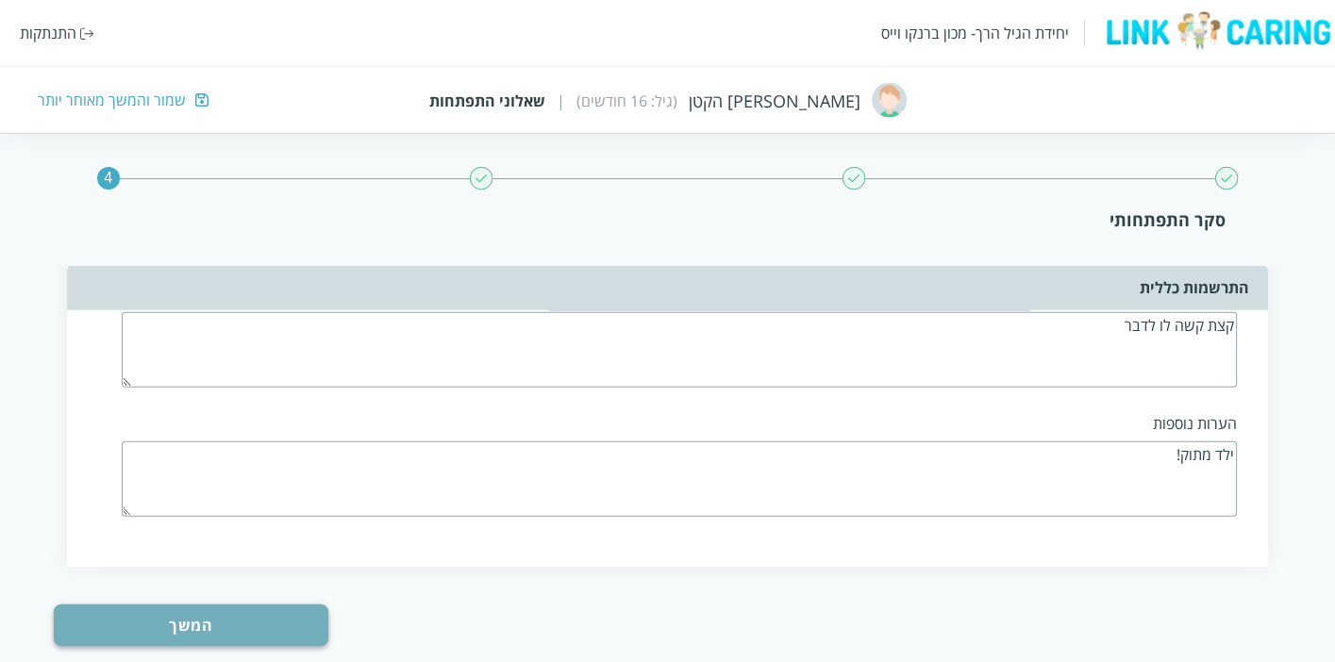
click at [238, 605] on button "המשך" at bounding box center [191, 626] width 275 height 42
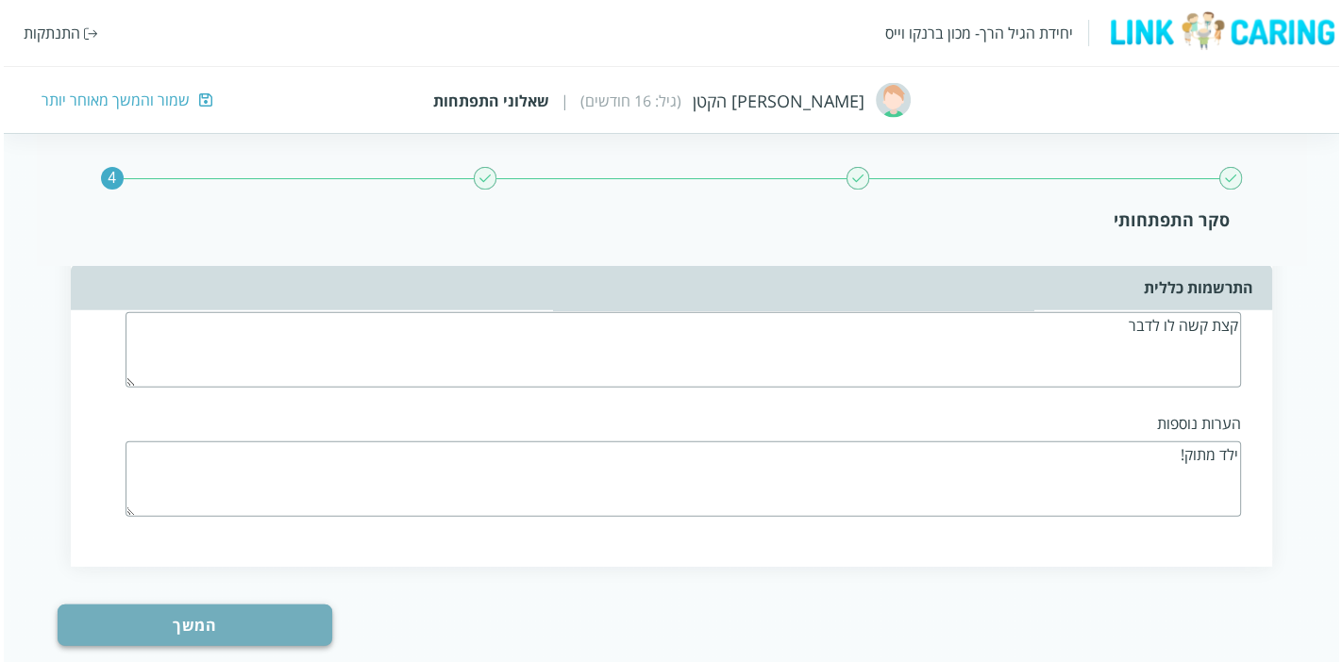
scroll to position [0, 0]
